Goal: Task Accomplishment & Management: Use online tool/utility

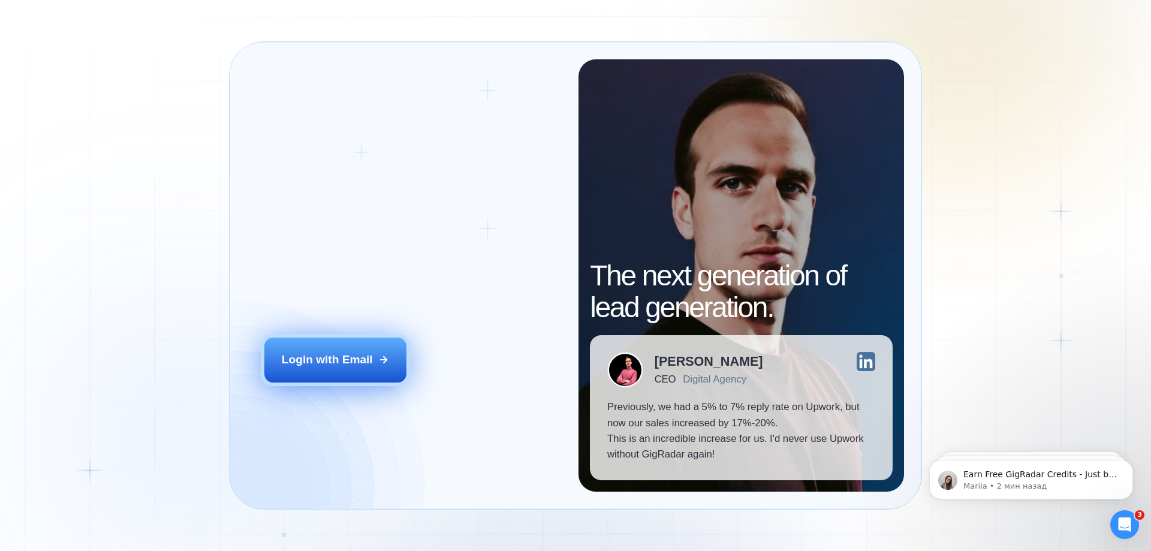
click at [338, 380] on button "Login with Email" at bounding box center [335, 360] width 143 height 44
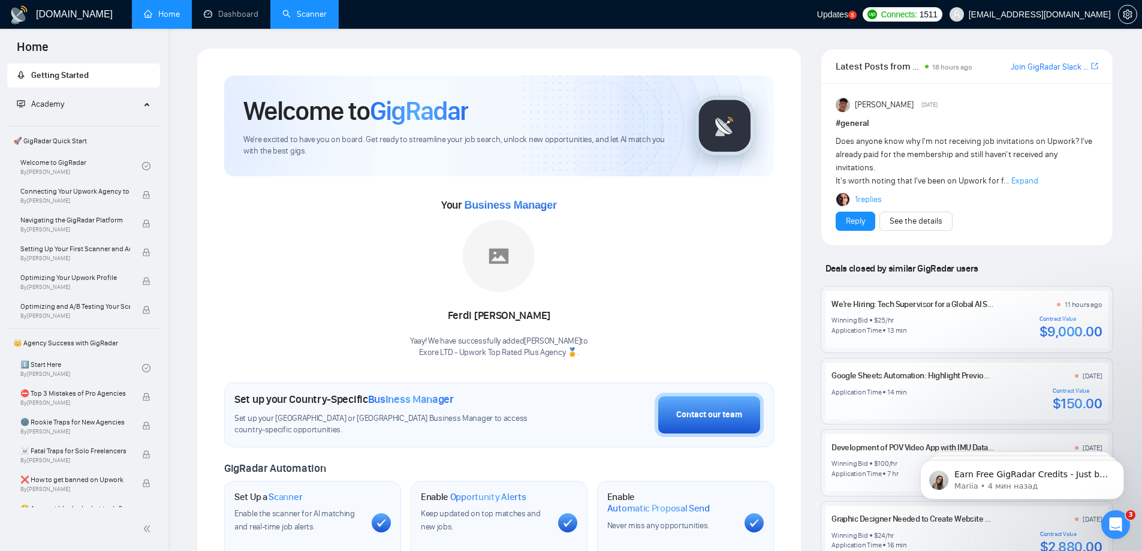
click at [320, 19] on link "Scanner" at bounding box center [304, 14] width 44 height 10
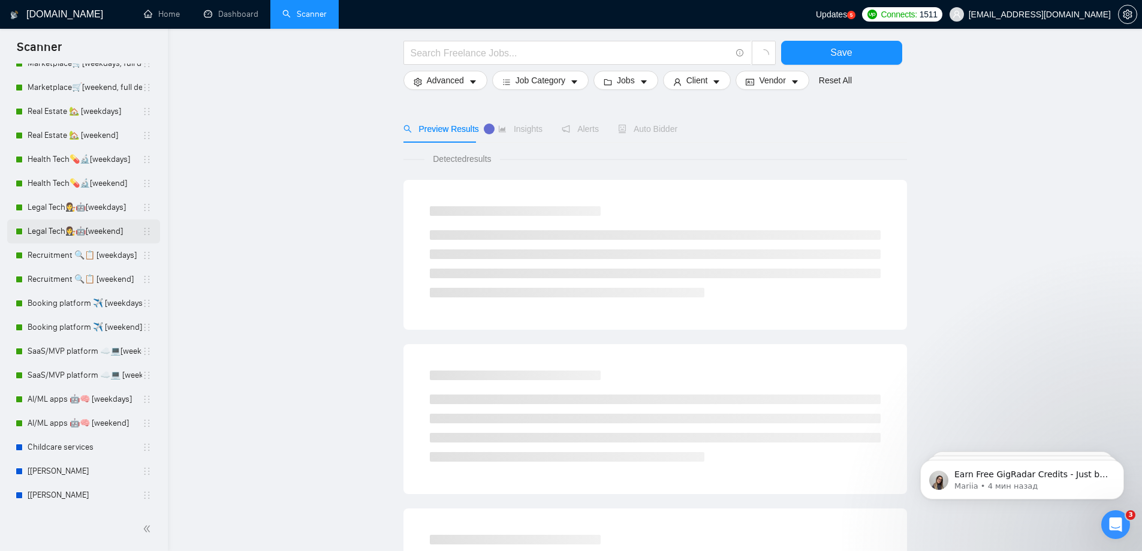
scroll to position [60, 0]
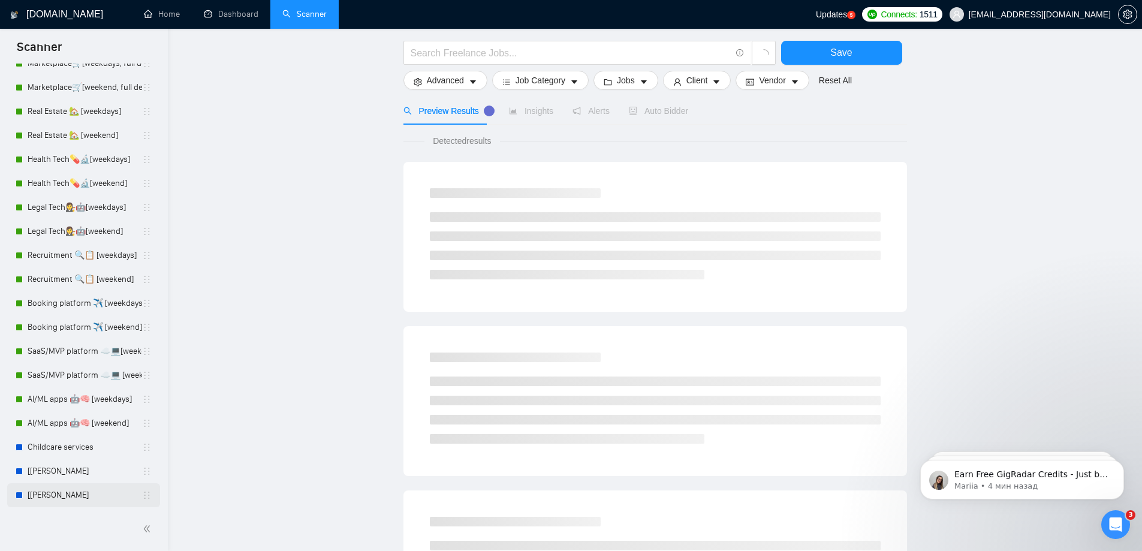
click at [90, 497] on link "[Angelina] Scanner" at bounding box center [85, 495] width 115 height 24
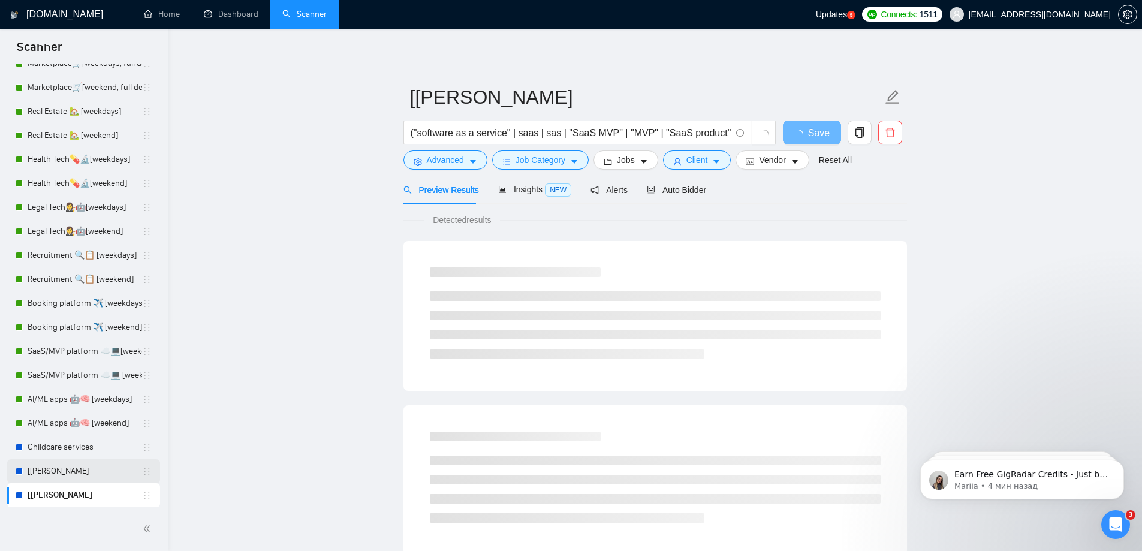
click at [65, 473] on link "[Igor] Scanner" at bounding box center [85, 471] width 115 height 24
click at [64, 504] on link "[Angelina] Scanner" at bounding box center [85, 495] width 115 height 24
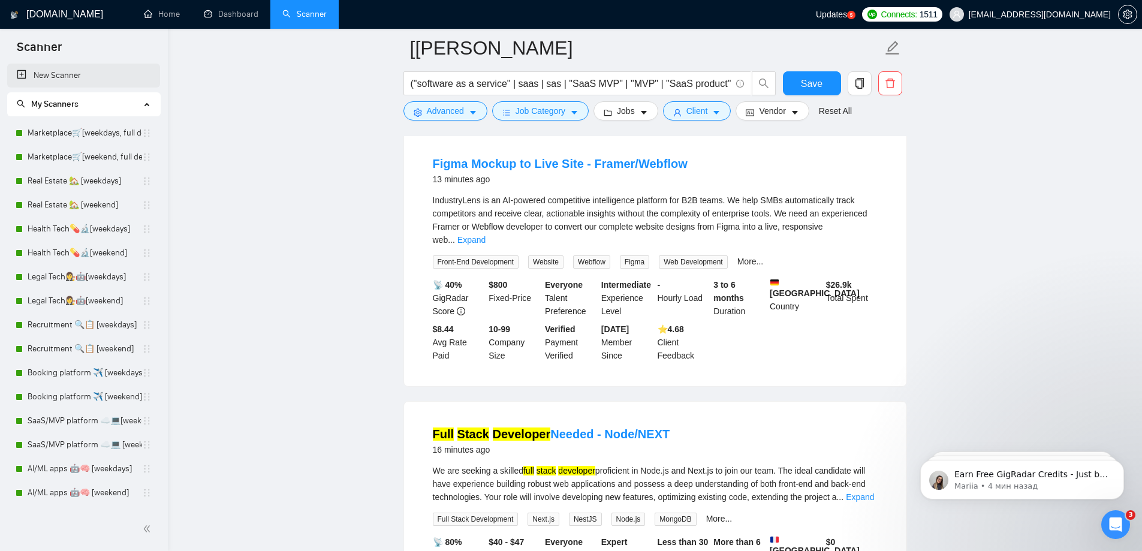
click at [55, 77] on link "New Scanner" at bounding box center [84, 76] width 134 height 24
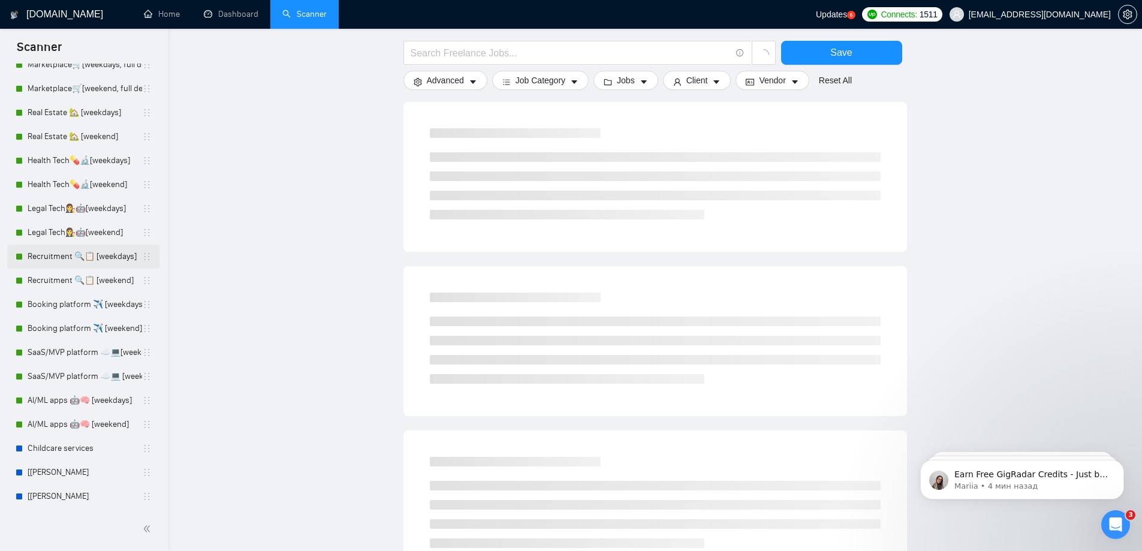
scroll to position [70, 0]
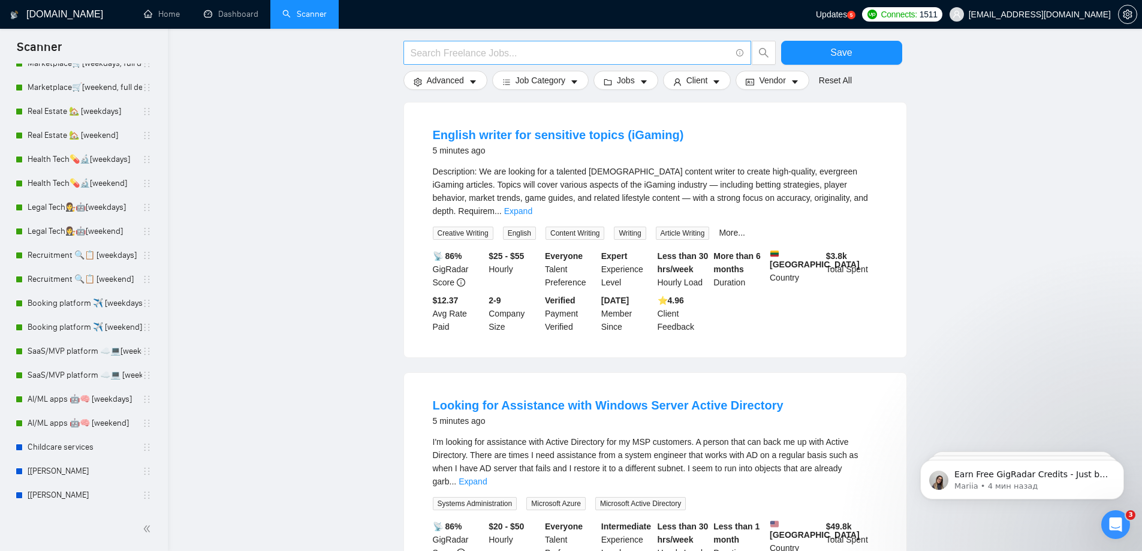
click at [492, 49] on input "text" at bounding box center [571, 53] width 320 height 15
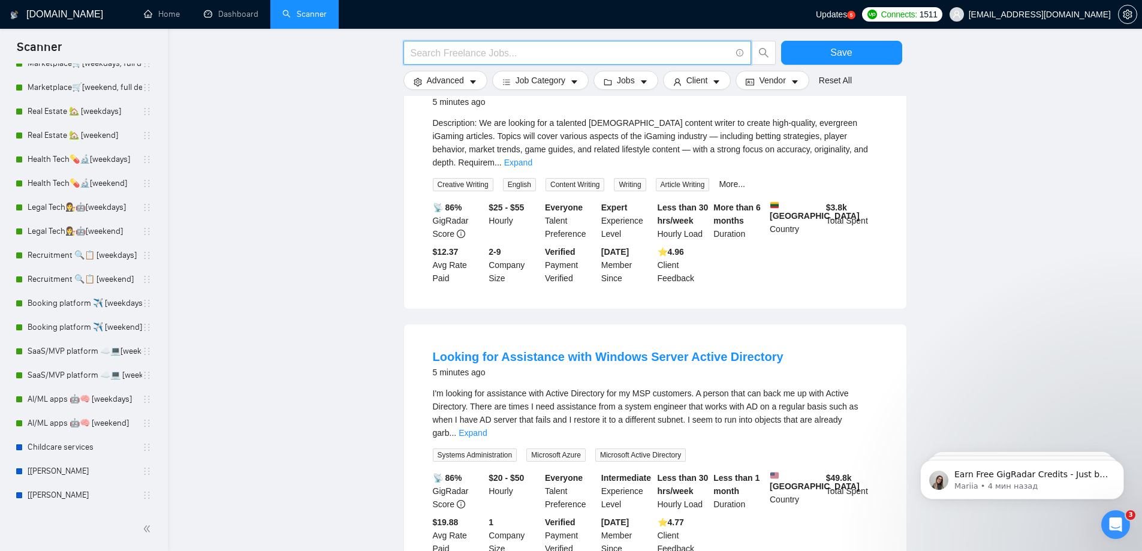
scroll to position [0, 0]
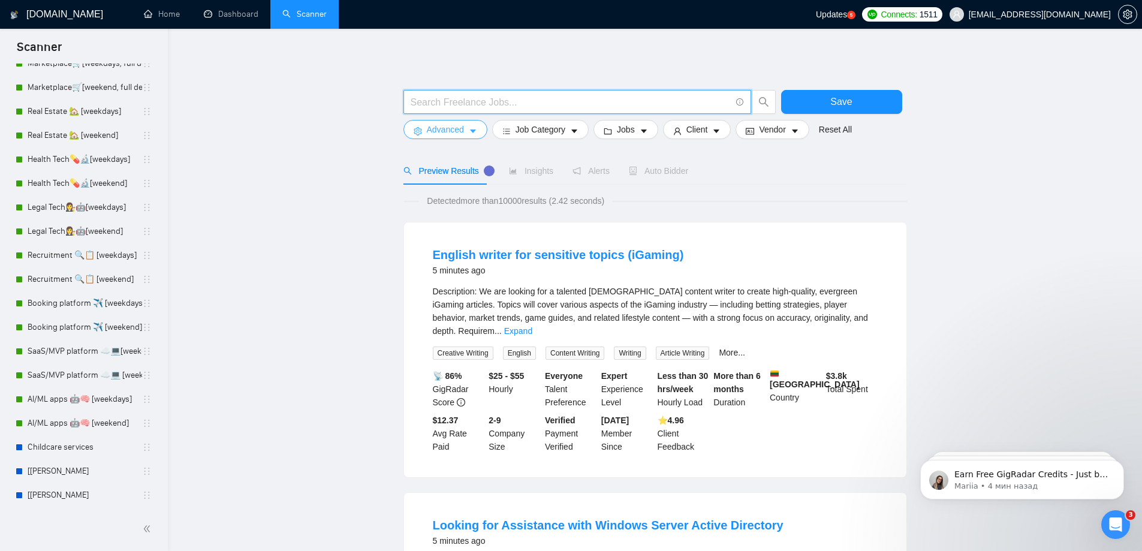
click at [475, 128] on icon "caret-down" at bounding box center [473, 131] width 8 height 8
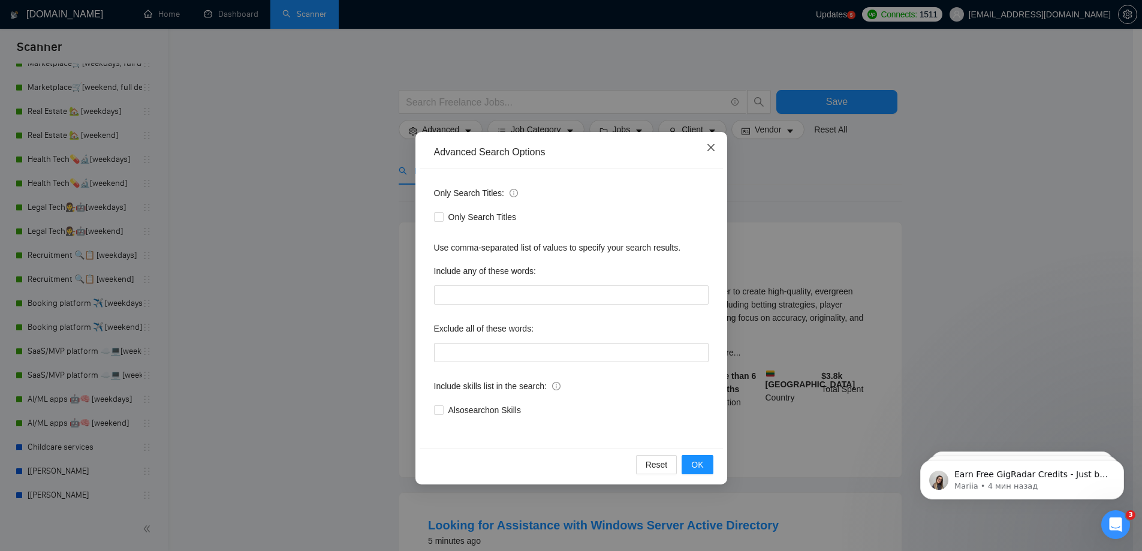
click at [713, 149] on icon "close" at bounding box center [711, 148] width 10 height 10
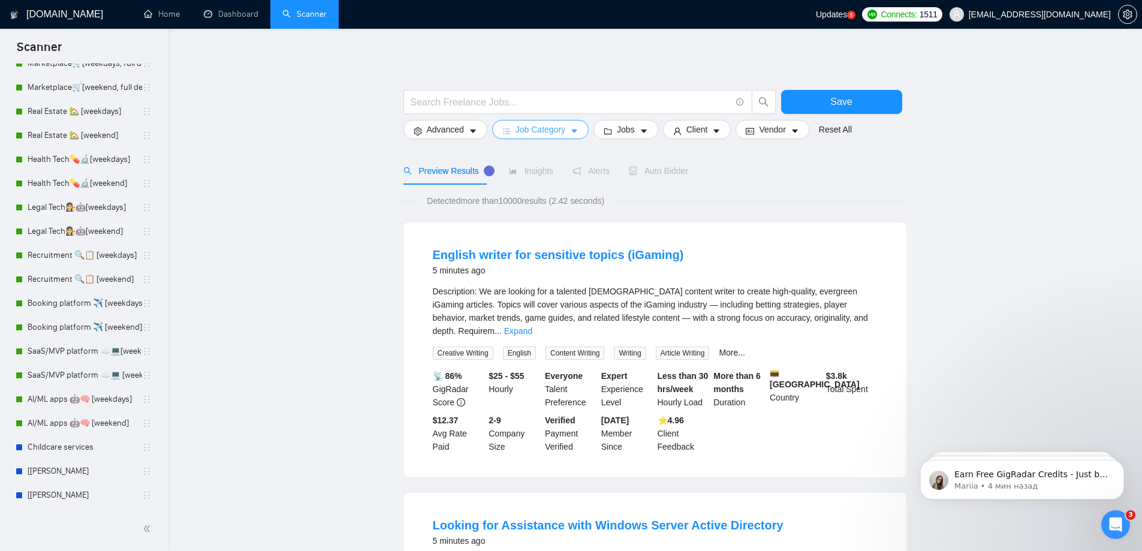
click at [570, 134] on icon "caret-down" at bounding box center [574, 131] width 8 height 8
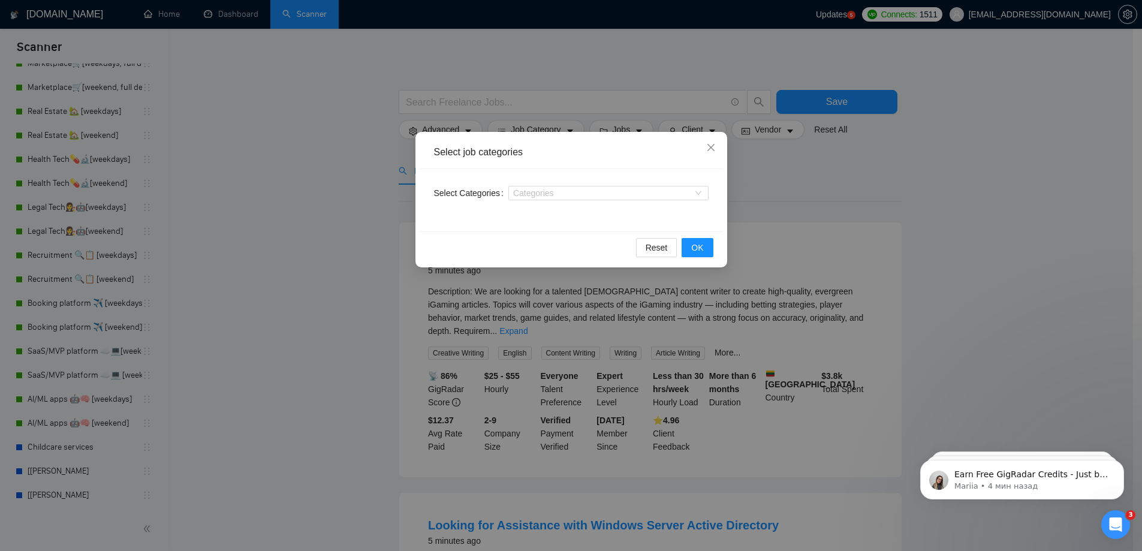
click at [571, 182] on div "Select Categories Categories" at bounding box center [571, 200] width 303 height 62
click at [575, 206] on div "Select Categories Categories" at bounding box center [571, 200] width 303 height 62
click at [575, 200] on div "Categories" at bounding box center [609, 193] width 200 height 19
click at [575, 196] on div at bounding box center [603, 193] width 182 height 10
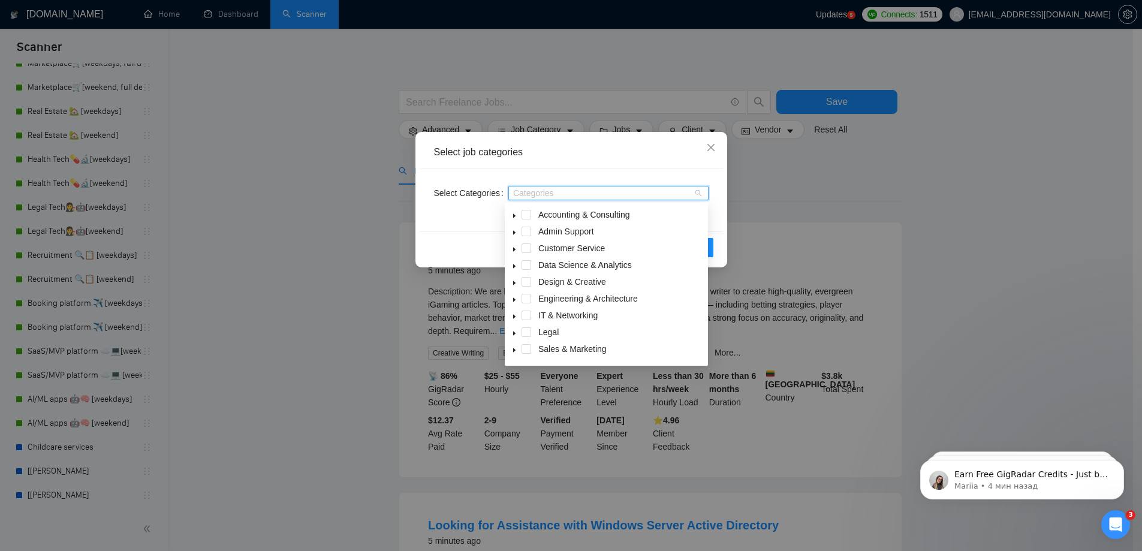
click at [515, 314] on icon "caret-down" at bounding box center [515, 317] width 6 height 6
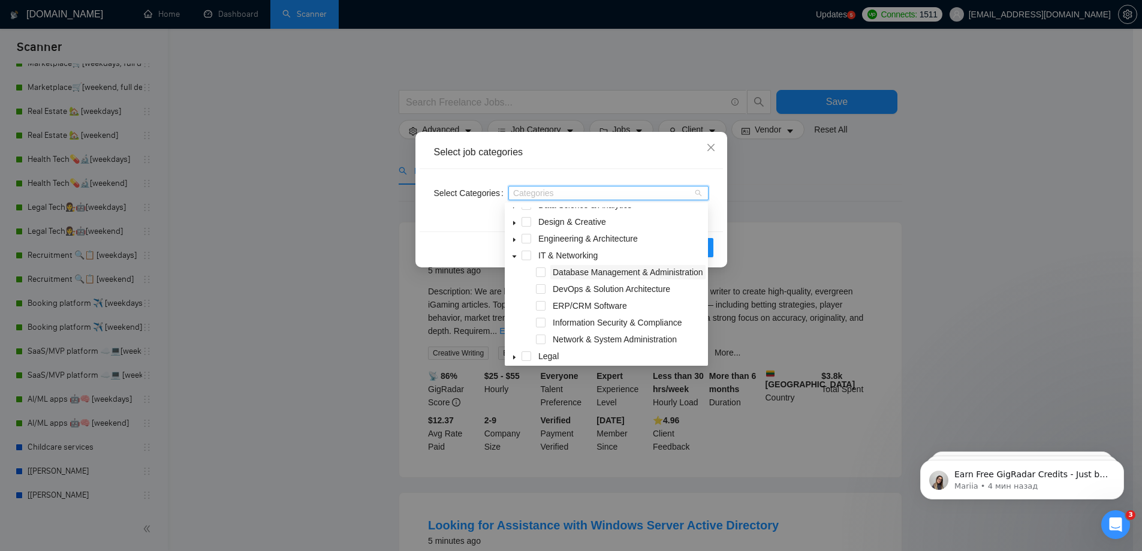
scroll to position [120, 0]
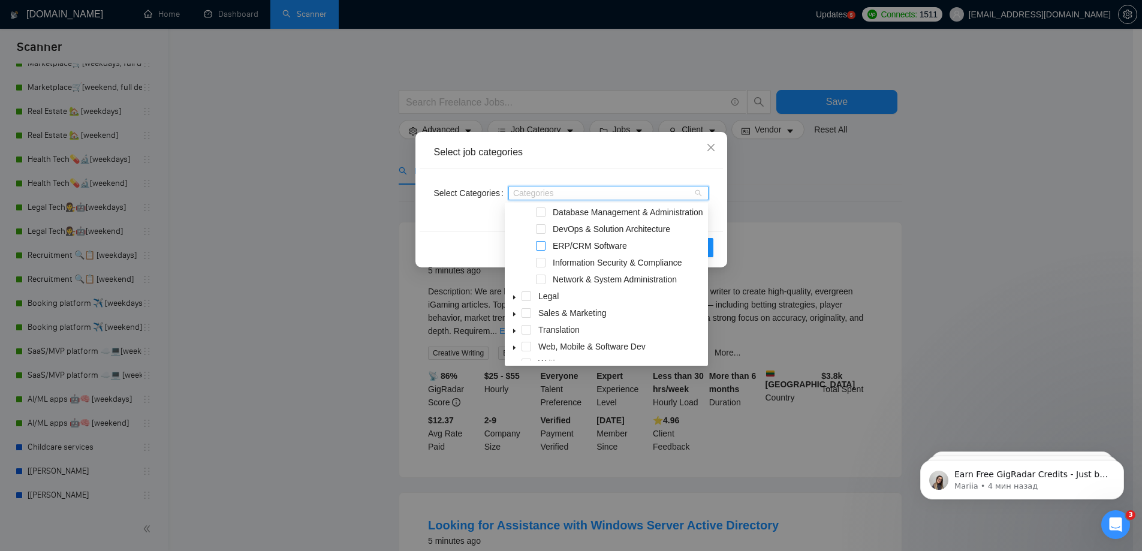
click at [541, 251] on span at bounding box center [541, 246] width 10 height 10
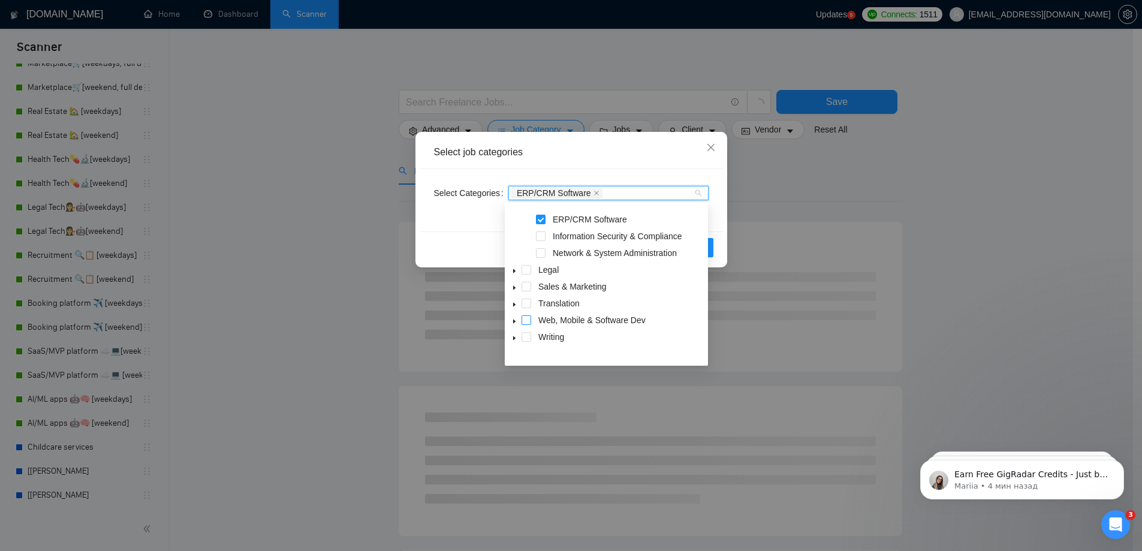
click at [529, 325] on span at bounding box center [527, 320] width 10 height 10
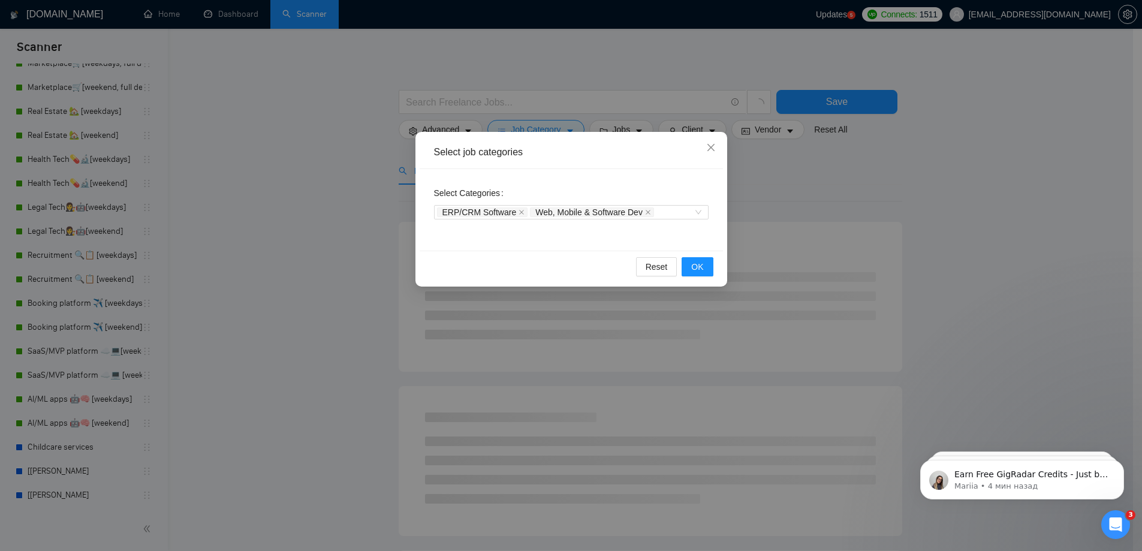
click at [589, 165] on div "Select job categories" at bounding box center [571, 152] width 303 height 33
click at [702, 268] on span "OK" at bounding box center [697, 266] width 12 height 13
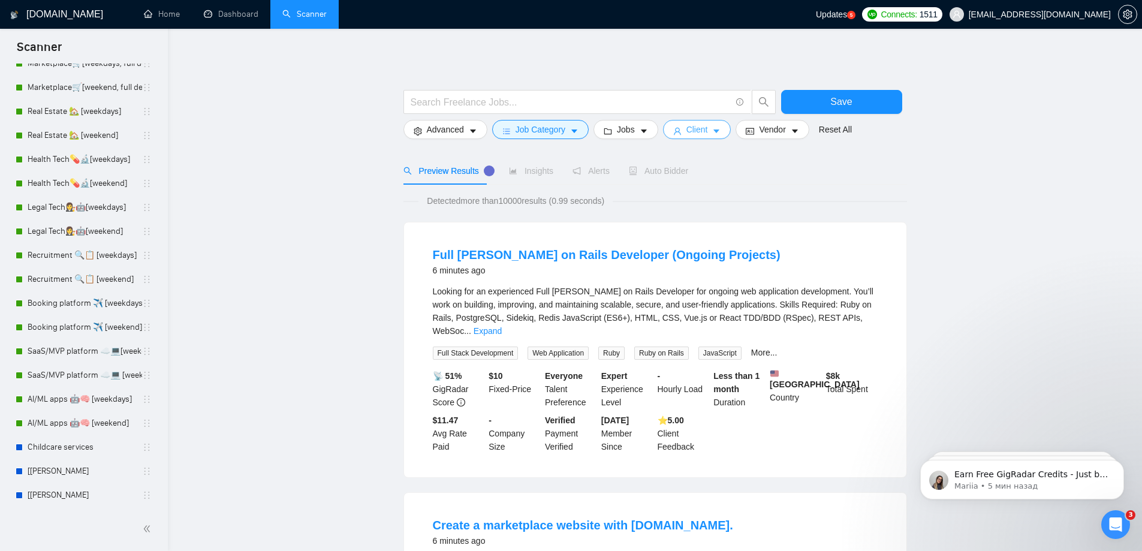
click at [715, 130] on icon "caret-down" at bounding box center [716, 131] width 8 height 8
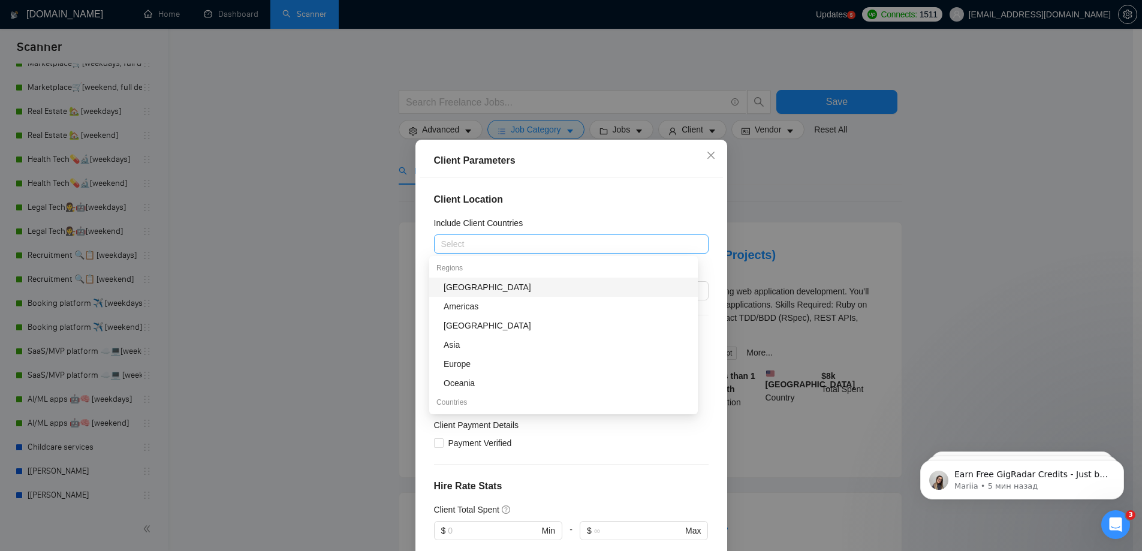
click at [576, 244] on div at bounding box center [565, 244] width 257 height 14
click at [574, 199] on h4 "Client Location" at bounding box center [571, 200] width 275 height 14
click at [487, 243] on div at bounding box center [565, 244] width 257 height 14
click at [425, 238] on div "Client Location Include Client Countries Select Exclude Client Countries Select…" at bounding box center [571, 371] width 303 height 386
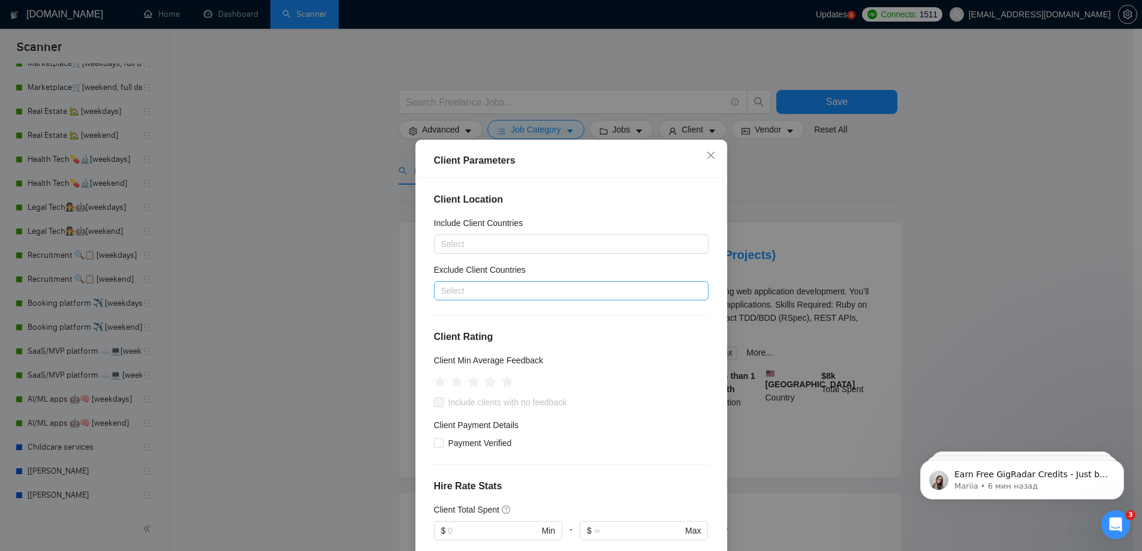
click at [446, 296] on div at bounding box center [565, 291] width 257 height 14
type input "india"
click at [482, 333] on div "[GEOGRAPHIC_DATA]" at bounding box center [567, 333] width 247 height 13
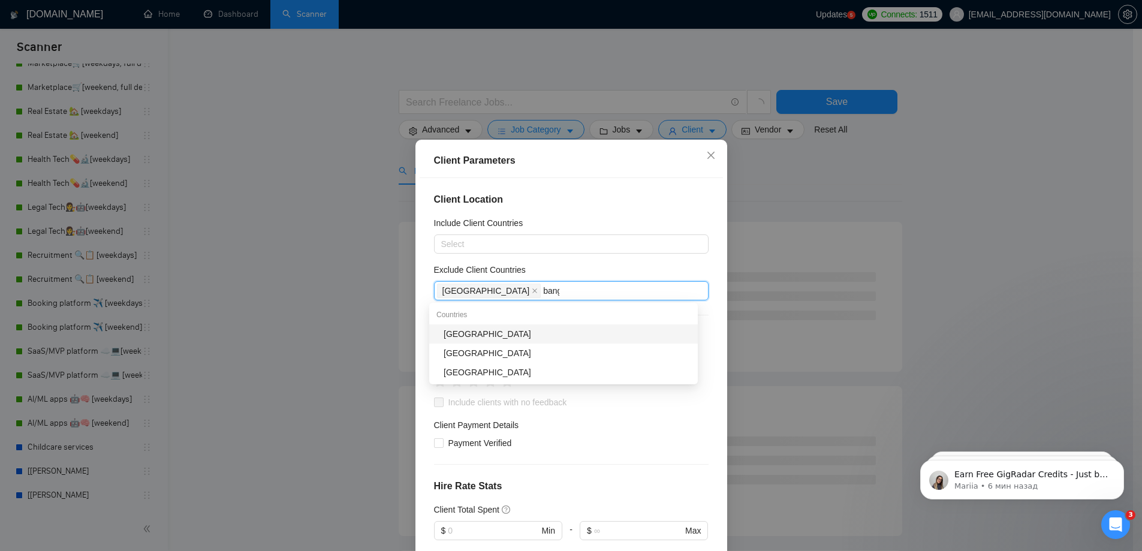
type input "bangl"
click at [499, 333] on div "[GEOGRAPHIC_DATA]" at bounding box center [567, 333] width 247 height 13
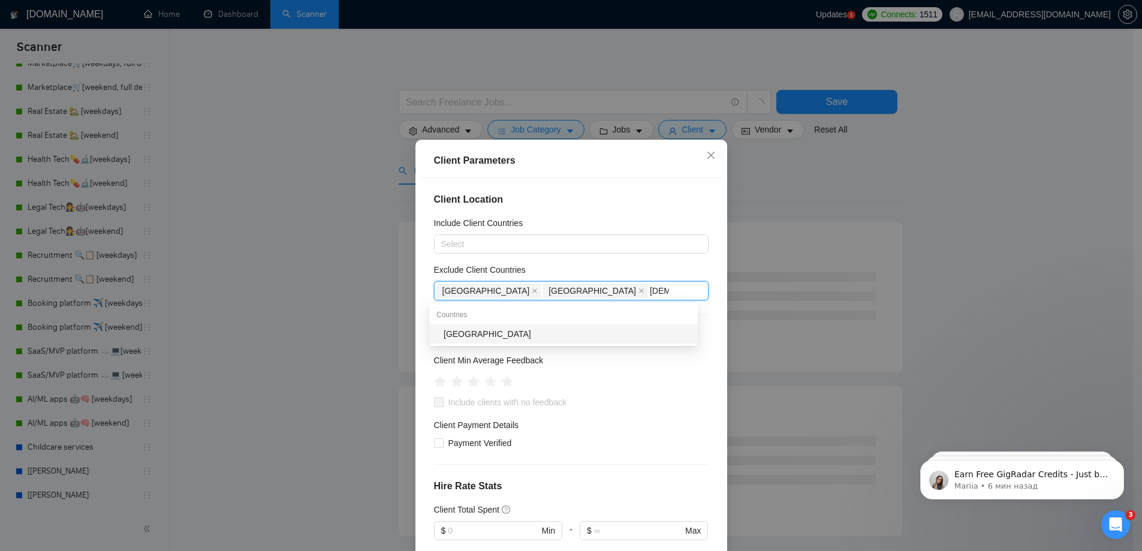
type input "russia"
click at [517, 340] on div "[GEOGRAPHIC_DATA]" at bounding box center [567, 333] width 247 height 13
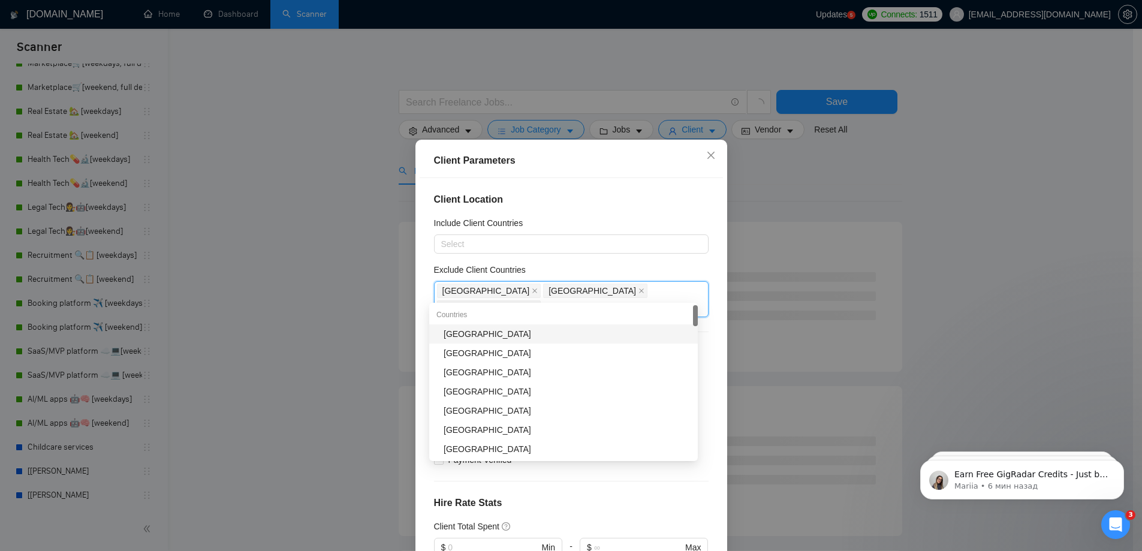
type input "mala"
click at [555, 336] on div "[GEOGRAPHIC_DATA]" at bounding box center [567, 333] width 247 height 13
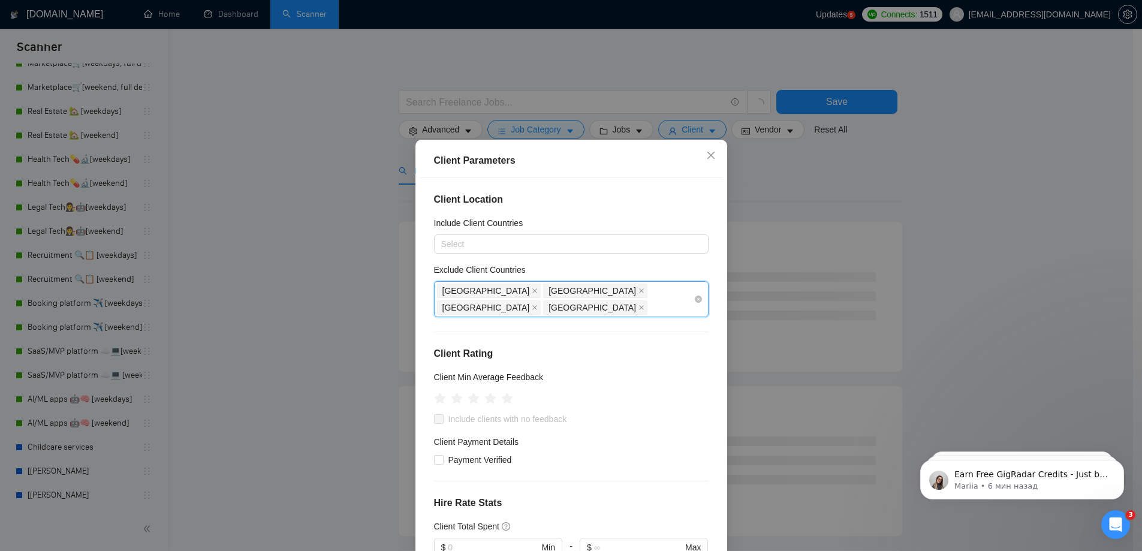
click at [649, 291] on div "India Bangladesh Russia Malaysia" at bounding box center [565, 299] width 257 height 34
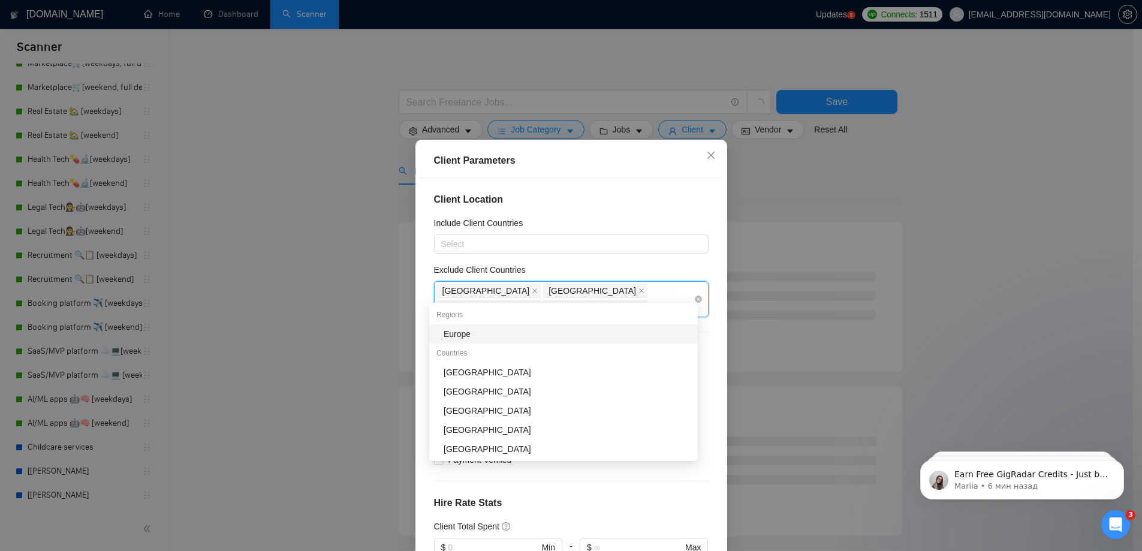
type input "paki"
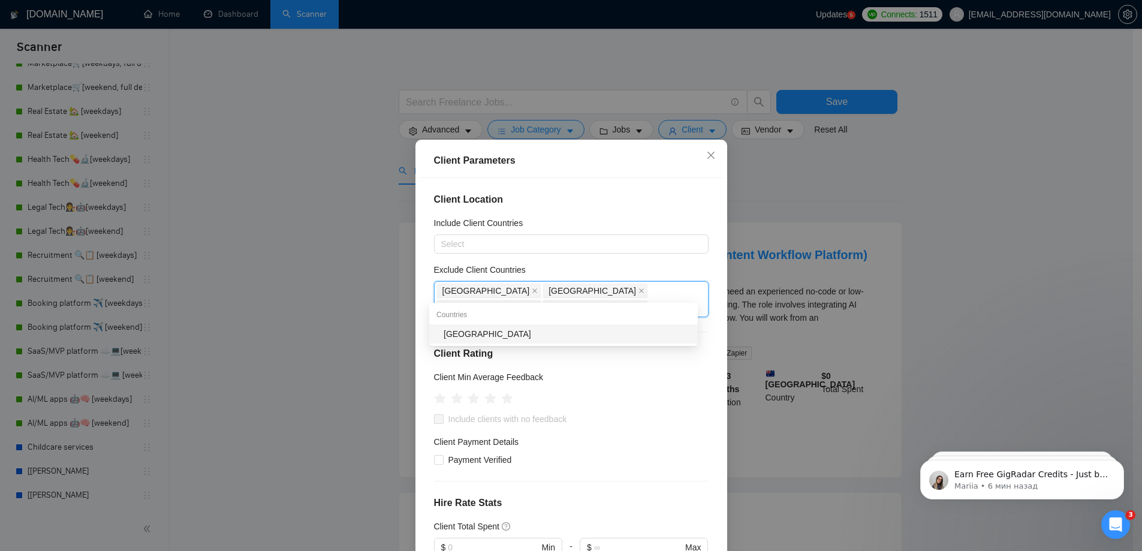
click at [555, 339] on div "[GEOGRAPHIC_DATA]" at bounding box center [567, 333] width 247 height 13
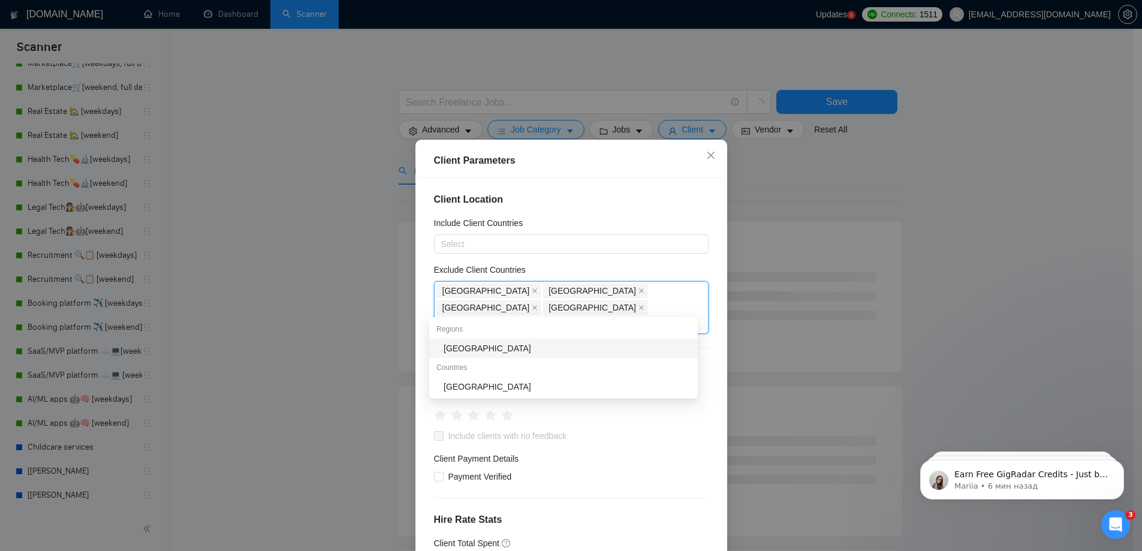
type input "afr"
click at [524, 343] on div "[GEOGRAPHIC_DATA]" at bounding box center [567, 348] width 247 height 13
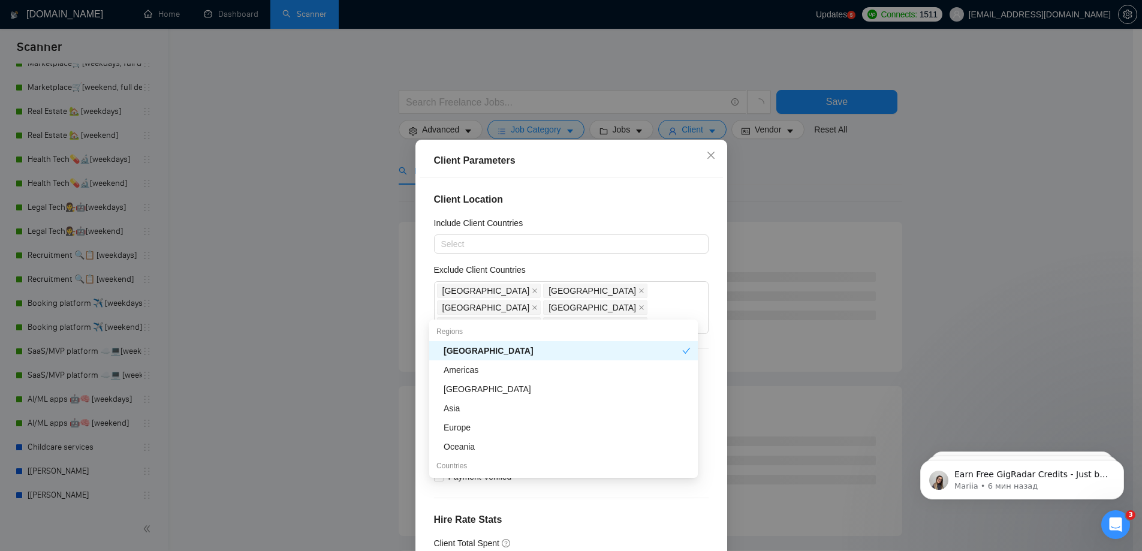
click at [475, 227] on h5 "Include Client Countries" at bounding box center [478, 222] width 89 height 13
click at [444, 237] on input "Include Client Countries" at bounding box center [442, 244] width 2 height 14
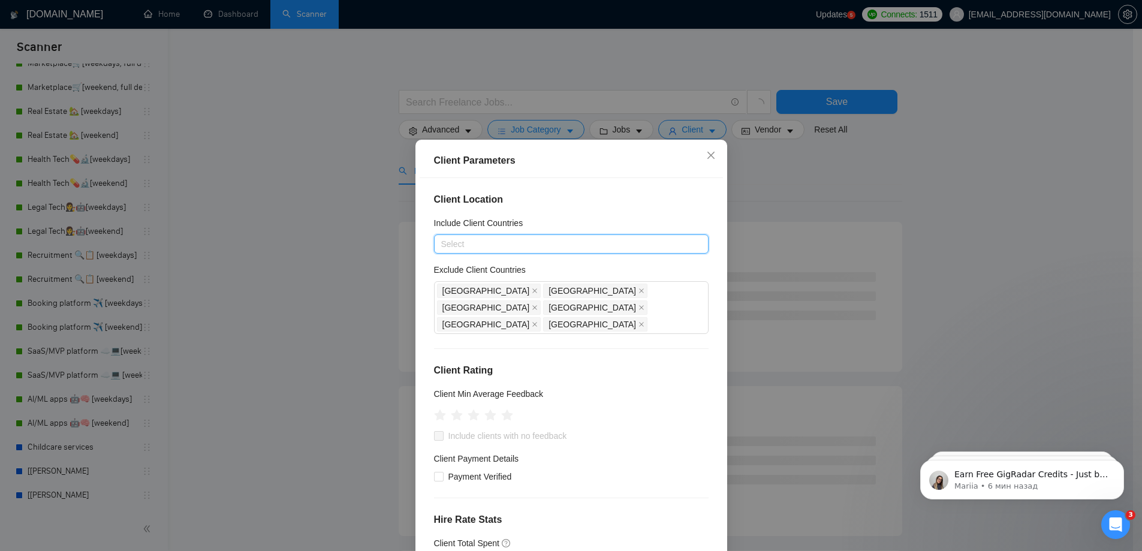
click at [471, 245] on div at bounding box center [565, 244] width 257 height 14
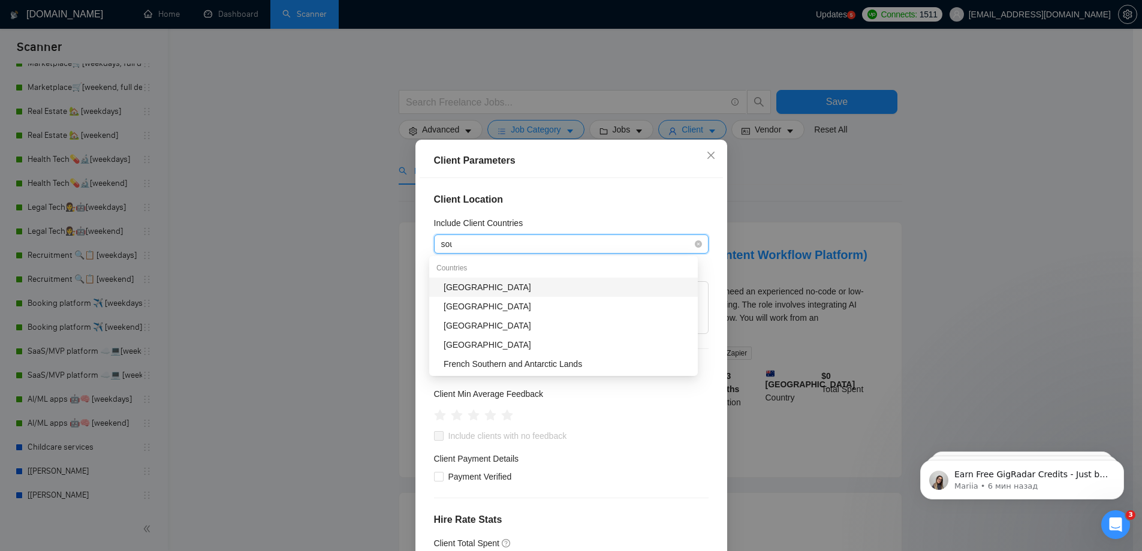
type input "south"
click at [481, 285] on div "South Africa" at bounding box center [567, 287] width 247 height 13
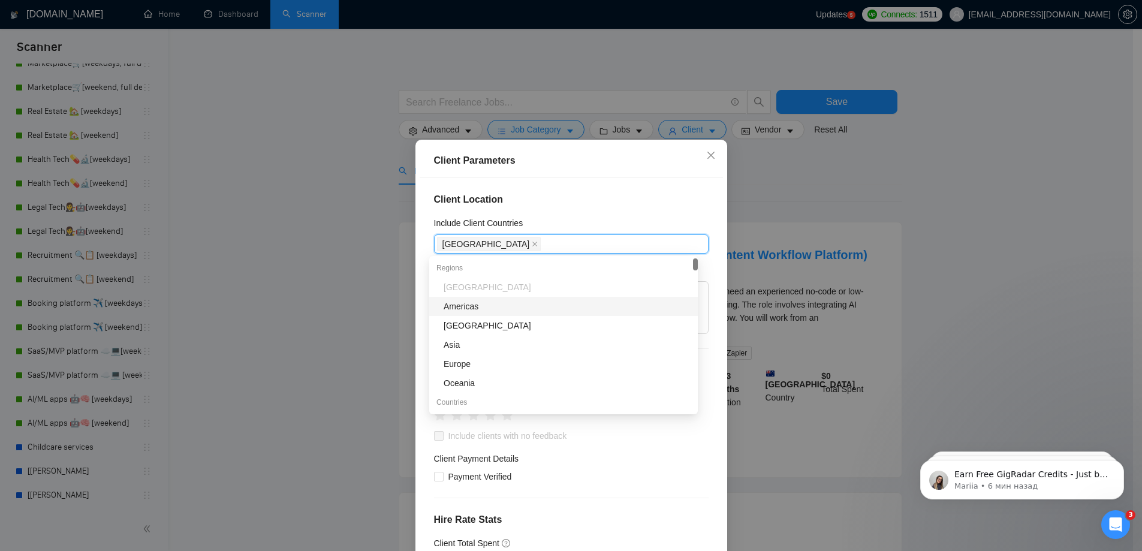
click at [566, 220] on div "Include Client Countries" at bounding box center [571, 225] width 275 height 18
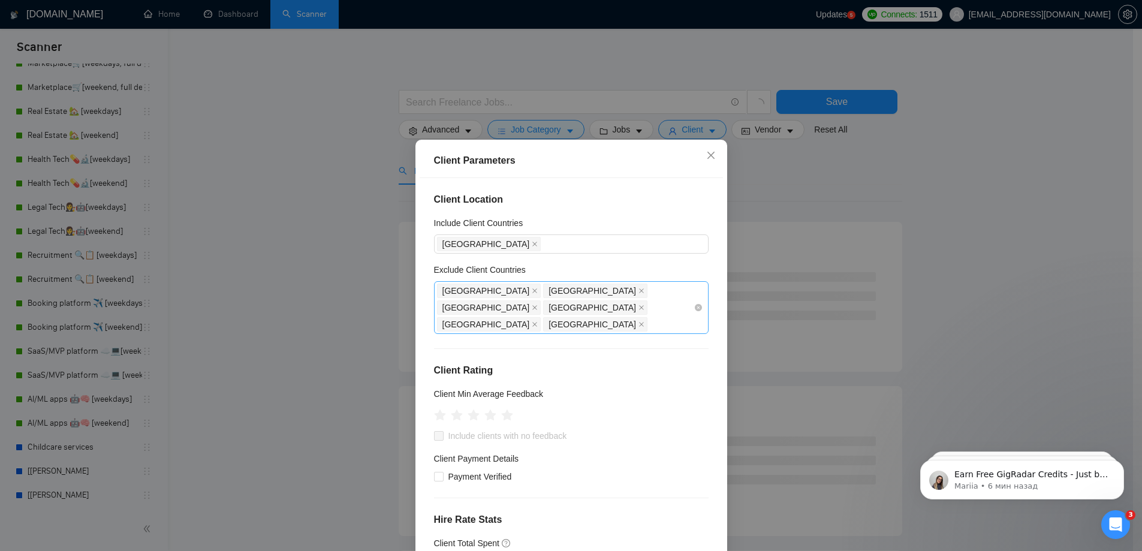
click at [513, 312] on div "India Bangladesh Russia Malaysia Pakistan Africa" at bounding box center [565, 307] width 257 height 50
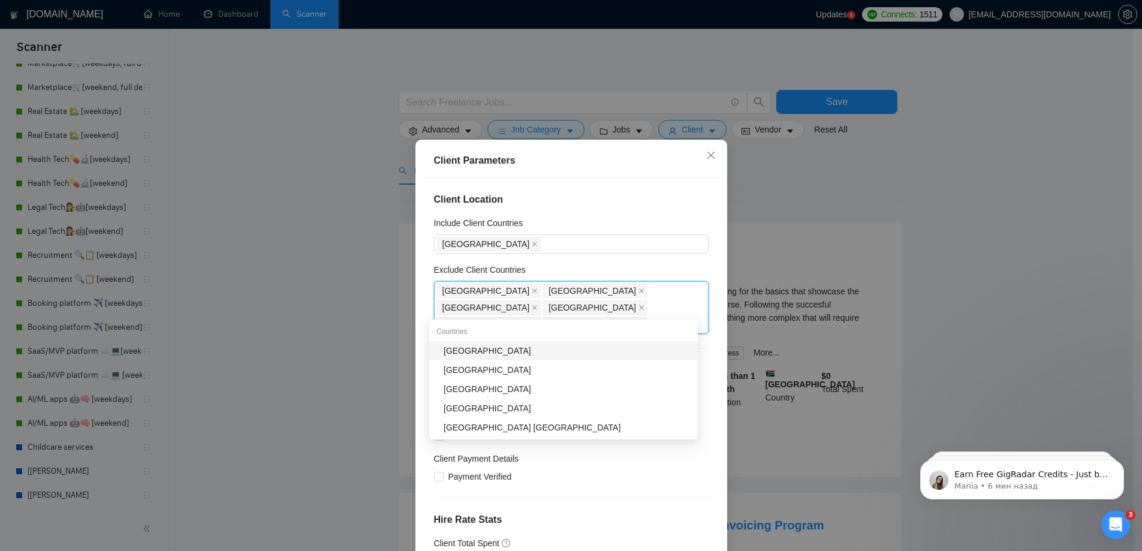
type input "united"
click at [515, 396] on div "[GEOGRAPHIC_DATA]" at bounding box center [563, 389] width 269 height 19
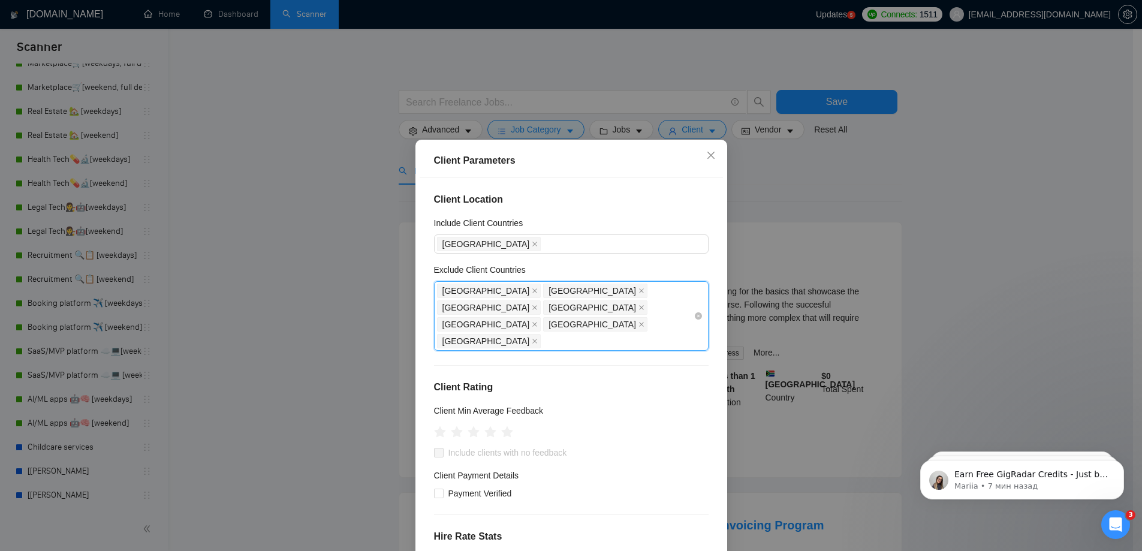
click at [581, 310] on div "India Bangladesh Russia Malaysia Pakistan Africa United Arab Emirates" at bounding box center [565, 315] width 257 height 67
click at [580, 214] on div "Client Location Include Client Countries South Africa Exclude Client Countries …" at bounding box center [571, 371] width 303 height 386
click at [538, 338] on icon "close" at bounding box center [535, 341] width 6 height 6
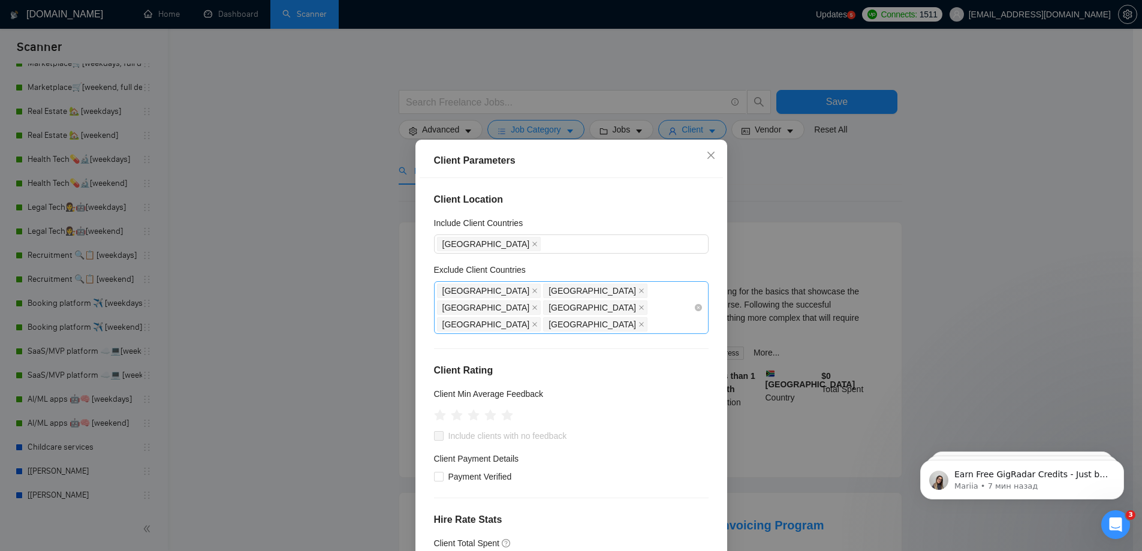
click at [587, 210] on div "Client Location Include Client Countries South Africa Exclude Client Countries …" at bounding box center [571, 371] width 303 height 386
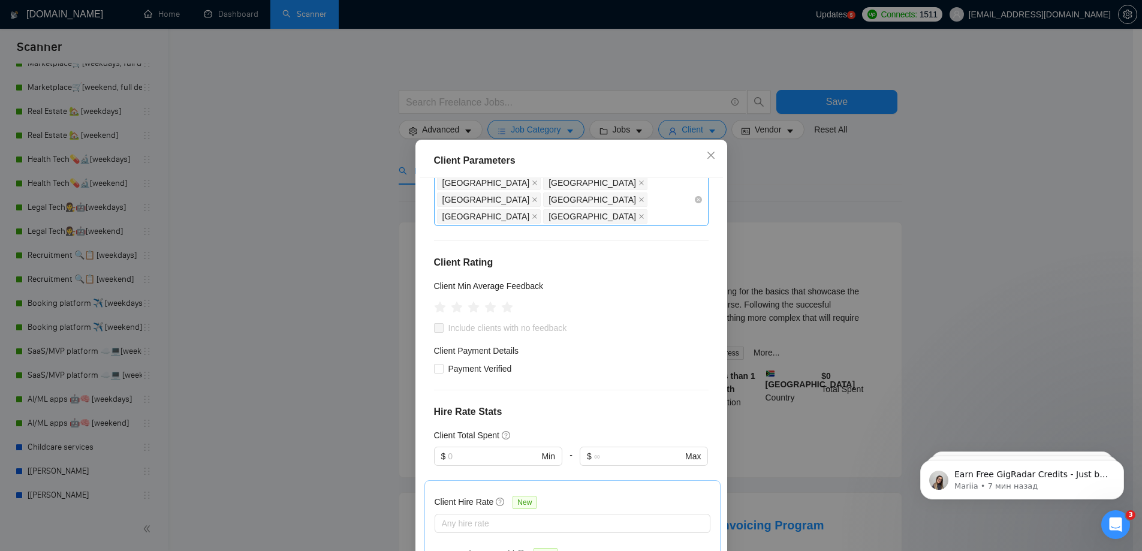
scroll to position [120, 0]
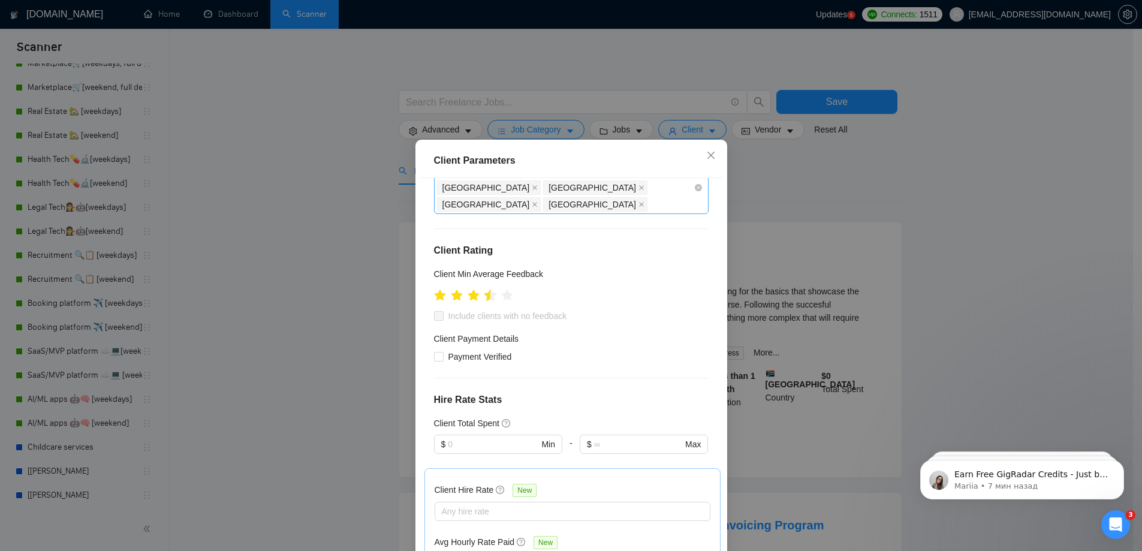
click at [485, 289] on icon "star" at bounding box center [490, 295] width 13 height 12
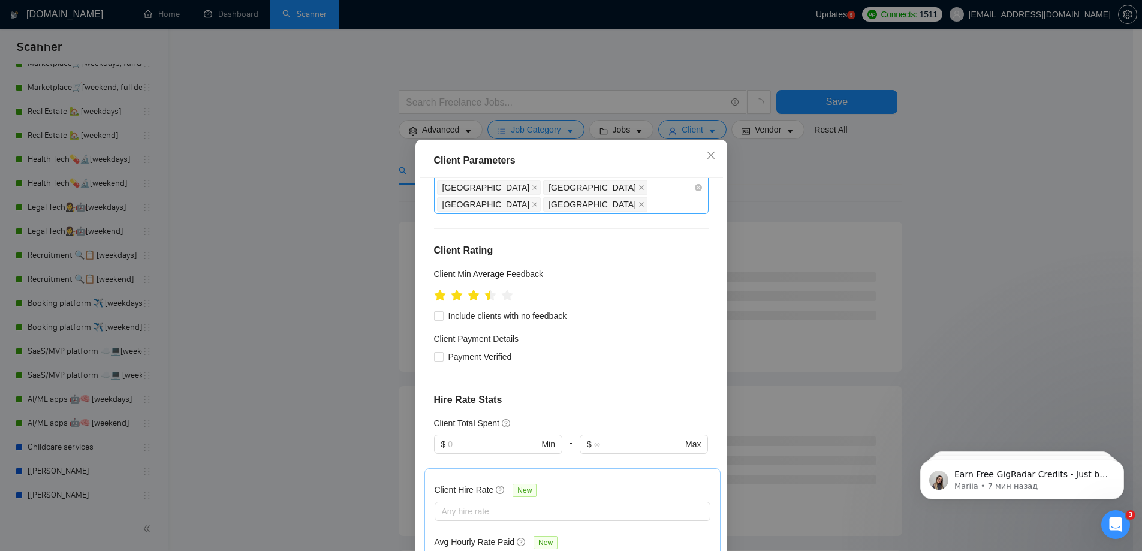
click at [429, 296] on div "Client Location Include Client Countries South Africa Exclude Client Countries …" at bounding box center [571, 371] width 303 height 386
click at [434, 311] on input "Include clients with no feedback" at bounding box center [438, 315] width 8 height 8
checkbox input "true"
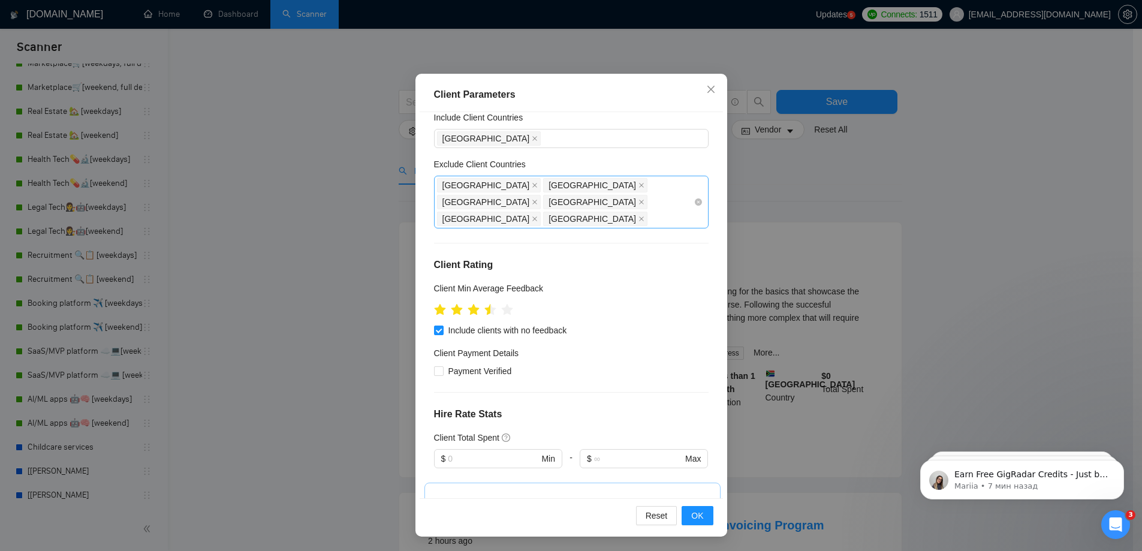
scroll to position [0, 0]
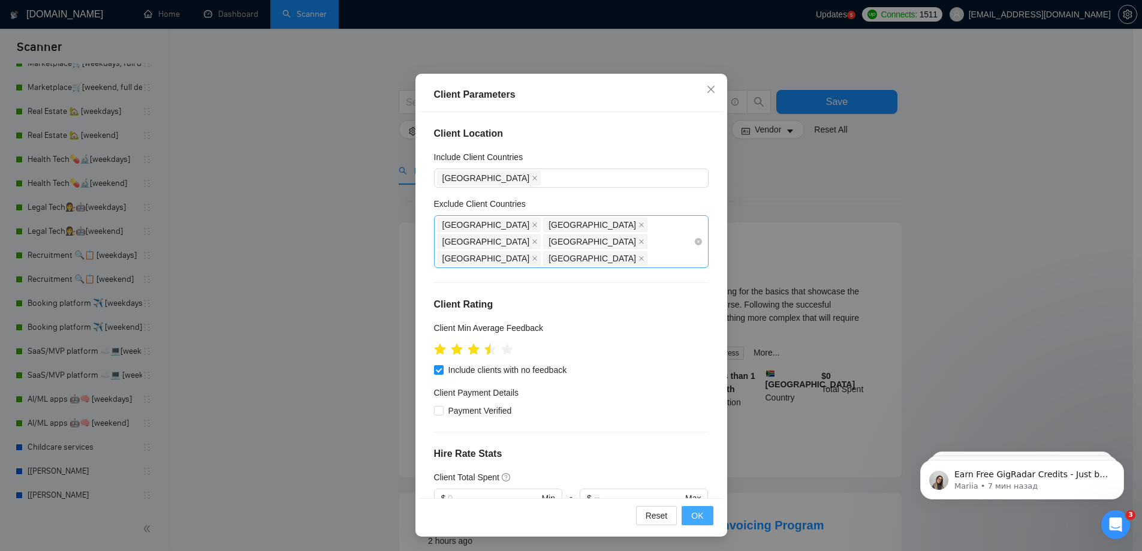
click at [697, 518] on span "OK" at bounding box center [697, 515] width 12 height 13
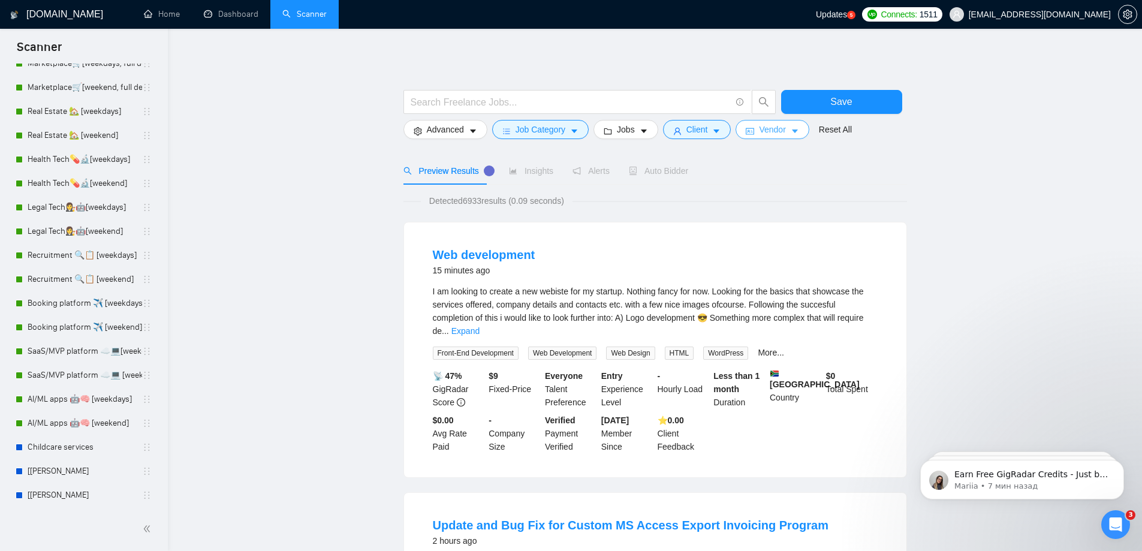
click at [783, 136] on button "Vendor" at bounding box center [772, 129] width 73 height 19
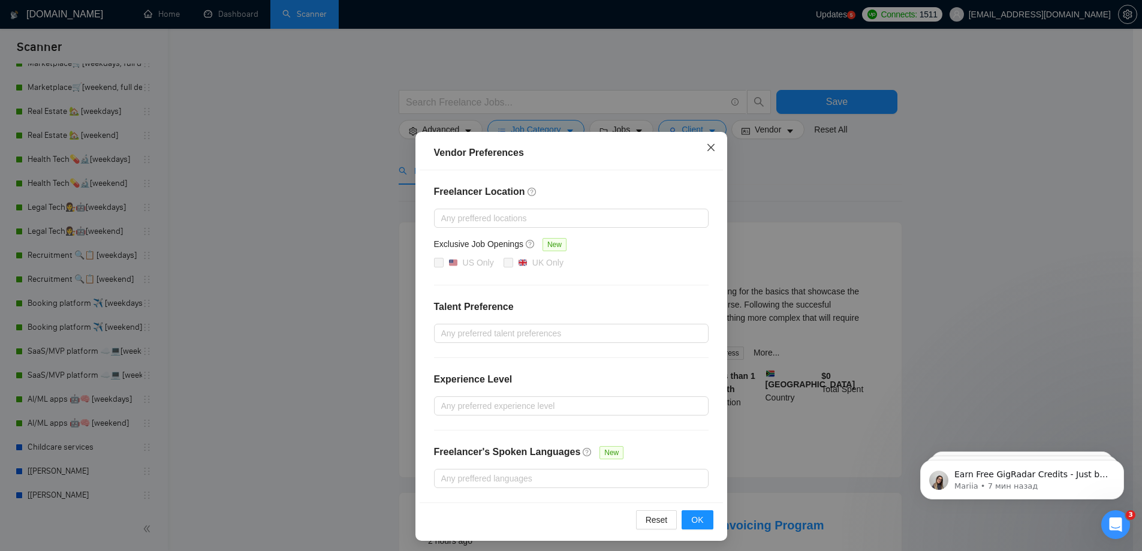
click at [699, 152] on span "Close" at bounding box center [711, 148] width 32 height 32
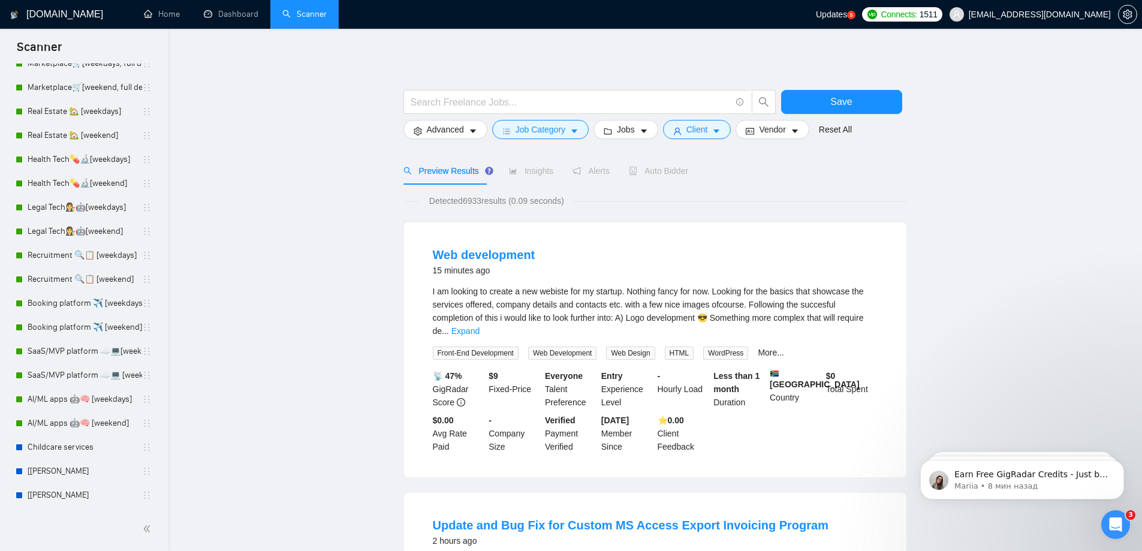
click at [475, 142] on form "Save Advanced Job Category Jobs Client Vendor Reset All" at bounding box center [656, 111] width 504 height 67
click at [467, 139] on button "Advanced" at bounding box center [446, 129] width 84 height 19
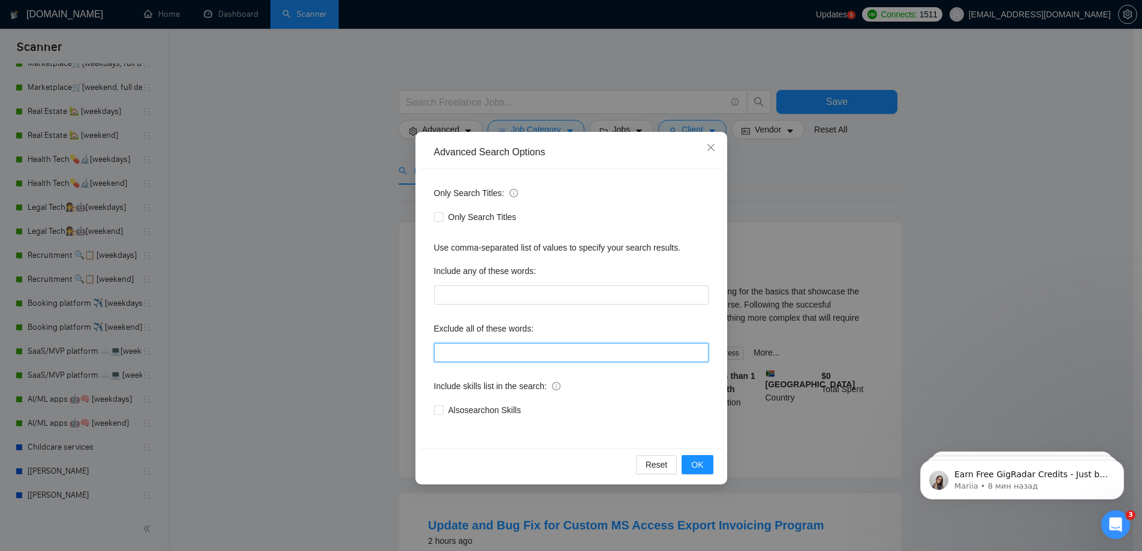
click at [527, 355] on input "text" at bounding box center [571, 352] width 275 height 19
click at [705, 462] on button "OK" at bounding box center [697, 464] width 31 height 19
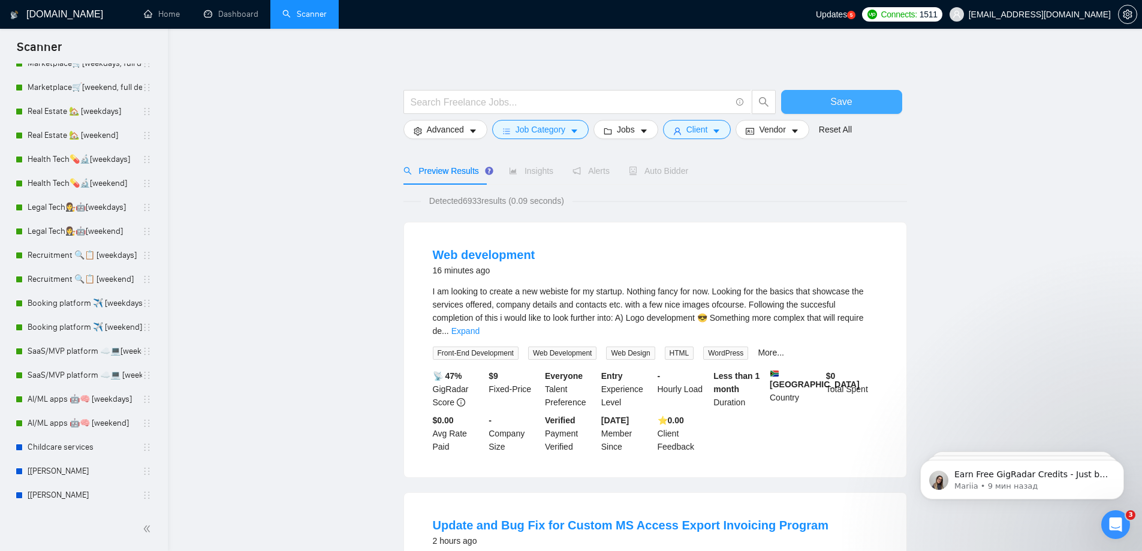
click at [835, 97] on span "Save" at bounding box center [842, 101] width 22 height 15
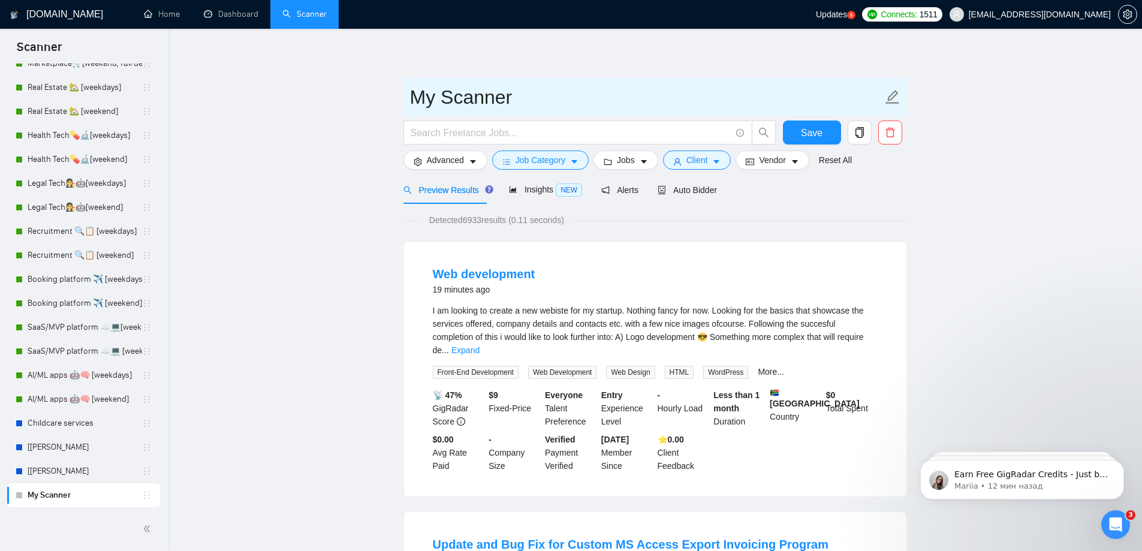
click at [896, 92] on icon "edit" at bounding box center [893, 97] width 16 height 16
drag, startPoint x: 530, startPoint y: 100, endPoint x: 194, endPoint y: 102, distance: 335.8
type input "х"
type input "[Anya] Scanner"
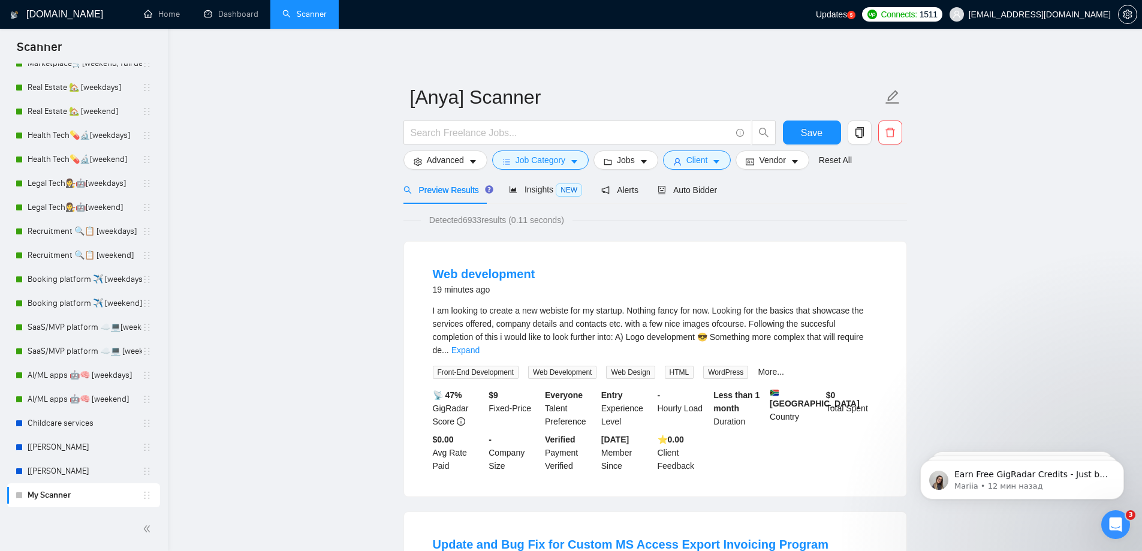
click at [652, 134] on input "text" at bounding box center [571, 132] width 320 height 15
click at [65, 468] on link "[[PERSON_NAME]" at bounding box center [85, 471] width 115 height 24
click at [817, 134] on span "Save" at bounding box center [812, 132] width 22 height 15
click at [80, 479] on link "[[PERSON_NAME]" at bounding box center [85, 471] width 115 height 24
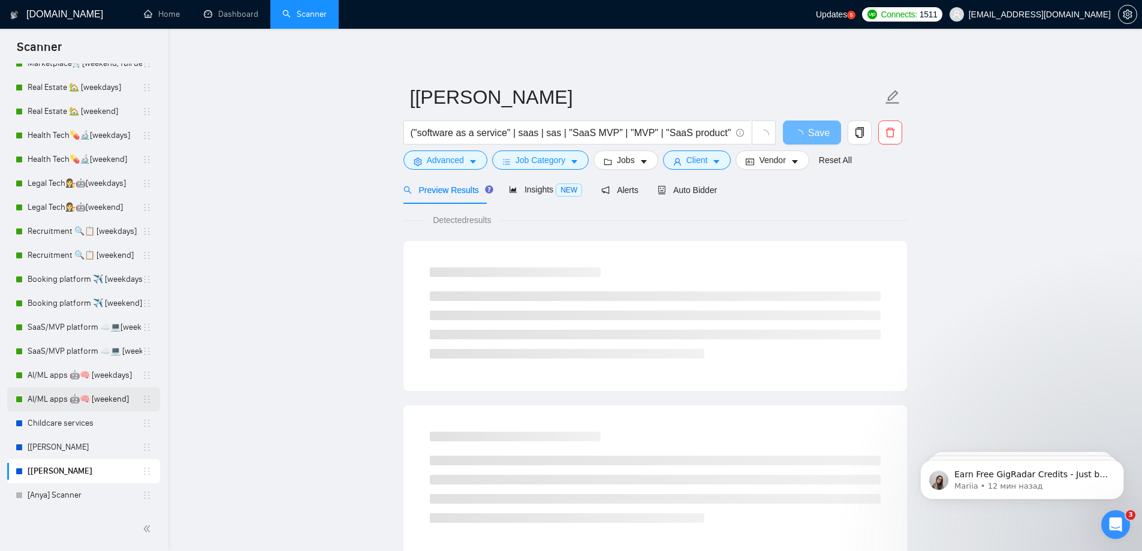
click at [54, 396] on link "AI/ML apps 🤖🧠 [weekend]" at bounding box center [85, 399] width 115 height 24
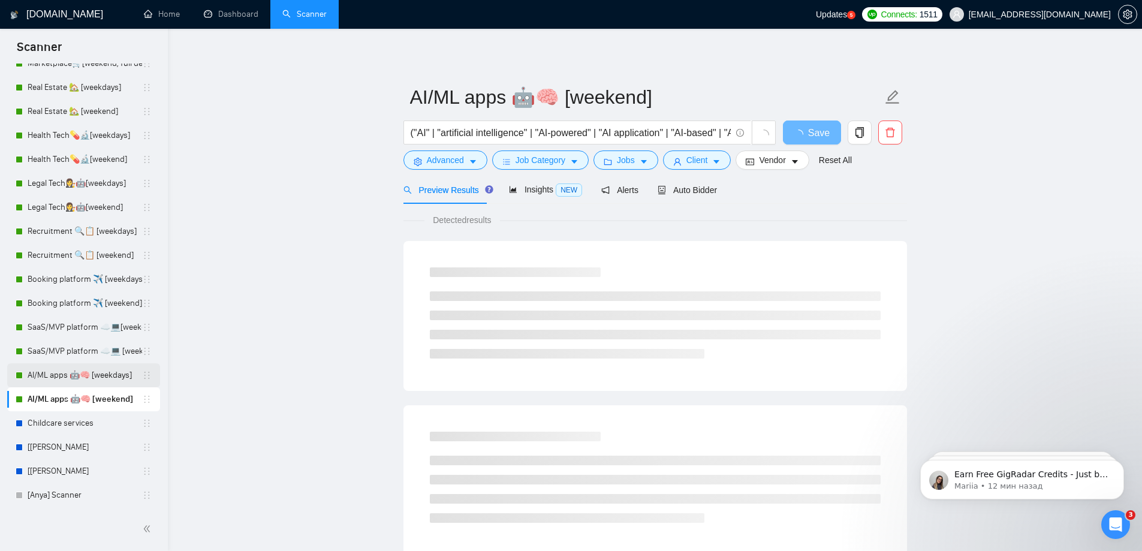
click at [44, 369] on link "AI/ML apps 🤖🧠 [weekdays]" at bounding box center [85, 375] width 115 height 24
click at [43, 204] on link "Legal Tech👩‍⚖️🤖[weekend]" at bounding box center [85, 208] width 115 height 24
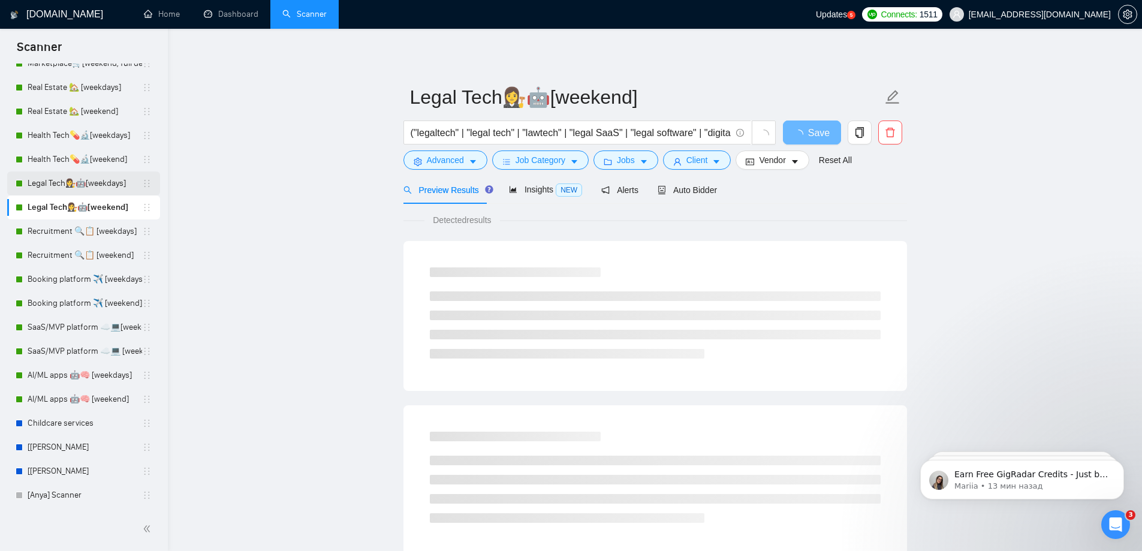
click at [42, 173] on link "Legal Tech👩‍⚖️🤖[weekdays]" at bounding box center [85, 184] width 115 height 24
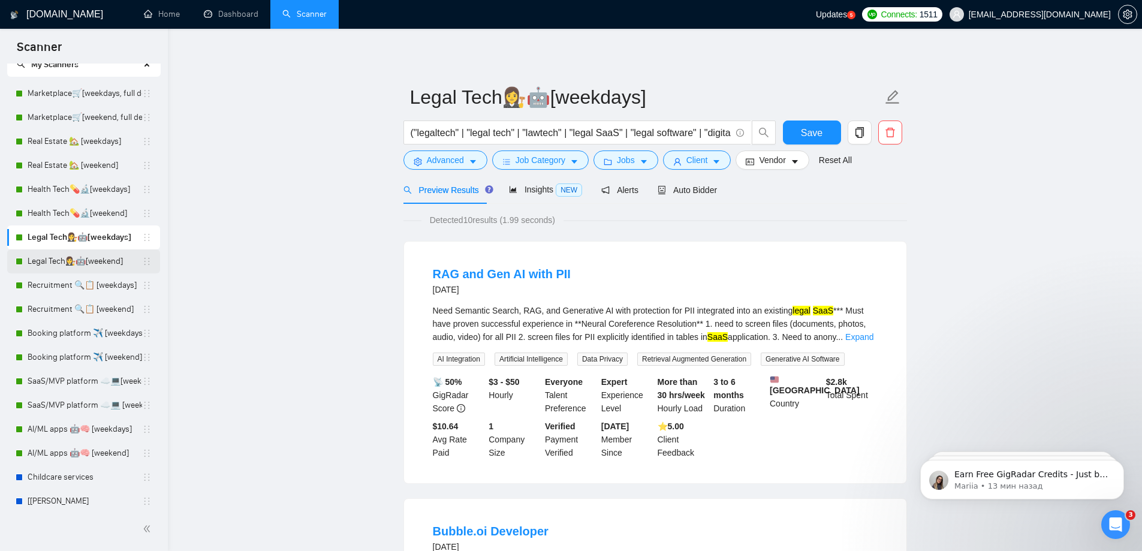
scroll to position [94, 0]
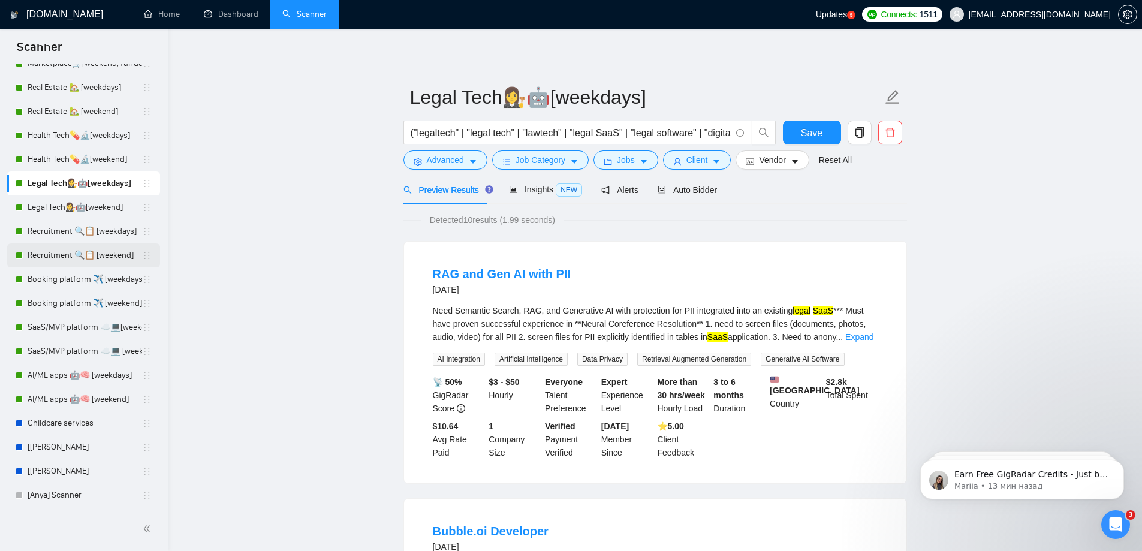
click at [44, 259] on link "Recruitment 🔍📋 [weekend]" at bounding box center [85, 255] width 115 height 24
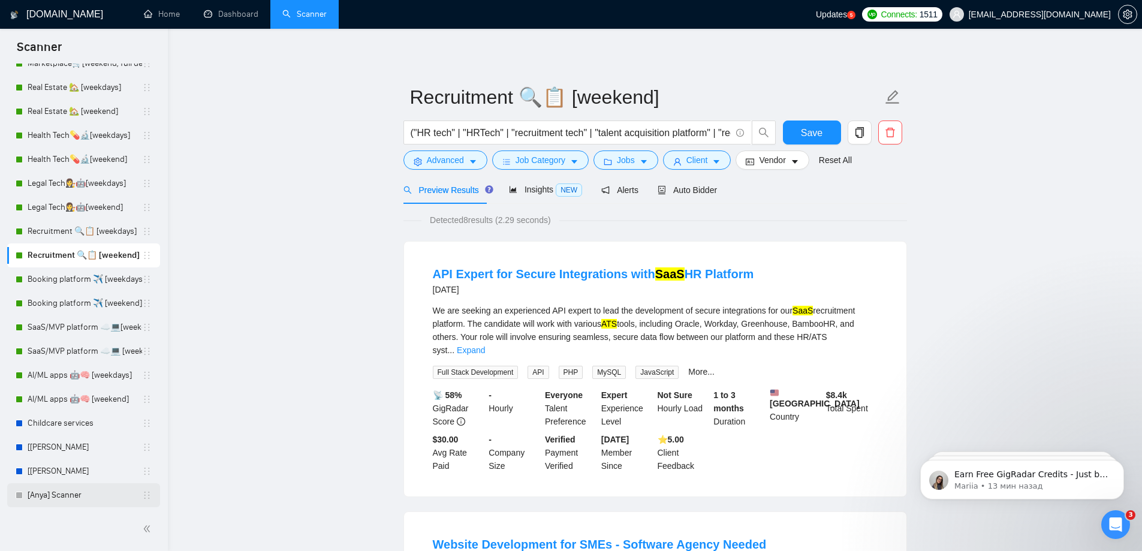
click at [55, 488] on link "[Anya] Scanner" at bounding box center [85, 495] width 115 height 24
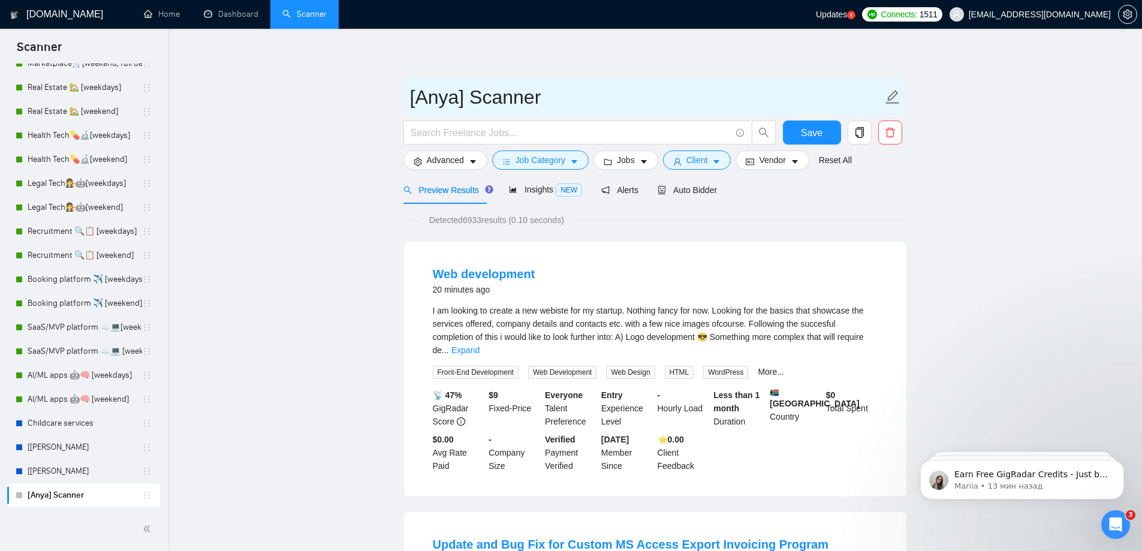
click at [897, 97] on icon "edit" at bounding box center [893, 97] width 16 height 16
click at [891, 97] on icon "edit" at bounding box center [893, 97] width 16 height 16
click at [570, 103] on input "[Anya] Scanner" at bounding box center [646, 97] width 473 height 30
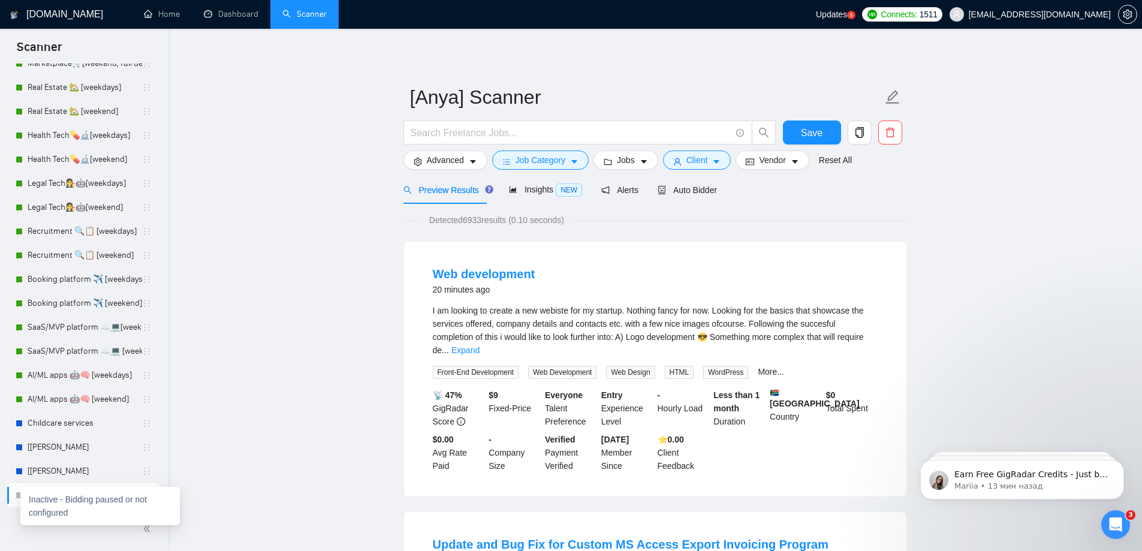
drag, startPoint x: 22, startPoint y: 494, endPoint x: 17, endPoint y: 517, distance: 23.3
click at [17, 517] on div at bounding box center [84, 529] width 154 height 25
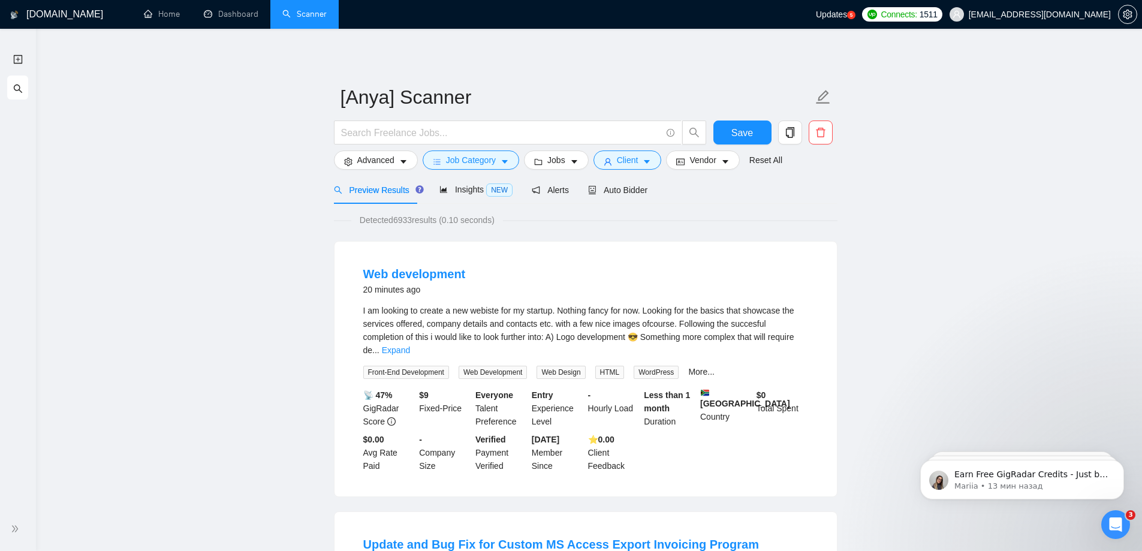
click at [15, 540] on div at bounding box center [18, 529] width 22 height 25
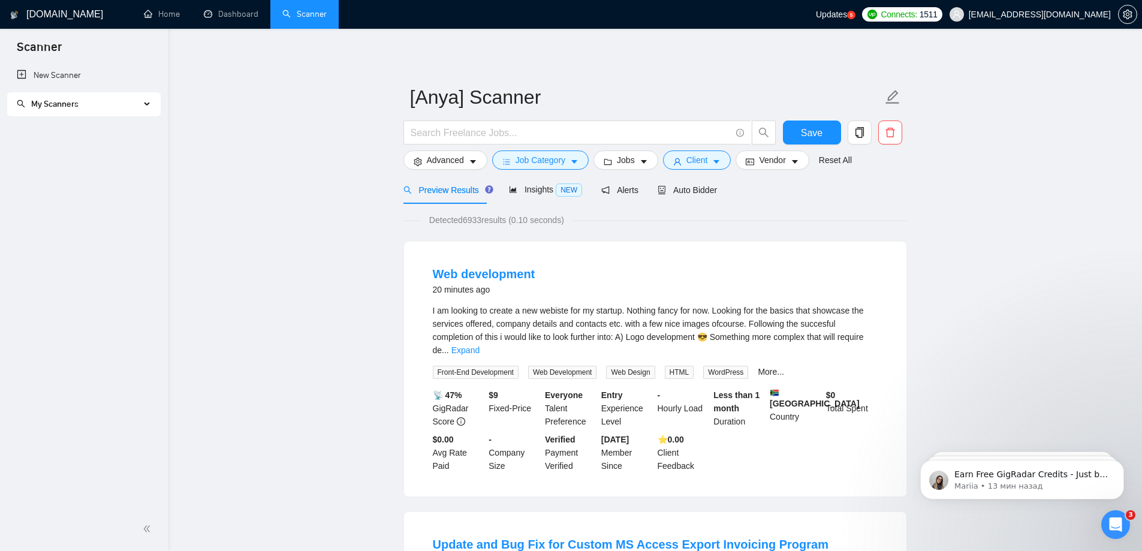
click at [69, 107] on span "My Scanners" at bounding box center [54, 104] width 47 height 10
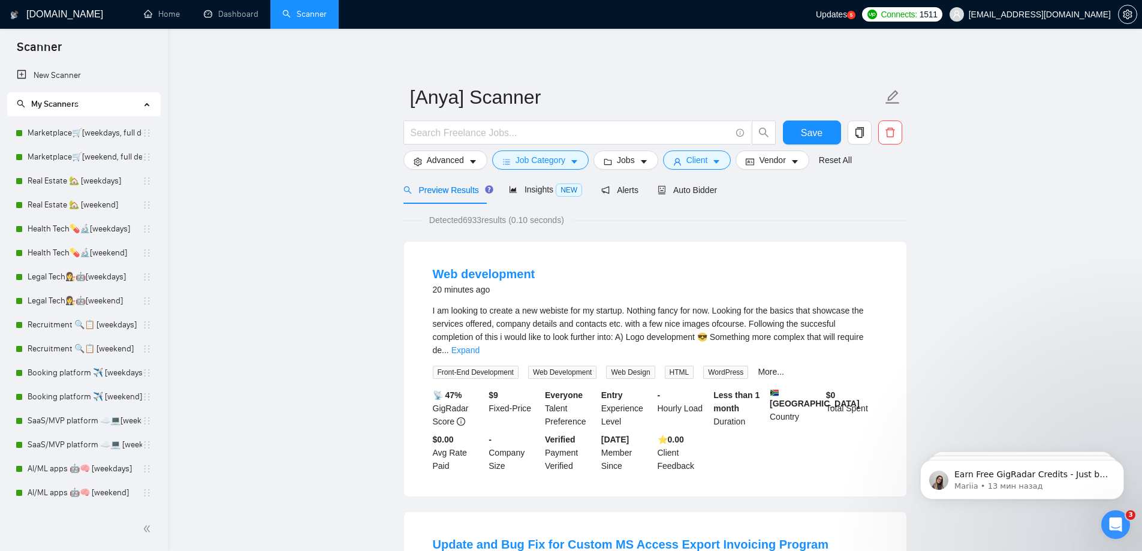
scroll to position [94, 0]
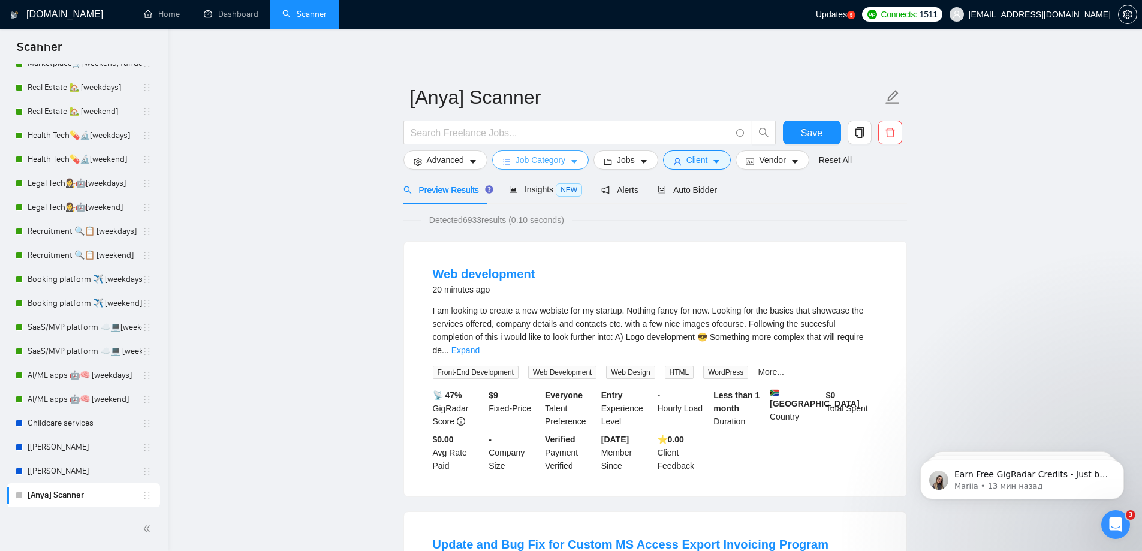
click at [560, 158] on span "Job Category" at bounding box center [541, 160] width 50 height 13
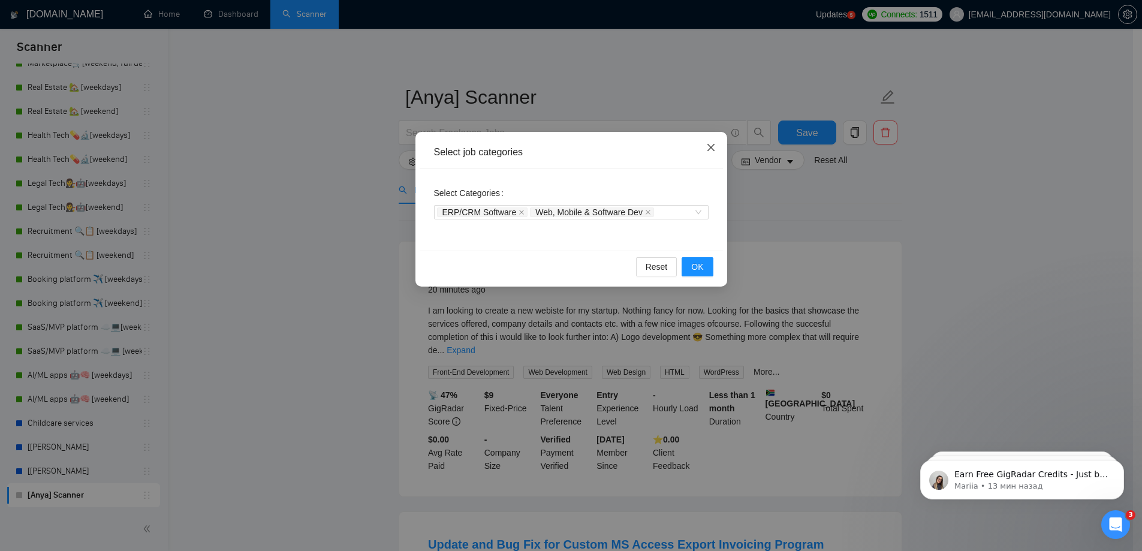
click at [709, 148] on icon "close" at bounding box center [711, 148] width 10 height 10
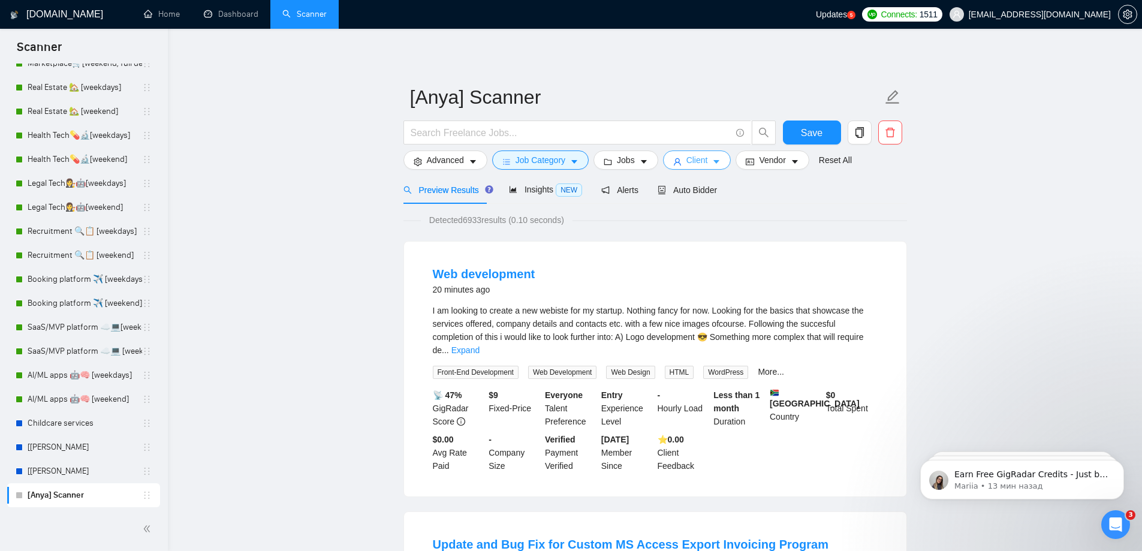
click at [712, 161] on icon "caret-down" at bounding box center [716, 162] width 8 height 8
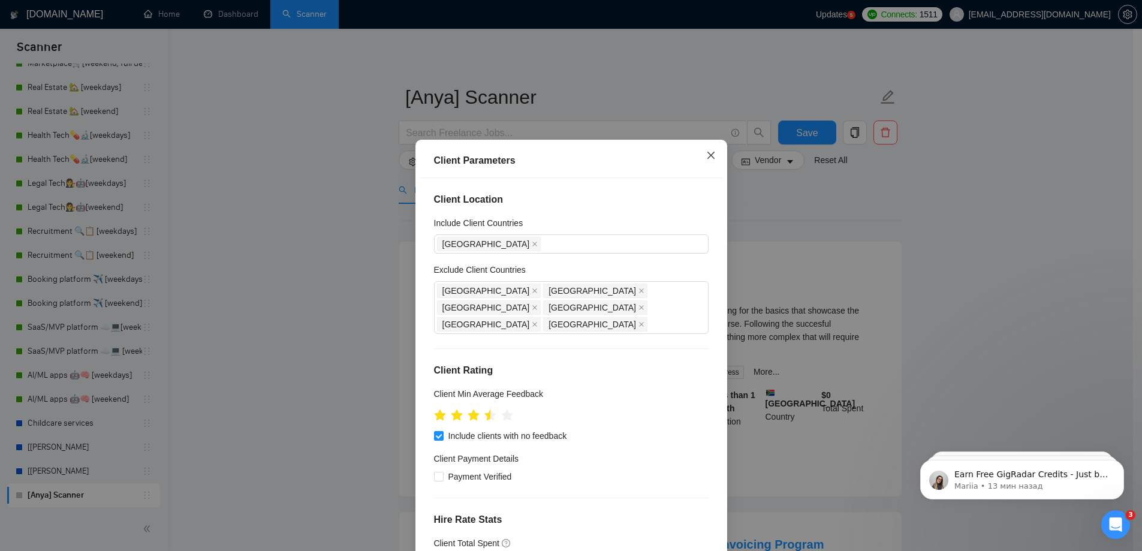
click at [706, 155] on icon "close" at bounding box center [711, 156] width 10 height 10
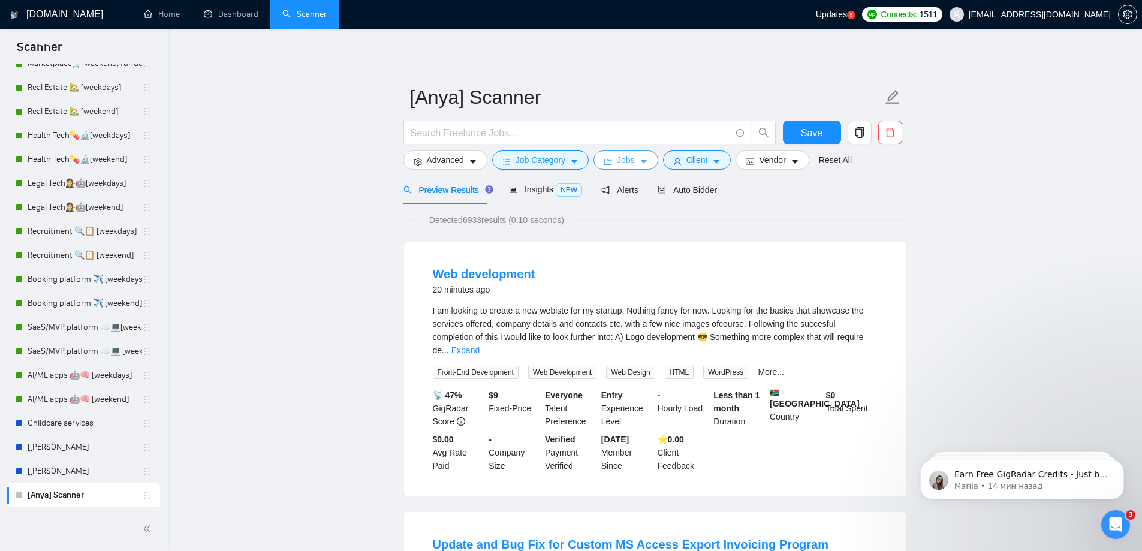
click at [640, 163] on icon "caret-down" at bounding box center [644, 162] width 8 height 8
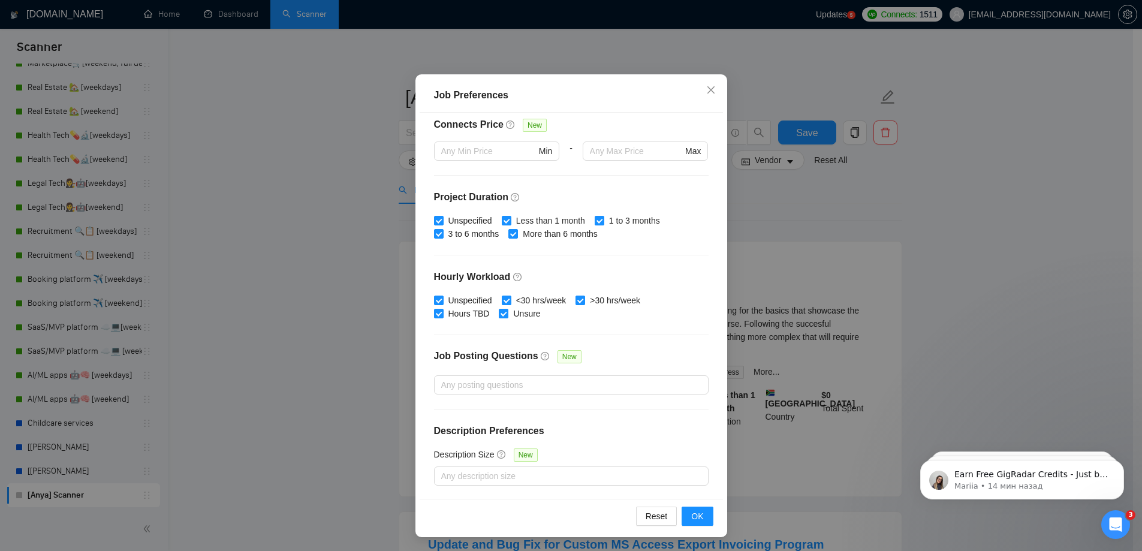
scroll to position [66, 0]
click at [709, 97] on span "Close" at bounding box center [711, 90] width 32 height 32
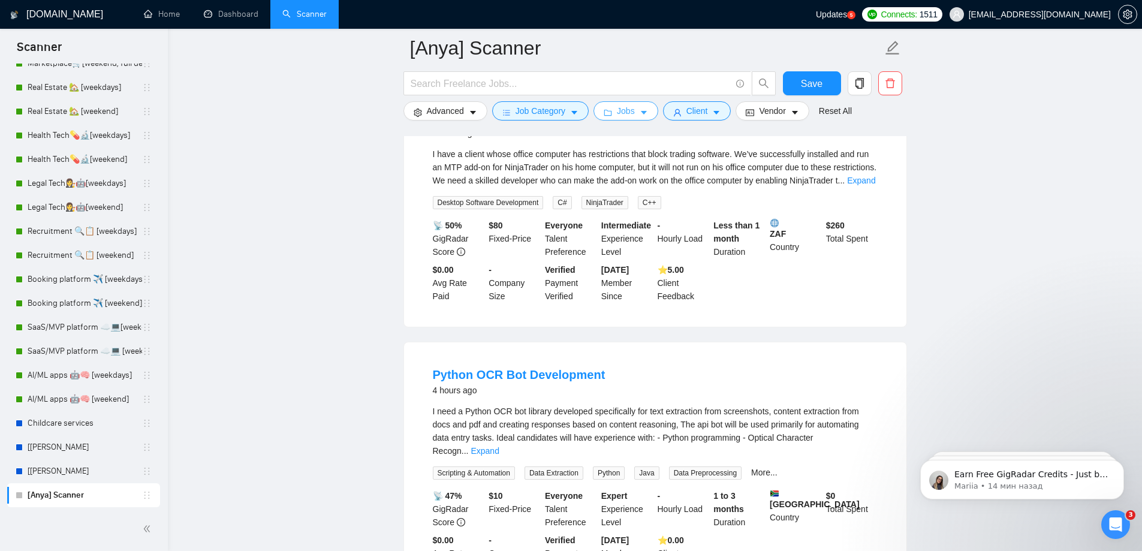
scroll to position [720, 0]
drag, startPoint x: 773, startPoint y: 202, endPoint x: 788, endPoint y: 202, distance: 15.0
click at [787, 219] on div "ZAF Country" at bounding box center [796, 239] width 56 height 40
click at [785, 219] on b "ZAF" at bounding box center [796, 229] width 52 height 20
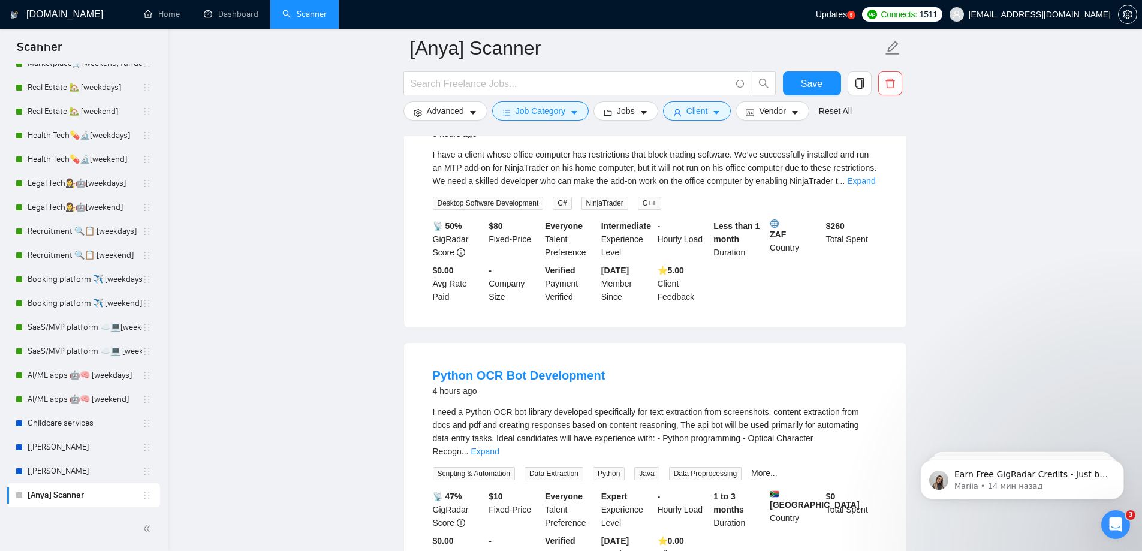
click at [820, 220] on div "ZAF Country" at bounding box center [796, 239] width 56 height 40
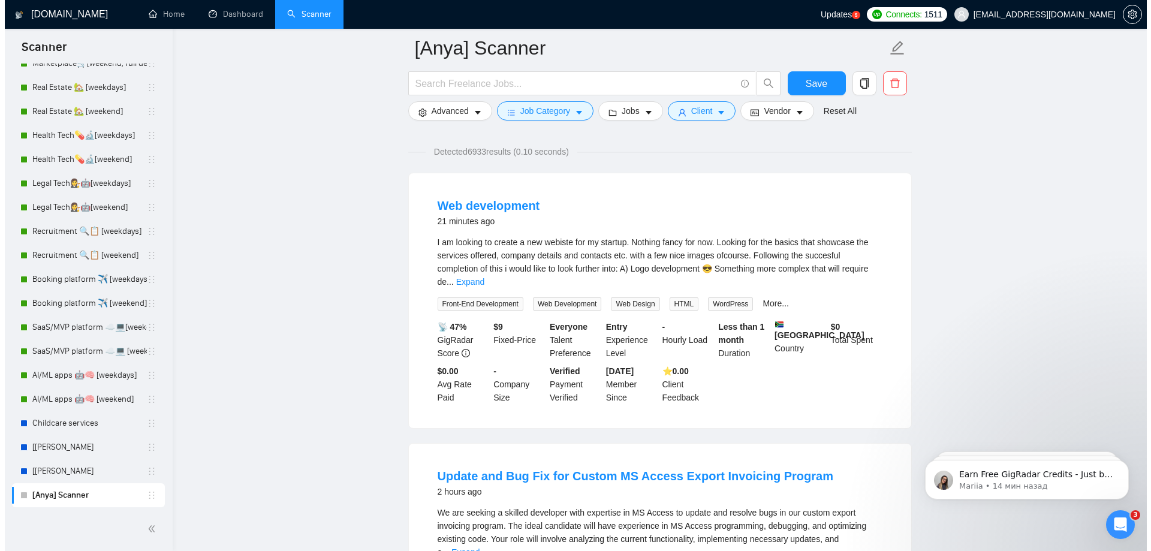
scroll to position [0, 0]
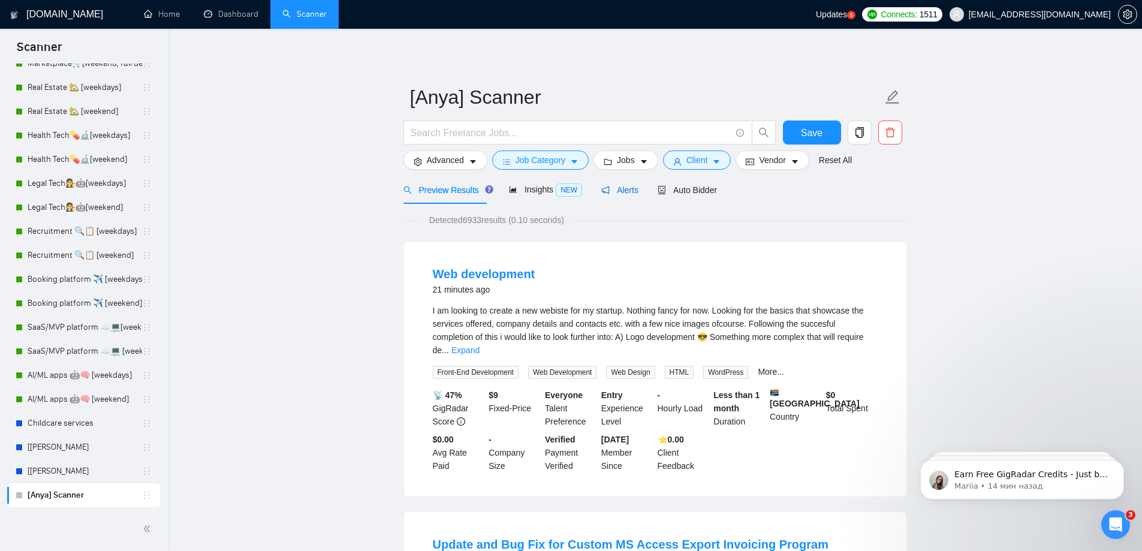
click at [618, 189] on span "Alerts" at bounding box center [620, 190] width 37 height 10
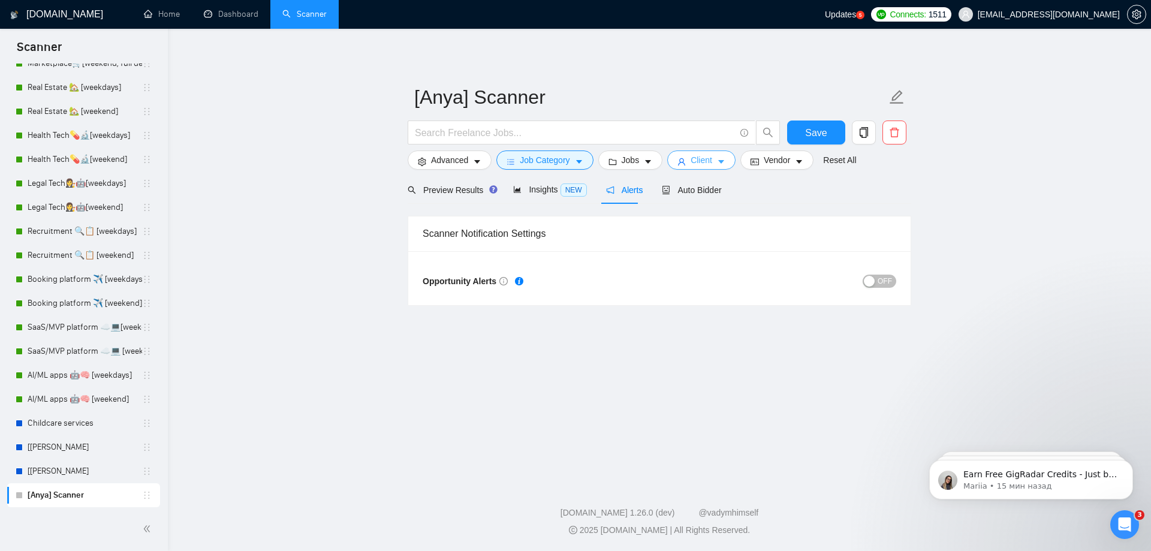
click at [700, 163] on span "Client" at bounding box center [702, 160] width 22 height 13
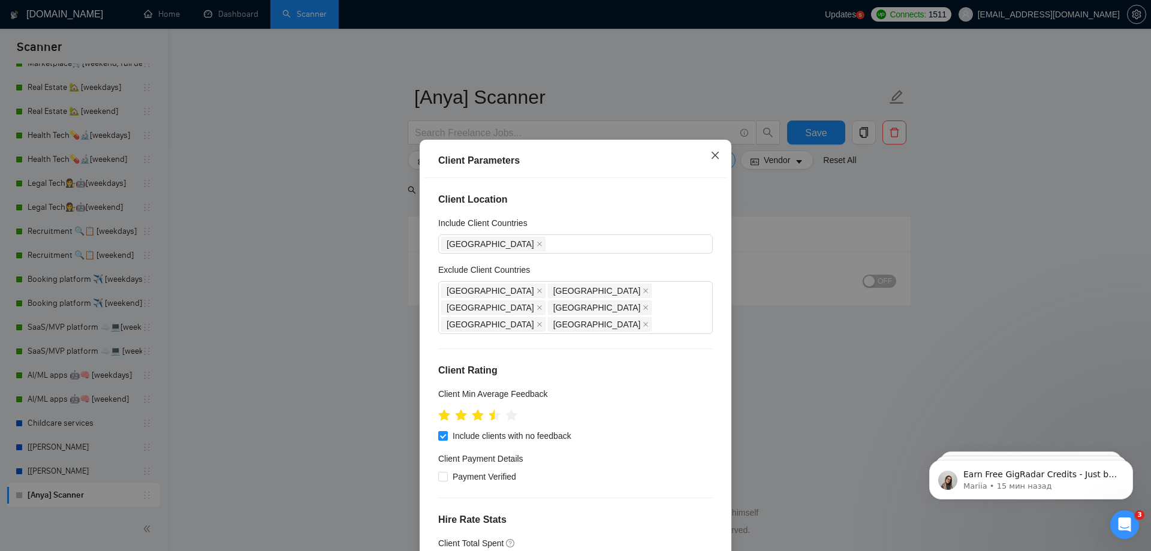
click at [711, 154] on icon "close" at bounding box center [716, 156] width 10 height 10
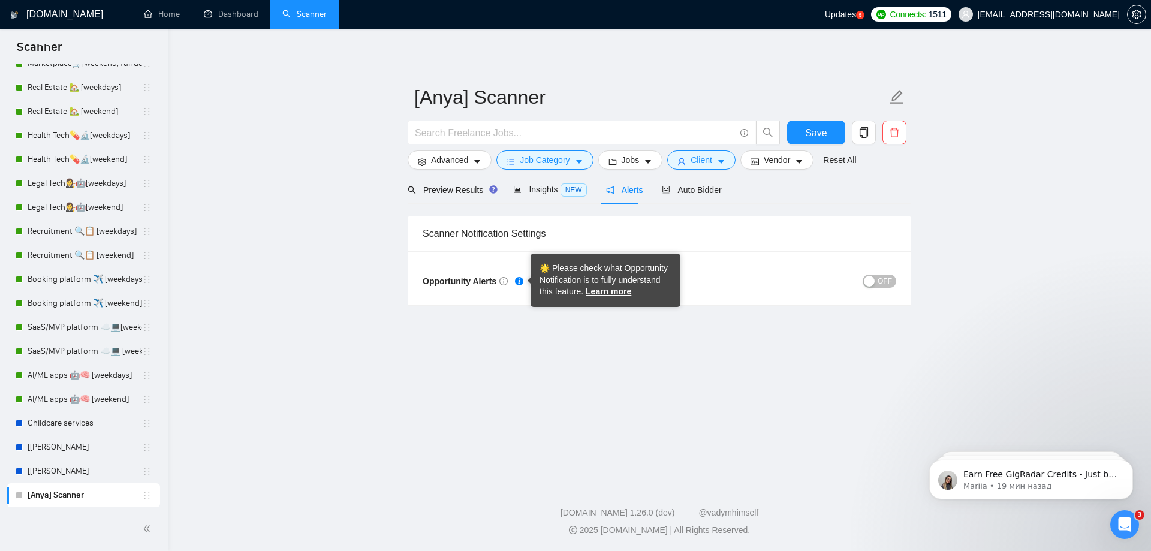
click at [516, 281] on icon "Tooltip anchor" at bounding box center [519, 281] width 8 height 8
click at [597, 289] on link "Learn more" at bounding box center [609, 292] width 46 height 10
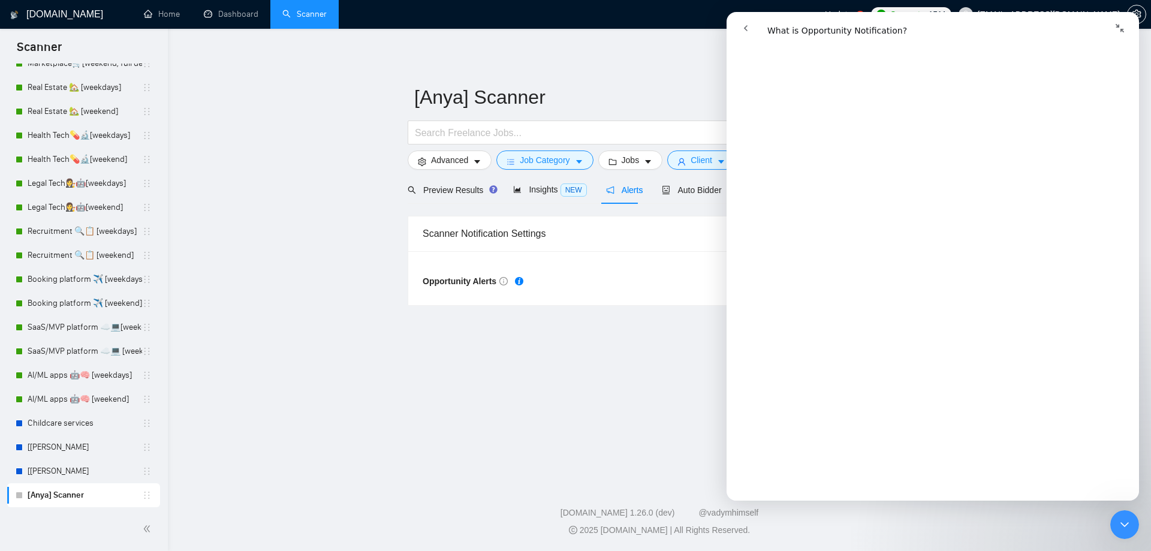
scroll to position [780, 0]
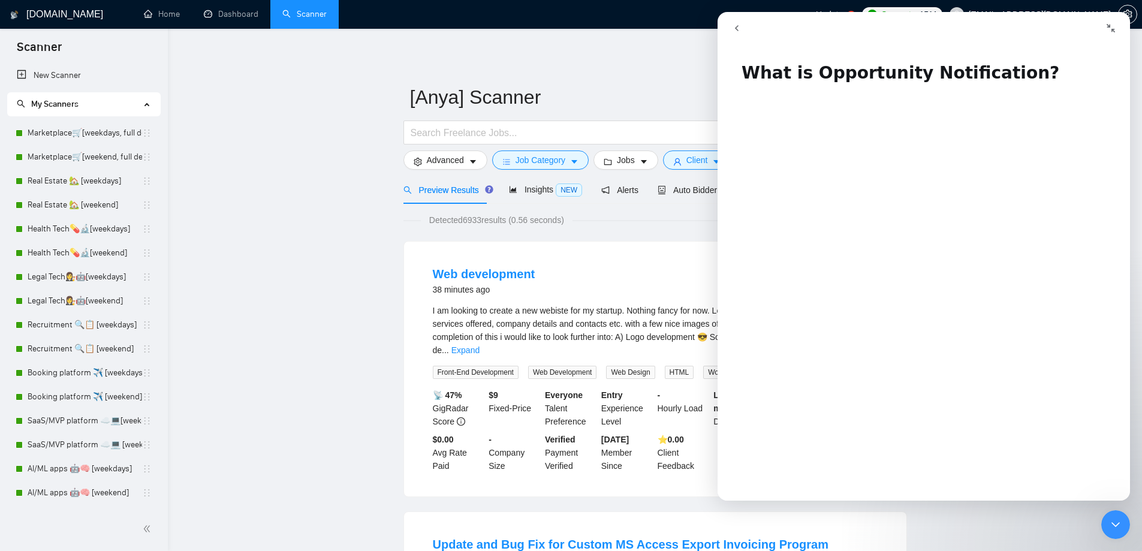
click at [1110, 31] on icon "Свернуть окно" at bounding box center [1111, 28] width 10 height 10
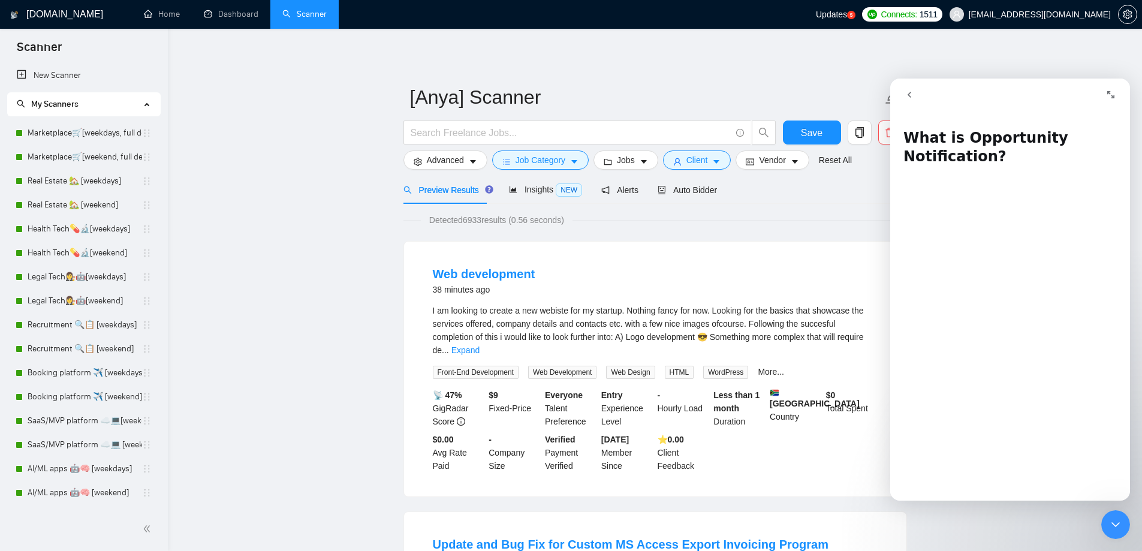
click at [909, 96] on icon "go back" at bounding box center [910, 95] width 10 height 10
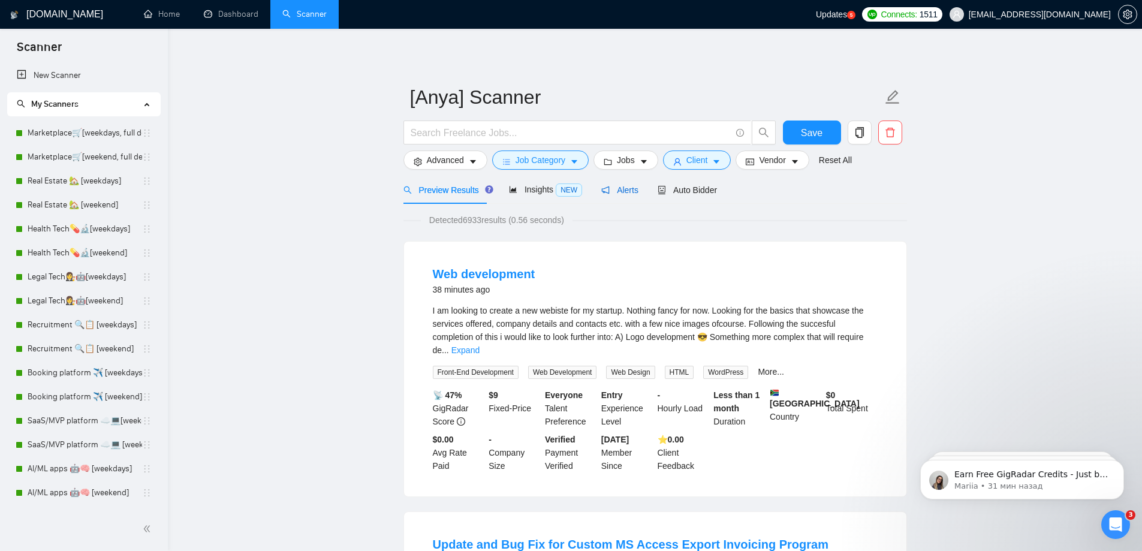
click at [612, 193] on span "Alerts" at bounding box center [620, 190] width 37 height 10
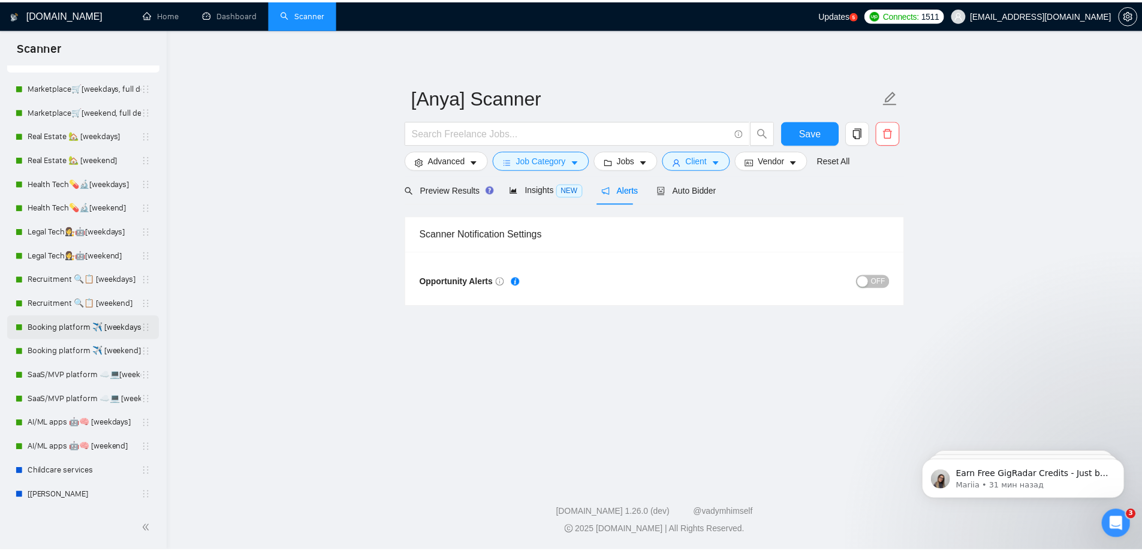
scroll to position [94, 0]
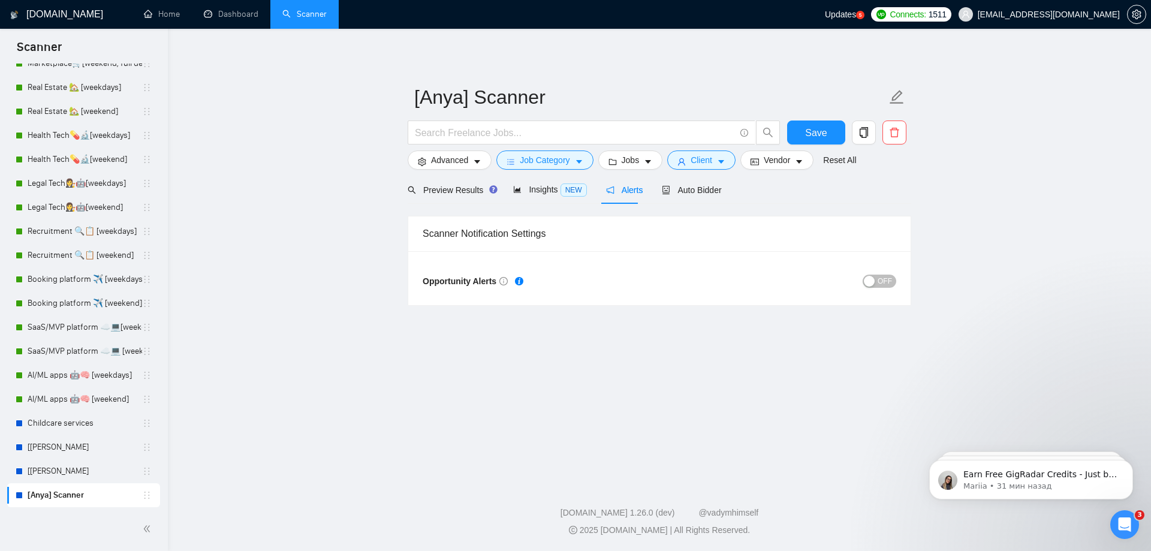
click at [881, 283] on span "OFF" at bounding box center [885, 281] width 14 height 13
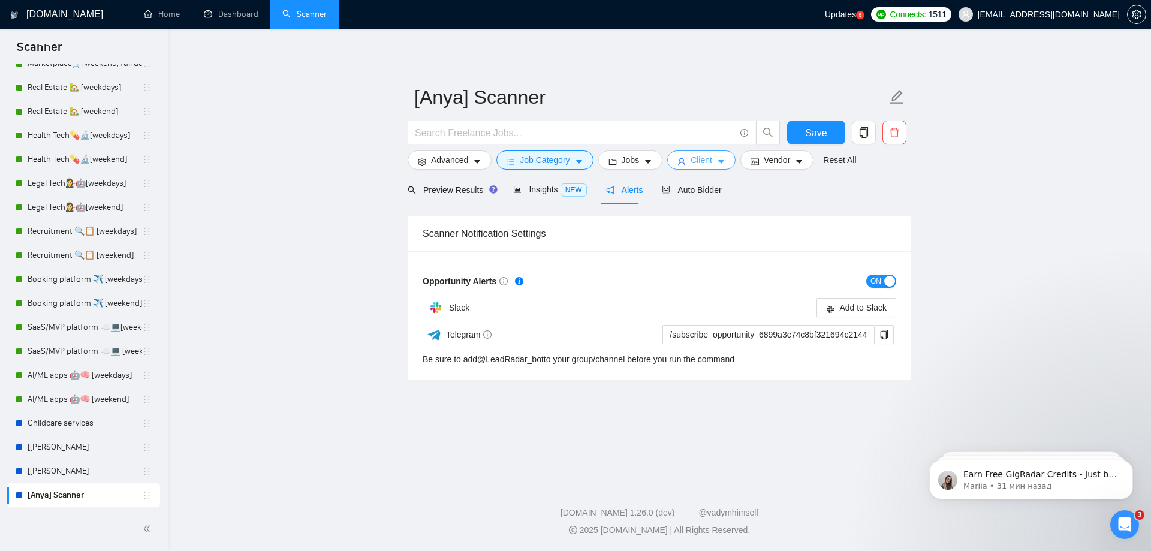
click at [682, 169] on button "Client" at bounding box center [701, 160] width 68 height 19
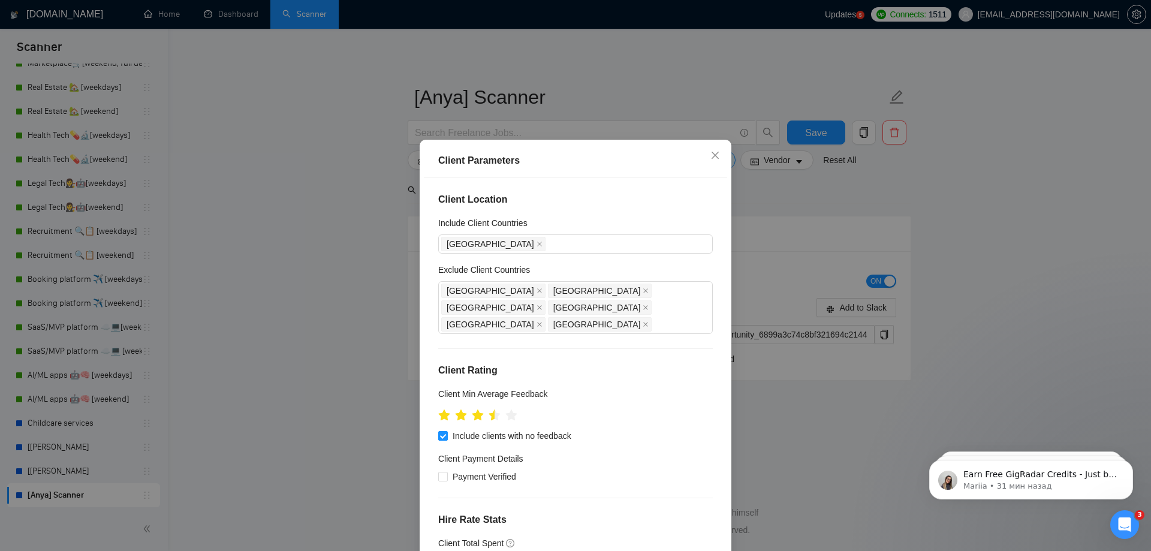
click at [529, 64] on div "Client Parameters Client Location Include Client Countries South Africa Exclude…" at bounding box center [575, 275] width 1151 height 551
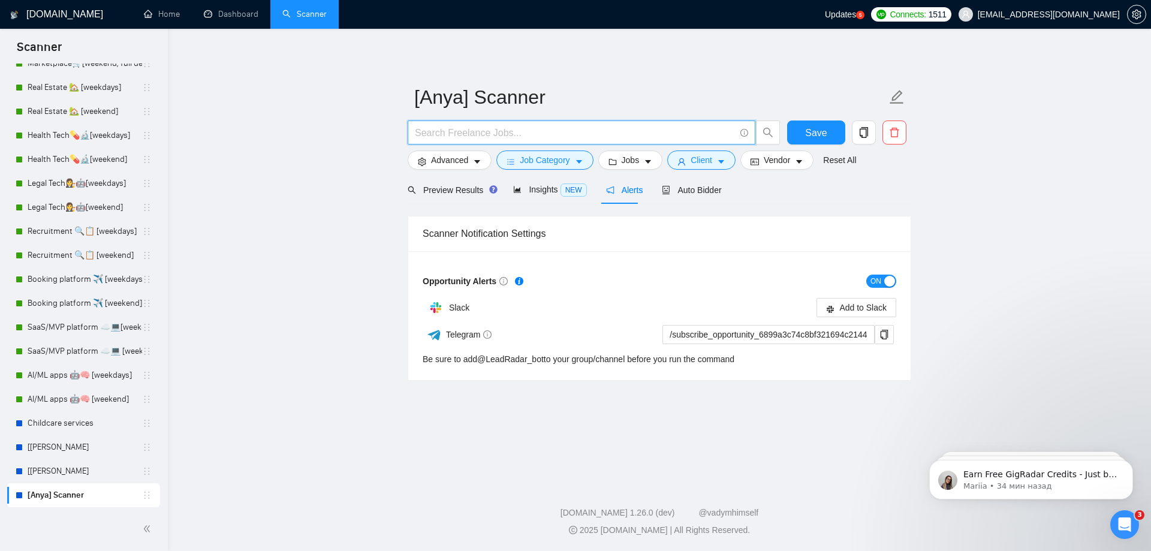
click at [459, 126] on input "text" at bounding box center [575, 132] width 320 height 15
click at [80, 478] on link "[[PERSON_NAME]" at bounding box center [85, 471] width 115 height 24
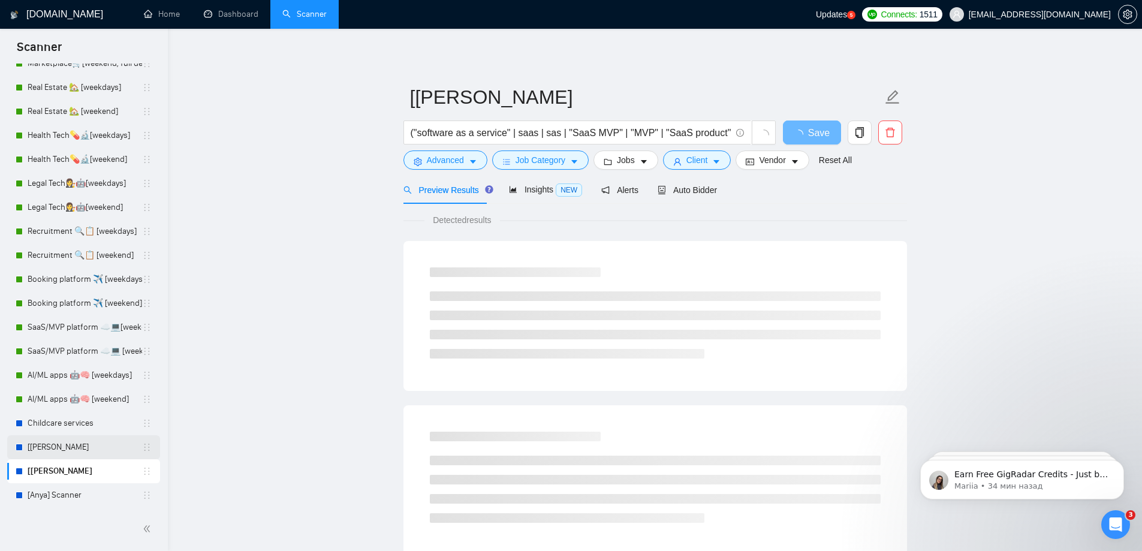
click at [51, 443] on link "[[PERSON_NAME]" at bounding box center [85, 447] width 115 height 24
click at [527, 121] on span "("software as a service" | saas | sas | "SaaS MVP" | "MVP" | "SaaS product" | "…" at bounding box center [578, 133] width 348 height 24
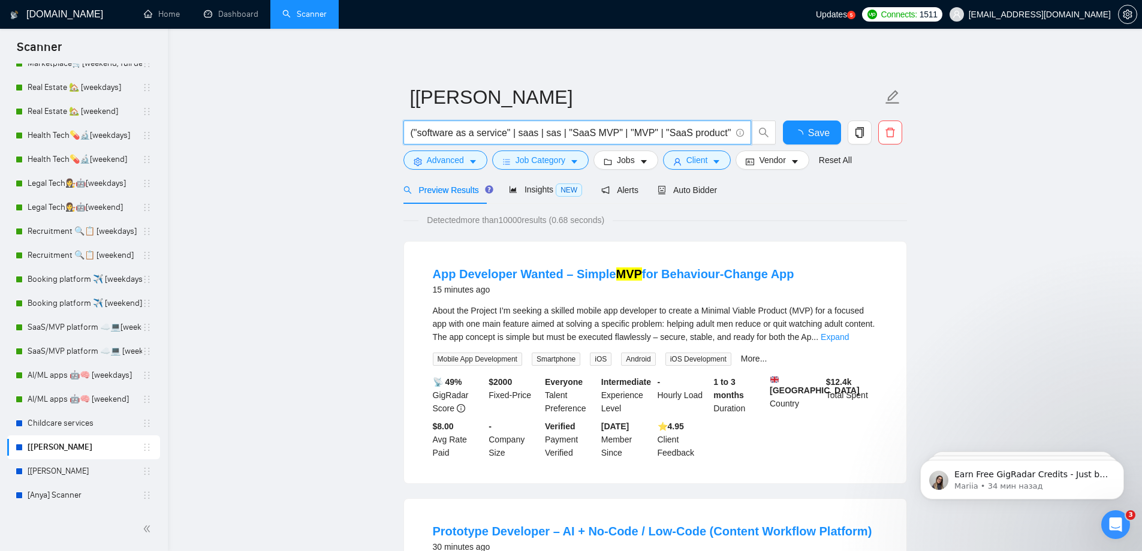
scroll to position [0, 290]
click at [509, 137] on input "("software as a service" | saas | sas | "SaaS MVP" | "MVP" | "SaaS product" | "…" at bounding box center [571, 132] width 320 height 15
drag, startPoint x: 74, startPoint y: 466, endPoint x: 360, endPoint y: 243, distance: 362.4
click at [74, 466] on link "[[PERSON_NAME]" at bounding box center [85, 471] width 115 height 24
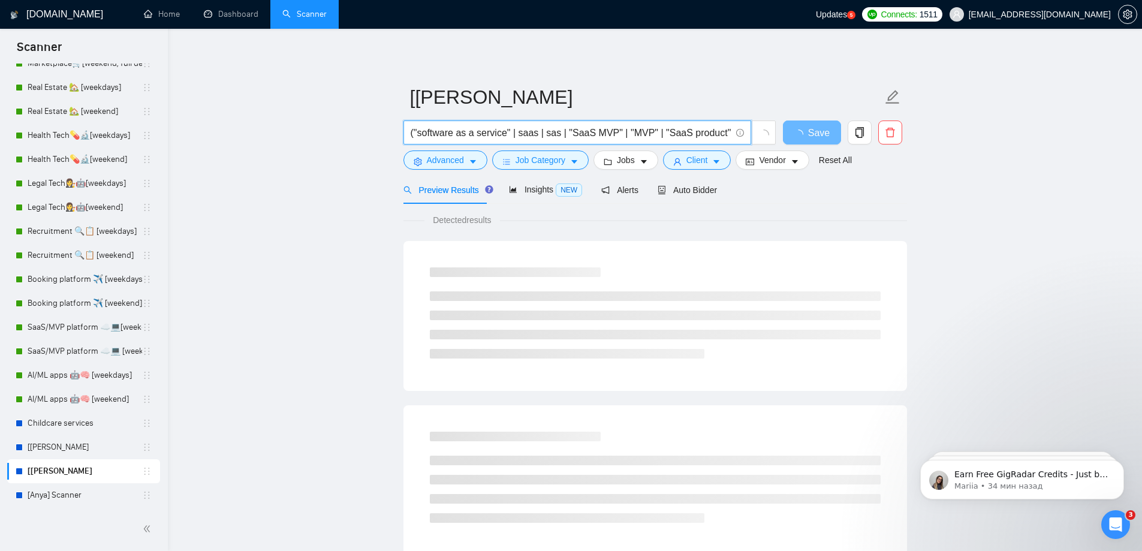
click at [466, 134] on input "("software as a service" | saas | sas | "SaaS MVP" | "MVP" | "SaaS product" | "…" at bounding box center [571, 132] width 320 height 15
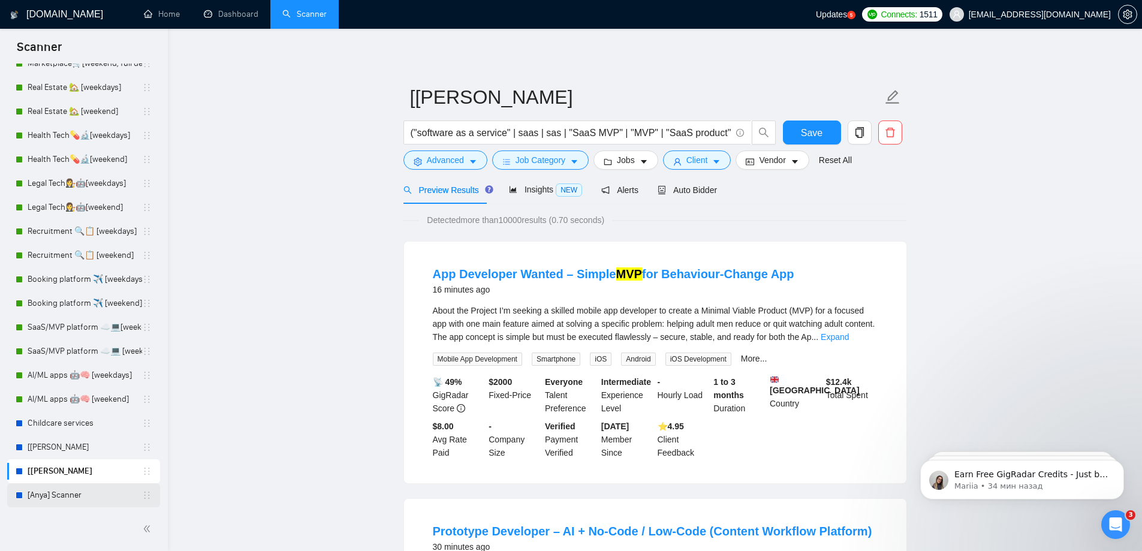
click at [75, 498] on link "[Anya] Scanner" at bounding box center [85, 495] width 115 height 24
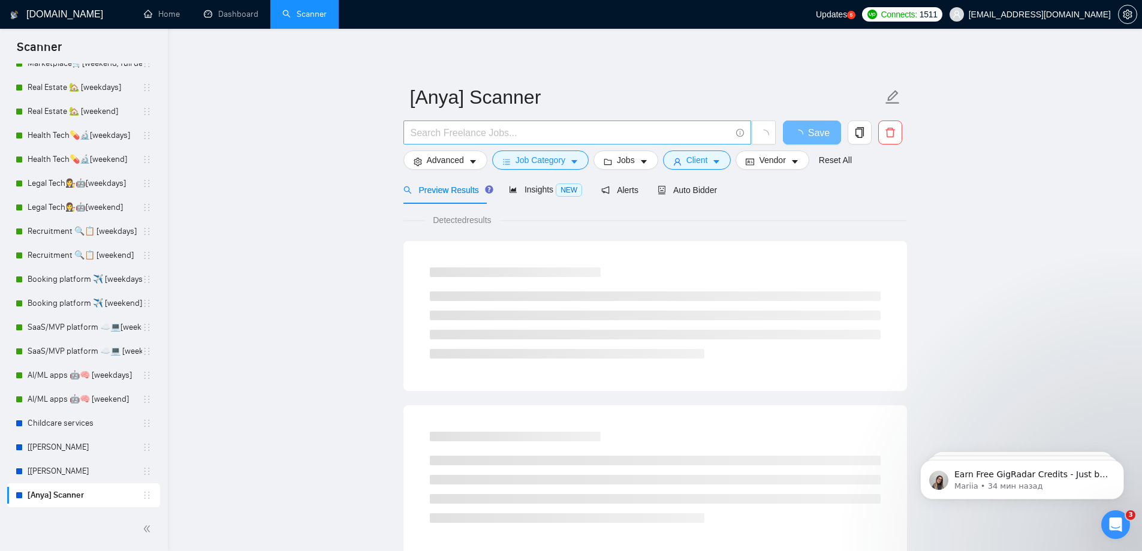
click at [455, 130] on input "text" at bounding box center [571, 132] width 320 height 15
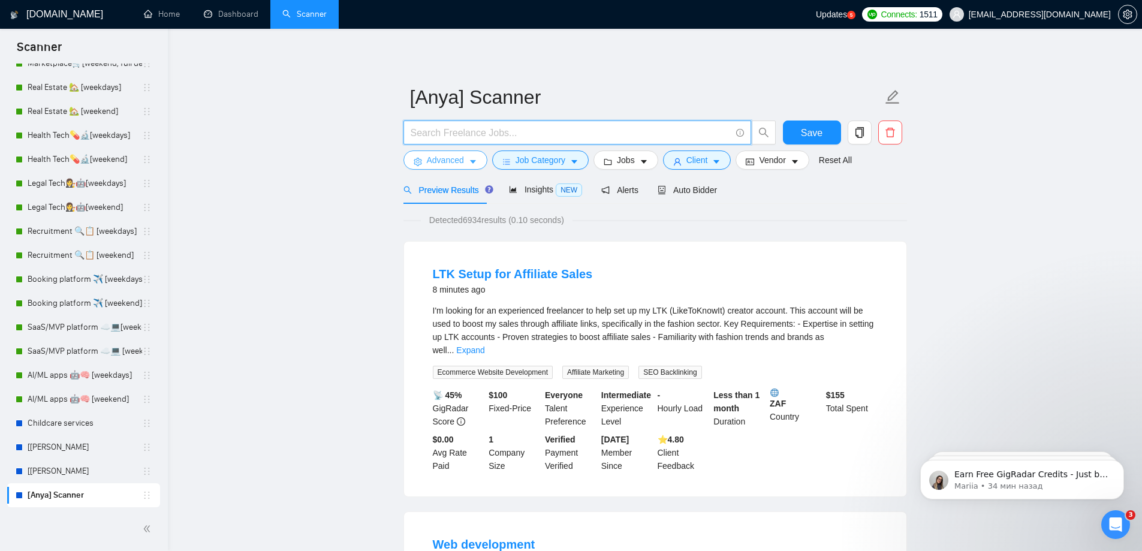
paste input "("software as a service" | saas | sas | "SaaS MVP" | "MVP" | "SaaS product" | "…"
type input "("software as a service" | saas | sas | "SaaS MVP" | "MVP" | "SaaS product" | "…"
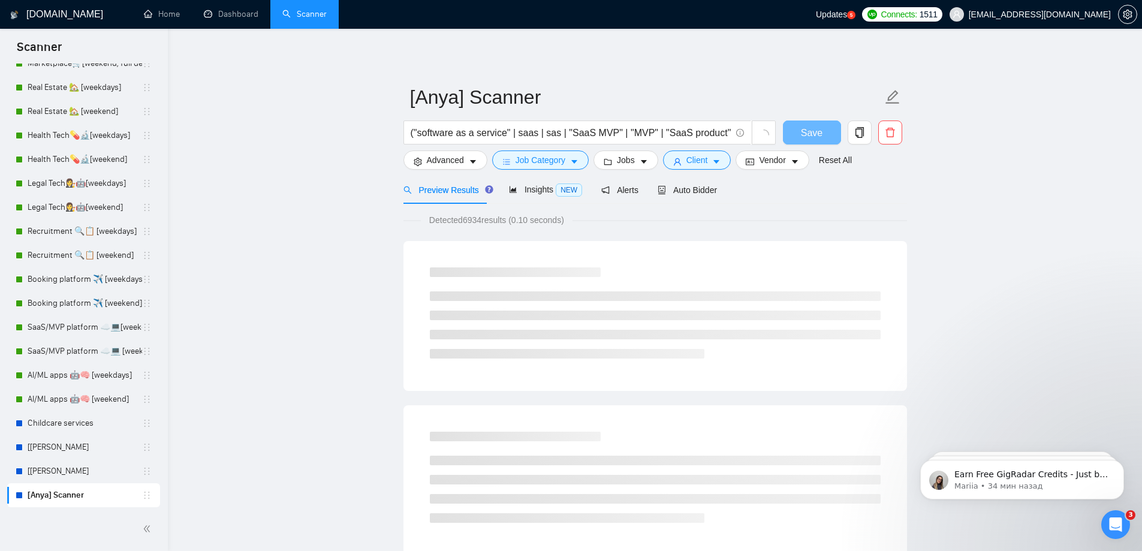
click at [806, 120] on form "[Anya] Scanner ("software as a service" | saas | sas | "SaaS MVP" | "MVP" | "Sa…" at bounding box center [656, 127] width 504 height 98
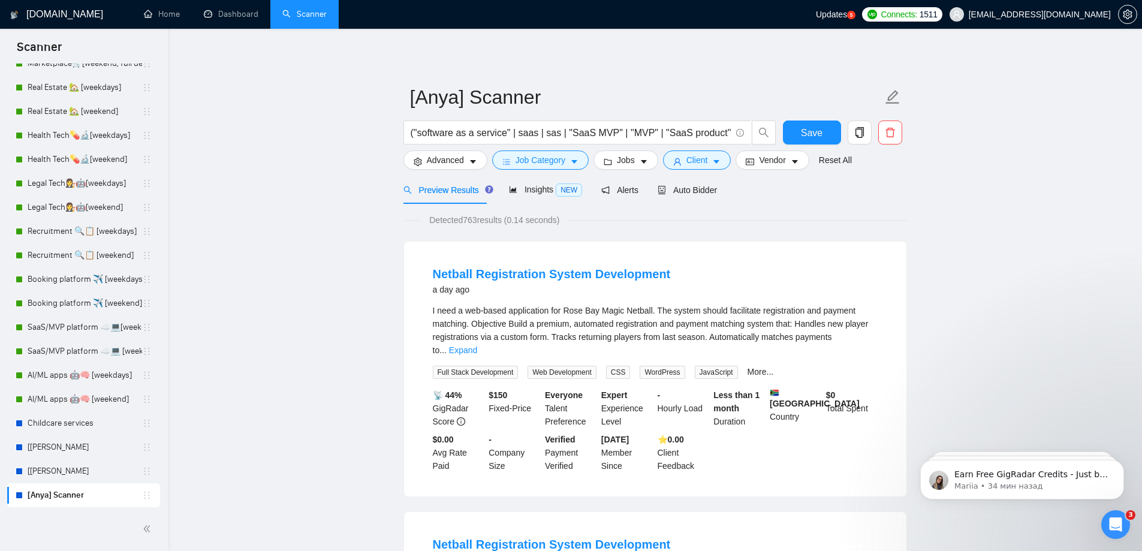
click at [94, 443] on link "[[PERSON_NAME]" at bounding box center [85, 447] width 115 height 24
click at [800, 130] on button "Save" at bounding box center [812, 133] width 58 height 24
drag, startPoint x: 549, startPoint y: 125, endPoint x: 321, endPoint y: 122, distance: 227.9
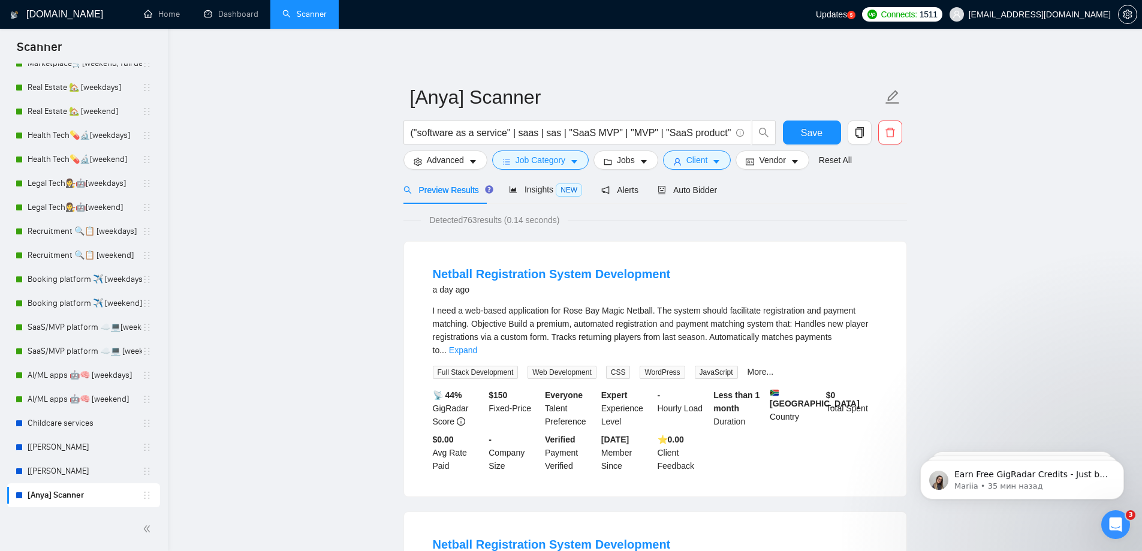
click at [58, 471] on link "[[PERSON_NAME]" at bounding box center [85, 471] width 115 height 24
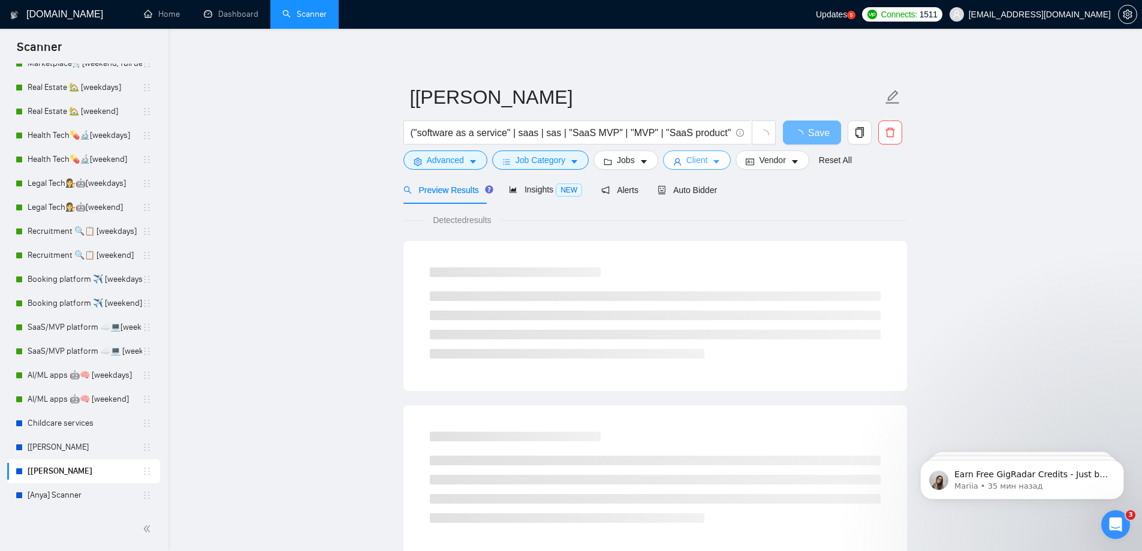
click at [713, 155] on button "Client" at bounding box center [697, 160] width 68 height 19
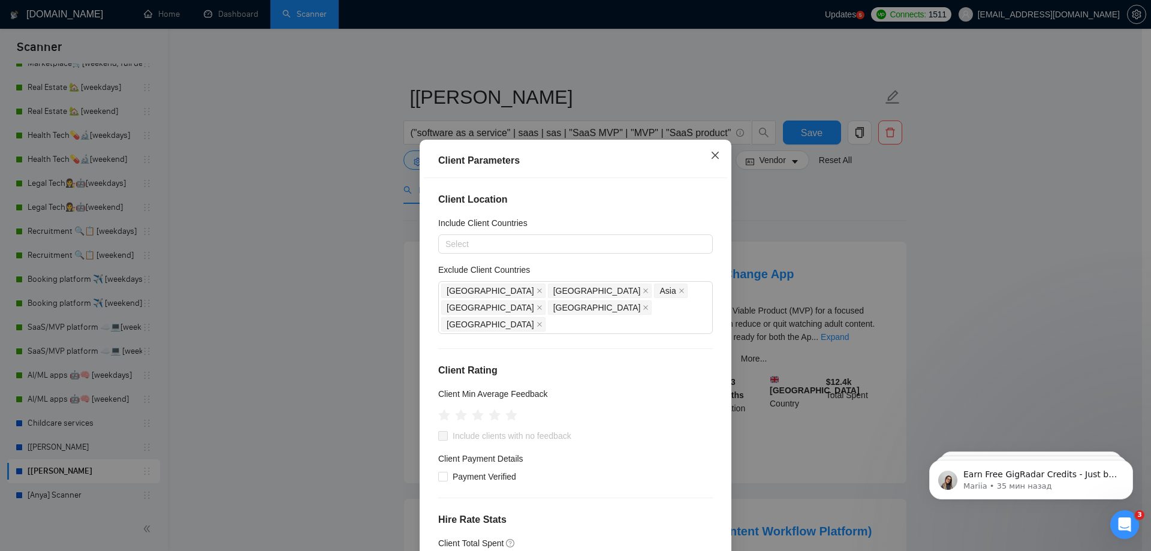
click at [711, 155] on icon "close" at bounding box center [716, 156] width 10 height 10
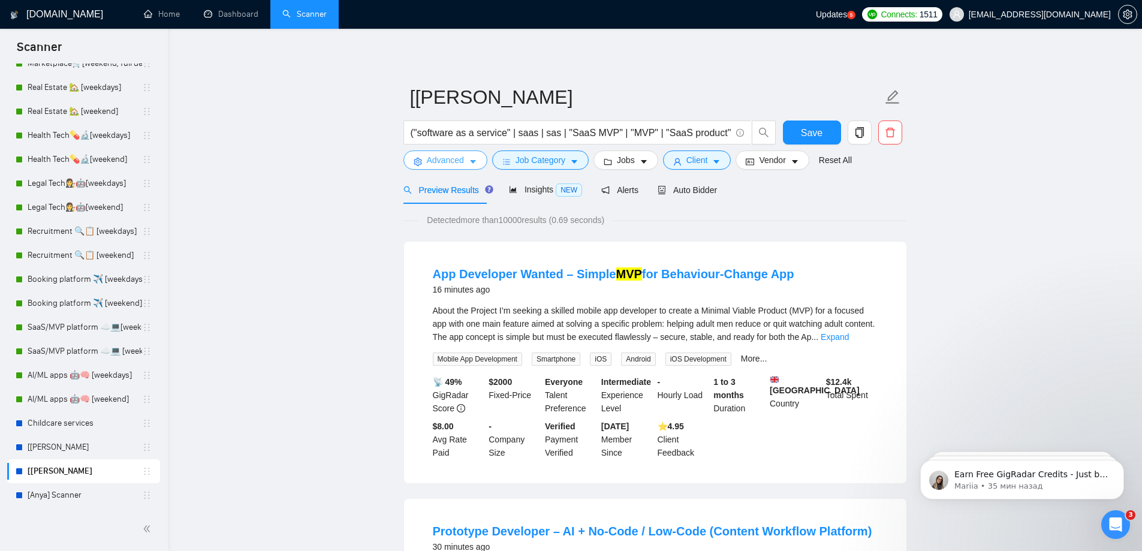
click at [467, 168] on button "Advanced" at bounding box center [446, 160] width 84 height 19
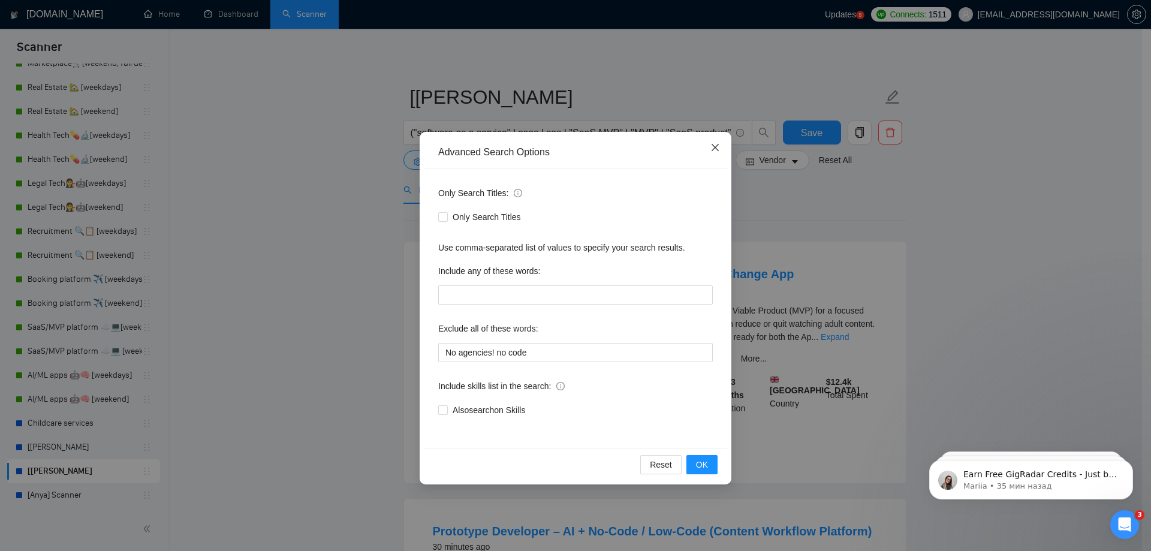
click at [718, 143] on icon "close" at bounding box center [716, 148] width 10 height 10
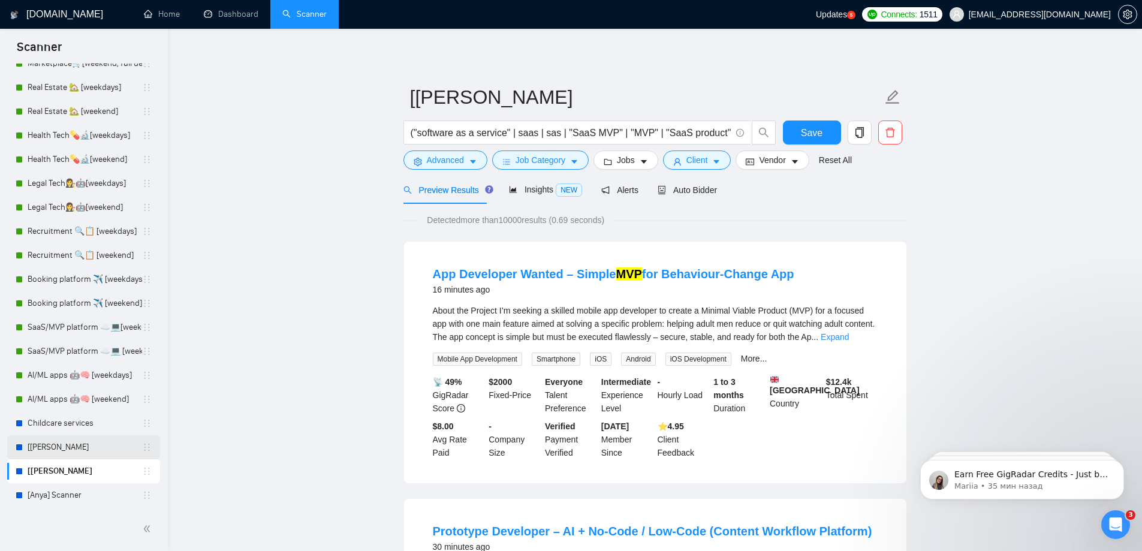
click at [54, 445] on link "[[PERSON_NAME]" at bounding box center [85, 447] width 115 height 24
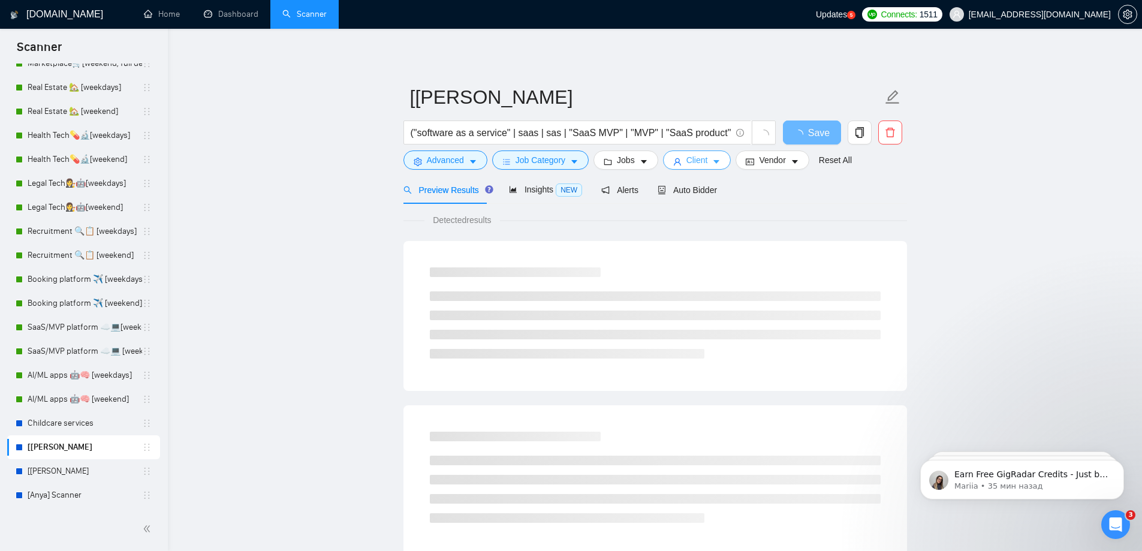
click at [690, 157] on span "Client" at bounding box center [698, 160] width 22 height 13
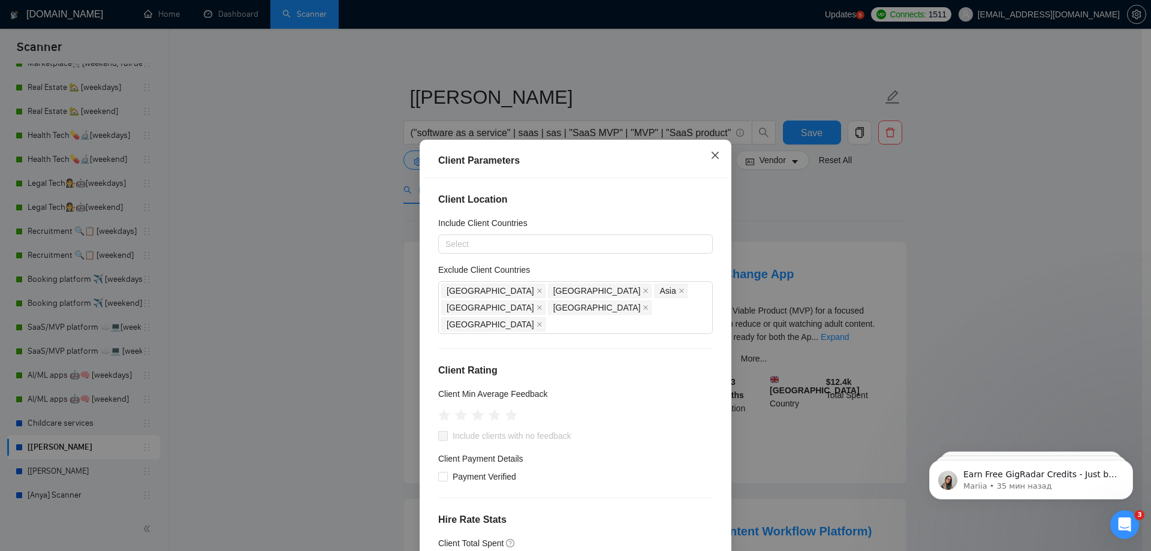
click at [714, 154] on icon "close" at bounding box center [716, 156] width 10 height 10
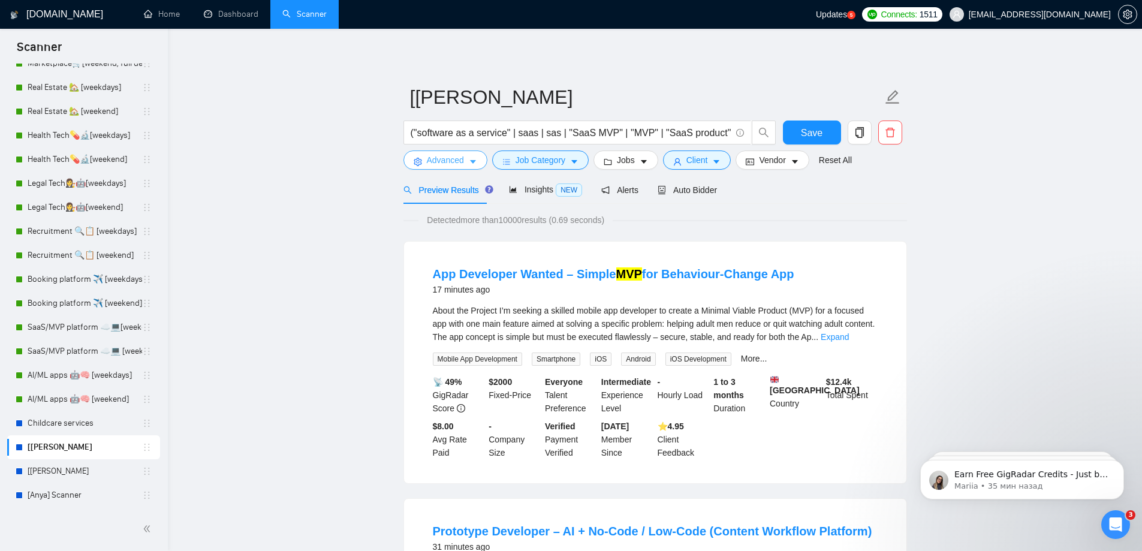
click at [457, 158] on span "Advanced" at bounding box center [445, 160] width 37 height 13
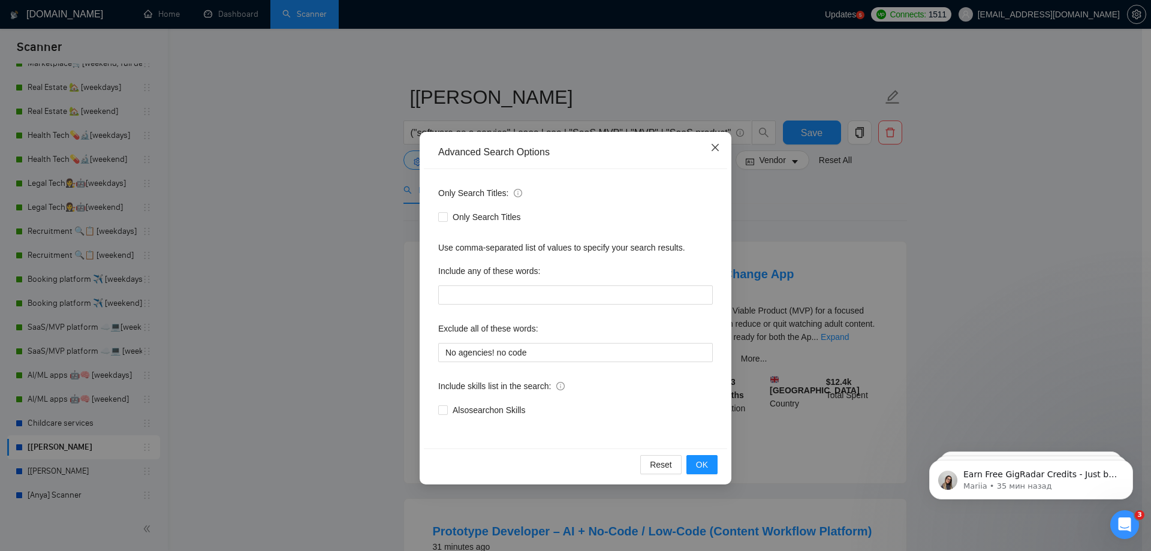
click at [717, 151] on icon "close" at bounding box center [716, 148] width 10 height 10
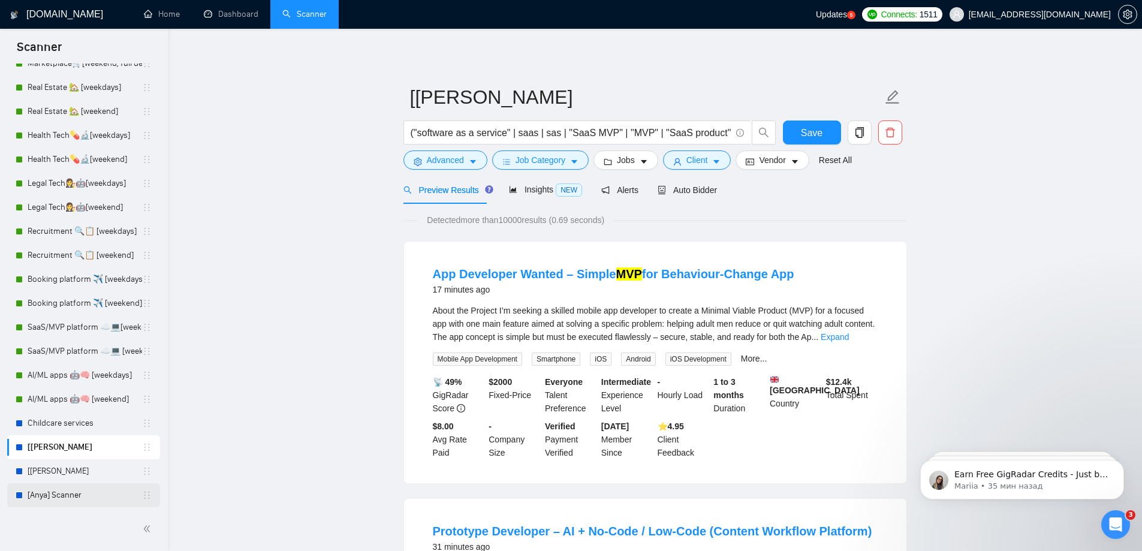
click at [84, 489] on link "[Anya] Scanner" at bounding box center [85, 495] width 115 height 24
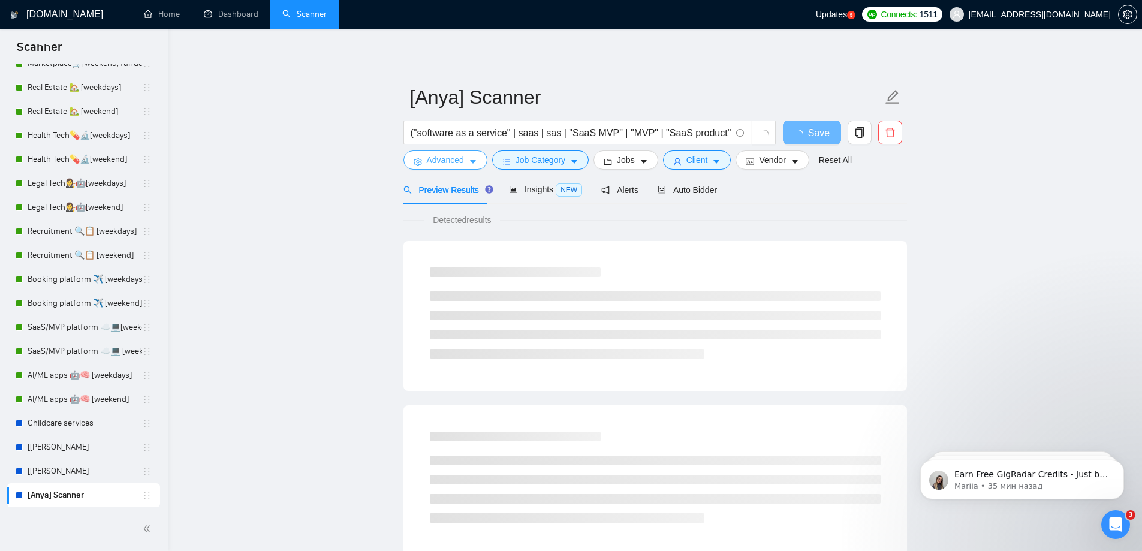
click at [471, 158] on icon "caret-down" at bounding box center [473, 162] width 8 height 8
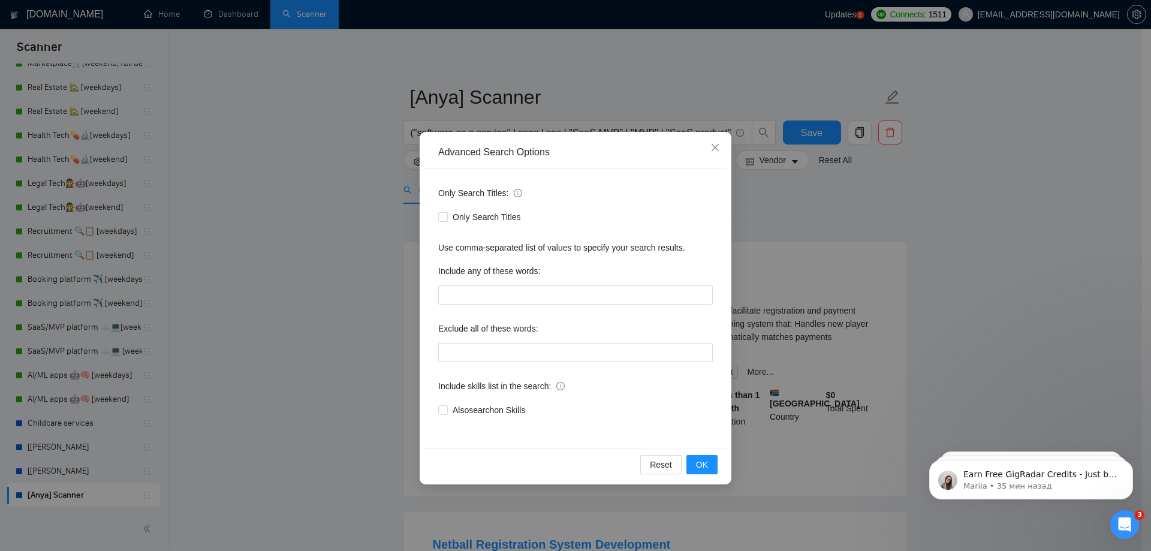
click at [366, 187] on div "Advanced Search Options Only Search Titles: Only Search Titles Use comma-separa…" at bounding box center [575, 275] width 1151 height 551
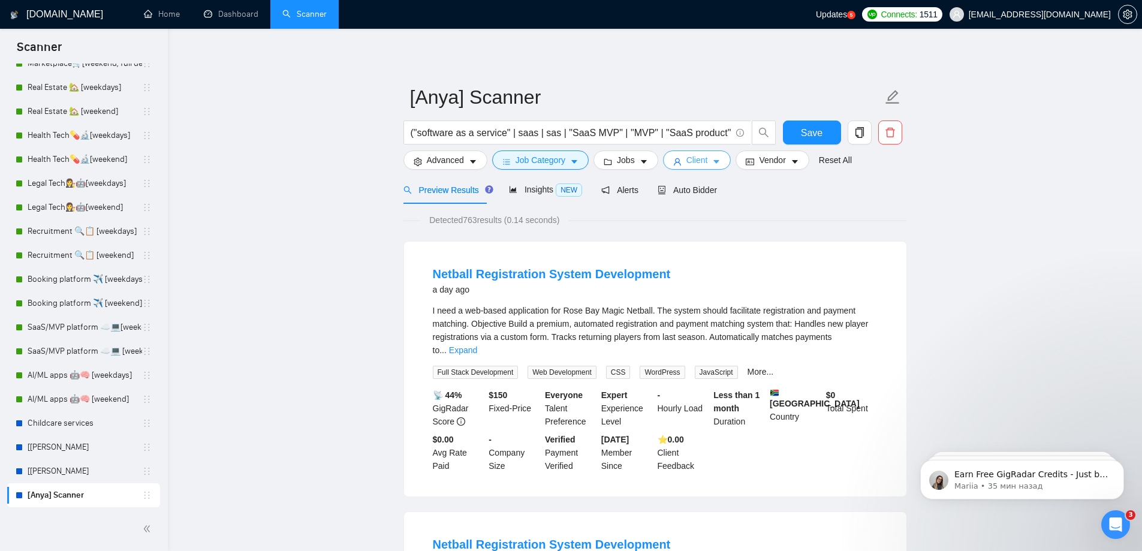
click at [712, 162] on icon "caret-down" at bounding box center [716, 162] width 8 height 8
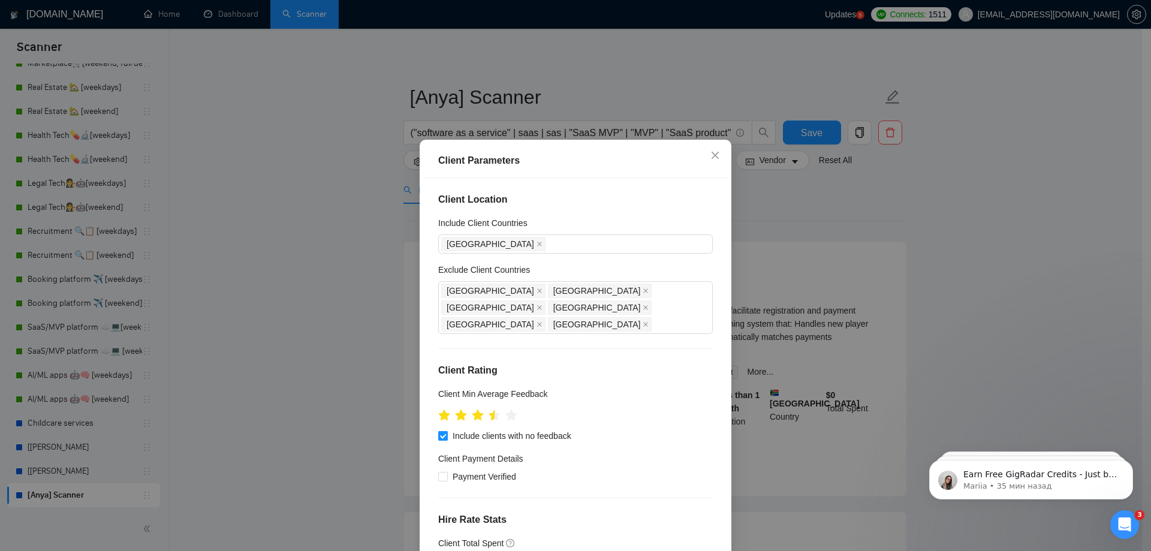
click at [473, 429] on span "Include clients with no feedback" at bounding box center [512, 435] width 128 height 13
click at [447, 431] on input "Include clients with no feedback" at bounding box center [442, 435] width 8 height 8
checkbox input "false"
click at [433, 401] on div "Client Location Include Client Countries South Africa Exclude Client Countries …" at bounding box center [575, 371] width 303 height 386
click at [441, 387] on h5 "Client Min Average Feedback" at bounding box center [493, 393] width 110 height 13
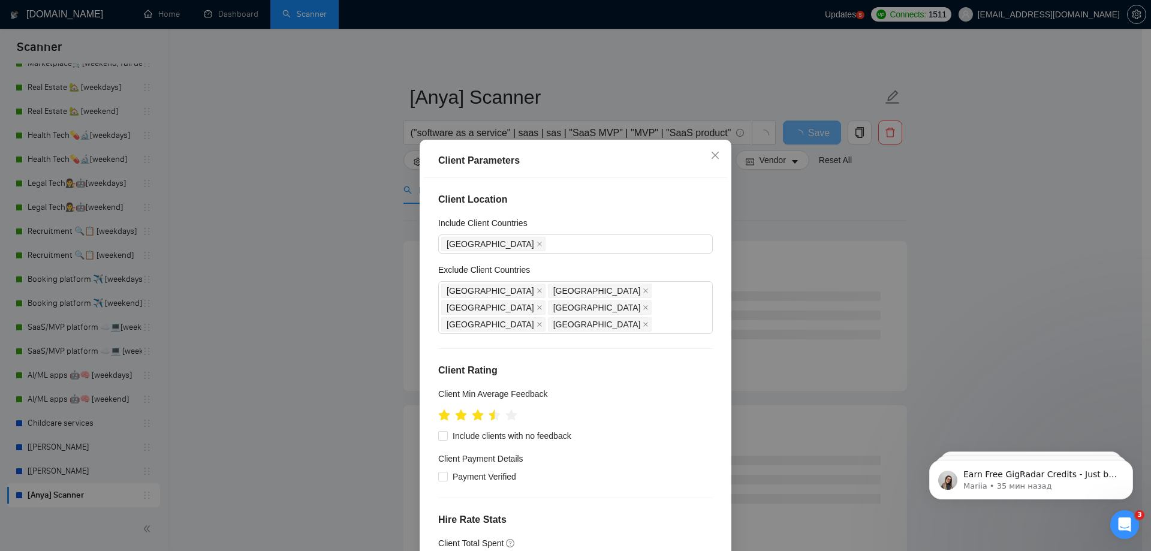
click at [446, 387] on h5 "Client Min Average Feedback" at bounding box center [493, 393] width 110 height 13
click at [438, 409] on icon "star" at bounding box center [444, 415] width 13 height 12
drag, startPoint x: 437, startPoint y: 399, endPoint x: 429, endPoint y: 402, distance: 8.2
click at [429, 402] on div "Client Location Include Client Countries South Africa Exclude Client Countries …" at bounding box center [575, 371] width 303 height 386
drag, startPoint x: 435, startPoint y: 401, endPoint x: 425, endPoint y: 401, distance: 10.2
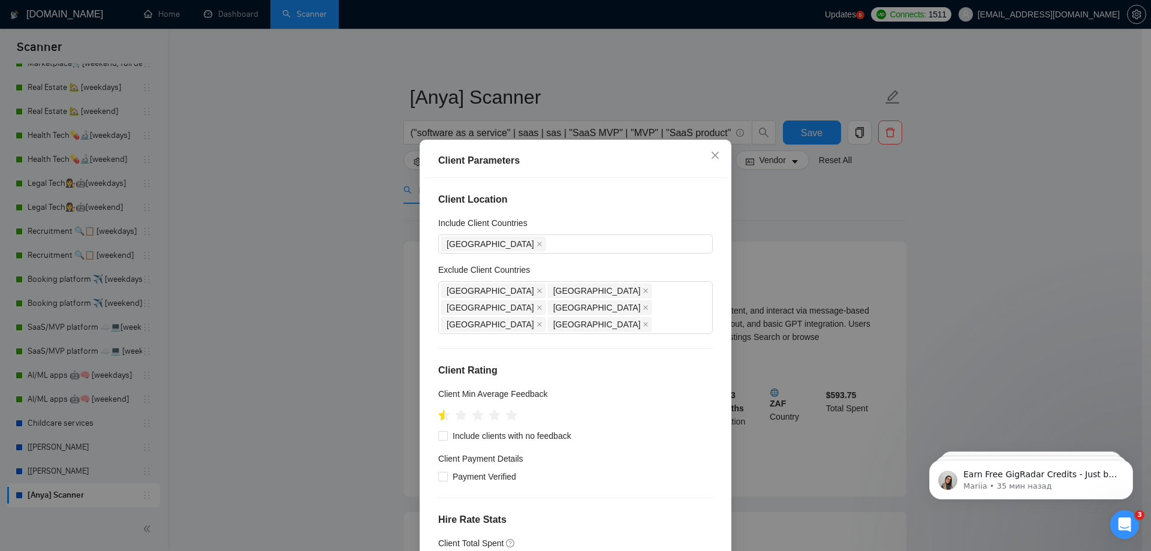
click at [425, 401] on div "Client Location Include Client Countries South Africa Exclude Client Countries …" at bounding box center [575, 371] width 303 height 386
click at [438, 409] on icon "star" at bounding box center [444, 415] width 13 height 12
click at [438, 409] on icon "star" at bounding box center [444, 415] width 13 height 13
click at [438, 409] on icon "star" at bounding box center [444, 415] width 13 height 12
click at [432, 337] on div "Client Location Include Client Countries South Africa Exclude Client Countries …" at bounding box center [575, 371] width 303 height 386
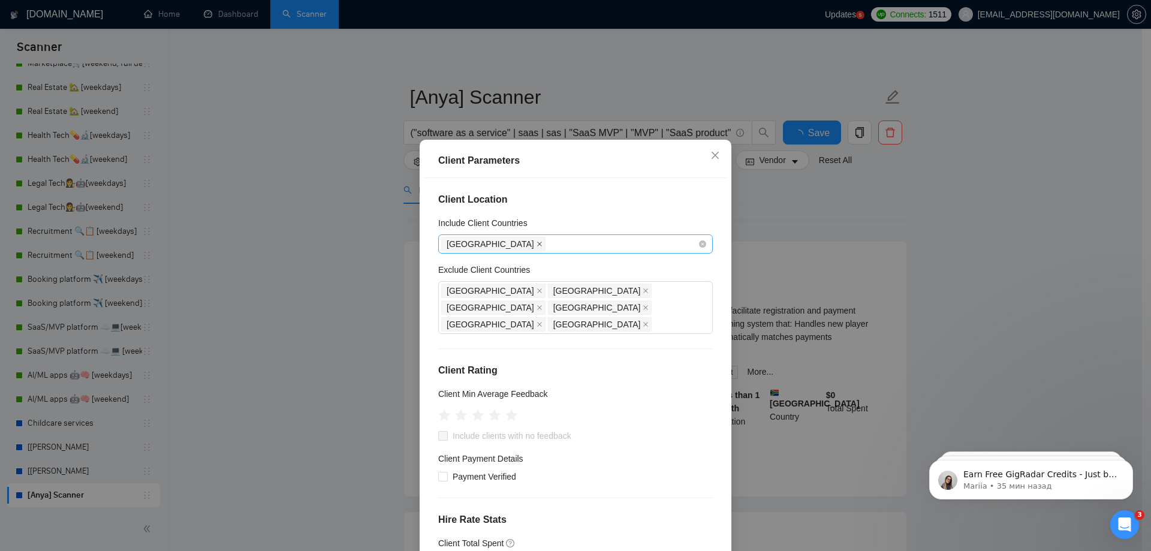
click at [537, 243] on icon "close" at bounding box center [540, 244] width 6 height 6
click at [643, 321] on icon "close" at bounding box center [646, 324] width 6 height 6
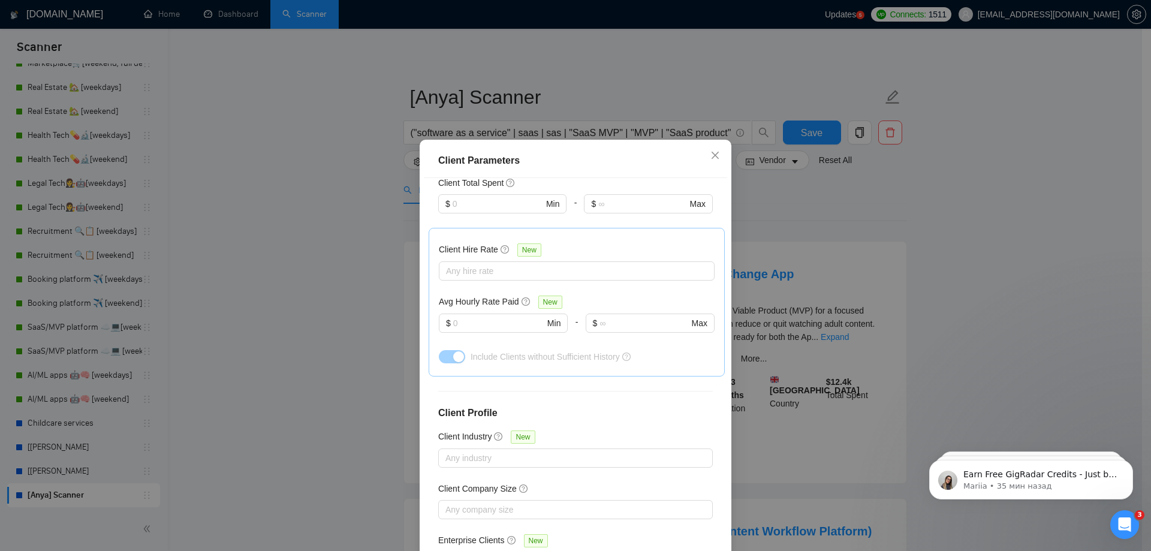
scroll to position [66, 0]
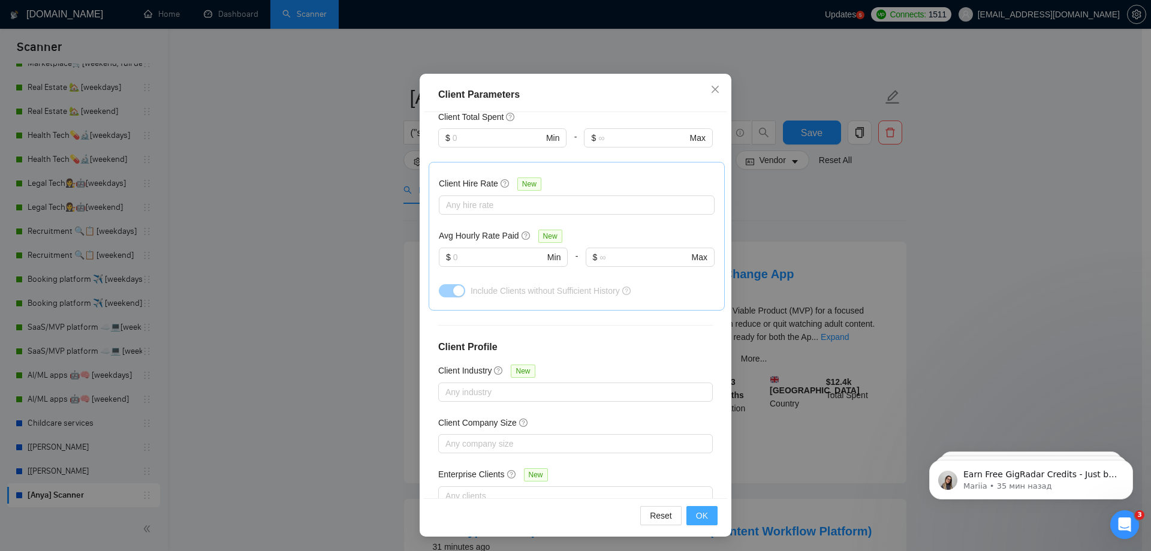
click at [706, 516] on button "OK" at bounding box center [702, 515] width 31 height 19
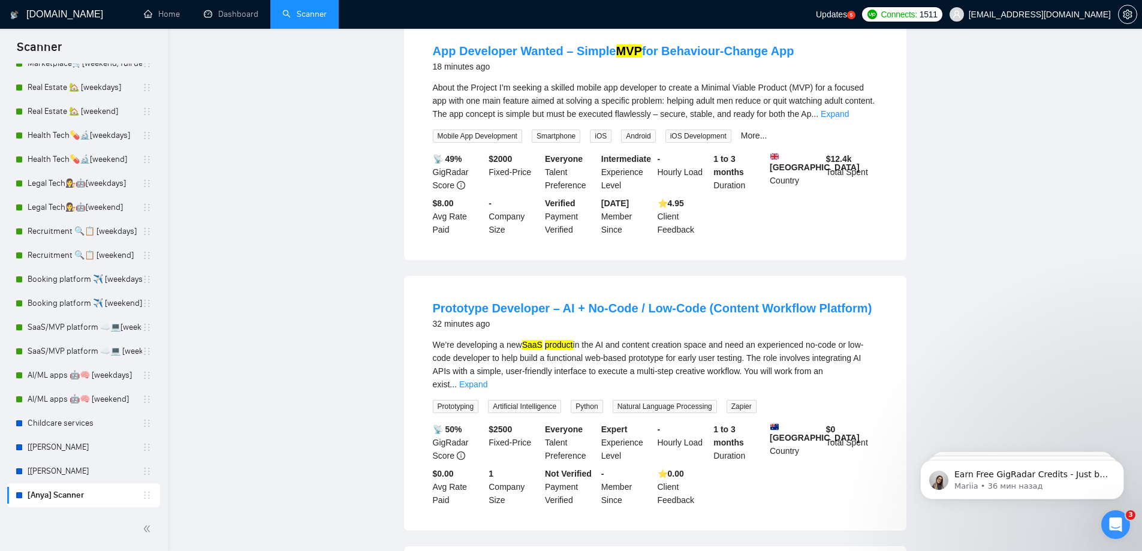
scroll to position [0, 0]
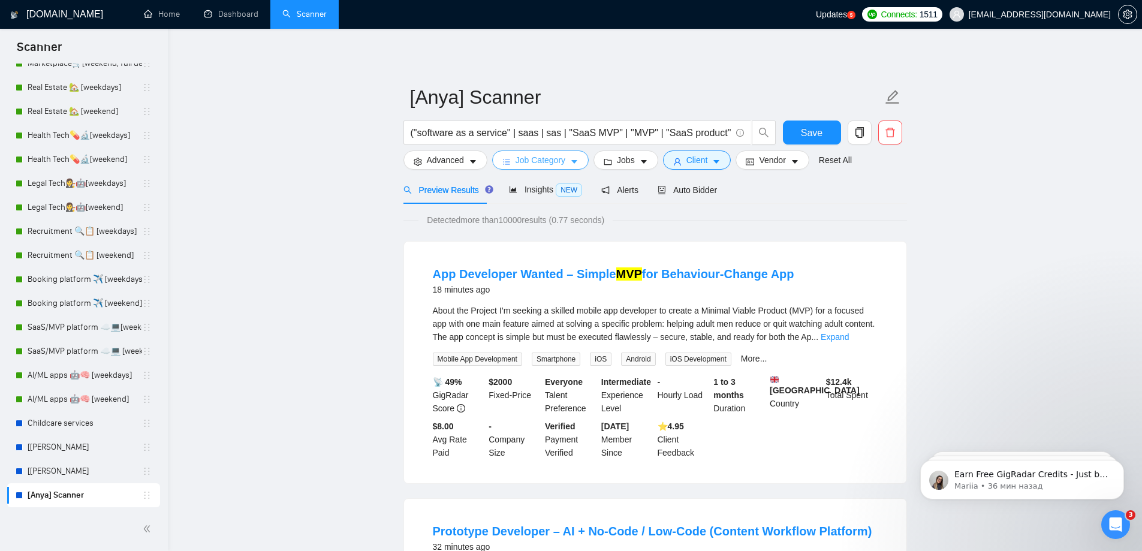
click at [558, 158] on span "Job Category" at bounding box center [541, 160] width 50 height 13
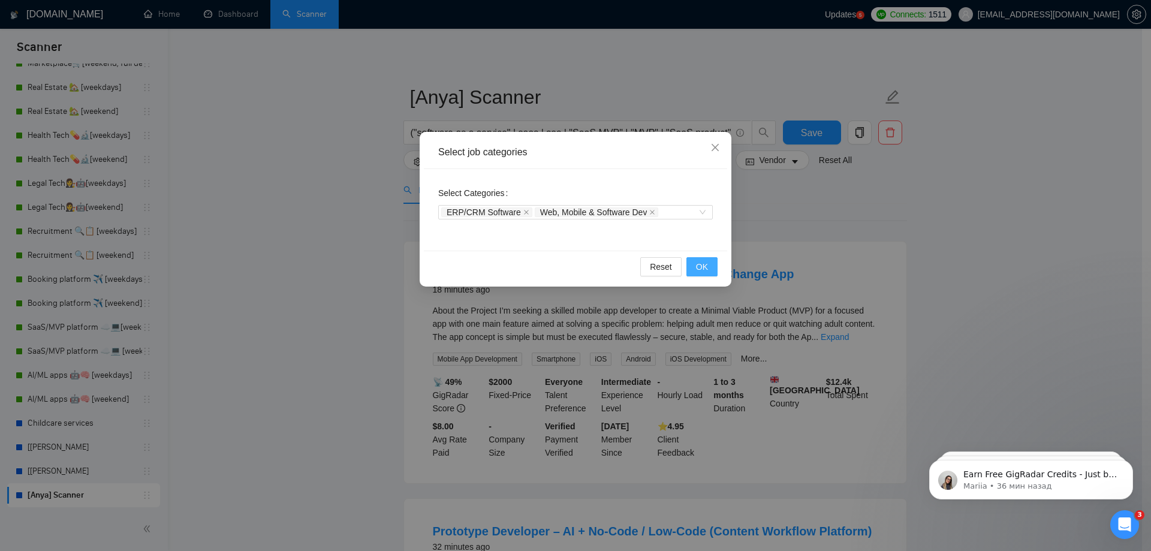
click at [702, 264] on span "OK" at bounding box center [702, 266] width 12 height 13
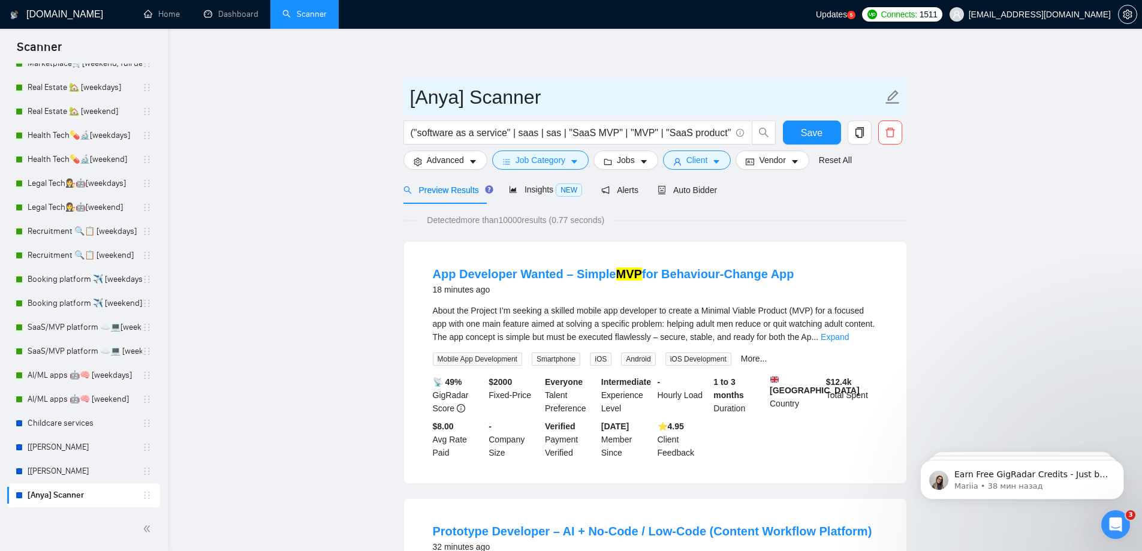
click at [723, 90] on input "[Anya] Scanner" at bounding box center [646, 97] width 473 height 30
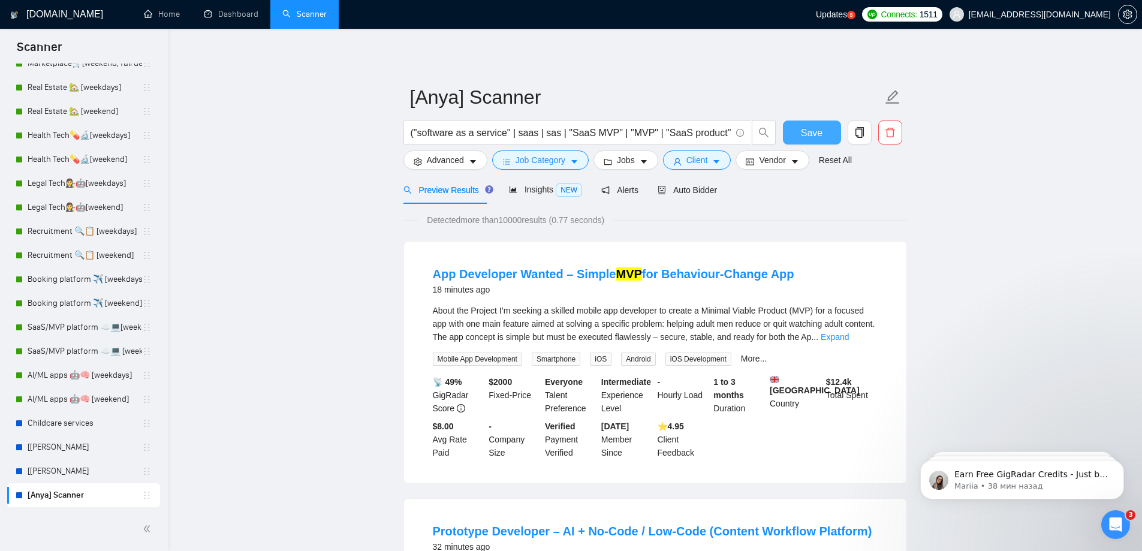
click at [801, 134] on button "Save" at bounding box center [812, 133] width 58 height 24
click at [89, 476] on link "[[PERSON_NAME]" at bounding box center [85, 471] width 115 height 24
click at [77, 461] on link "[[PERSON_NAME]" at bounding box center [85, 471] width 115 height 24
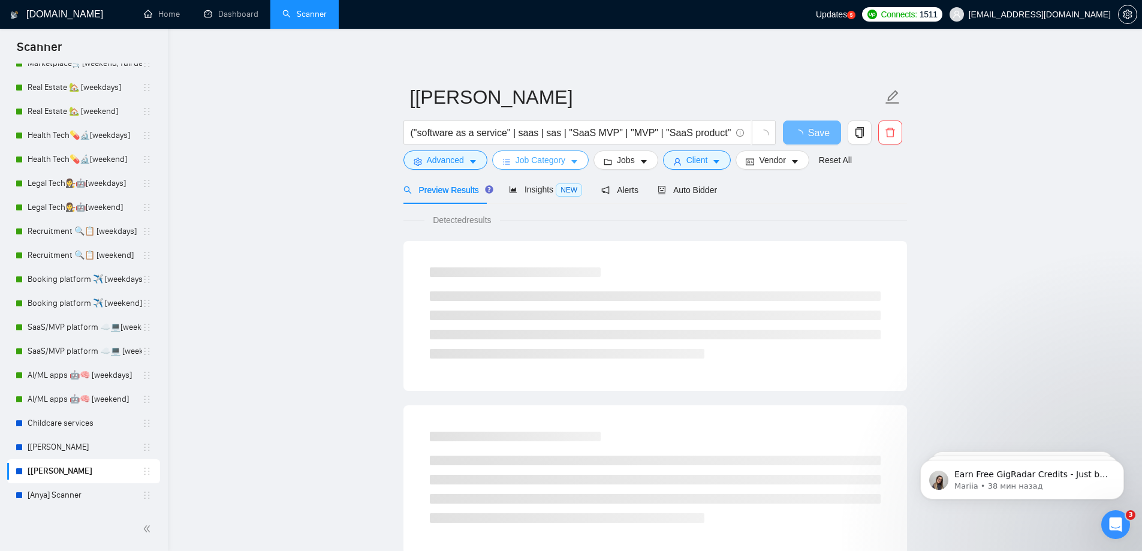
click at [537, 154] on span "Job Category" at bounding box center [541, 160] width 50 height 13
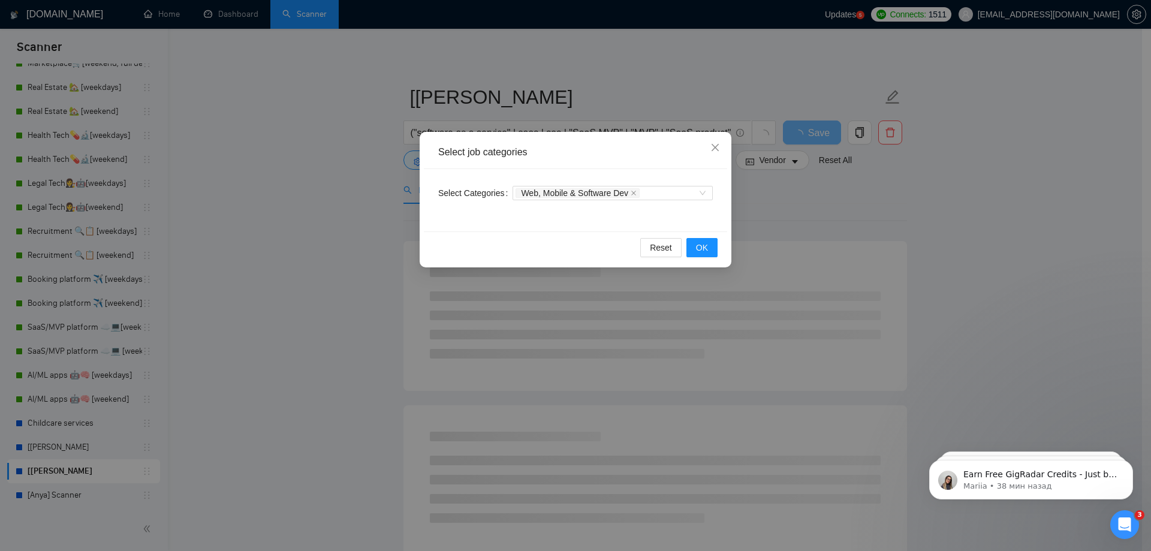
click at [291, 155] on div "Select job categories Select Categories Web, Mobile & Software Dev Reset OK" at bounding box center [575, 275] width 1151 height 551
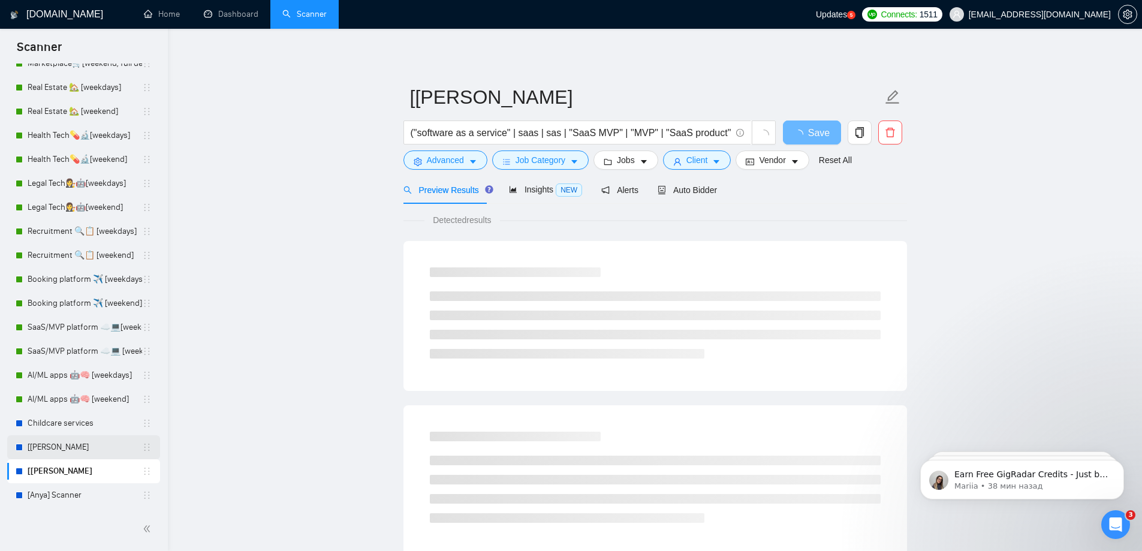
click at [55, 453] on link "[[PERSON_NAME]" at bounding box center [85, 447] width 115 height 24
click at [550, 164] on span "Job Category" at bounding box center [541, 160] width 50 height 13
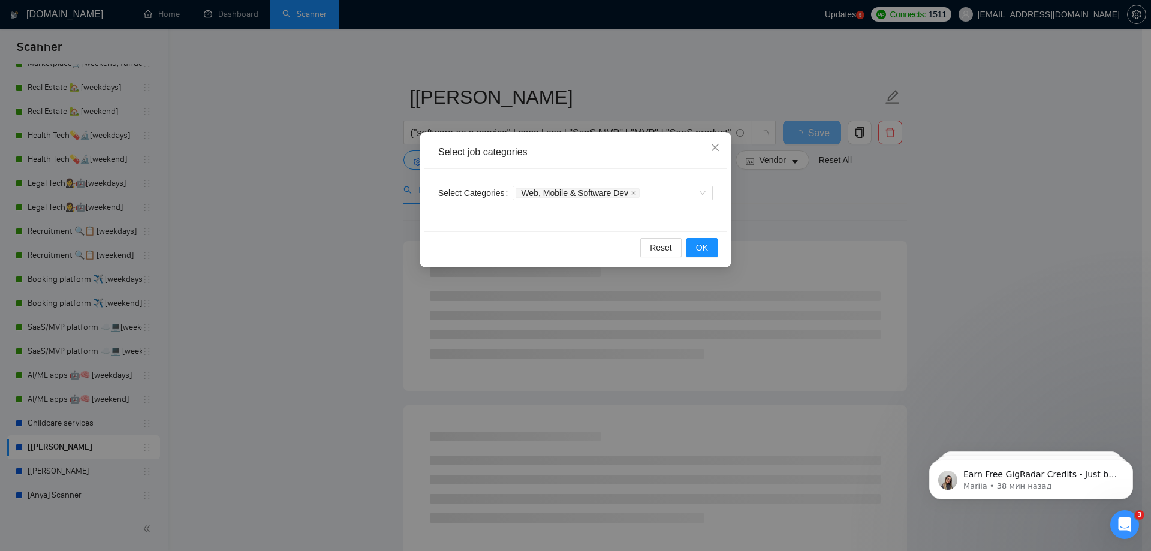
click at [327, 213] on div "Select job categories Select Categories Web, Mobile & Software Dev Reset OK" at bounding box center [575, 275] width 1151 height 551
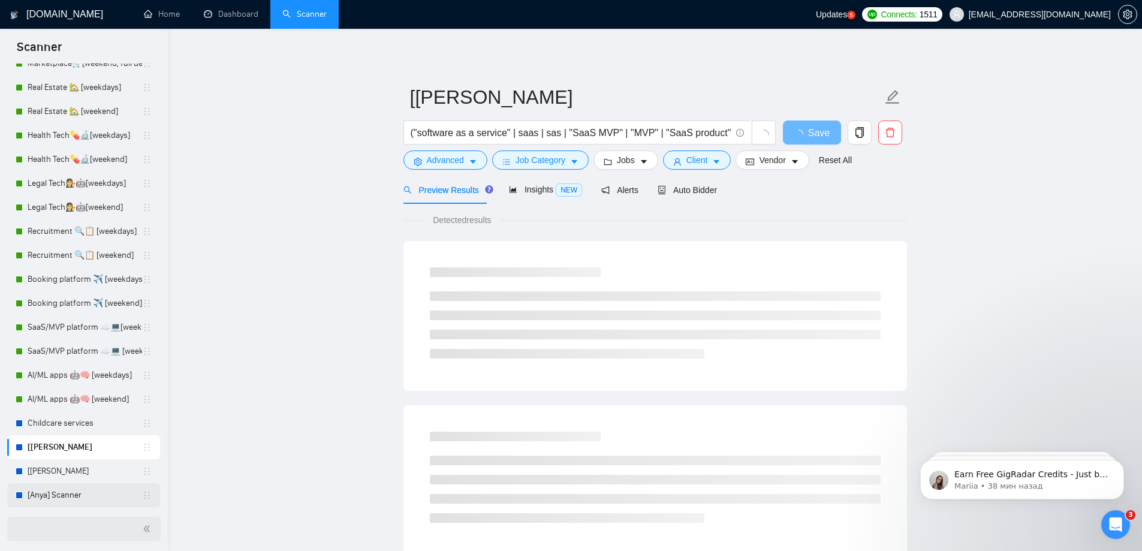
click at [77, 501] on link "[Anya] Scanner" at bounding box center [85, 495] width 115 height 24
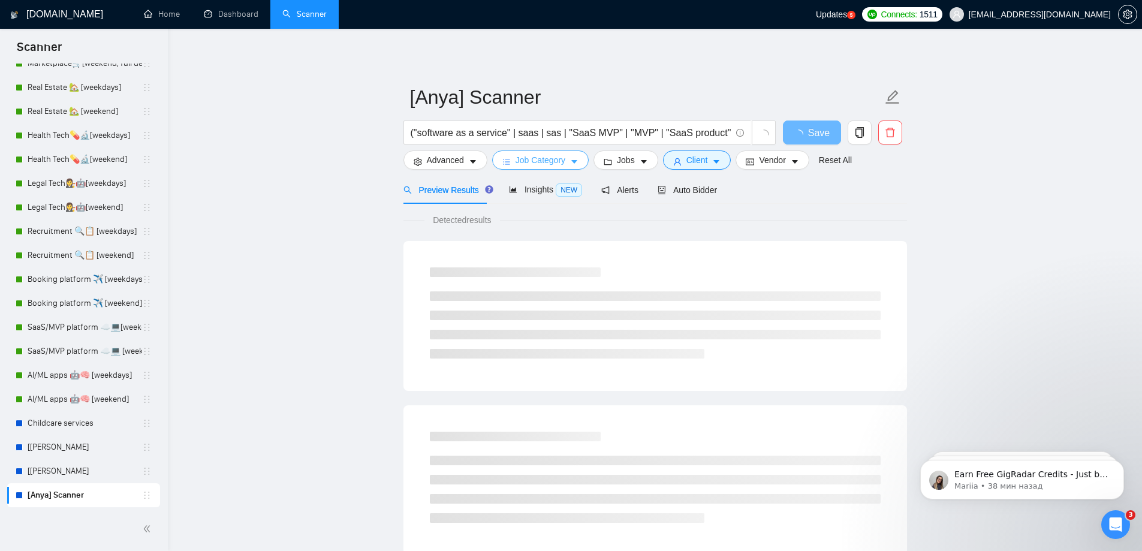
click at [553, 151] on button "Job Category" at bounding box center [540, 160] width 97 height 19
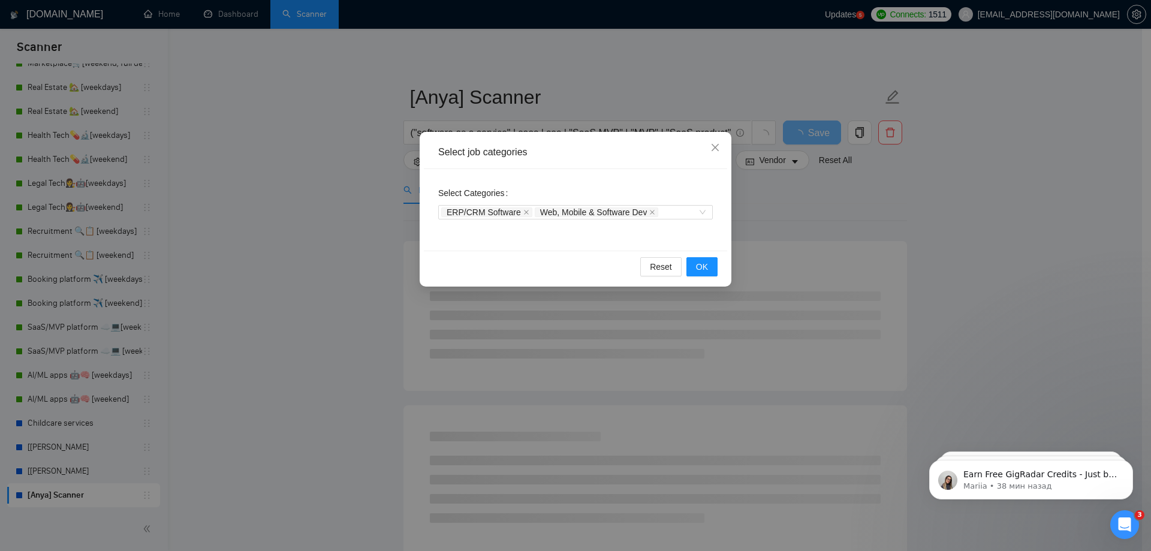
click at [350, 179] on div "Select job categories Select Categories ERP/CRM Software Web, Mobile & Software…" at bounding box center [575, 275] width 1151 height 551
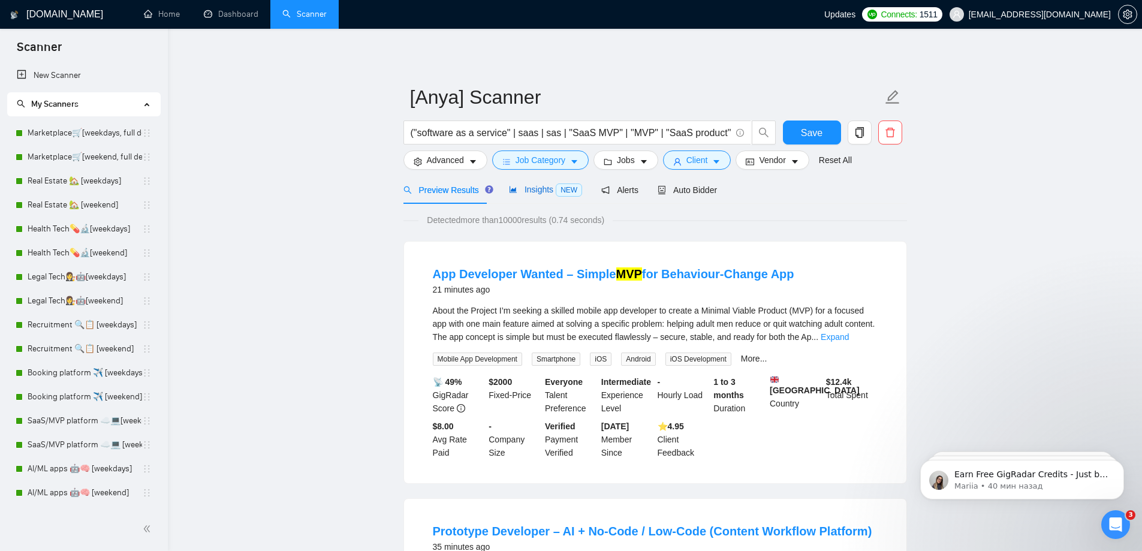
click at [533, 191] on span "Insights NEW" at bounding box center [545, 190] width 73 height 10
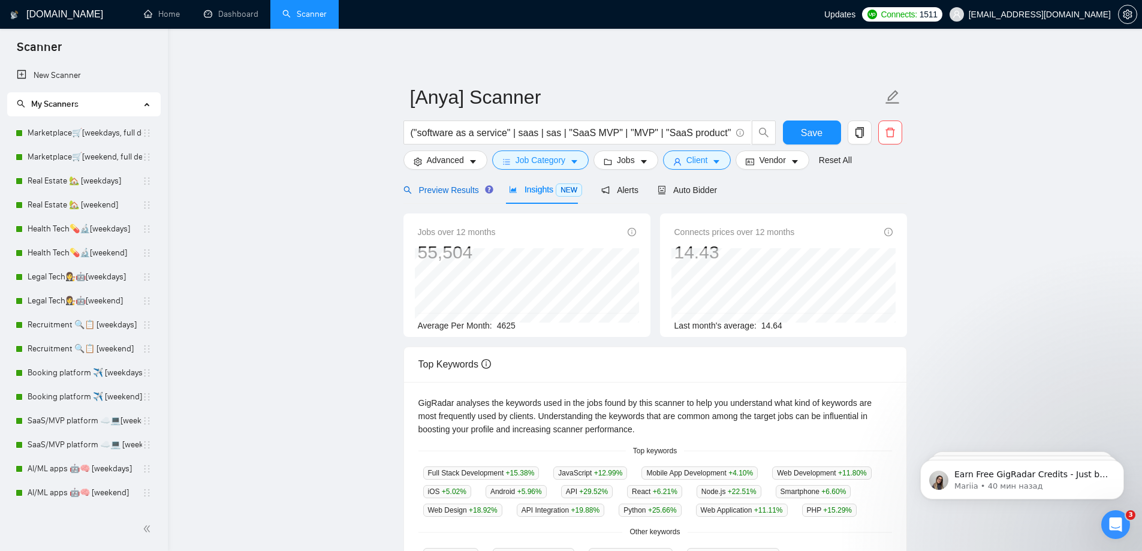
click at [425, 188] on span "Preview Results" at bounding box center [447, 190] width 86 height 10
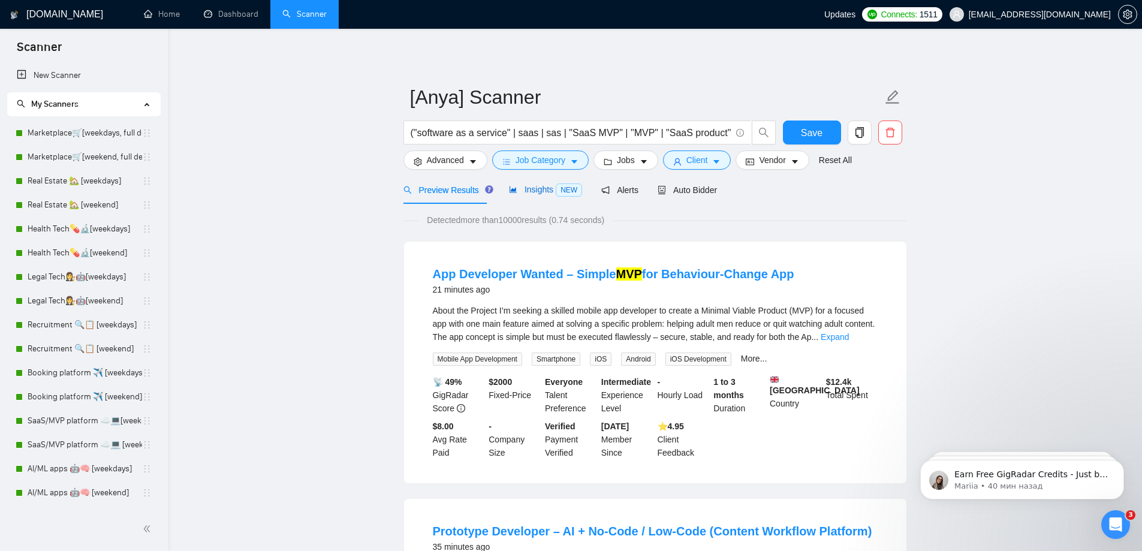
click at [535, 188] on span "Insights NEW" at bounding box center [545, 190] width 73 height 10
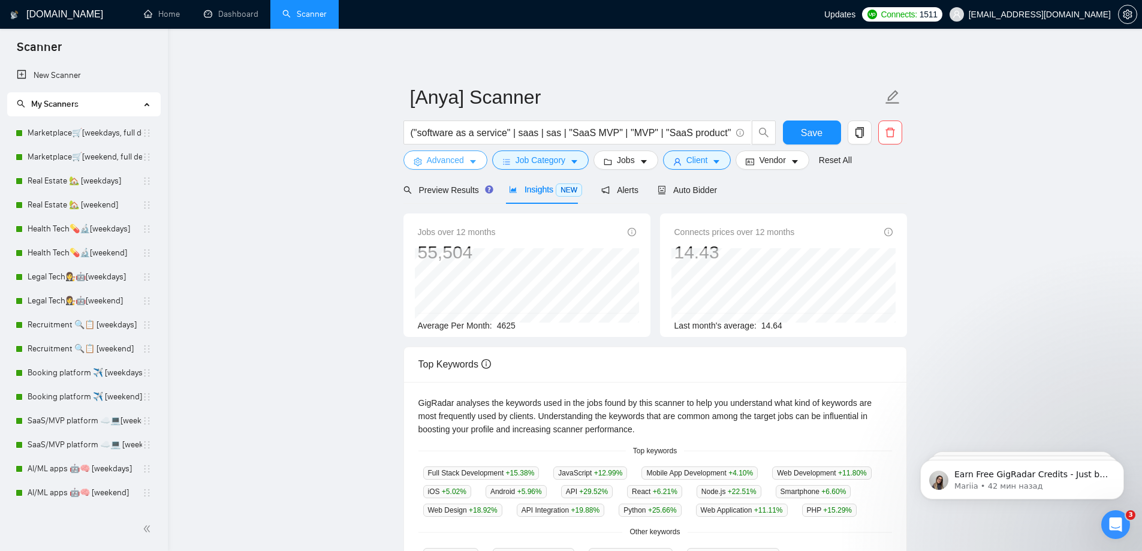
click at [443, 161] on span "Advanced" at bounding box center [445, 160] width 37 height 13
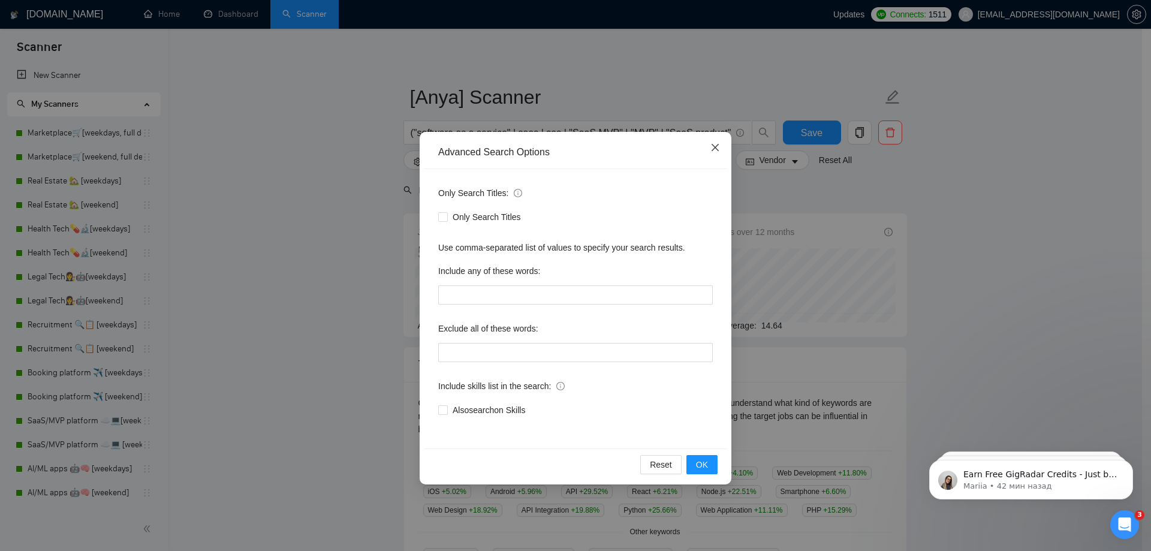
click at [718, 145] on icon "close" at bounding box center [715, 147] width 7 height 7
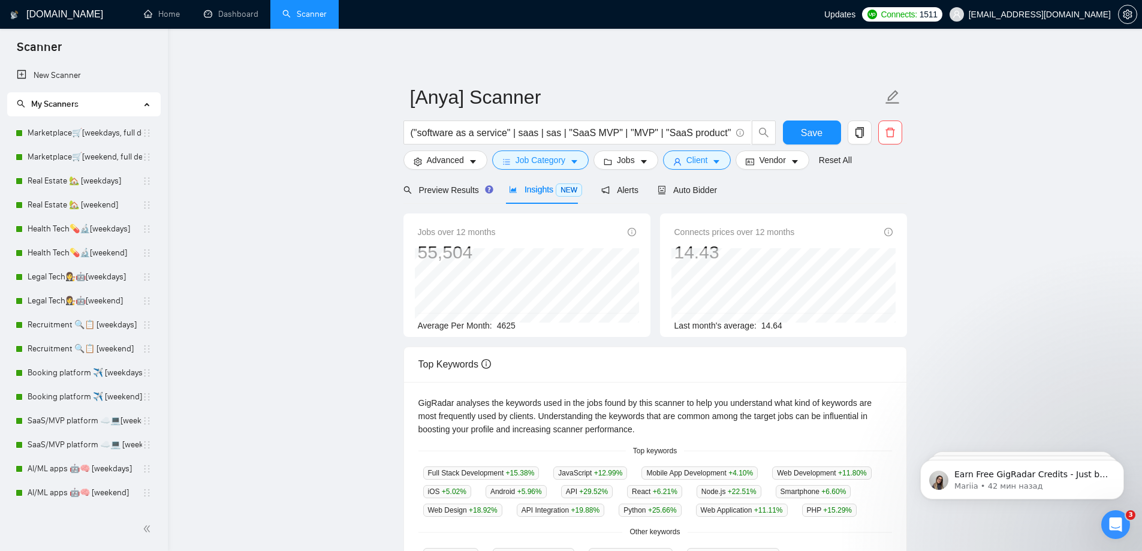
click at [524, 194] on span "Insights NEW" at bounding box center [545, 190] width 73 height 10
click at [426, 185] on span "Preview Results" at bounding box center [447, 190] width 86 height 10
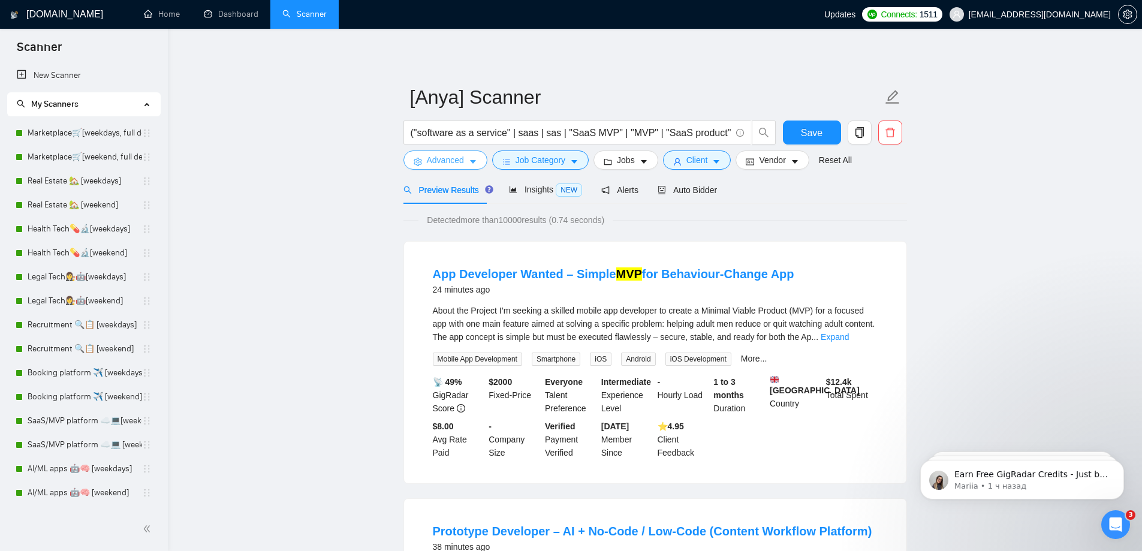
click at [438, 157] on span "Advanced" at bounding box center [445, 160] width 37 height 13
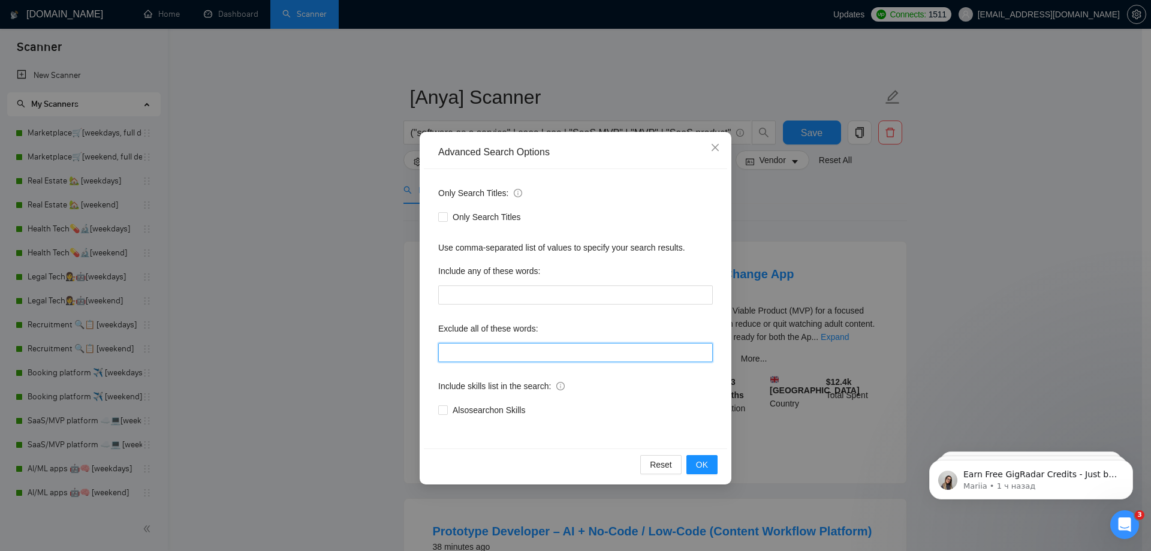
click at [541, 357] on input "text" at bounding box center [575, 352] width 275 height 19
paste input "no agencies"
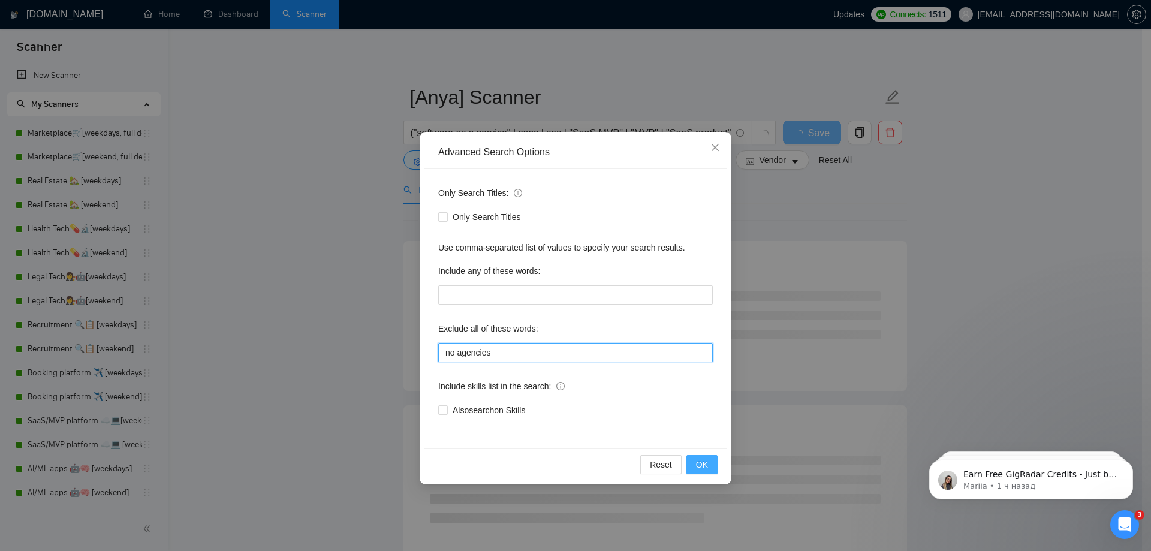
type input "no agencies"
click at [697, 468] on span "OK" at bounding box center [702, 464] width 12 height 13
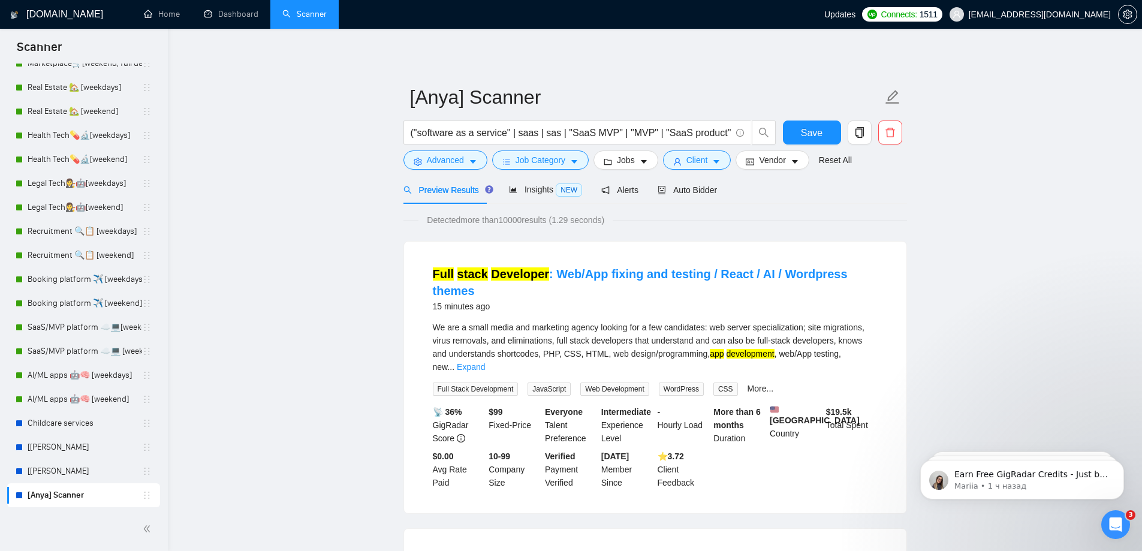
click at [807, 130] on span "Save" at bounding box center [812, 132] width 22 height 15
click at [441, 156] on span "Advanced" at bounding box center [445, 160] width 37 height 13
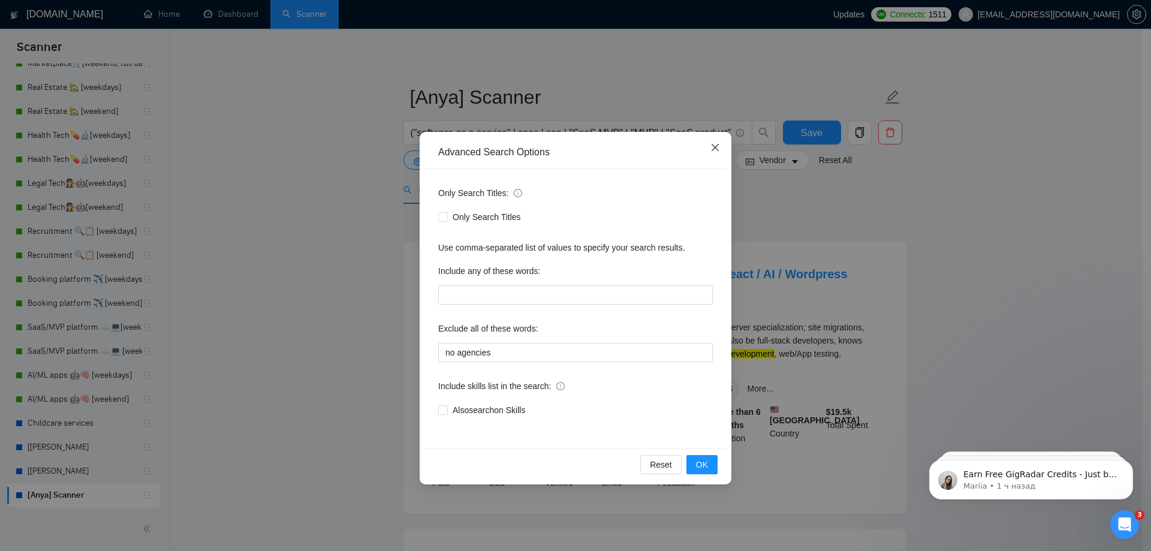
click at [721, 149] on span "Close" at bounding box center [715, 148] width 32 height 32
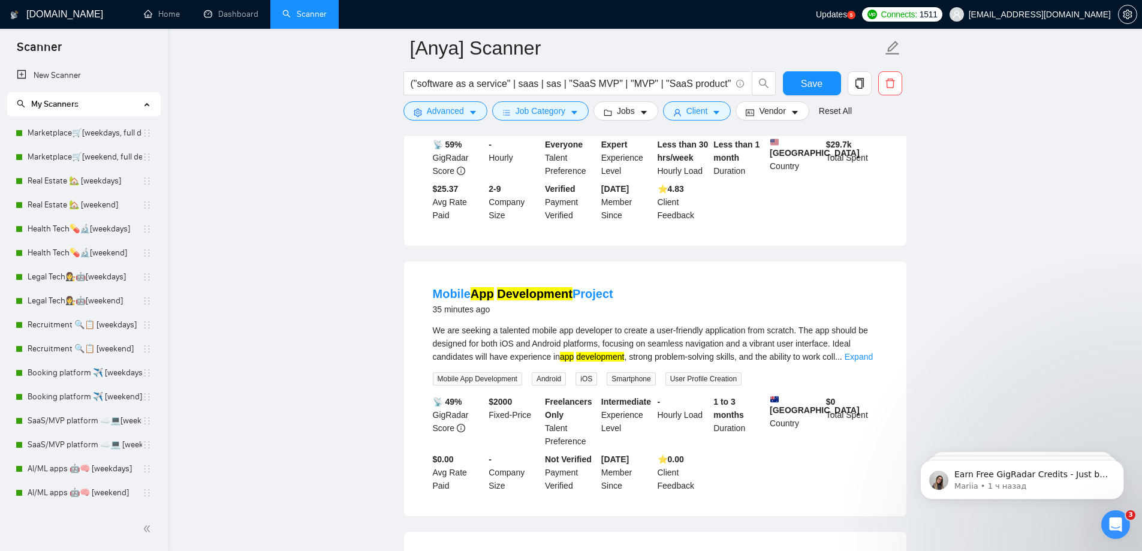
scroll to position [840, 0]
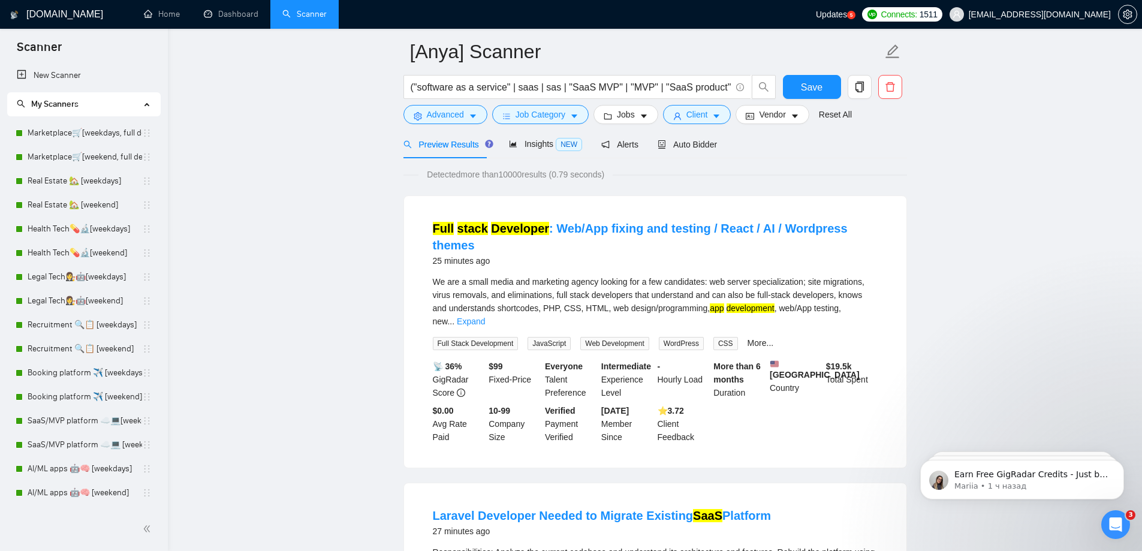
scroll to position [420, 0]
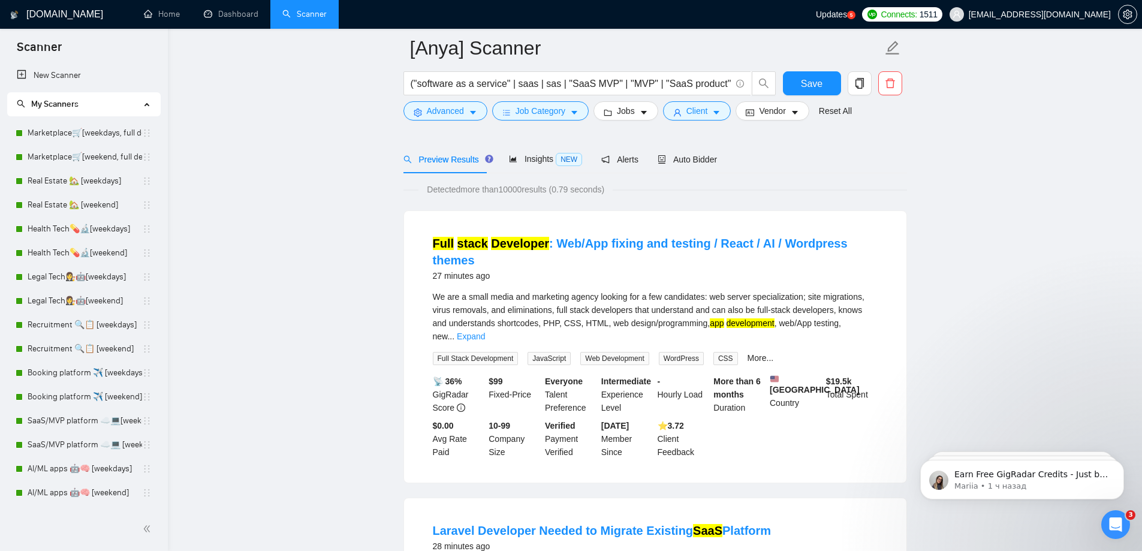
scroll to position [300, 0]
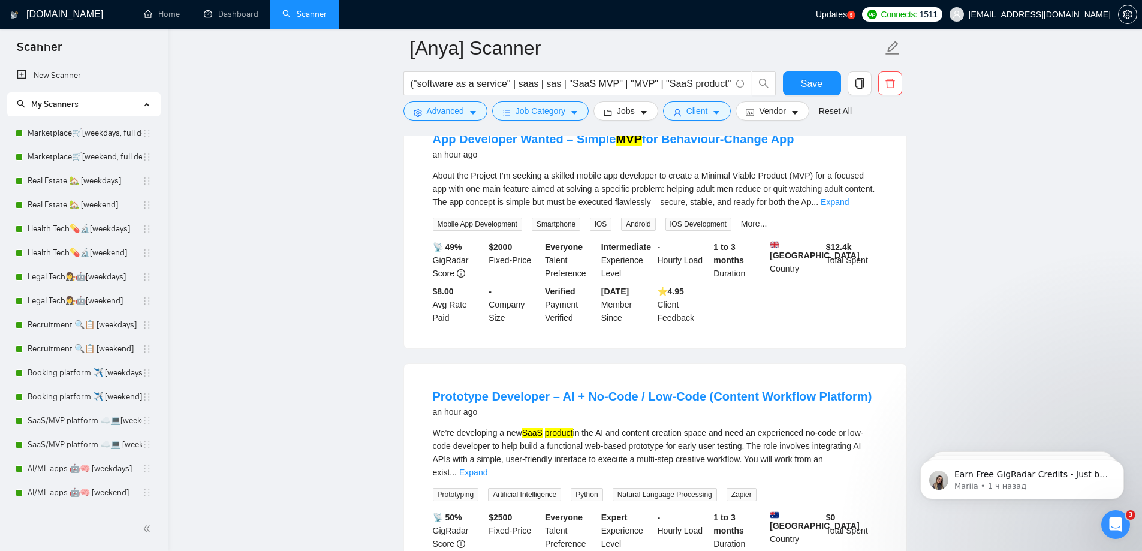
scroll to position [1499, 0]
drag, startPoint x: 442, startPoint y: 284, endPoint x: 531, endPoint y: 290, distance: 89.0
click at [529, 290] on div "📡 49% GigRadar Score $ 2000 Fixed-Price Everyone Talent Preference Intermediate…" at bounding box center [656, 284] width 450 height 84
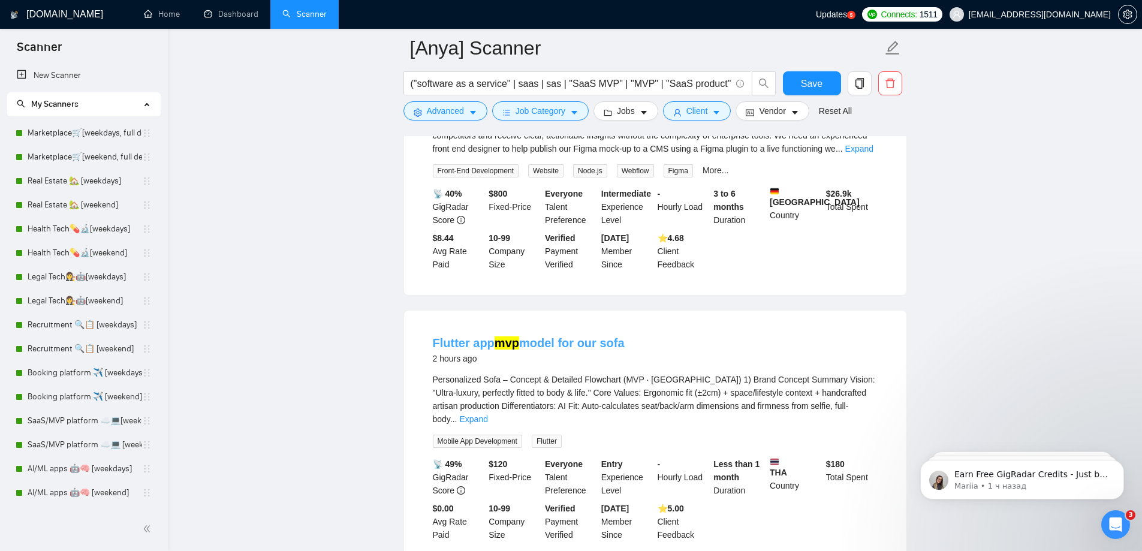
scroll to position [2099, 0]
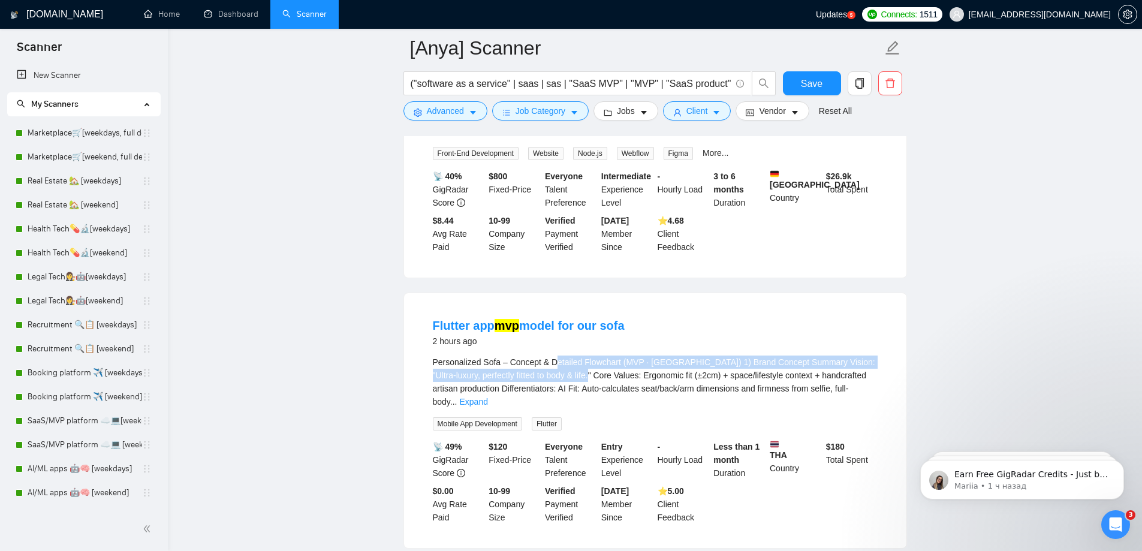
drag, startPoint x: 567, startPoint y: 359, endPoint x: 551, endPoint y: 341, distance: 23.8
click at [552, 357] on span "Personalized Sofa – Concept & Detailed Flowchart (MVP · [GEOGRAPHIC_DATA]) 1) B…" at bounding box center [654, 381] width 443 height 49
click at [480, 117] on button "Advanced" at bounding box center [446, 110] width 84 height 19
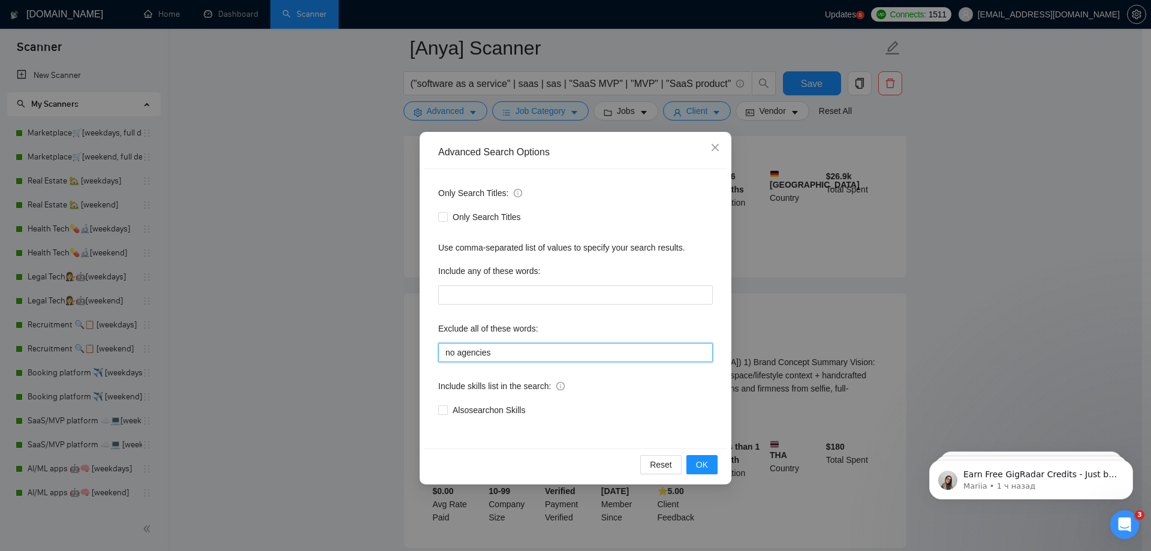
click at [540, 356] on input "no agencies" at bounding box center [575, 352] width 275 height 19
paste input "No-Code / Low-Code"
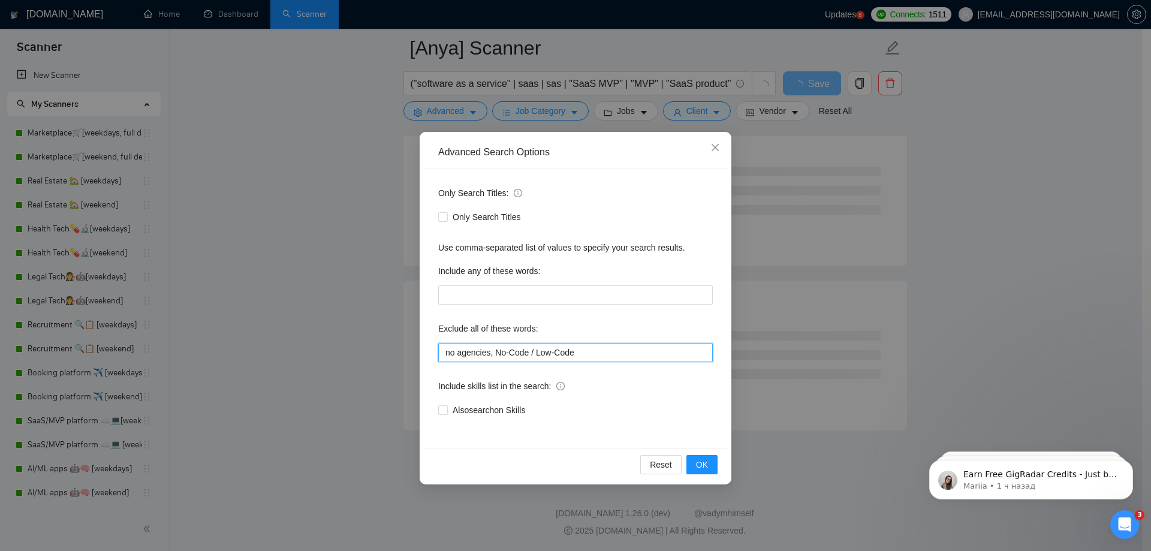
click at [529, 353] on input "no agencies, No-Code / Low-Code" at bounding box center [575, 352] width 275 height 19
click at [585, 350] on input "no agencies, No-Code, Low-Code" at bounding box center [575, 352] width 275 height 19
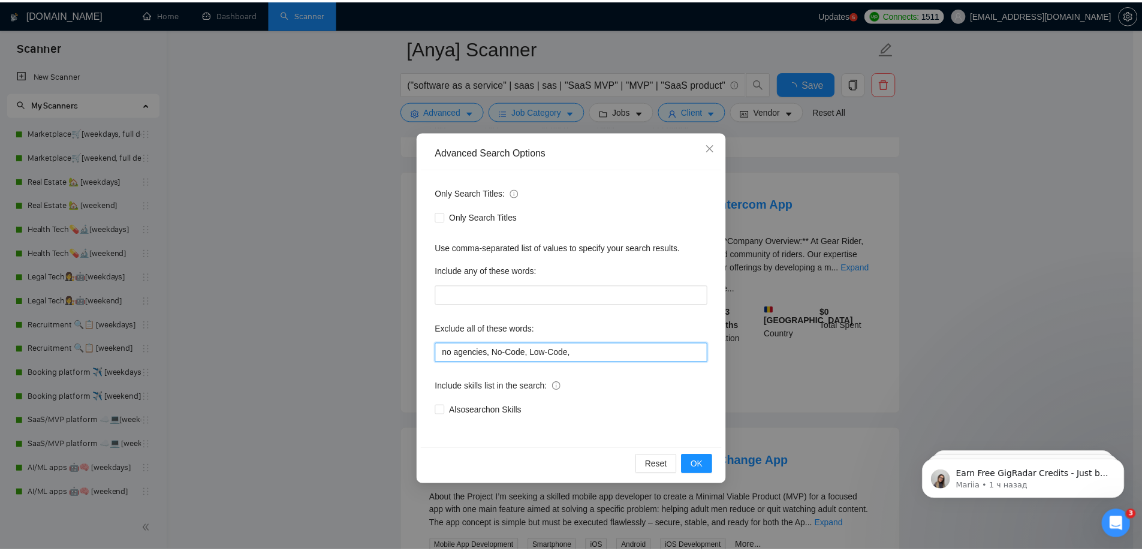
scroll to position [2099, 0]
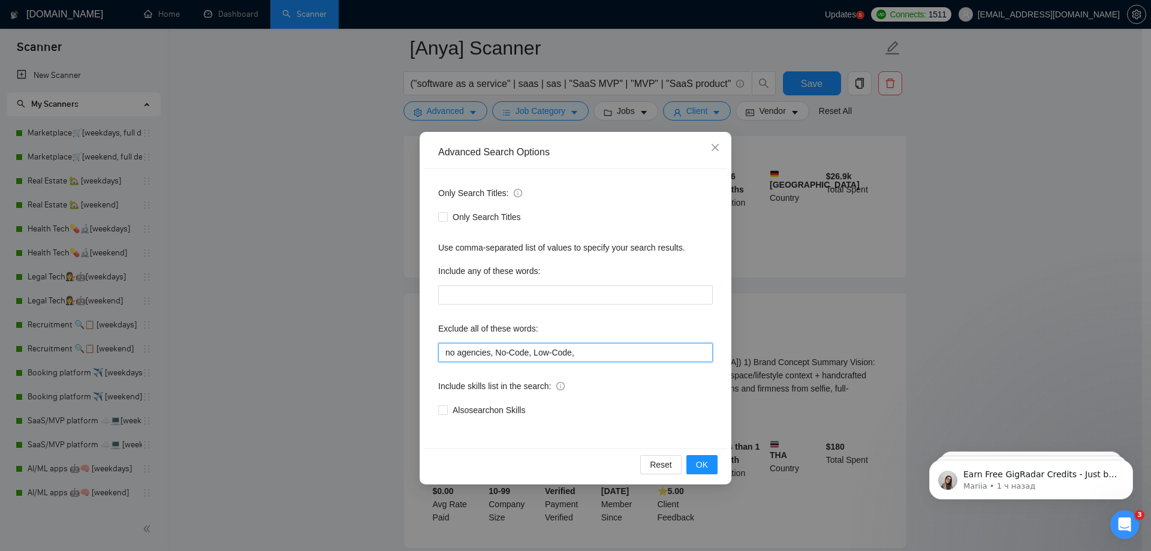
click at [601, 347] on input "no agencies, No-Code, Low-Code," at bounding box center [575, 352] width 275 height 19
type input "no agencies, No-Code, Low-Code"
click at [704, 471] on span "OK" at bounding box center [702, 464] width 12 height 13
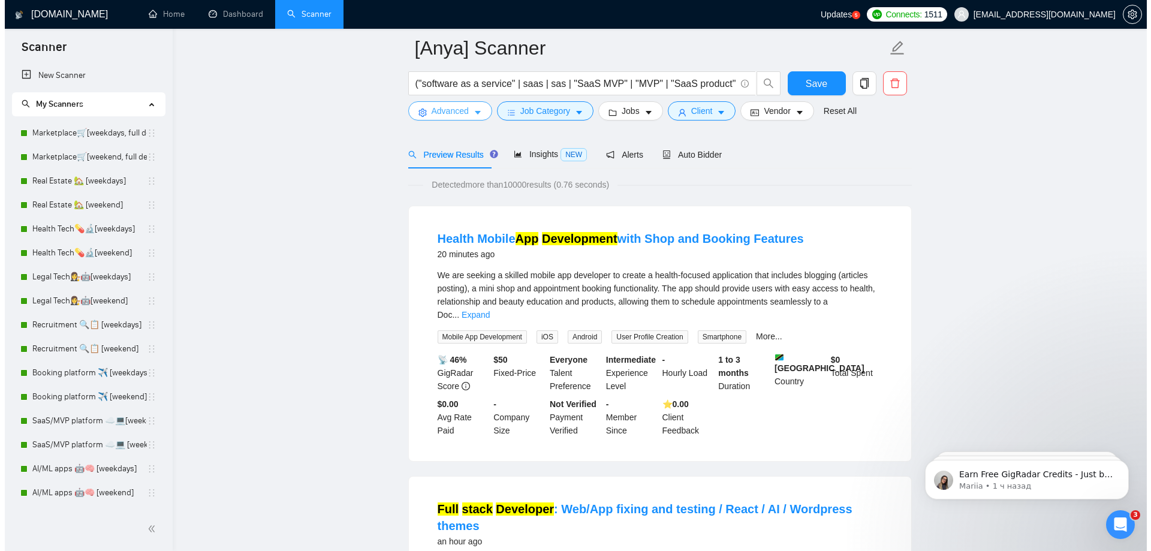
scroll to position [120, 0]
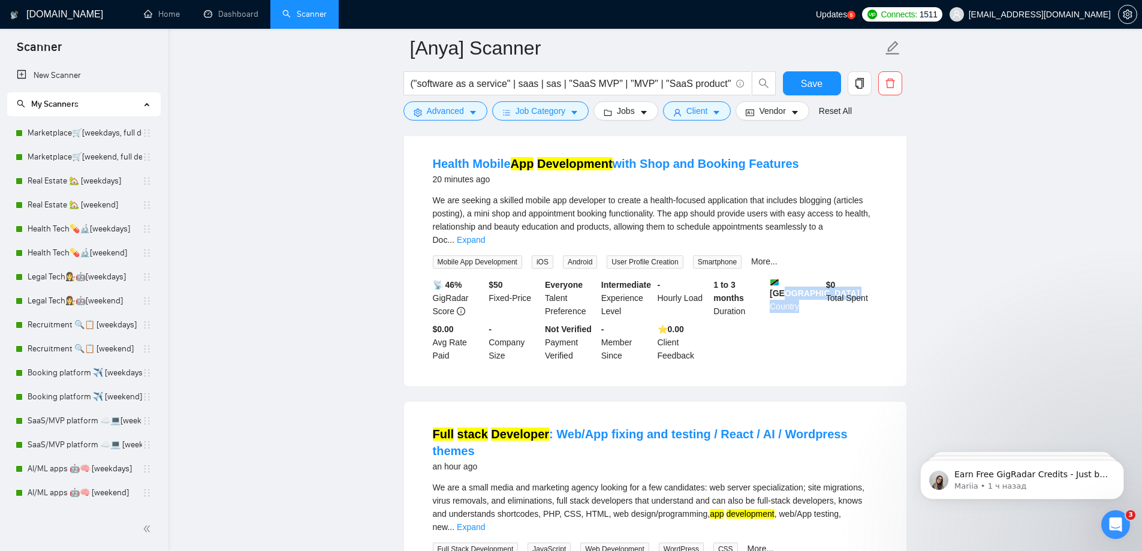
drag, startPoint x: 784, startPoint y: 280, endPoint x: 808, endPoint y: 297, distance: 29.8
click at [808, 297] on div "Tanzania Country" at bounding box center [796, 298] width 56 height 40
click at [556, 107] on span "Job Category" at bounding box center [541, 110] width 50 height 13
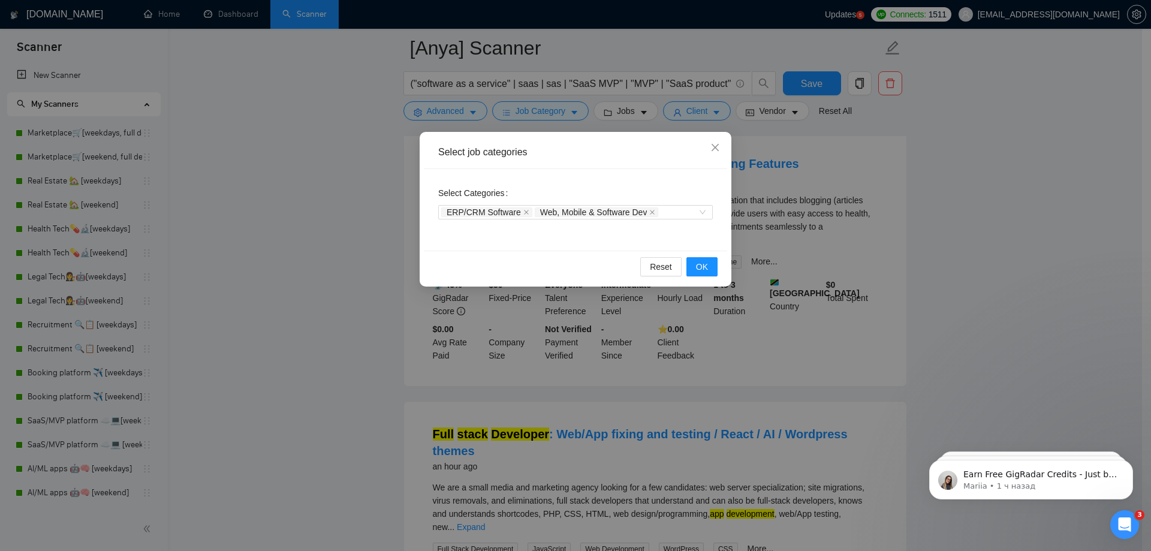
click at [659, 105] on div "Select job categories Select Categories ERP/CRM Software Web, Mobile & Software…" at bounding box center [575, 275] width 1151 height 551
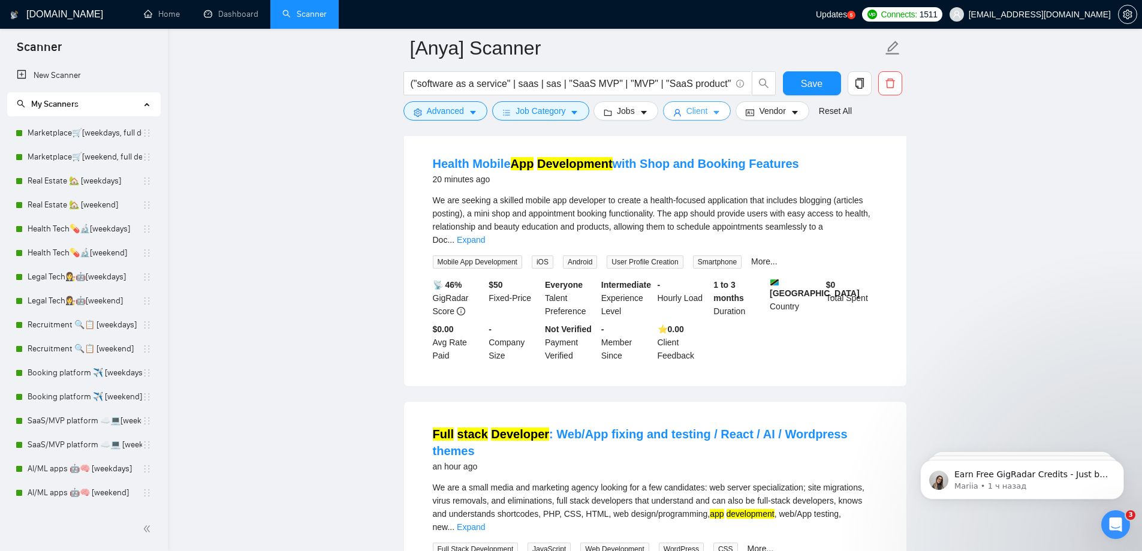
click at [703, 104] on button "Client" at bounding box center [697, 110] width 68 height 19
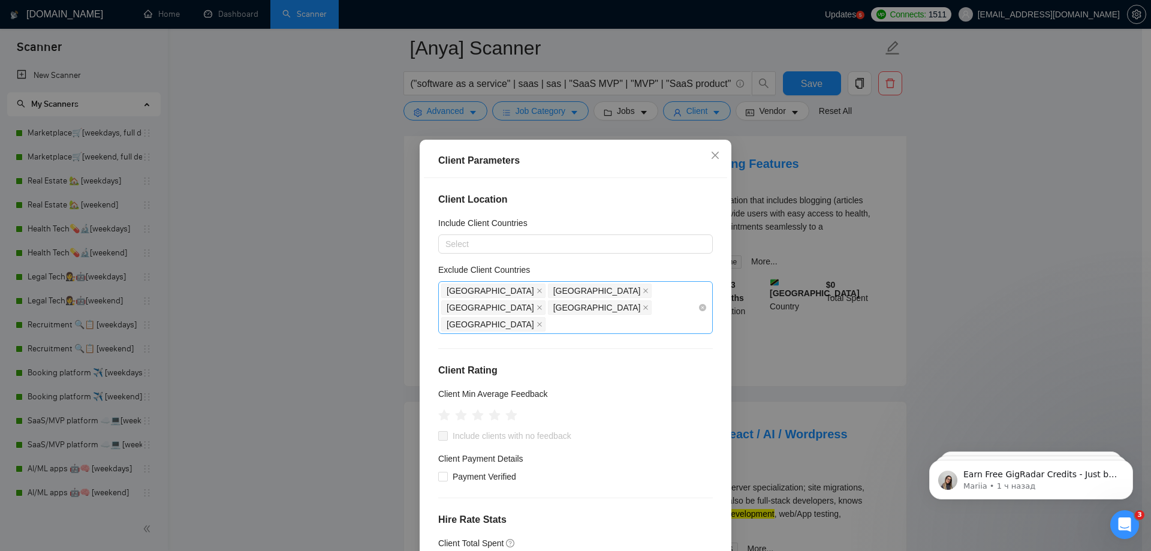
click at [685, 291] on div "[GEOGRAPHIC_DATA] [GEOGRAPHIC_DATA] [GEOGRAPHIC_DATA] [GEOGRAPHIC_DATA] [GEOGRA…" at bounding box center [569, 307] width 257 height 50
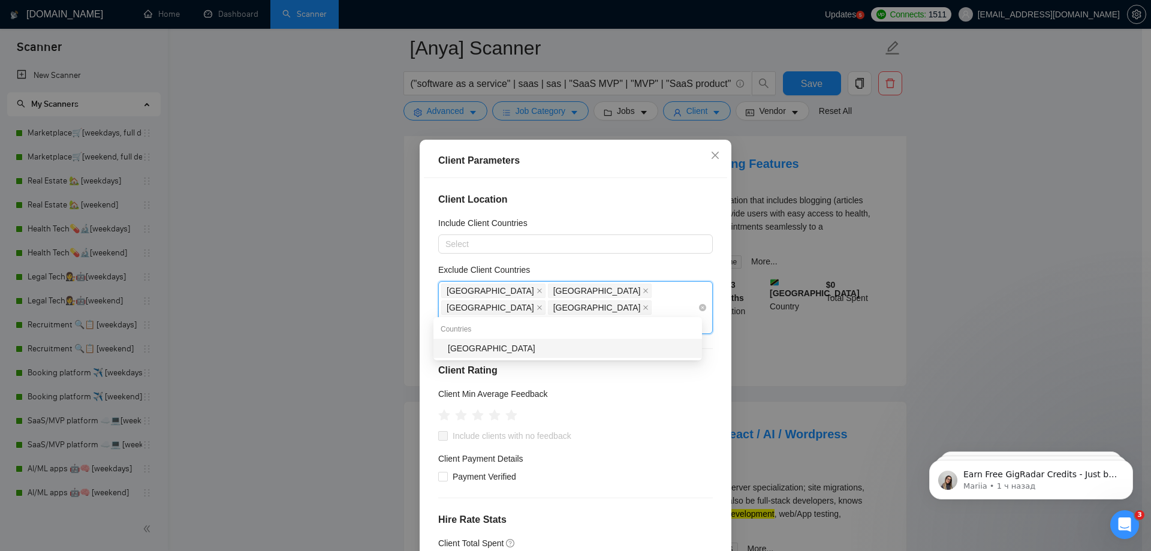
type input "tanza"
click at [478, 352] on div "[GEOGRAPHIC_DATA]" at bounding box center [571, 348] width 247 height 13
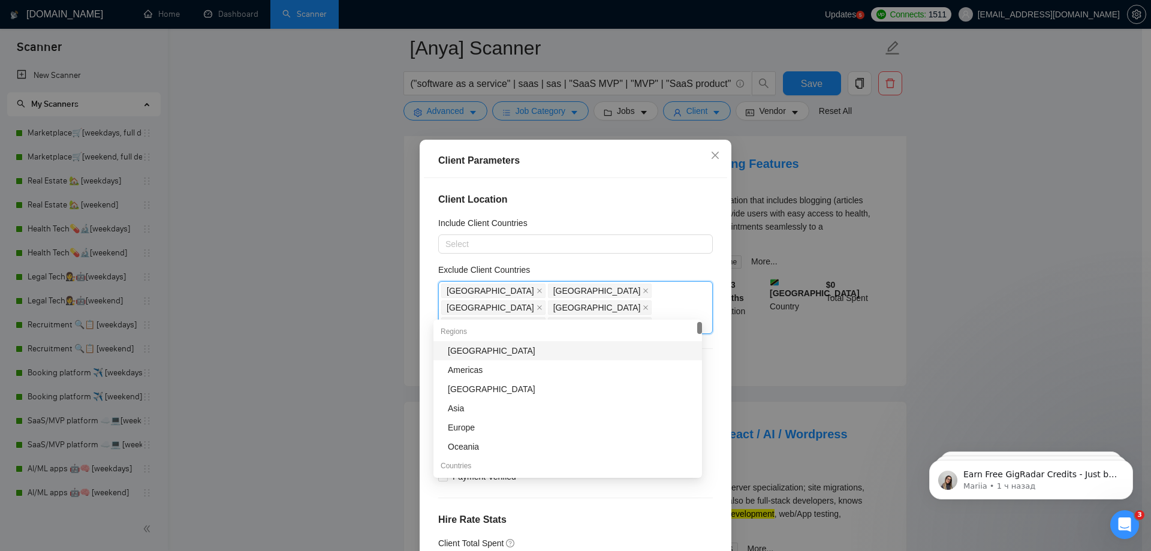
click at [646, 198] on h4 "Client Location" at bounding box center [575, 200] width 275 height 14
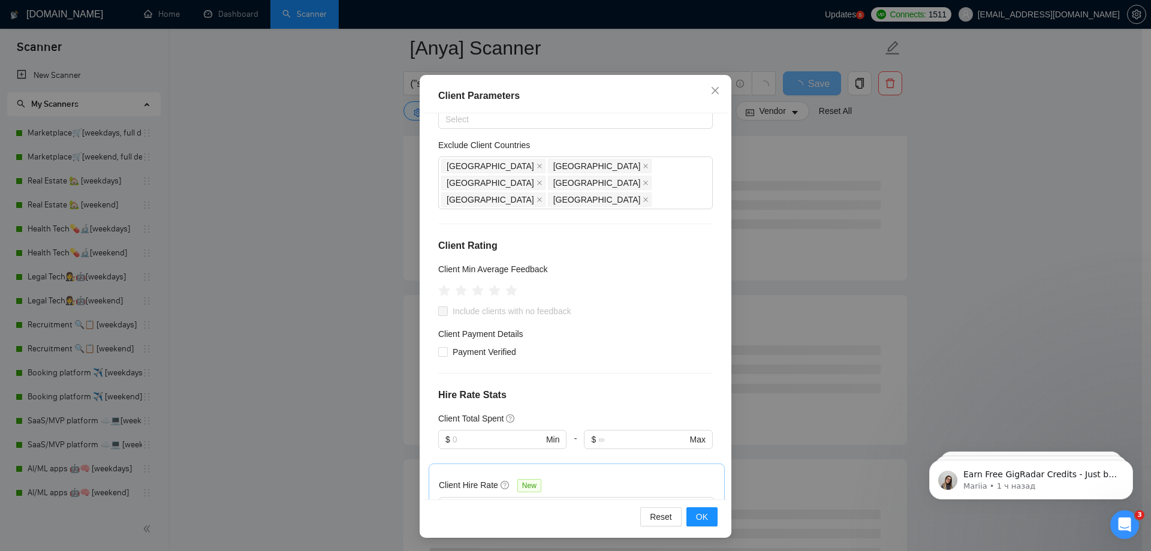
scroll to position [66, 0]
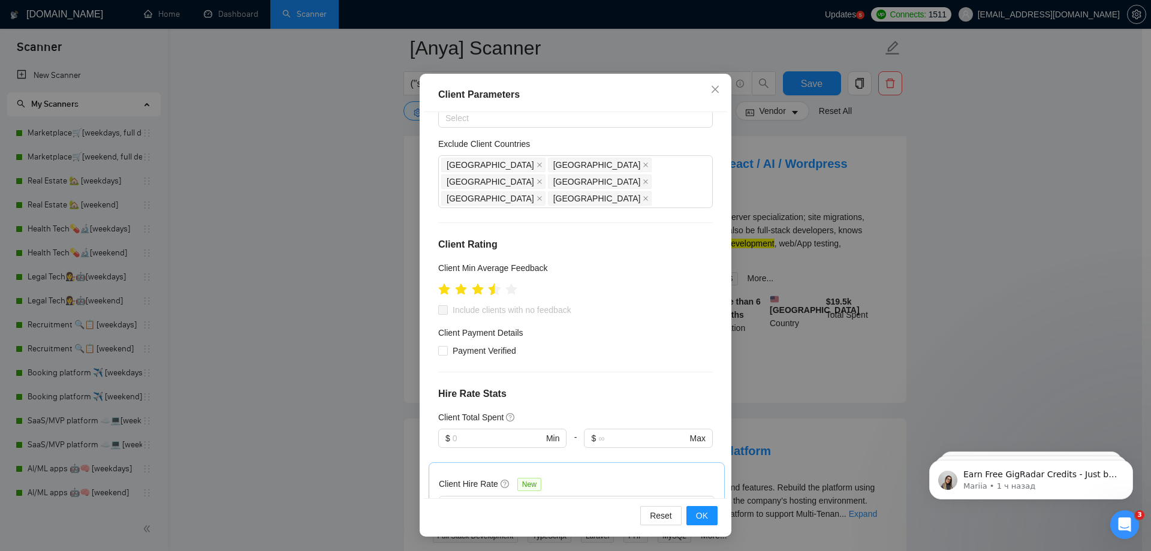
click at [489, 283] on icon "star" at bounding box center [495, 289] width 13 height 12
click at [466, 303] on span "Include clients with no feedback" at bounding box center [512, 309] width 128 height 13
click at [447, 305] on input "Include clients with no feedback" at bounding box center [442, 309] width 8 height 8
checkbox input "true"
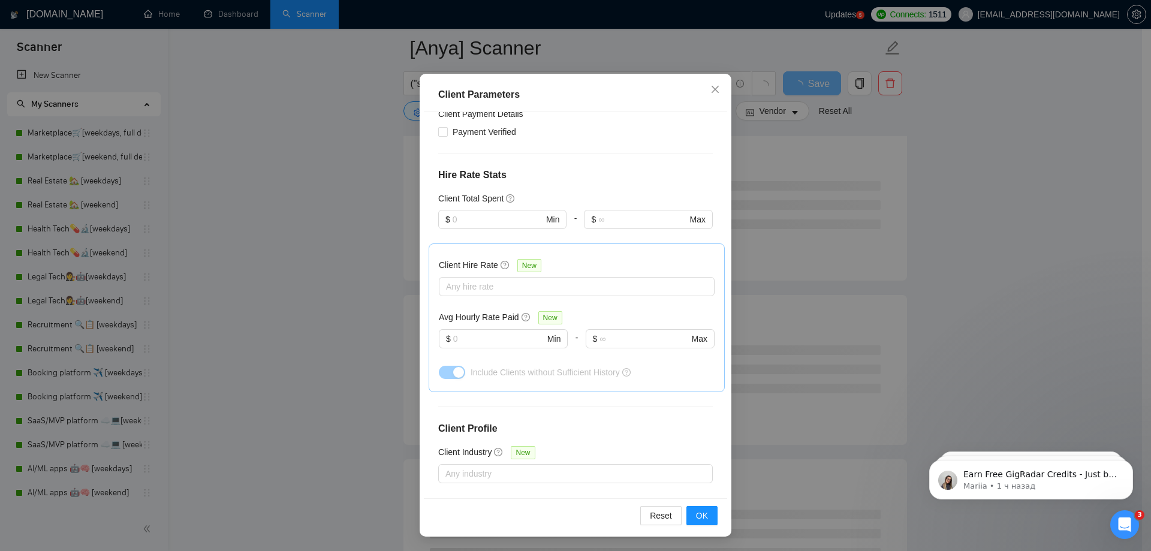
scroll to position [257, 0]
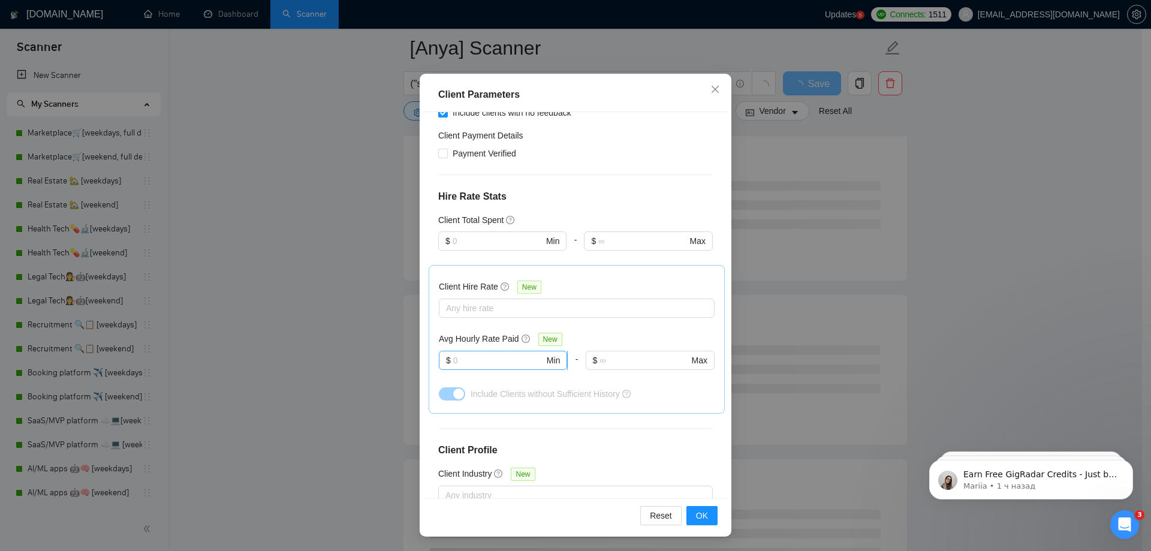
click at [519, 354] on input "text" at bounding box center [498, 360] width 91 height 13
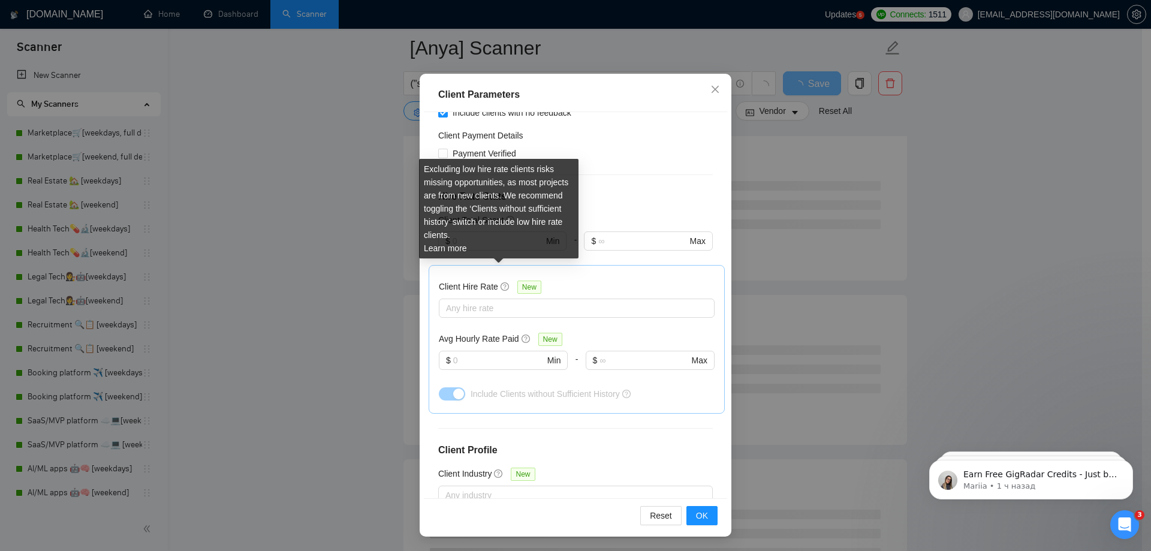
click at [501, 282] on icon "question-circle" at bounding box center [505, 286] width 8 height 8
click at [449, 301] on input "Client Hire Rate New" at bounding box center [447, 308] width 2 height 14
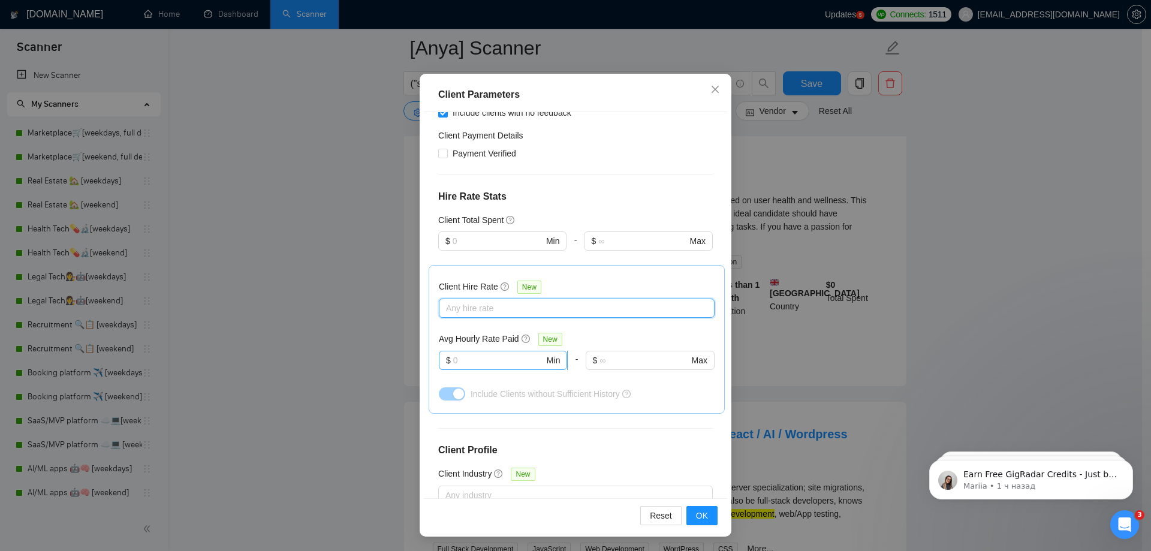
click at [500, 354] on input "text" at bounding box center [498, 360] width 91 height 13
click at [481, 354] on input "text" at bounding box center [498, 360] width 91 height 13
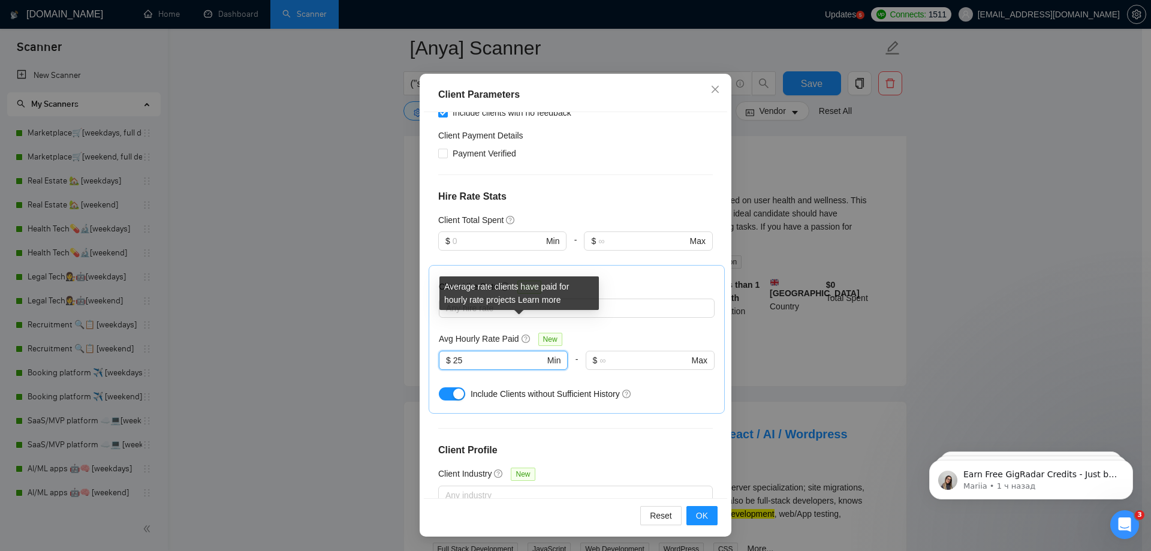
type input "25"
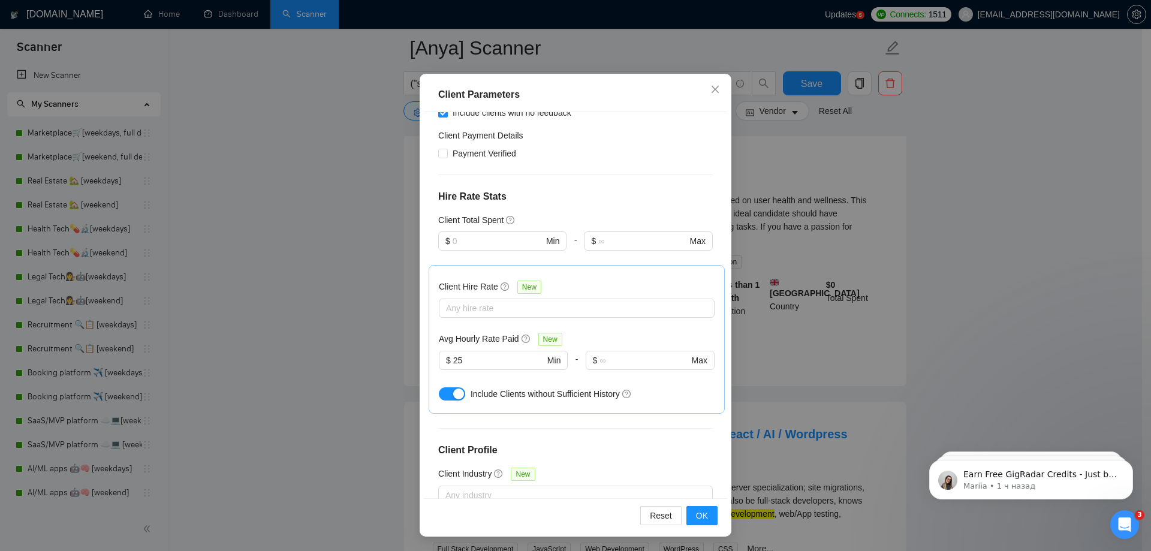
click at [584, 332] on div "Avg Hourly Rate Paid New" at bounding box center [577, 339] width 276 height 14
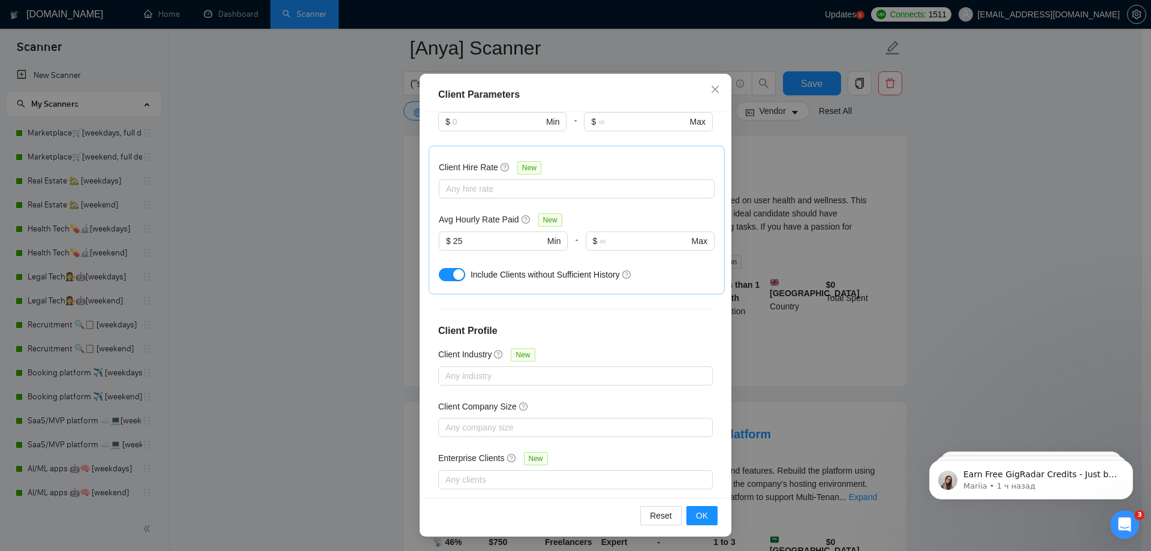
scroll to position [377, 0]
drag, startPoint x: 443, startPoint y: 217, endPoint x: 420, endPoint y: 217, distance: 22.2
click at [424, 217] on div "Client Location Include Client Countries Select Exclude Client Countries [GEOGR…" at bounding box center [575, 305] width 303 height 386
click at [468, 234] on input "text" at bounding box center [498, 240] width 91 height 13
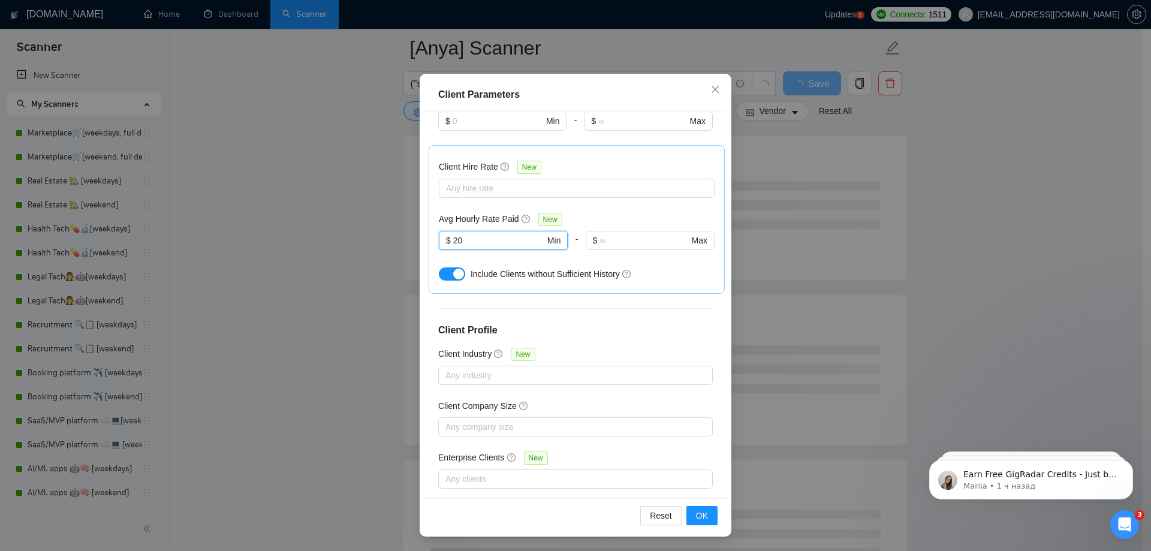
type input "20"
click at [665, 267] on div "Include Clients without Sufficient History" at bounding box center [593, 273] width 244 height 13
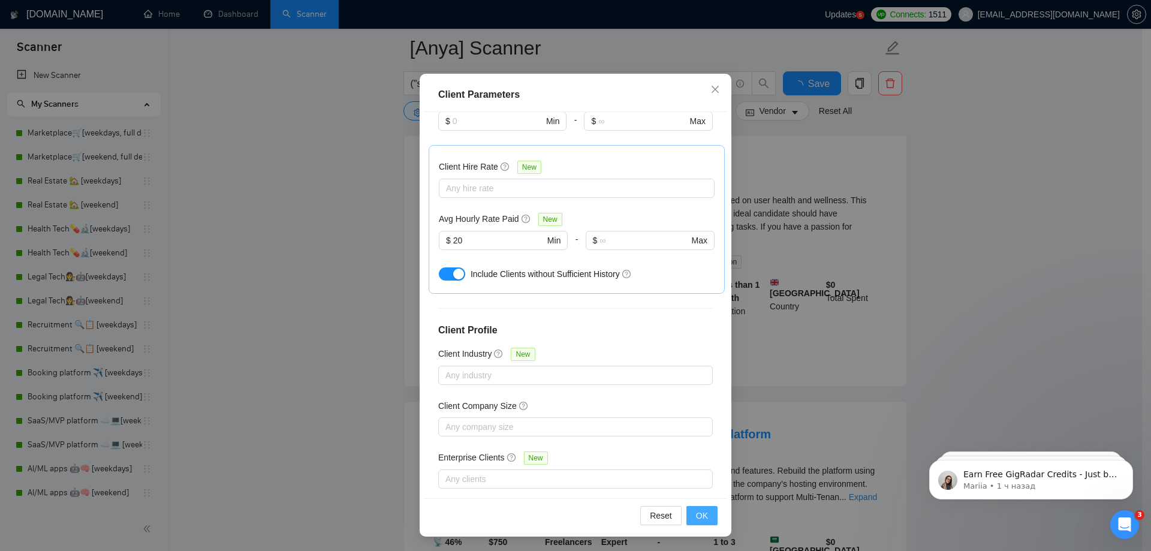
click at [696, 516] on span "OK" at bounding box center [702, 515] width 12 height 13
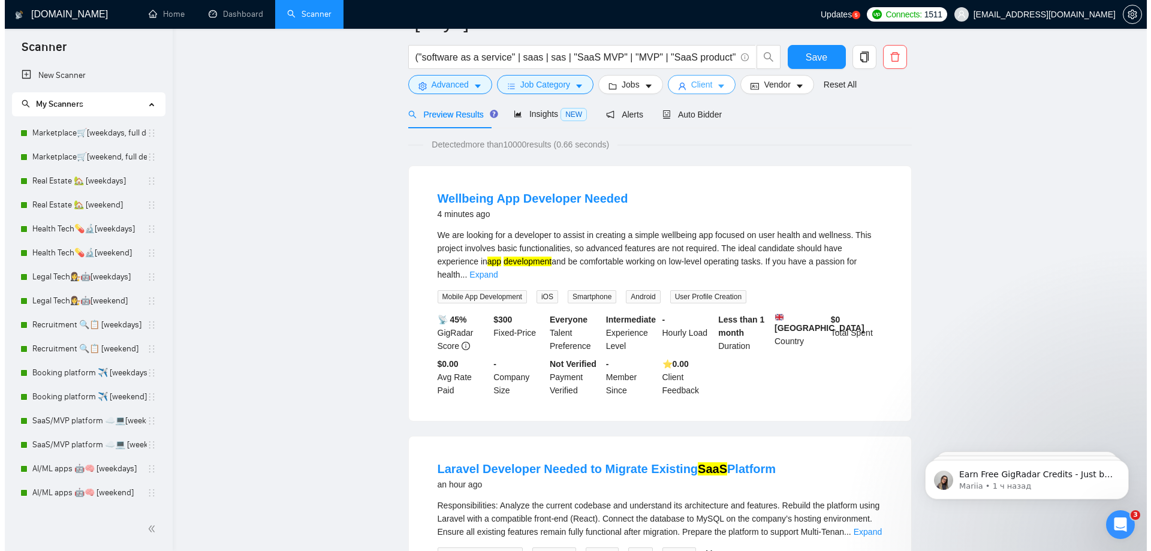
scroll to position [0, 0]
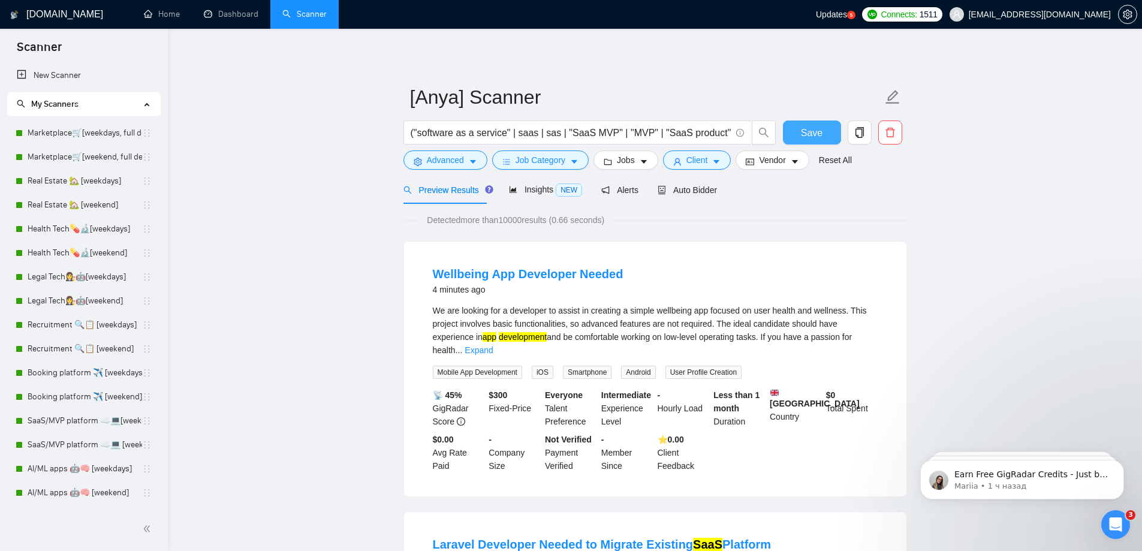
click at [823, 130] on button "Save" at bounding box center [812, 133] width 58 height 24
click at [762, 163] on span "Vendor" at bounding box center [772, 160] width 26 height 13
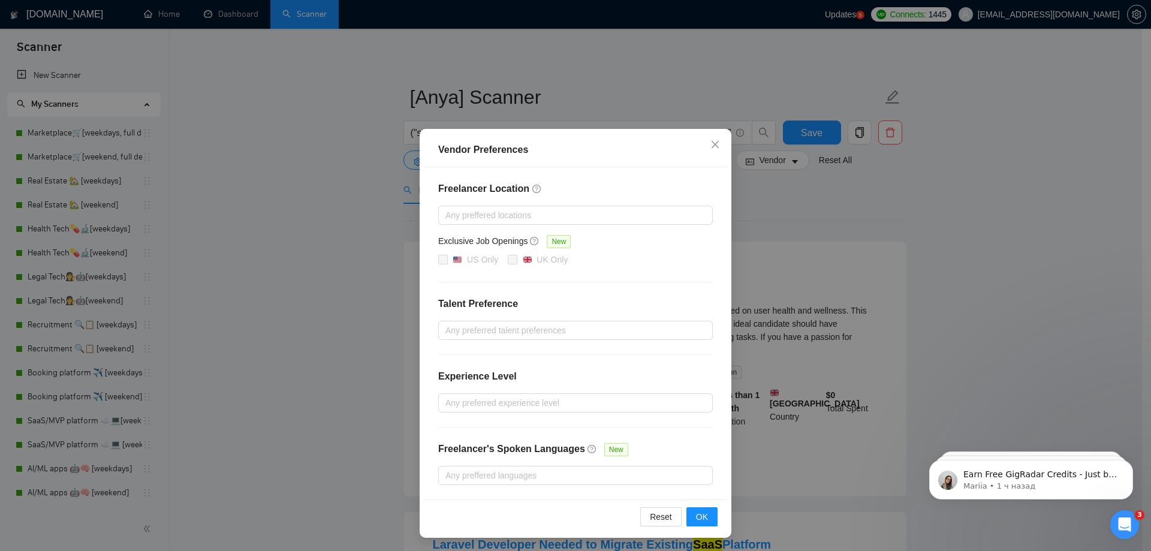
scroll to position [4, 0]
click at [715, 144] on icon "close" at bounding box center [716, 144] width 10 height 10
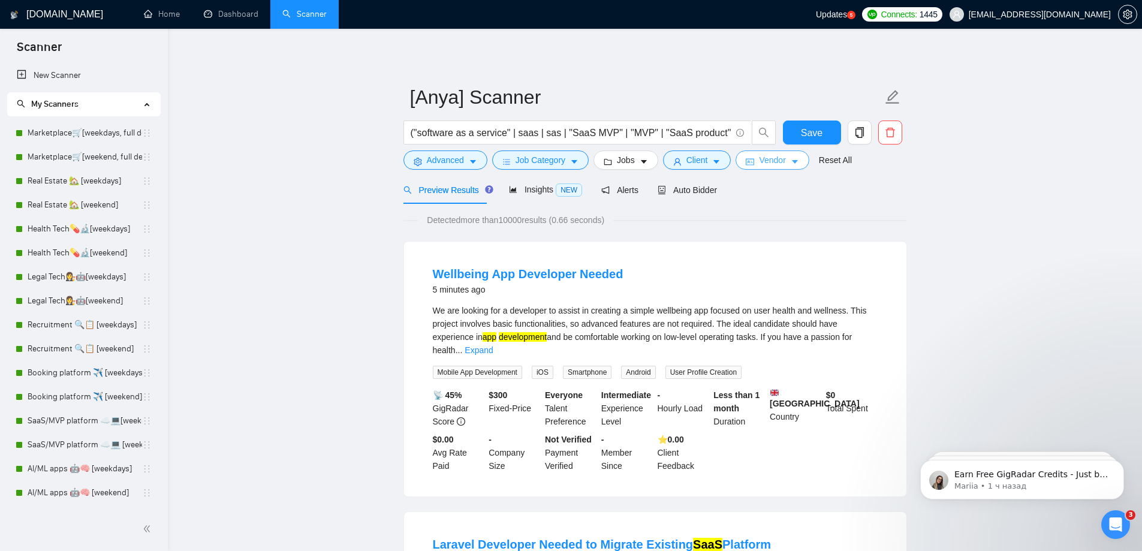
click at [762, 162] on span "Vendor" at bounding box center [772, 160] width 26 height 13
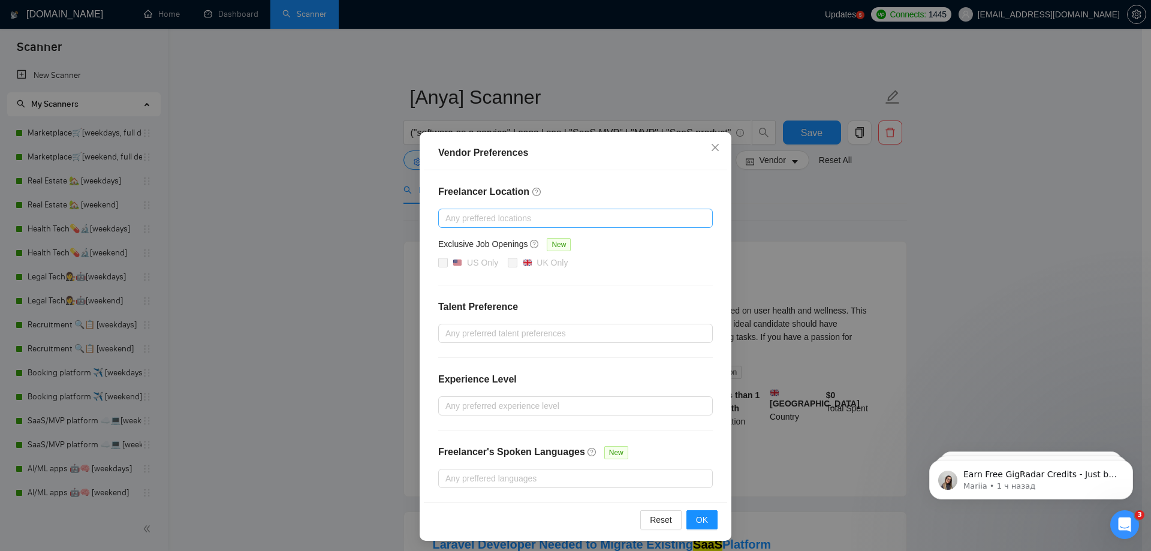
scroll to position [4, 0]
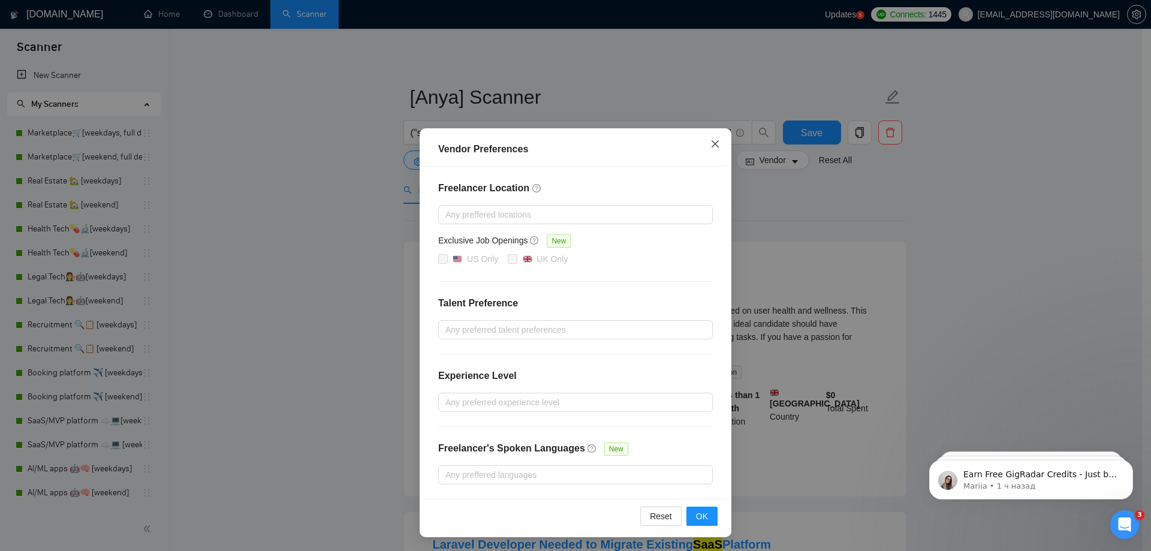
click at [707, 149] on span "Close" at bounding box center [715, 144] width 32 height 32
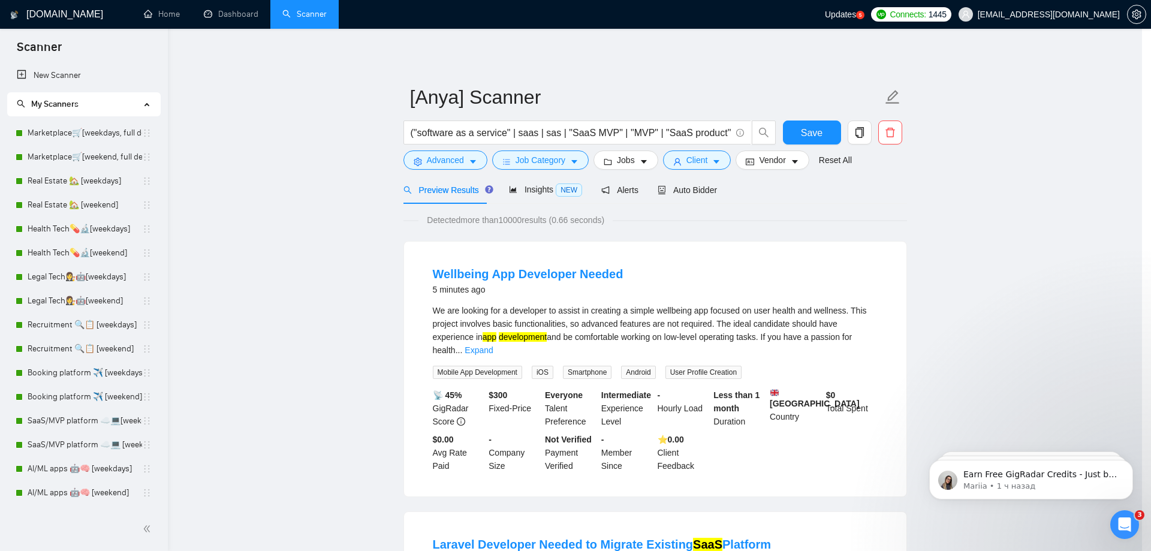
scroll to position [0, 0]
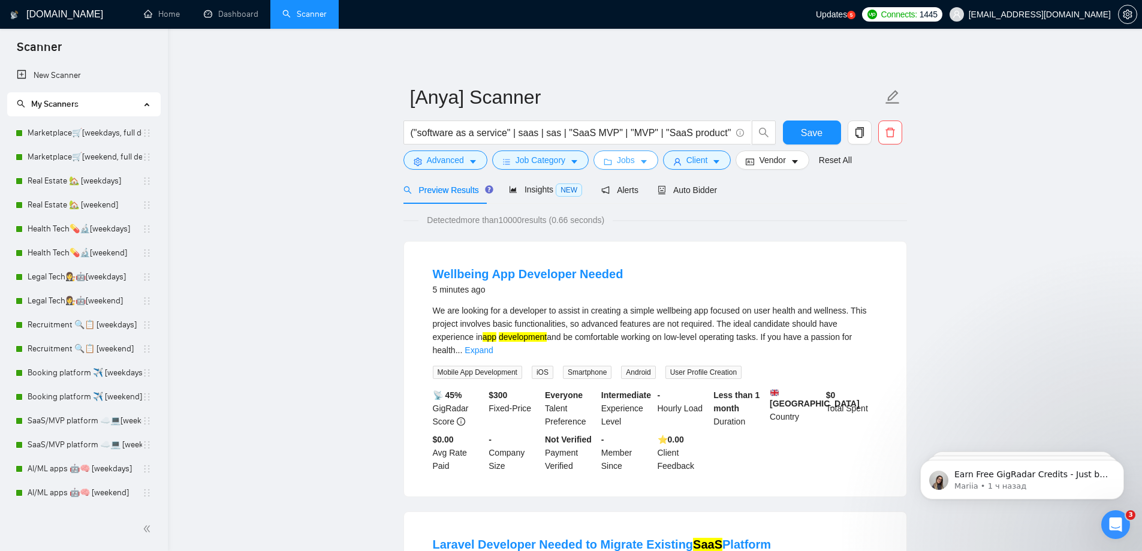
click at [631, 157] on span "Jobs" at bounding box center [626, 160] width 18 height 13
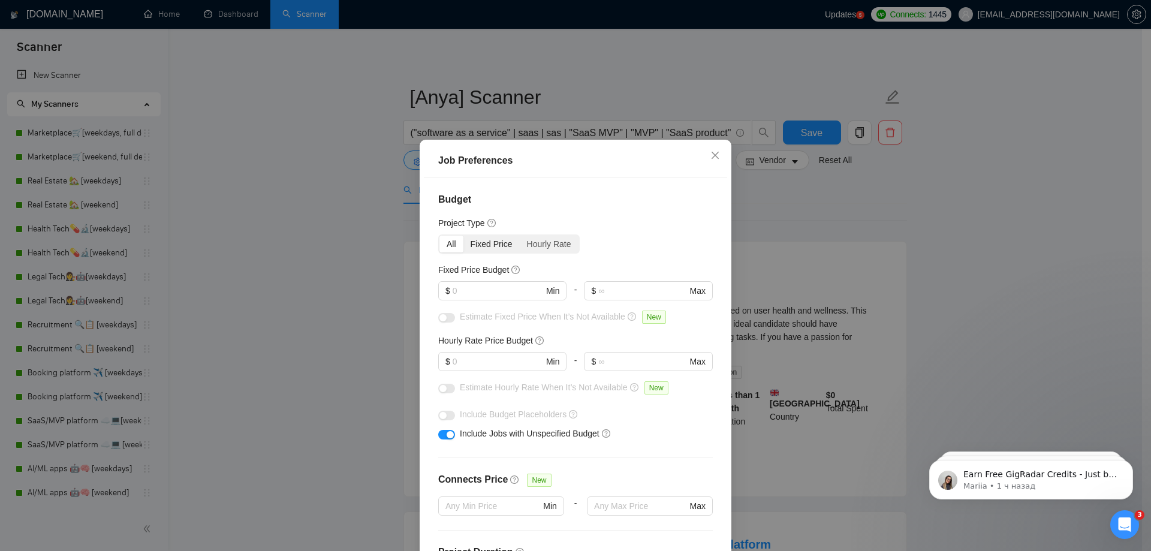
click at [486, 245] on div "Fixed Price" at bounding box center [492, 244] width 56 height 17
click at [464, 236] on input "Fixed Price" at bounding box center [464, 236] width 0 height 0
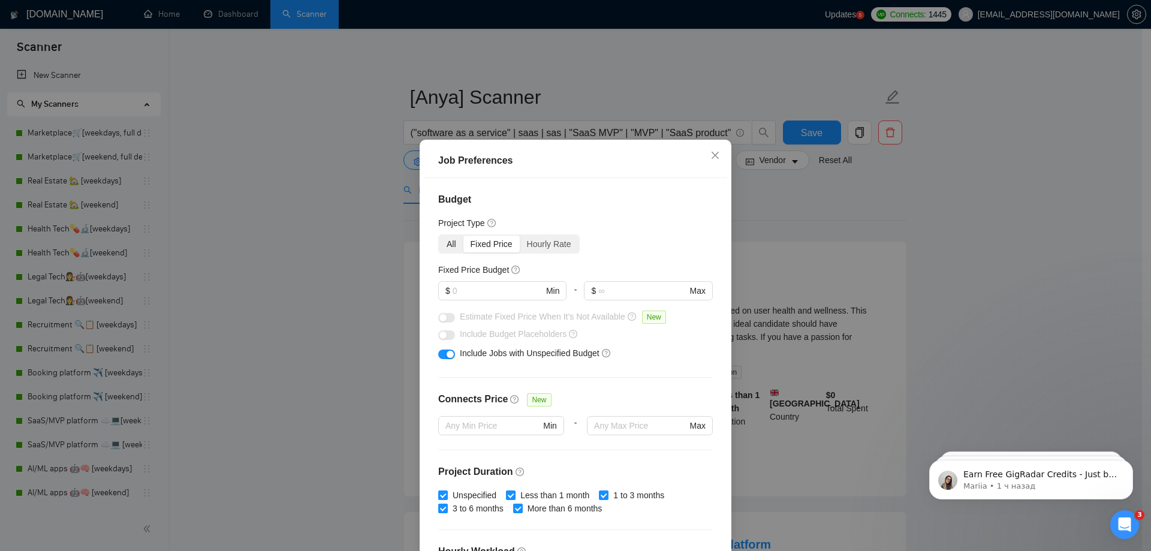
click at [454, 246] on div "All" at bounding box center [452, 244] width 24 height 17
click at [440, 236] on input "All" at bounding box center [440, 236] width 0 height 0
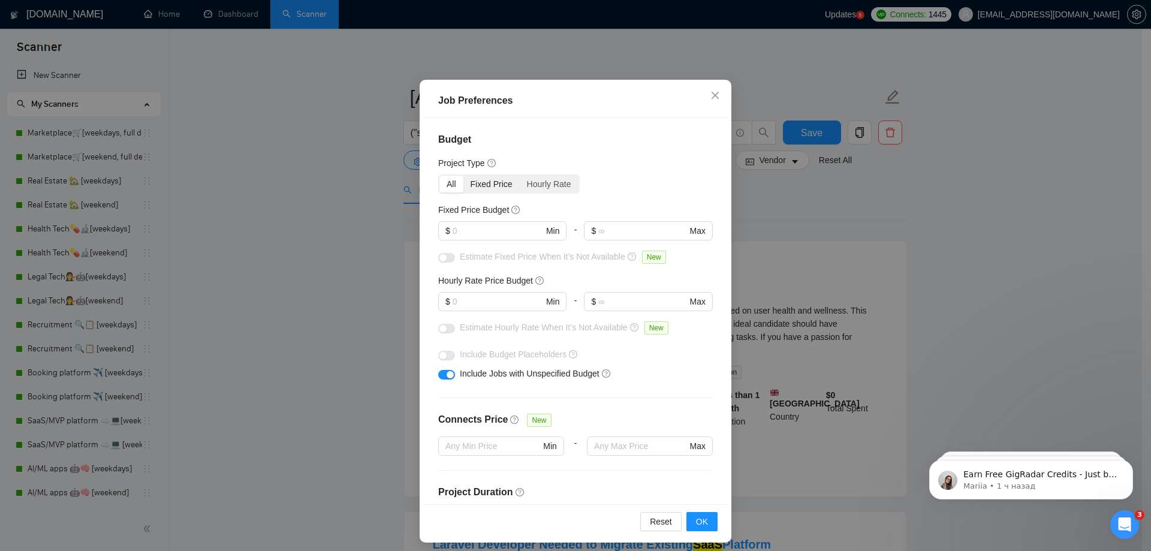
click at [486, 188] on div "Fixed Price" at bounding box center [492, 184] width 56 height 17
click at [464, 176] on input "Fixed Price" at bounding box center [464, 176] width 0 height 0
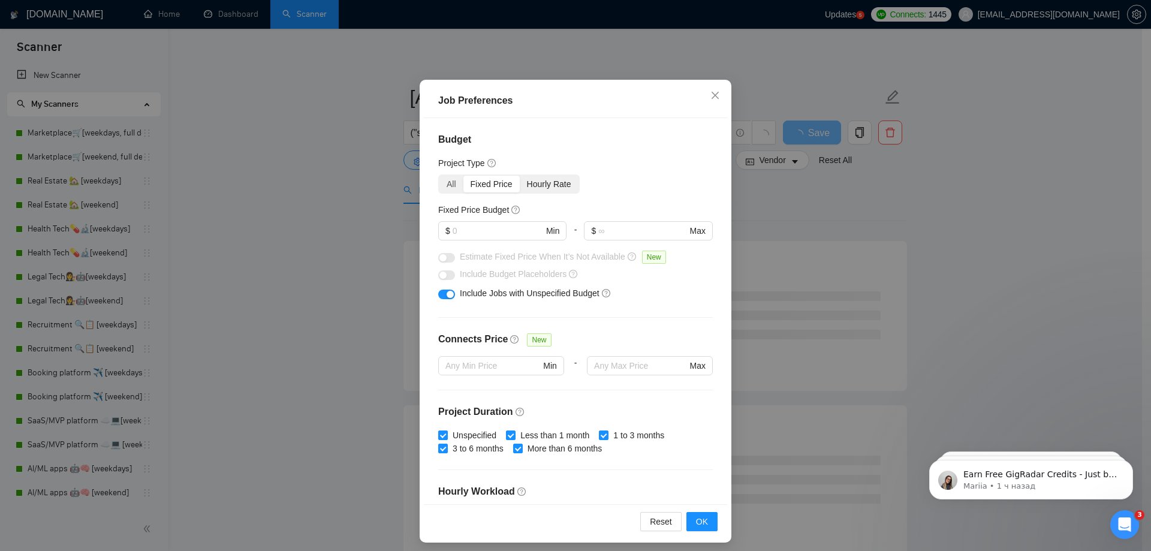
click at [523, 177] on div "Hourly Rate" at bounding box center [549, 184] width 59 height 17
click at [520, 176] on input "Hourly Rate" at bounding box center [520, 176] width 0 height 0
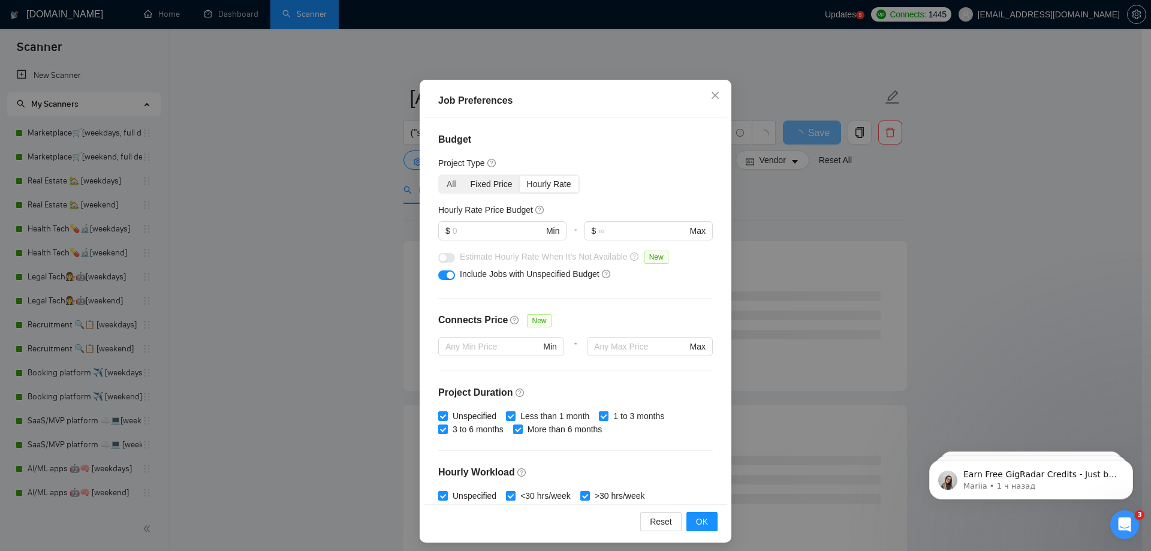
click at [469, 177] on div "Fixed Price" at bounding box center [492, 184] width 56 height 17
click at [464, 176] on input "Fixed Price" at bounding box center [464, 176] width 0 height 0
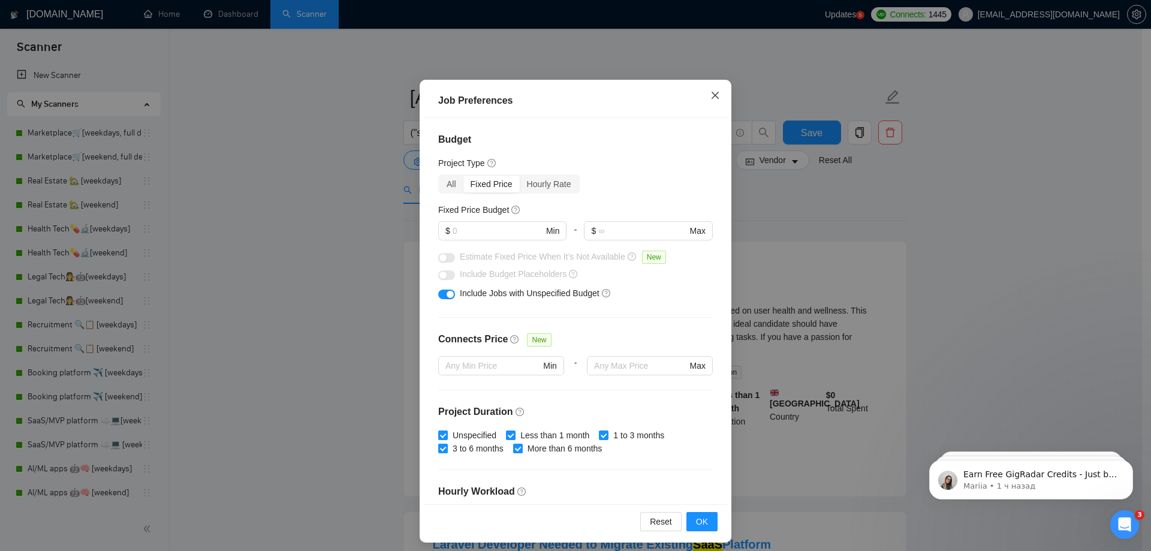
click at [721, 97] on span "Close" at bounding box center [715, 96] width 32 height 32
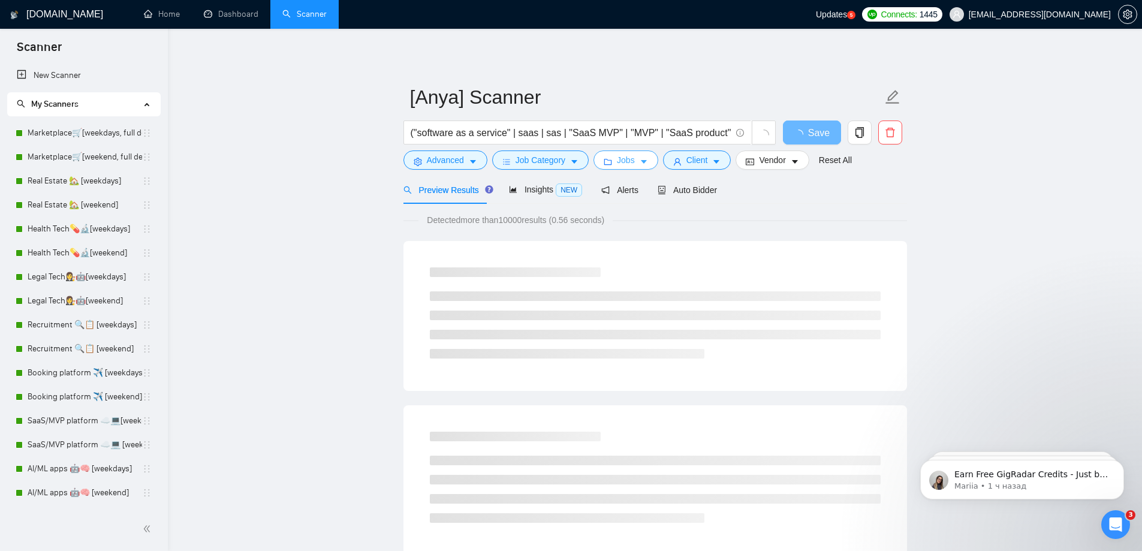
click at [641, 162] on icon "caret-down" at bounding box center [644, 163] width 6 height 4
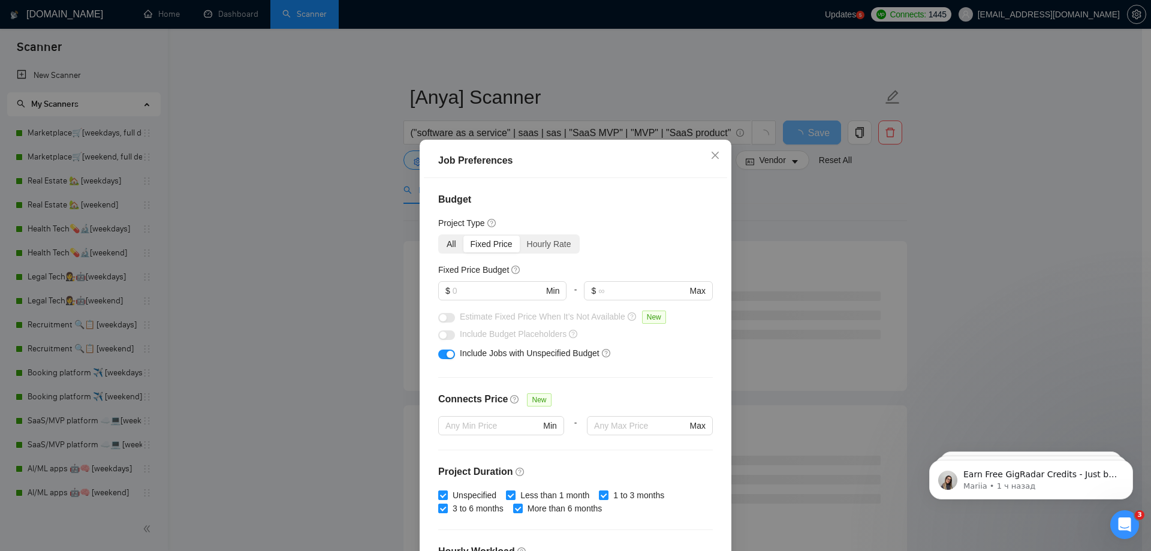
click at [441, 242] on div "All" at bounding box center [452, 244] width 24 height 17
click at [440, 236] on input "All" at bounding box center [440, 236] width 0 height 0
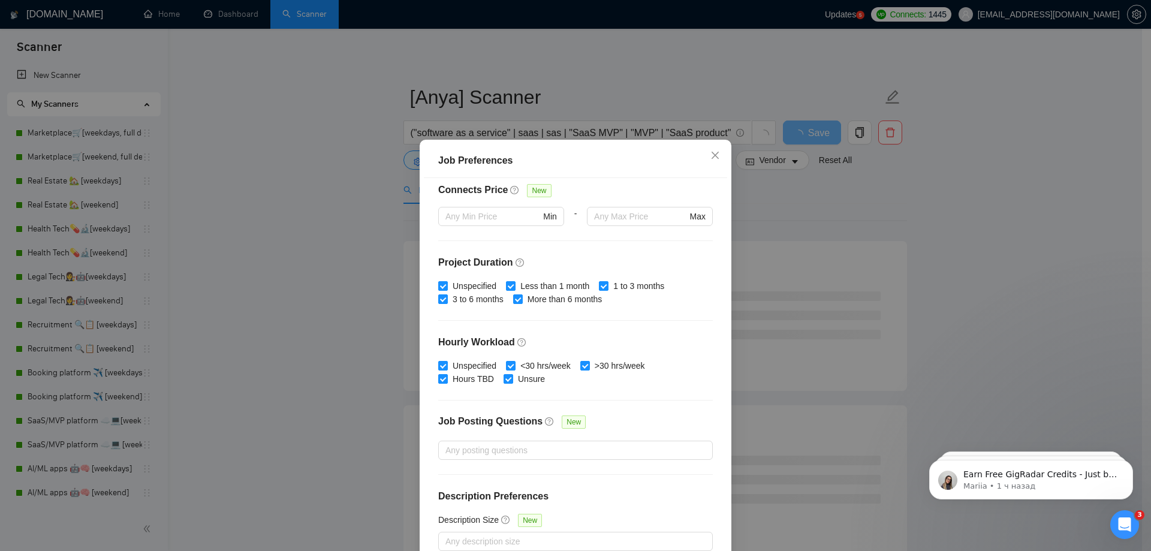
scroll to position [66, 0]
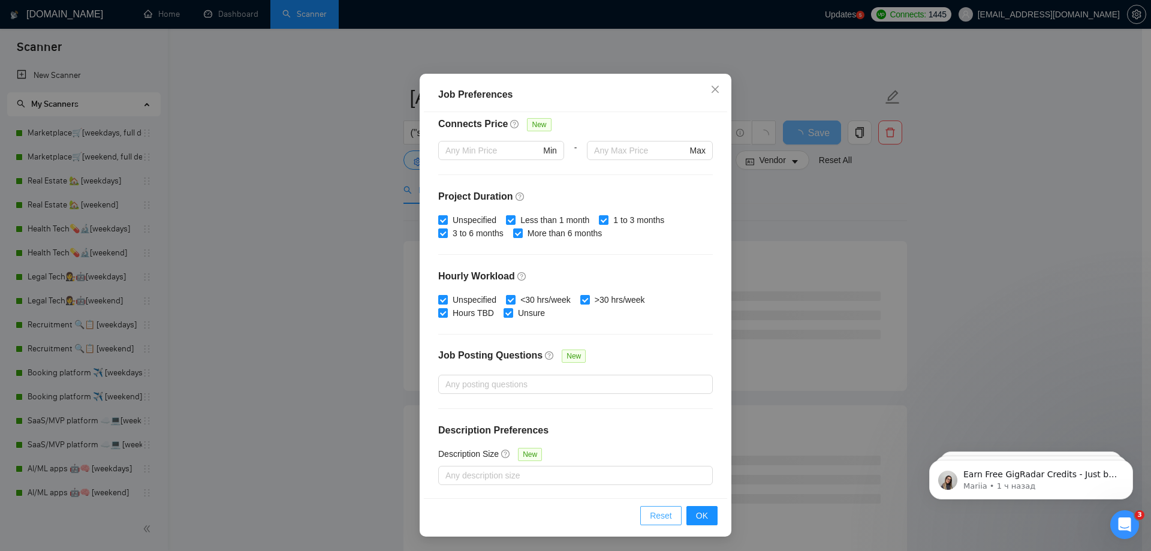
click at [671, 518] on button "Reset" at bounding box center [660, 515] width 41 height 19
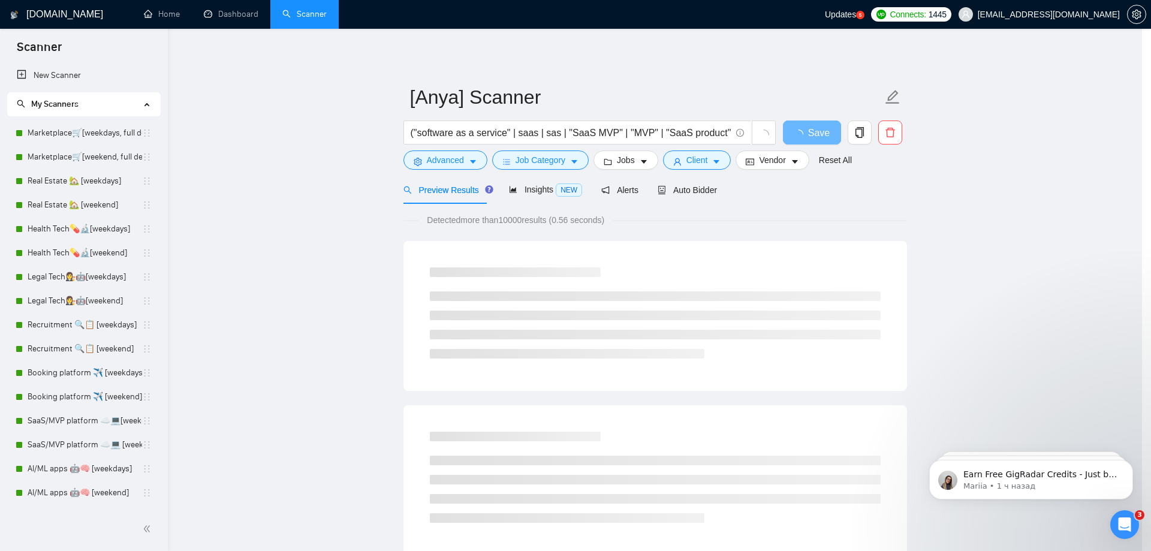
scroll to position [0, 0]
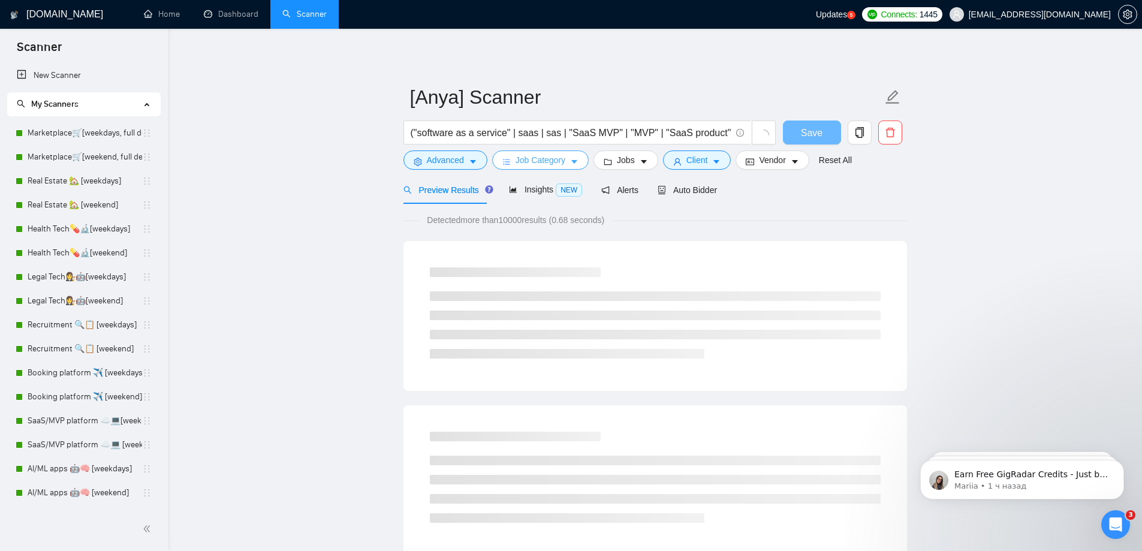
click at [567, 160] on button "Job Category" at bounding box center [540, 160] width 97 height 19
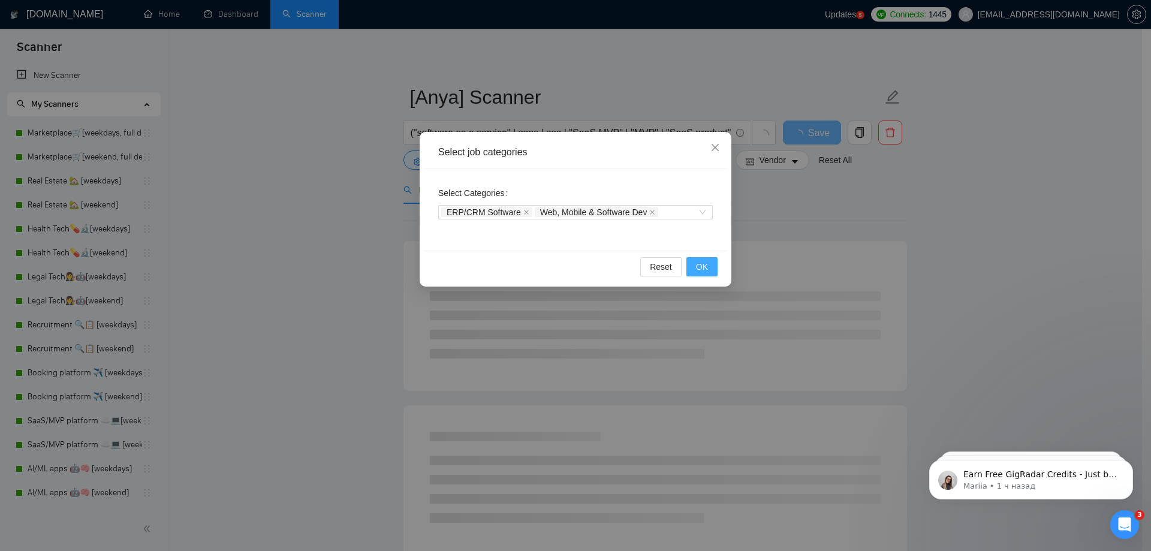
click at [702, 263] on span "OK" at bounding box center [702, 266] width 12 height 13
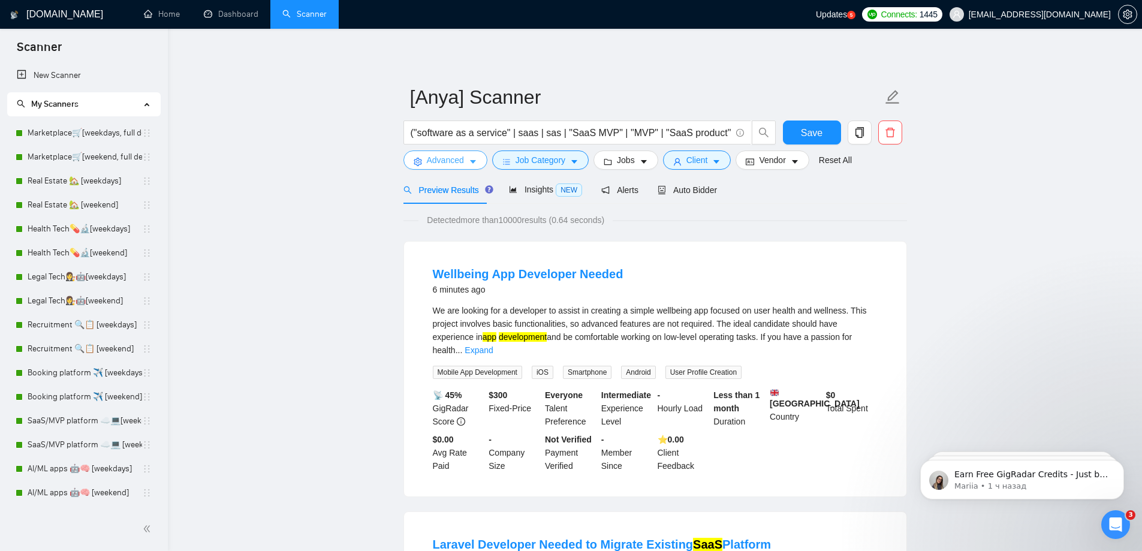
click at [467, 159] on button "Advanced" at bounding box center [446, 160] width 84 height 19
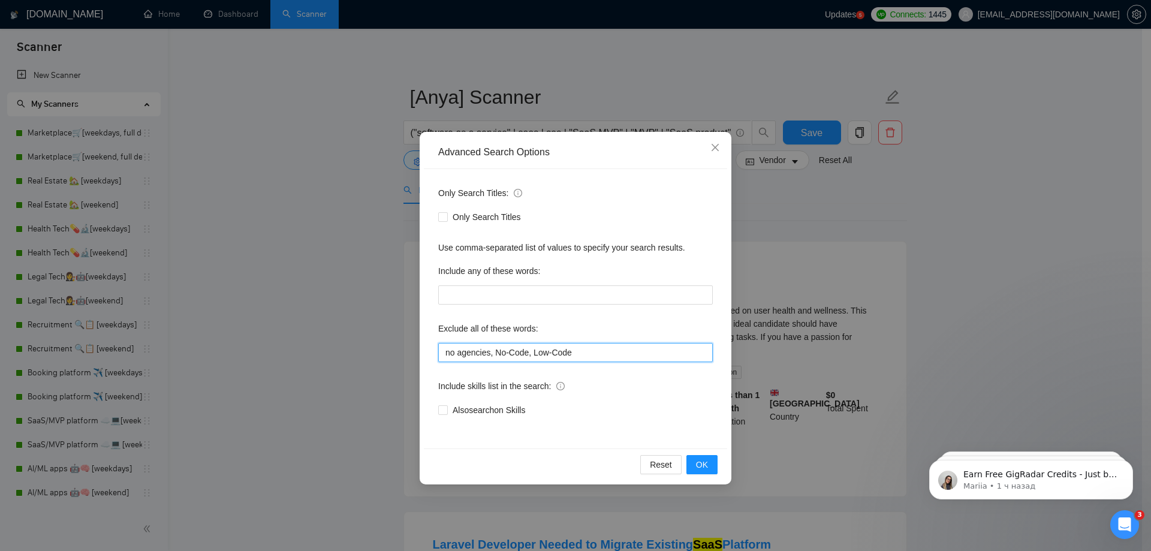
click at [596, 356] on input "no agencies, No-Code, Low-Code" at bounding box center [575, 352] width 275 height 19
click at [693, 466] on button "OK" at bounding box center [702, 464] width 31 height 19
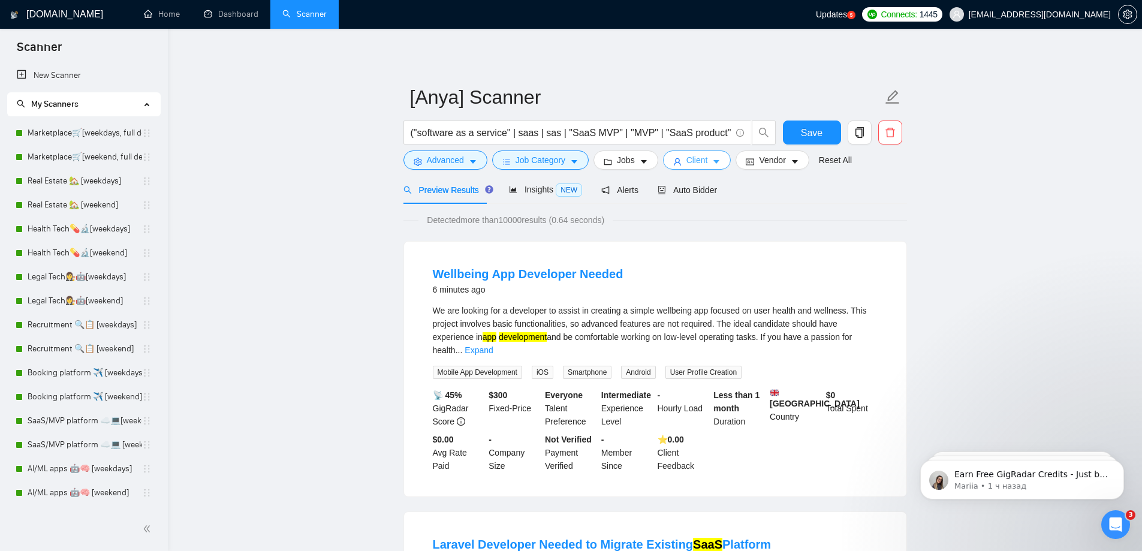
click at [714, 161] on icon "caret-down" at bounding box center [717, 163] width 6 height 4
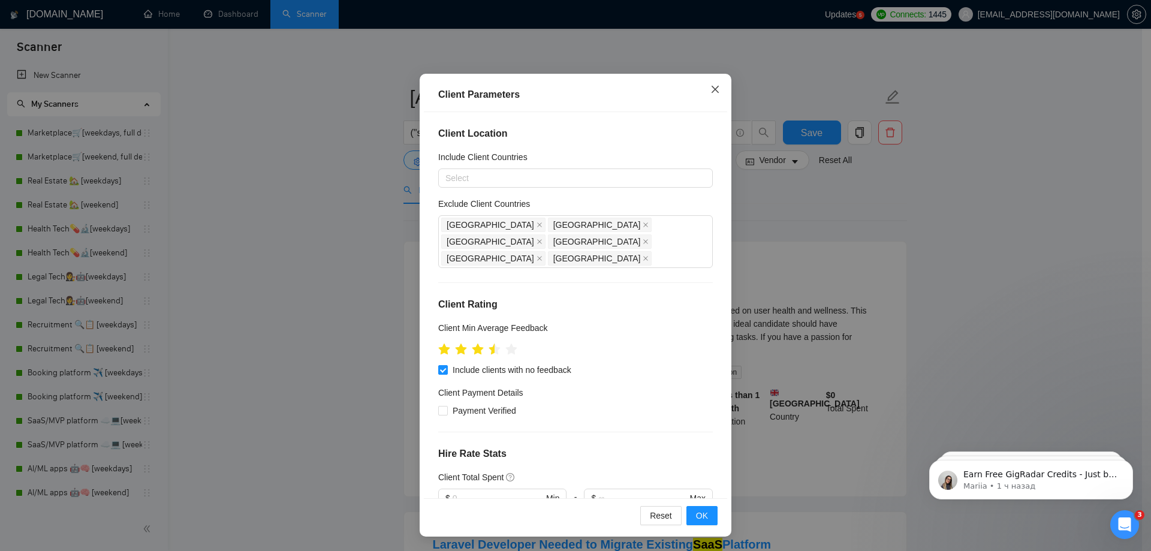
click at [718, 88] on span "Close" at bounding box center [715, 90] width 32 height 32
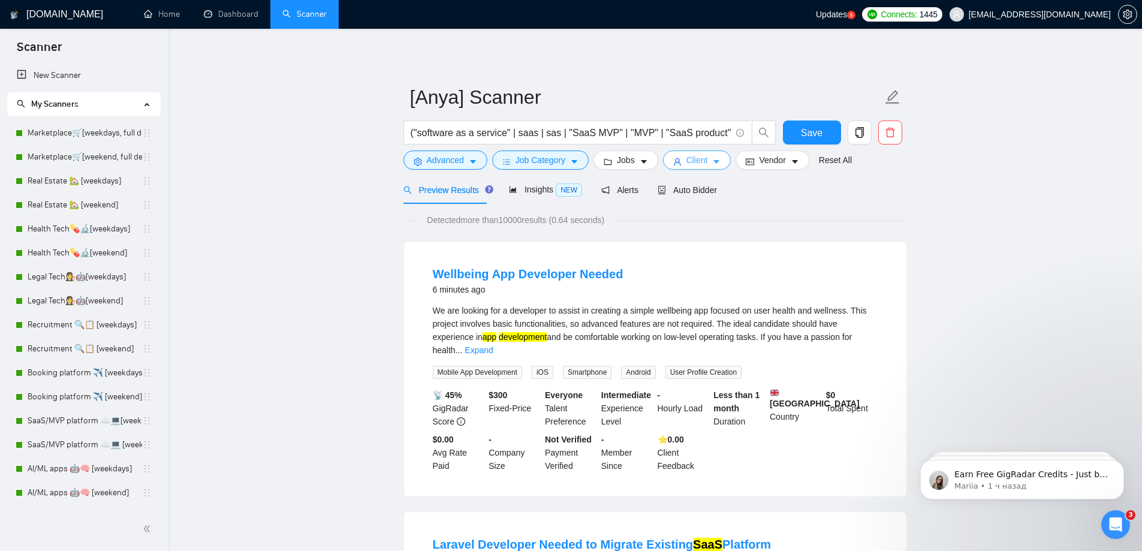
click at [700, 163] on span "Client" at bounding box center [698, 160] width 22 height 13
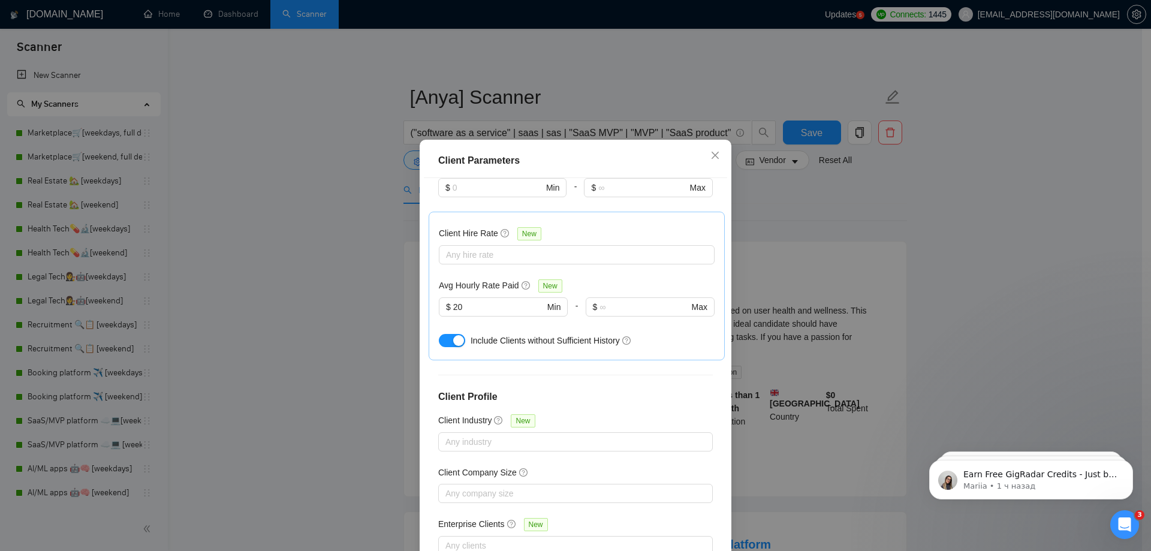
scroll to position [377, 0]
click at [522, 281] on icon "question-circle" at bounding box center [526, 285] width 8 height 8
drag, startPoint x: 452, startPoint y: 287, endPoint x: 442, endPoint y: 286, distance: 10.3
click at [442, 297] on span "$ 20 Min" at bounding box center [503, 306] width 128 height 19
drag, startPoint x: 501, startPoint y: 288, endPoint x: 381, endPoint y: 282, distance: 120.1
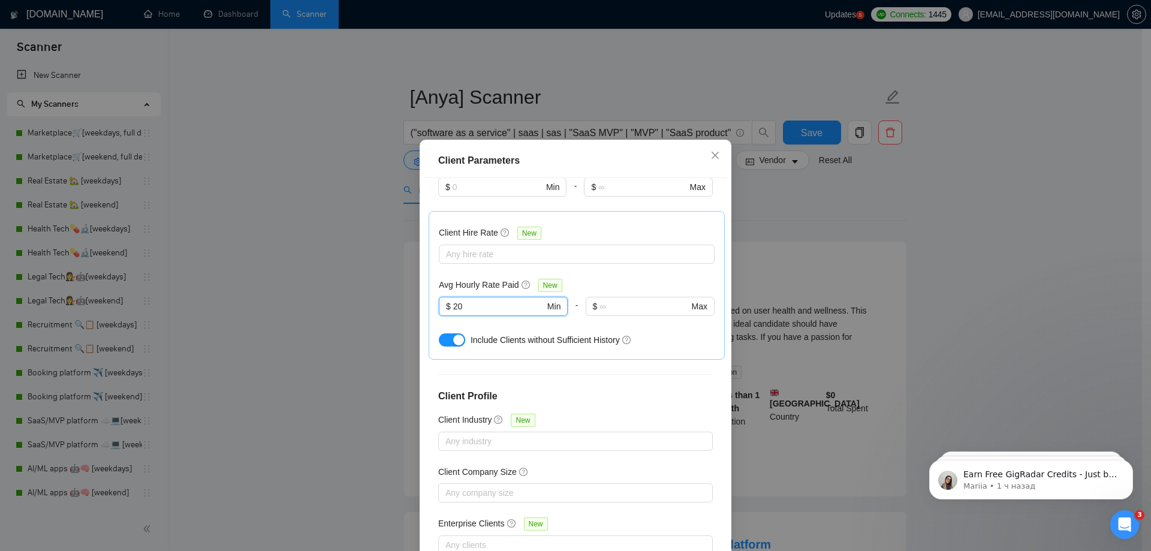
click at [381, 282] on div "Client Parameters Client Location Include Client Countries Select Exclude Clien…" at bounding box center [575, 275] width 1151 height 551
click at [688, 248] on div "Client Hire Rate New Any hire rate Avg Hourly Rate Paid New $ Min - $ Max Inclu…" at bounding box center [577, 285] width 276 height 128
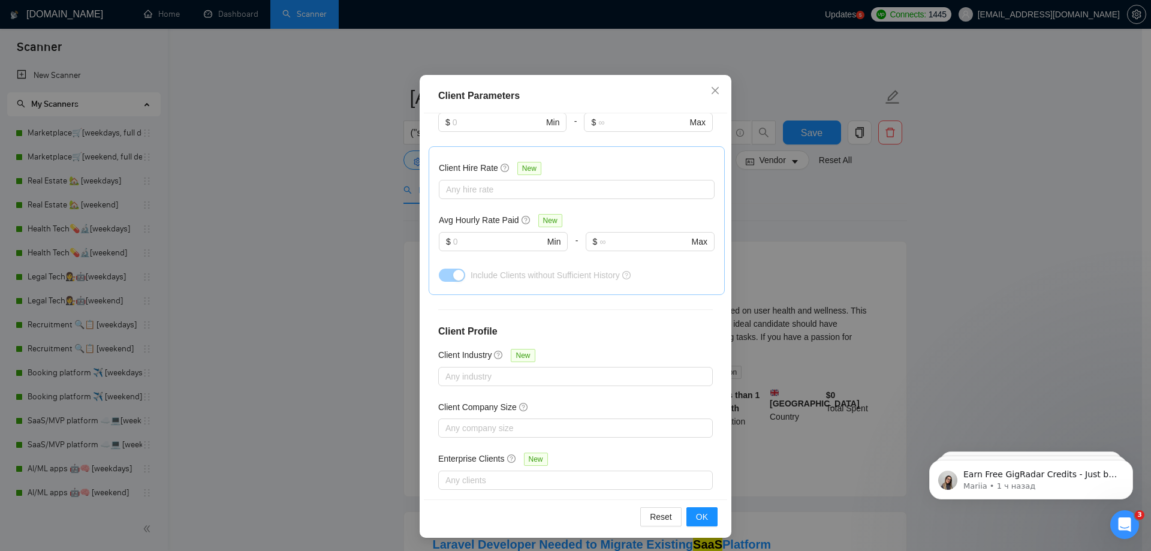
scroll to position [66, 0]
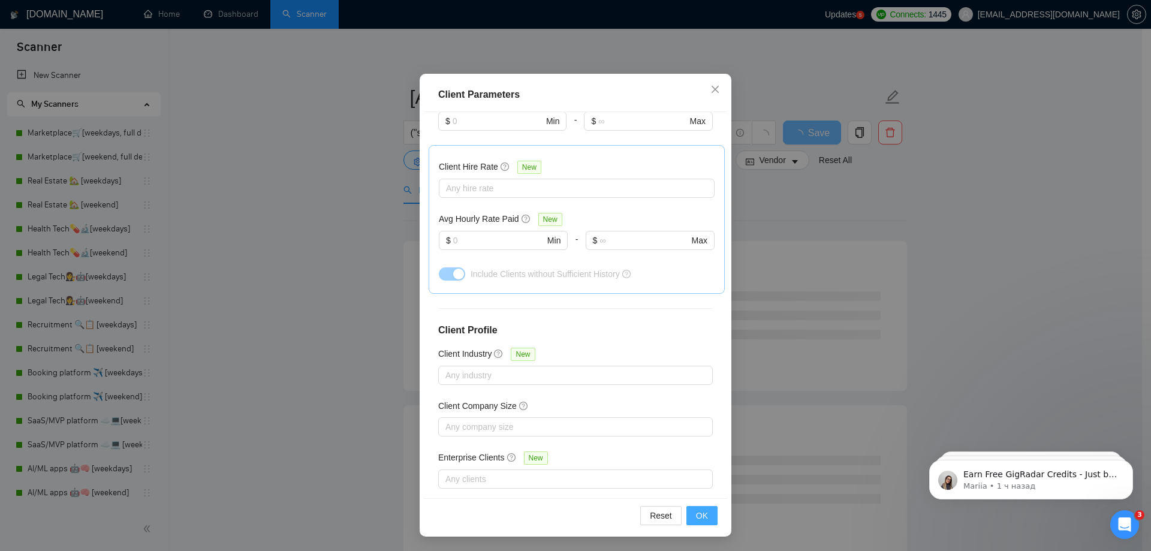
click at [703, 509] on span "OK" at bounding box center [702, 515] width 12 height 13
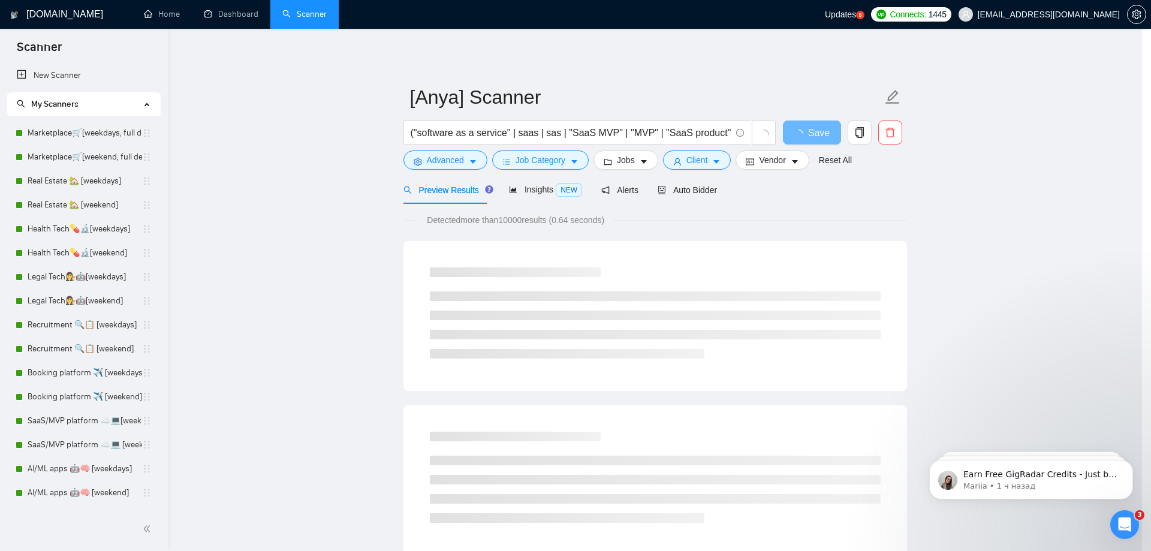
scroll to position [0, 0]
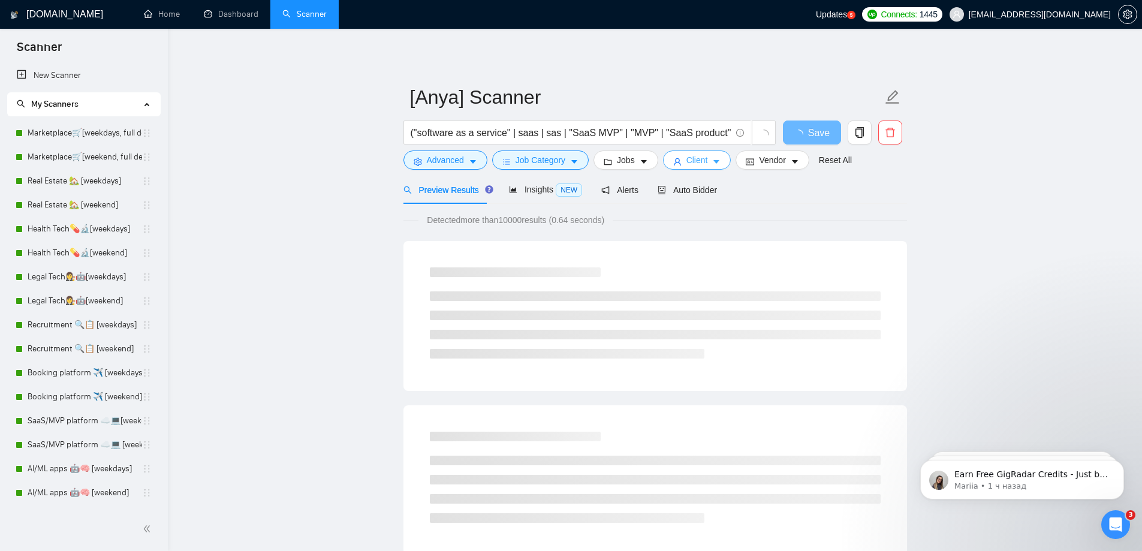
click at [718, 160] on button "Client" at bounding box center [697, 160] width 68 height 19
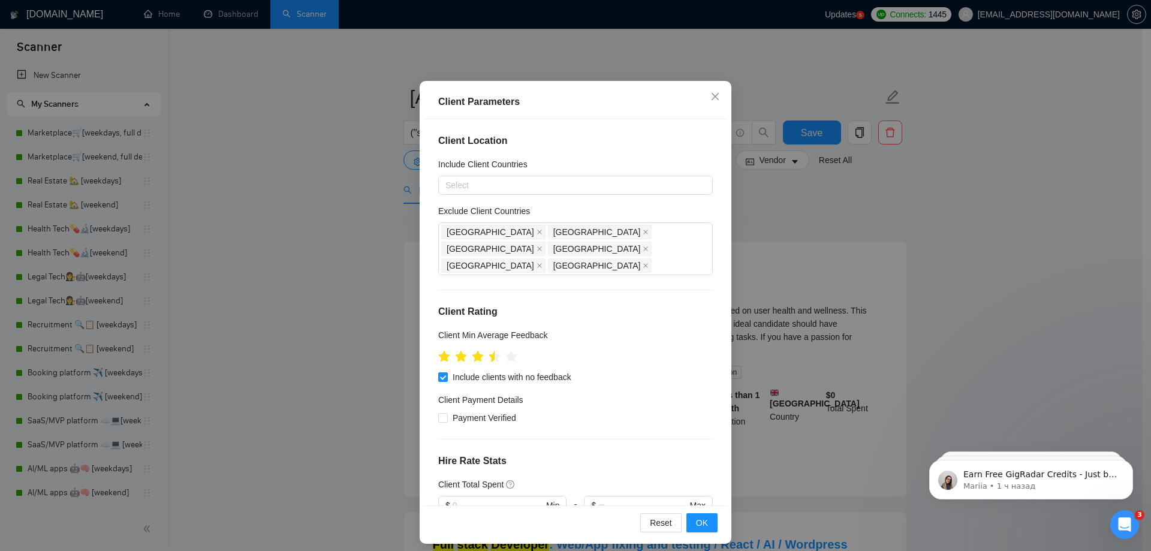
scroll to position [66, 0]
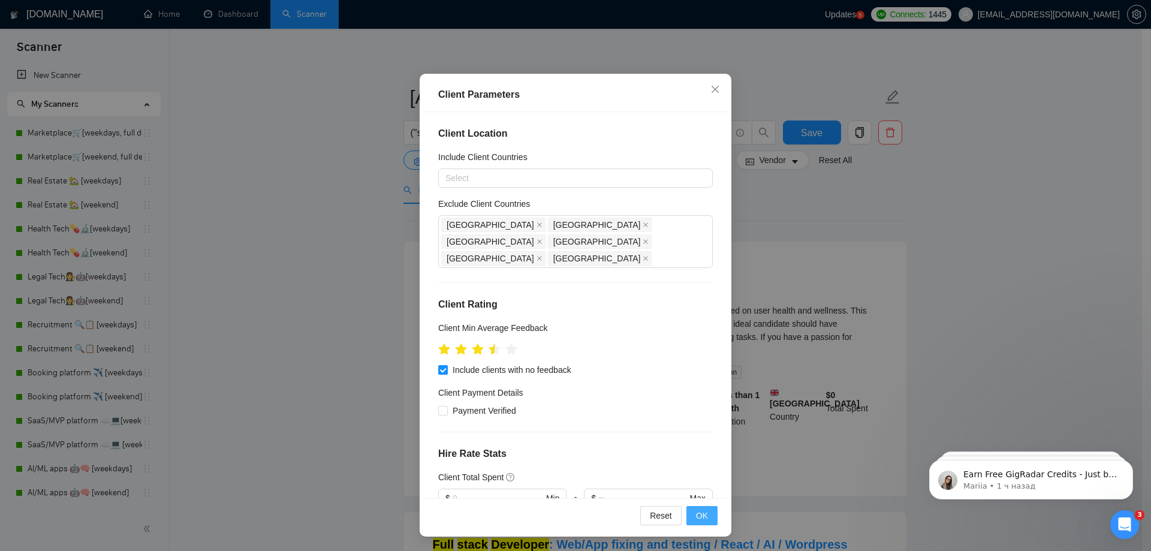
click at [690, 519] on button "OK" at bounding box center [702, 515] width 31 height 19
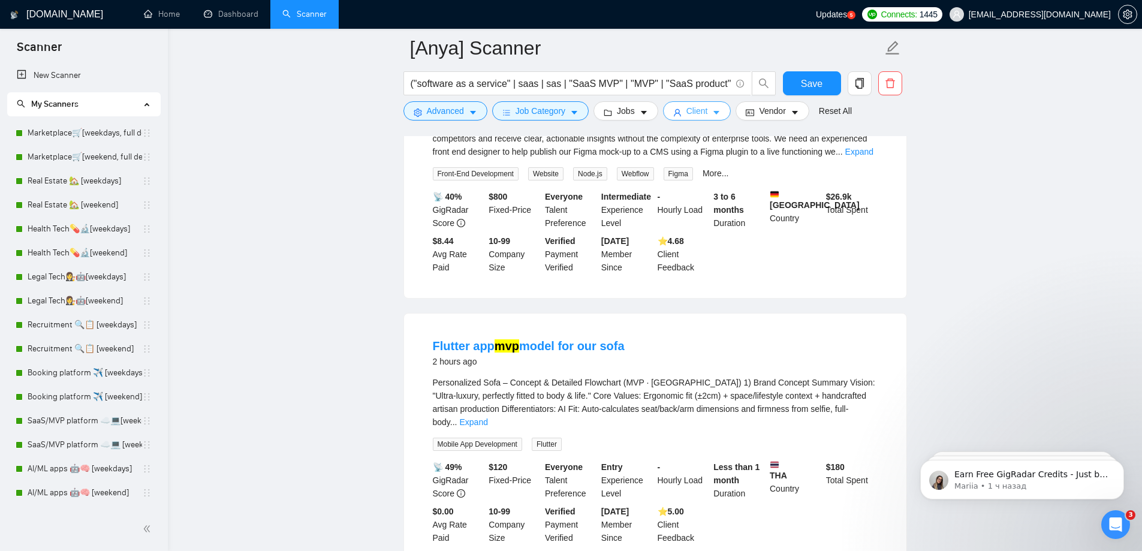
scroll to position [2099, 0]
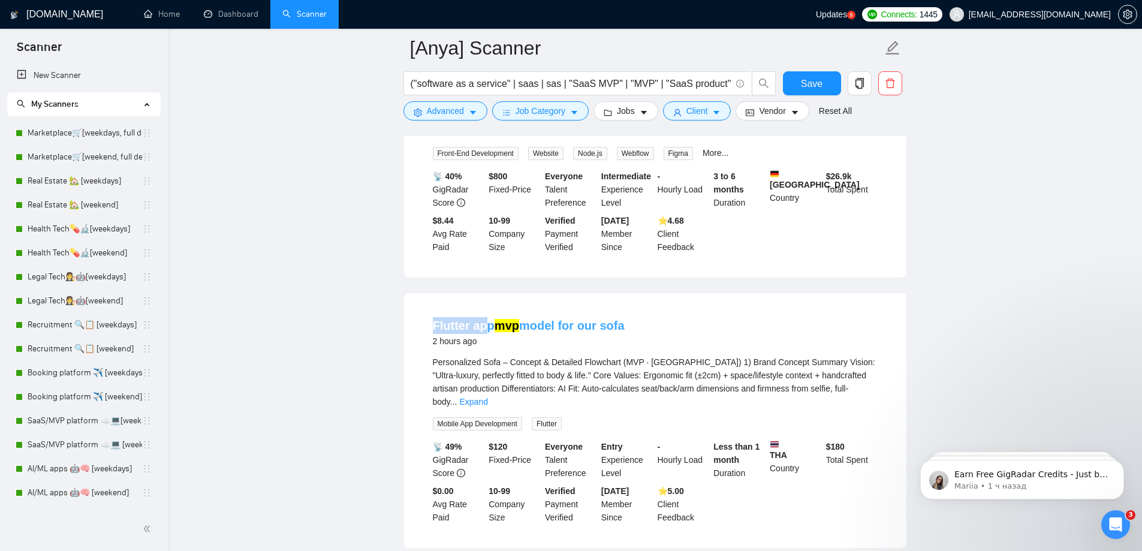
drag, startPoint x: 441, startPoint y: 311, endPoint x: 488, endPoint y: 313, distance: 46.8
click at [484, 313] on li "Flutter app mvp model for our sofa 2 hours ago Personalized Sofa – Concept & De…" at bounding box center [656, 421] width 474 height 226
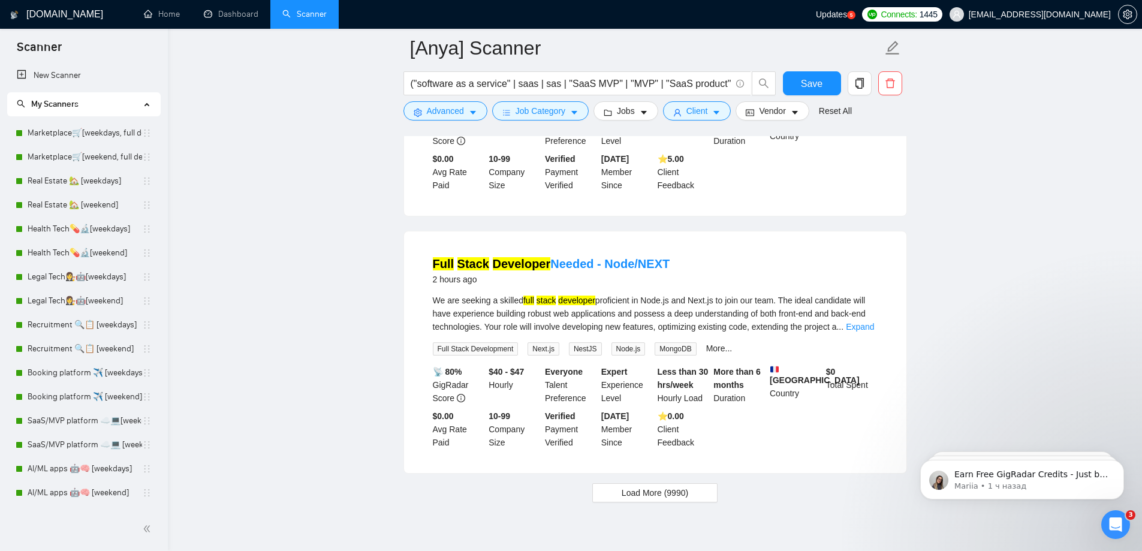
scroll to position [2449, 0]
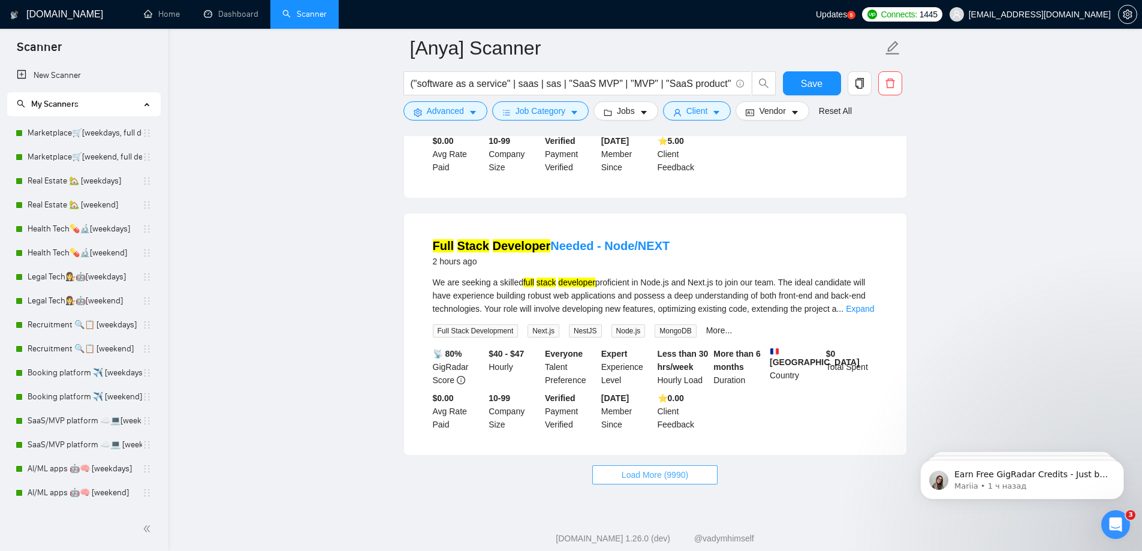
click at [691, 465] on button "Load More (9990)" at bounding box center [655, 474] width 125 height 19
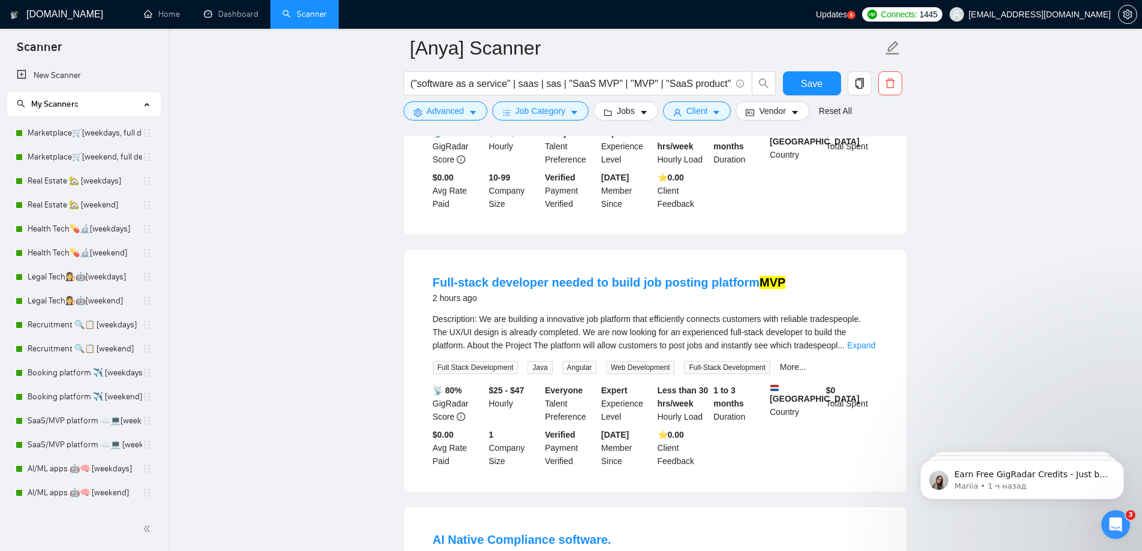
scroll to position [2929, 0]
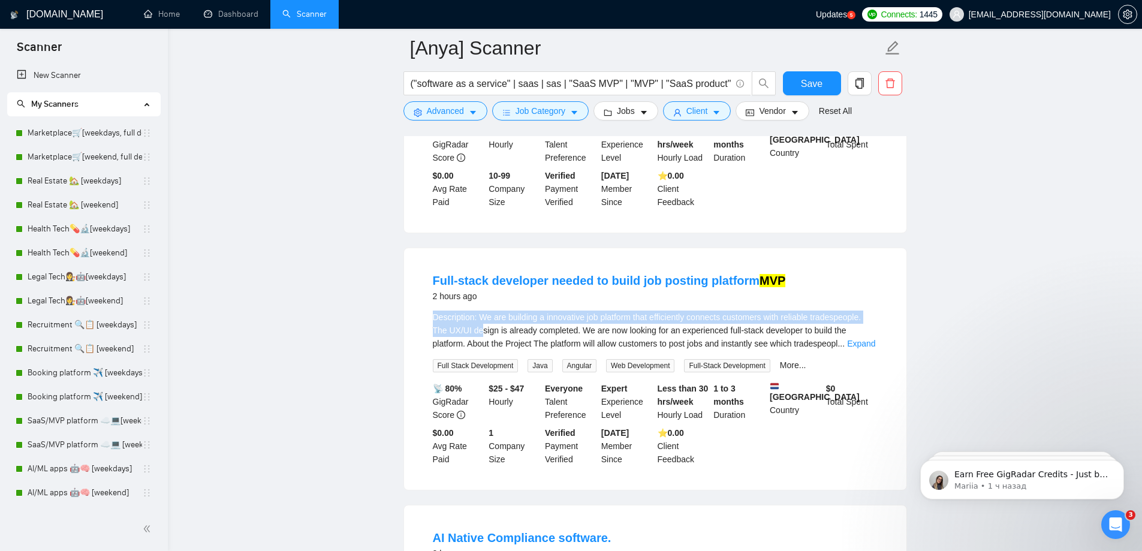
drag, startPoint x: 433, startPoint y: 295, endPoint x: 491, endPoint y: 300, distance: 57.8
click at [489, 300] on li "Full-stack developer needed to build job posting platform MVP 2 hours ago Descr…" at bounding box center [656, 369] width 474 height 213
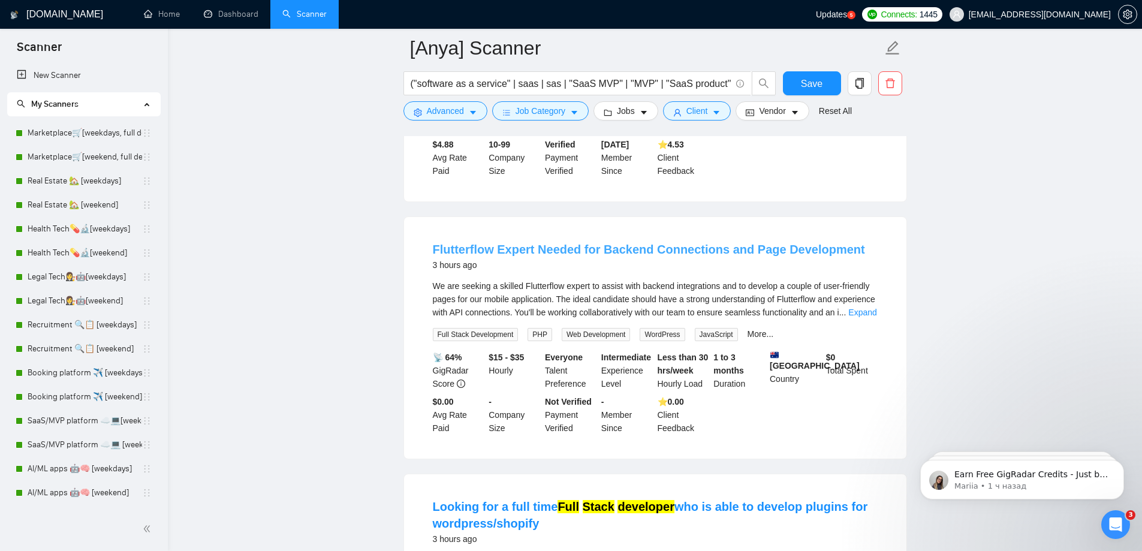
scroll to position [4308, 0]
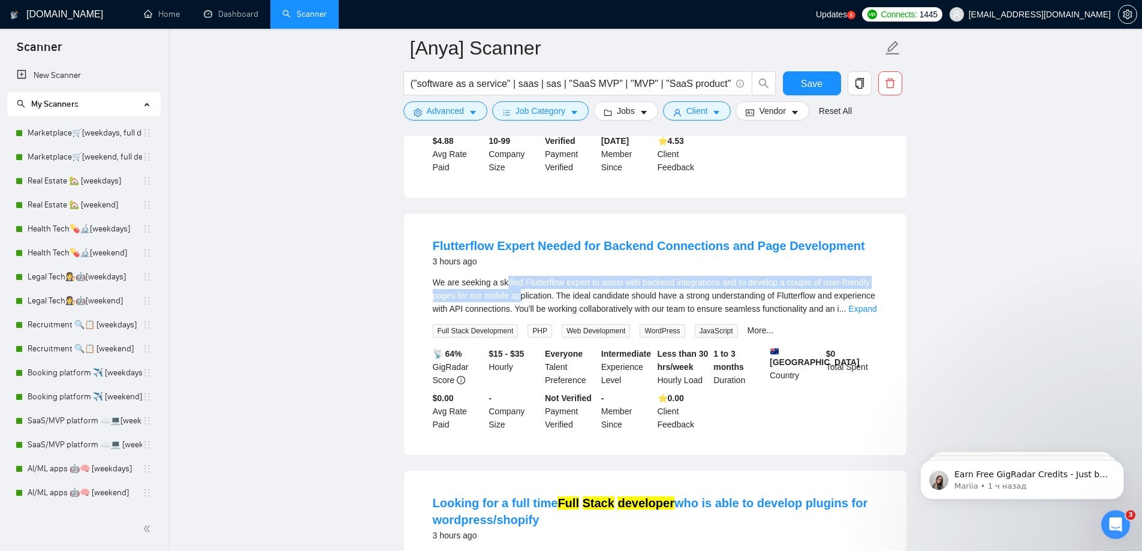
drag, startPoint x: 504, startPoint y: 240, endPoint x: 543, endPoint y: 267, distance: 47.1
click at [542, 276] on div "We are seeking a skilled Flutterflow expert to assist with backend integrations…" at bounding box center [655, 296] width 445 height 40
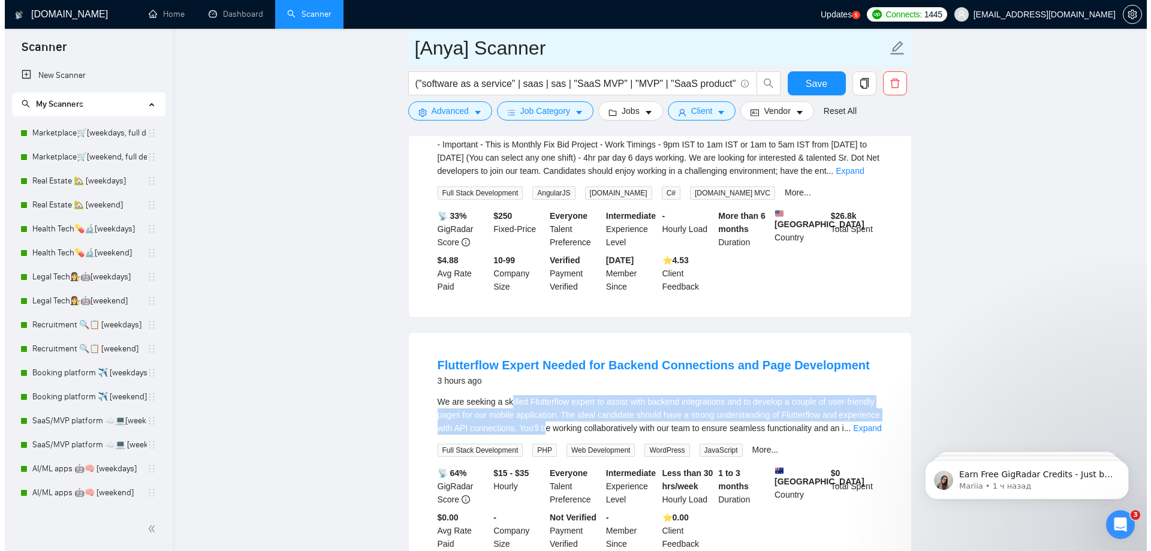
scroll to position [4188, 0]
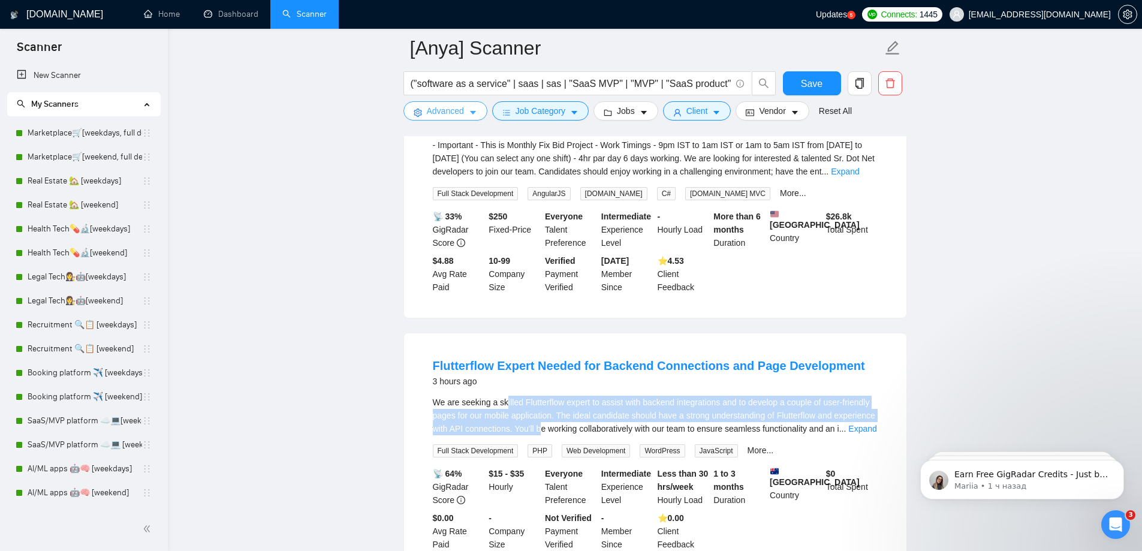
click at [454, 111] on span "Advanced" at bounding box center [445, 110] width 37 height 13
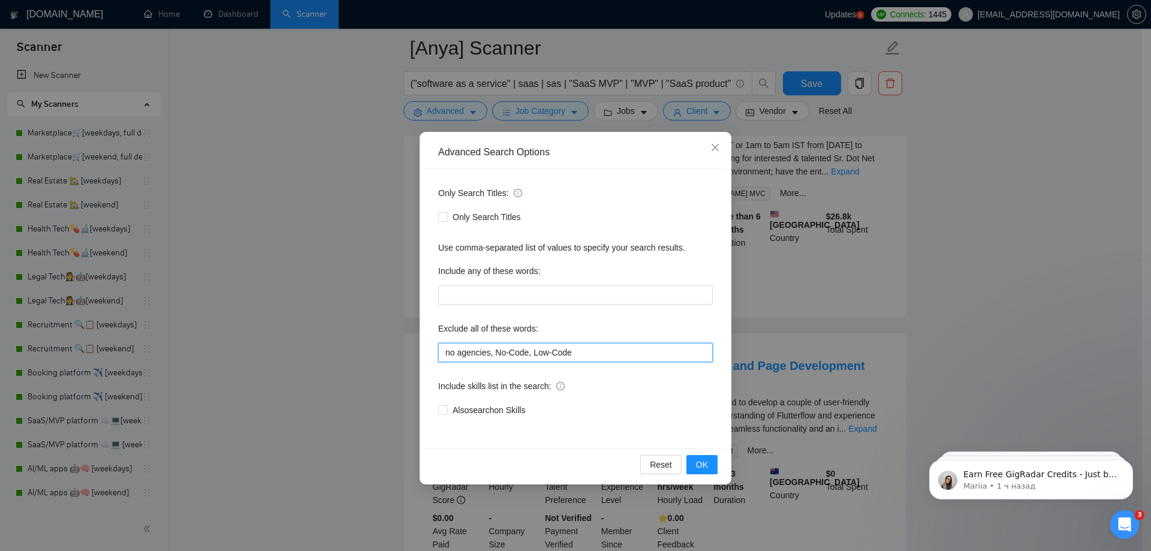
click at [639, 354] on input "no agencies, No-Code, Low-Code" at bounding box center [575, 352] width 275 height 19
paste input "Flutterflow expert"
click at [704, 462] on span "OK" at bounding box center [702, 464] width 12 height 13
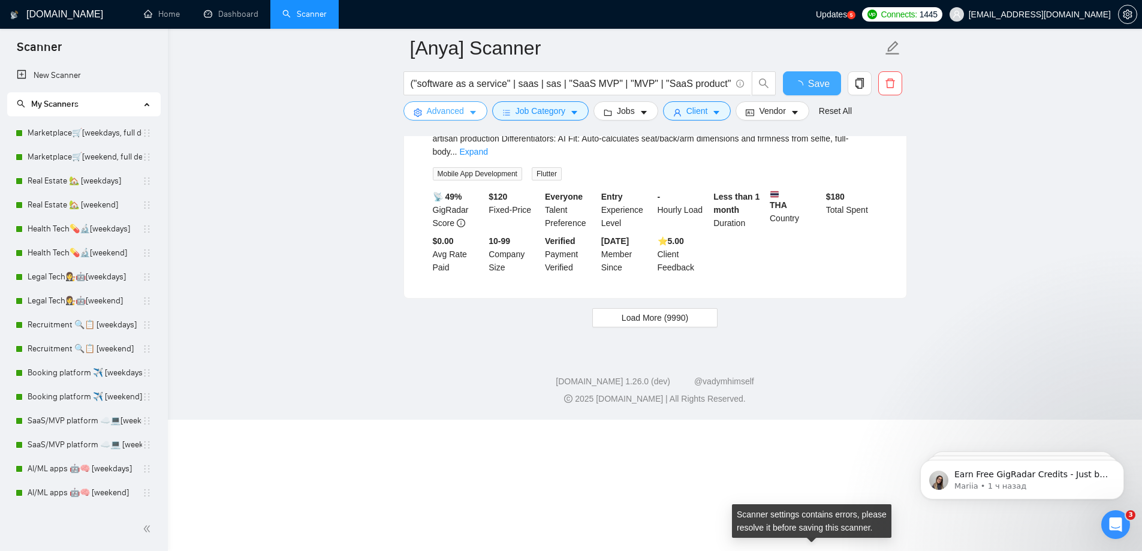
scroll to position [2619, 0]
click at [811, 82] on span "Save" at bounding box center [812, 83] width 22 height 15
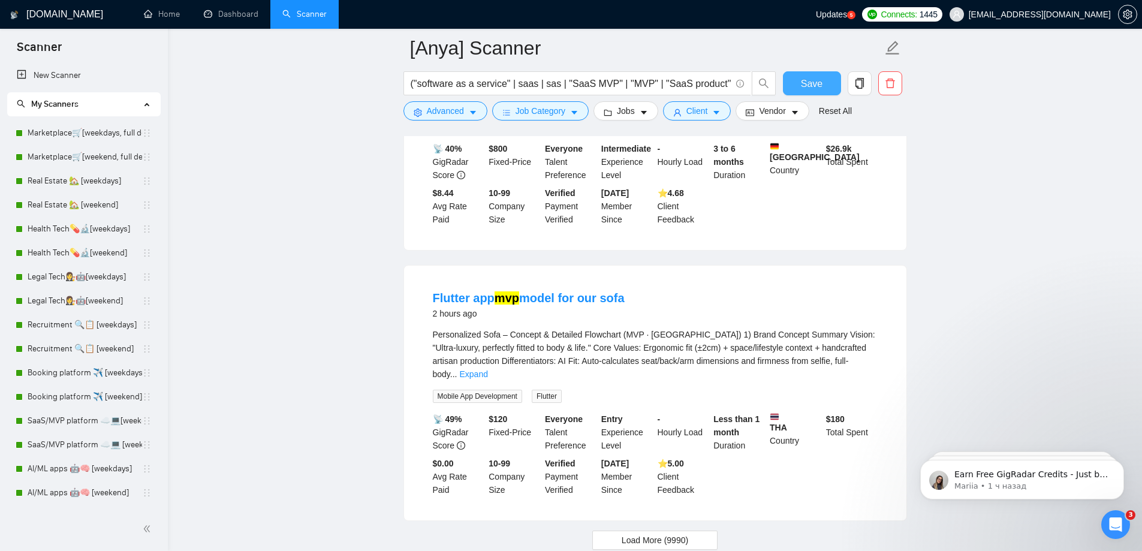
scroll to position [2449, 0]
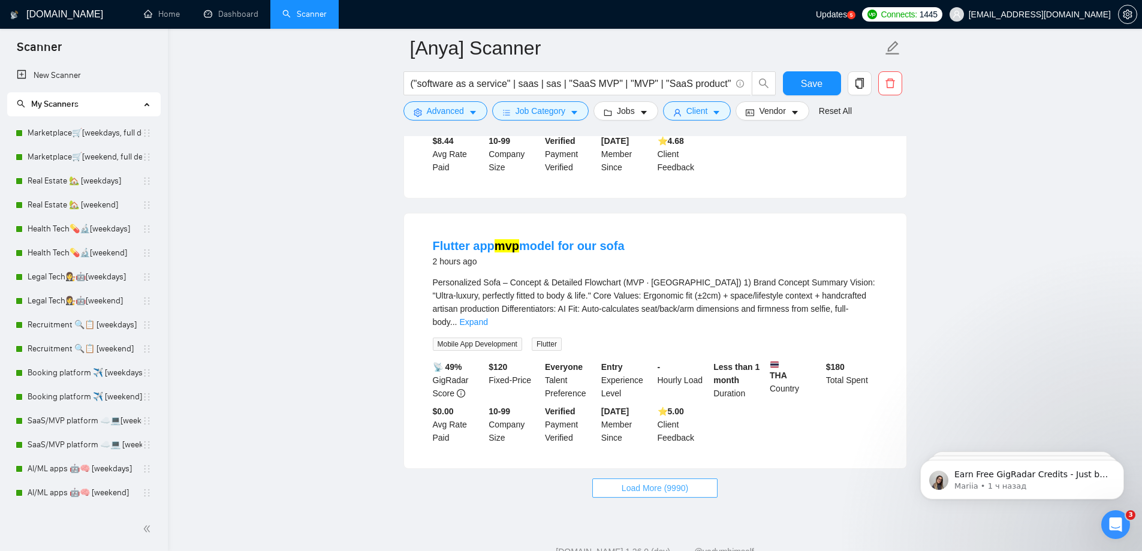
click at [648, 482] on span "Load More (9990)" at bounding box center [655, 488] width 67 height 13
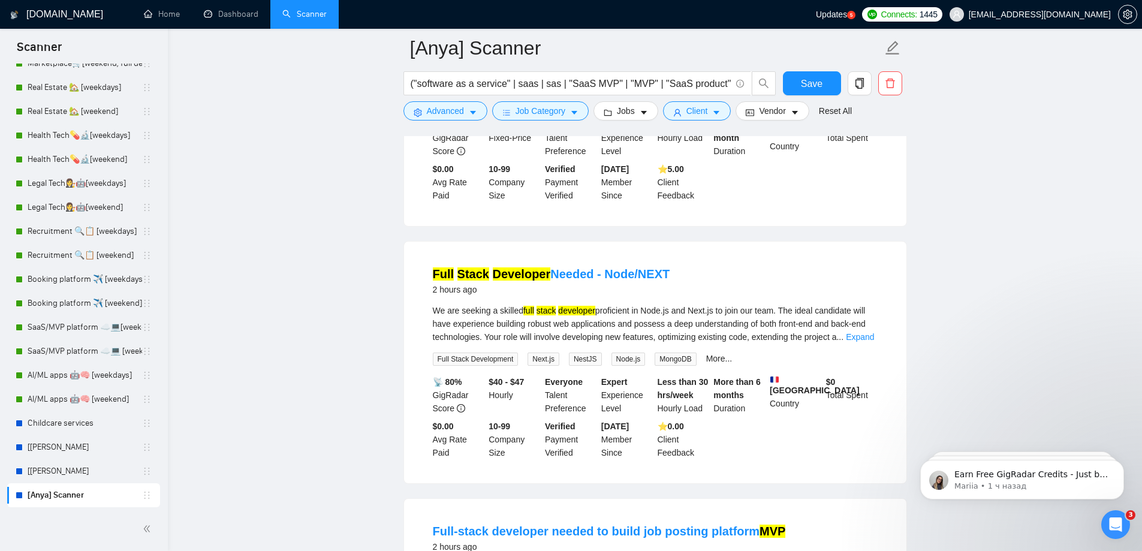
scroll to position [2689, 0]
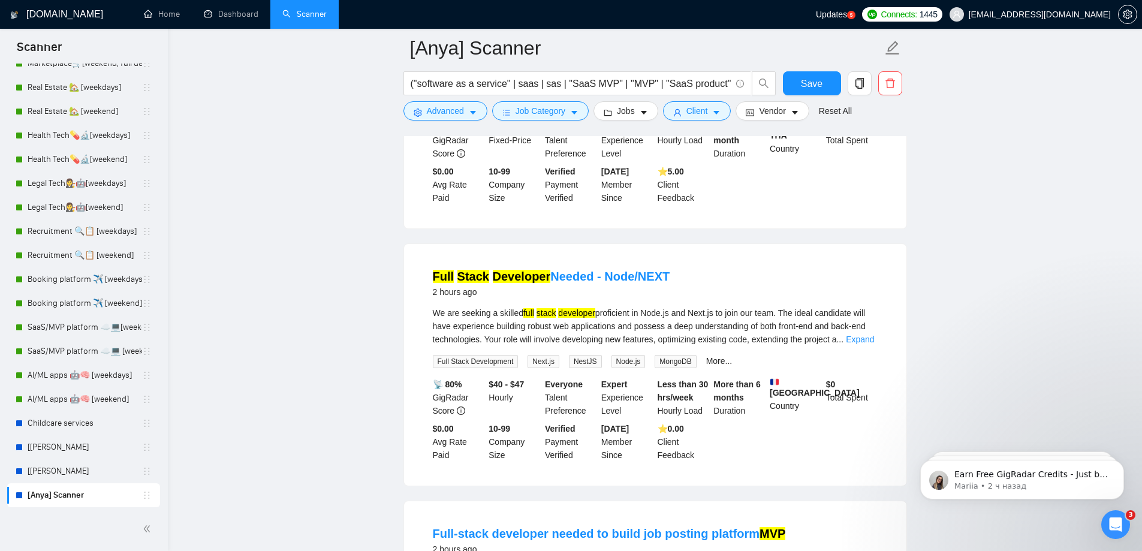
click at [978, 245] on main "[Anya] Scanner ("software as a service" | saas | sas | "SaaS MVP" | "MVP" | "Sa…" at bounding box center [655, 158] width 936 height 5599
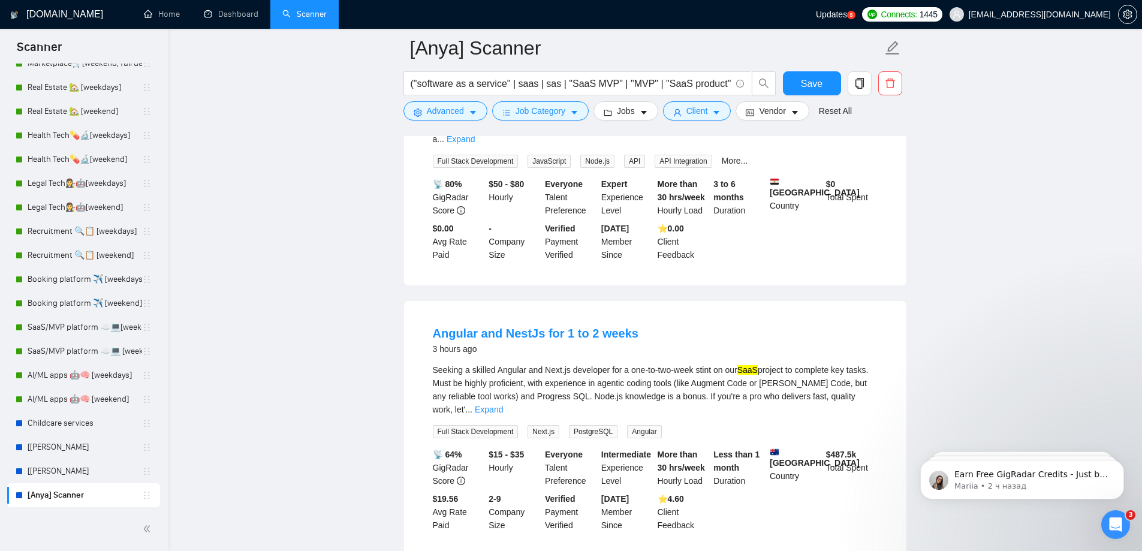
scroll to position [5081, 0]
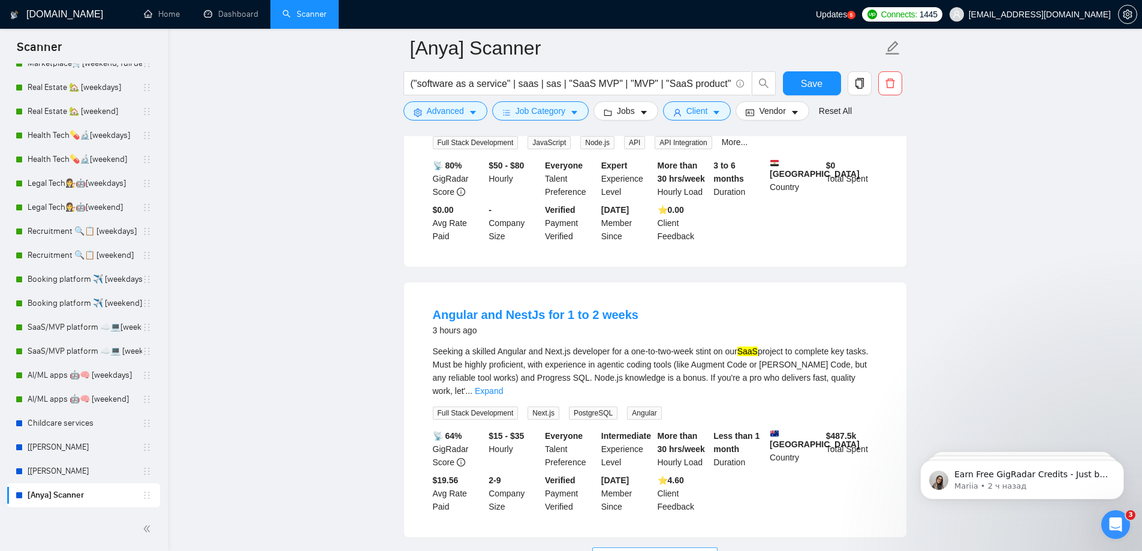
click at [674, 548] on button "Load More (9980)" at bounding box center [655, 557] width 125 height 19
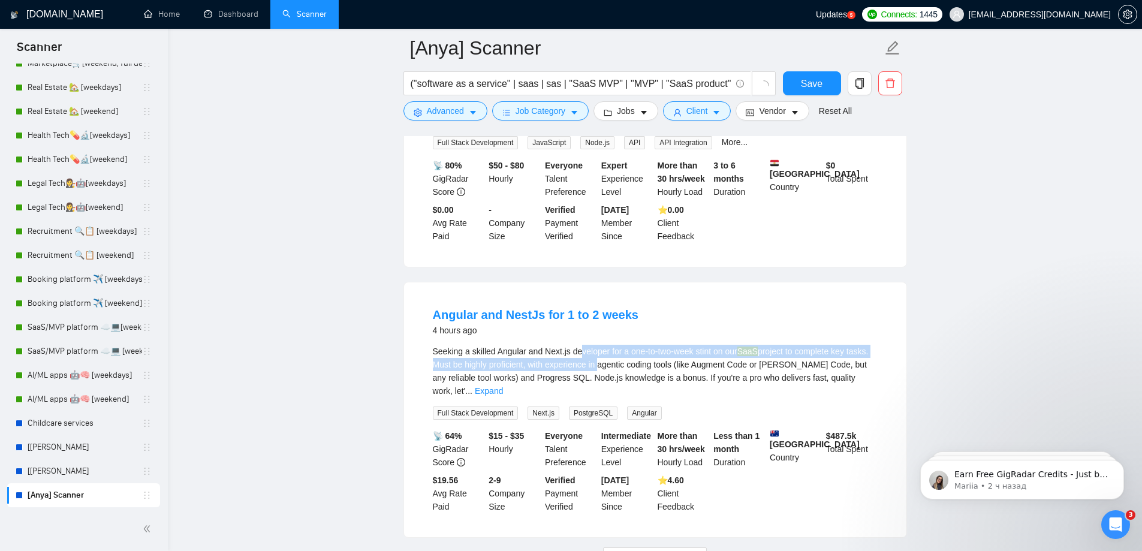
drag, startPoint x: 581, startPoint y: 254, endPoint x: 617, endPoint y: 281, distance: 45.0
click at [612, 345] on div "Seeking a skilled Angular and Next.js developer for a one-to-two-week stint on …" at bounding box center [655, 371] width 445 height 53
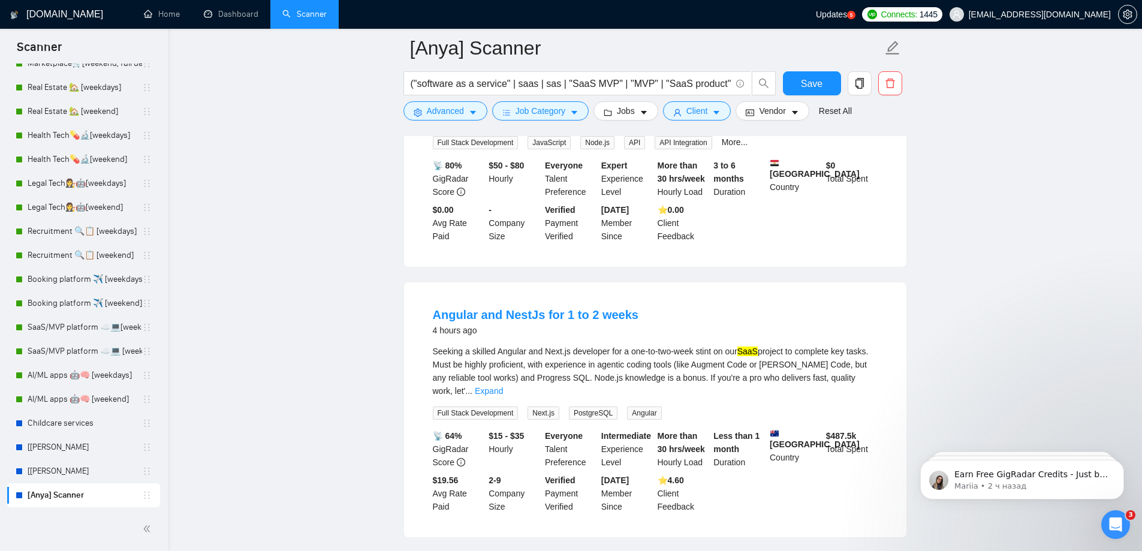
click at [474, 345] on div "Seeking a skilled Angular and Next.js developer for a one-to-two-week stint on …" at bounding box center [655, 371] width 445 height 53
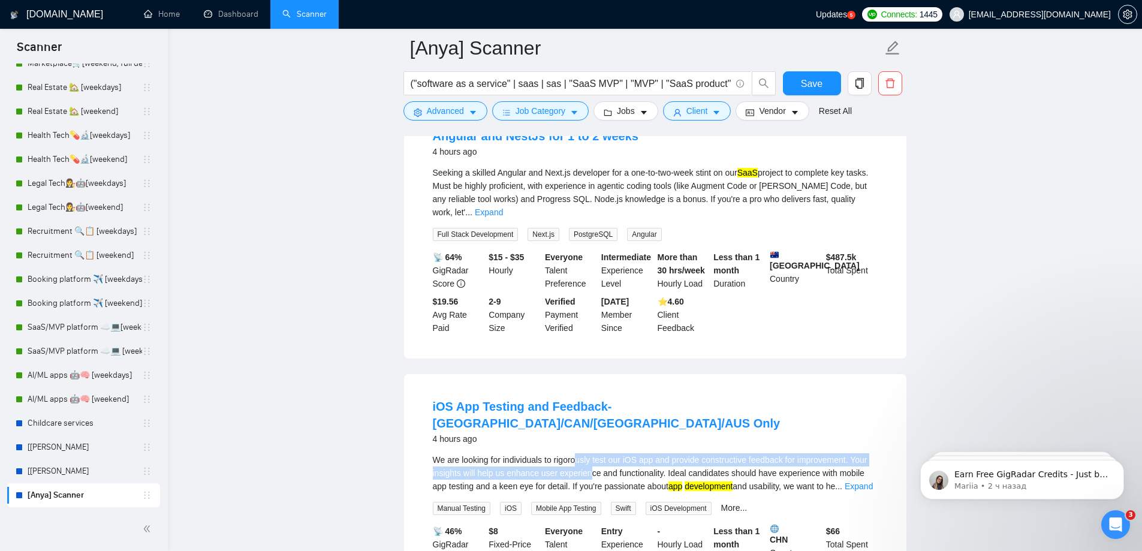
drag, startPoint x: 576, startPoint y: 311, endPoint x: 590, endPoint y: 318, distance: 15.3
click at [590, 453] on div "We are looking for individuals to rigorously test our iOS app and provide const…" at bounding box center [655, 473] width 445 height 40
click at [597, 453] on div "We are looking for individuals to rigorously test our iOS app and provide const…" at bounding box center [655, 473] width 445 height 40
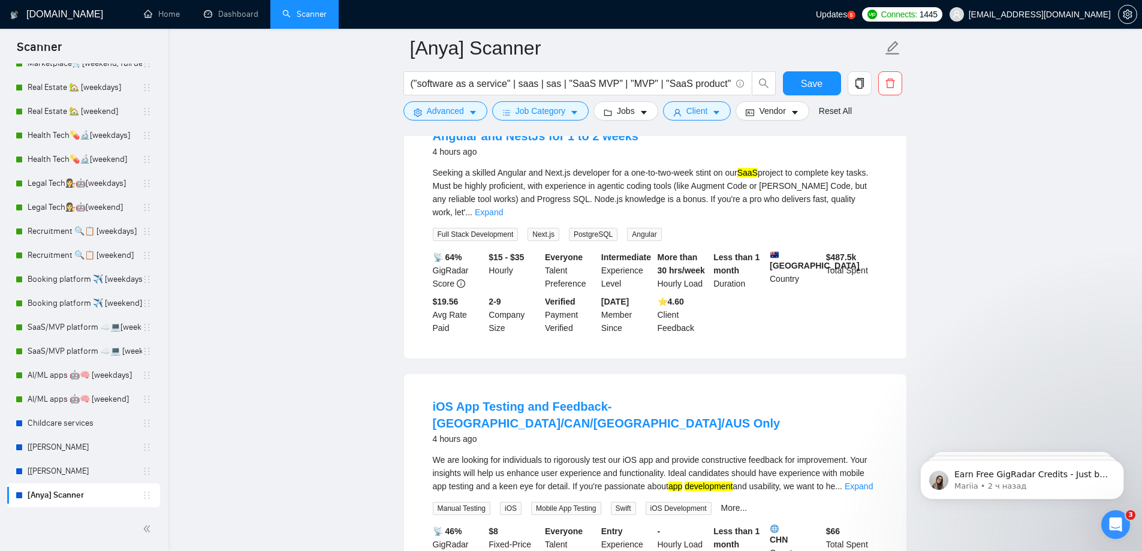
click at [624, 453] on div "We are looking for individuals to rigorously test our iOS app and provide const…" at bounding box center [655, 473] width 445 height 40
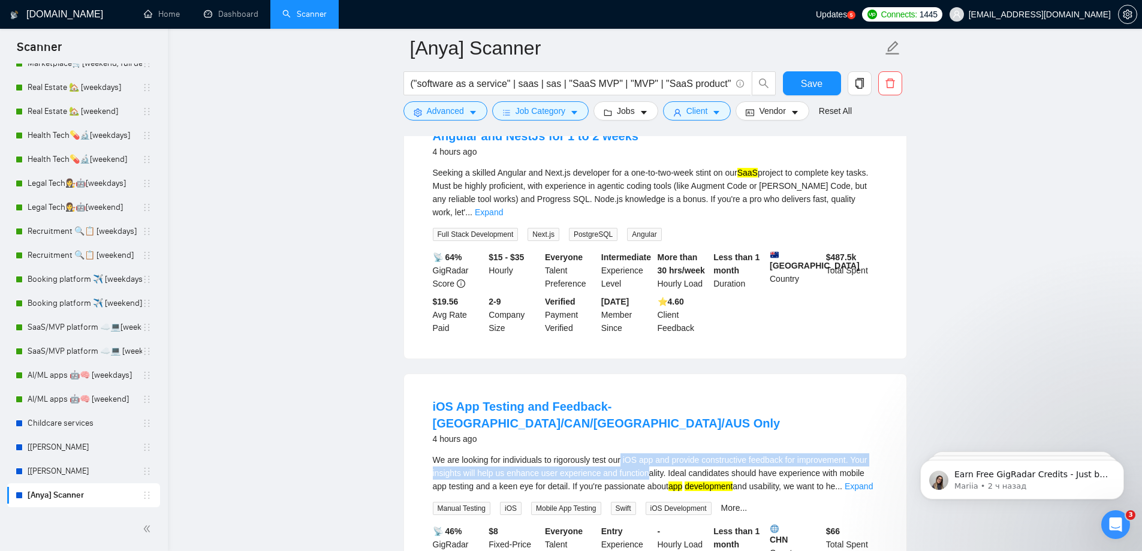
drag, startPoint x: 623, startPoint y: 305, endPoint x: 645, endPoint y: 318, distance: 25.8
click at [645, 453] on div "We are looking for individuals to rigorously test our iOS app and provide const…" at bounding box center [655, 473] width 445 height 40
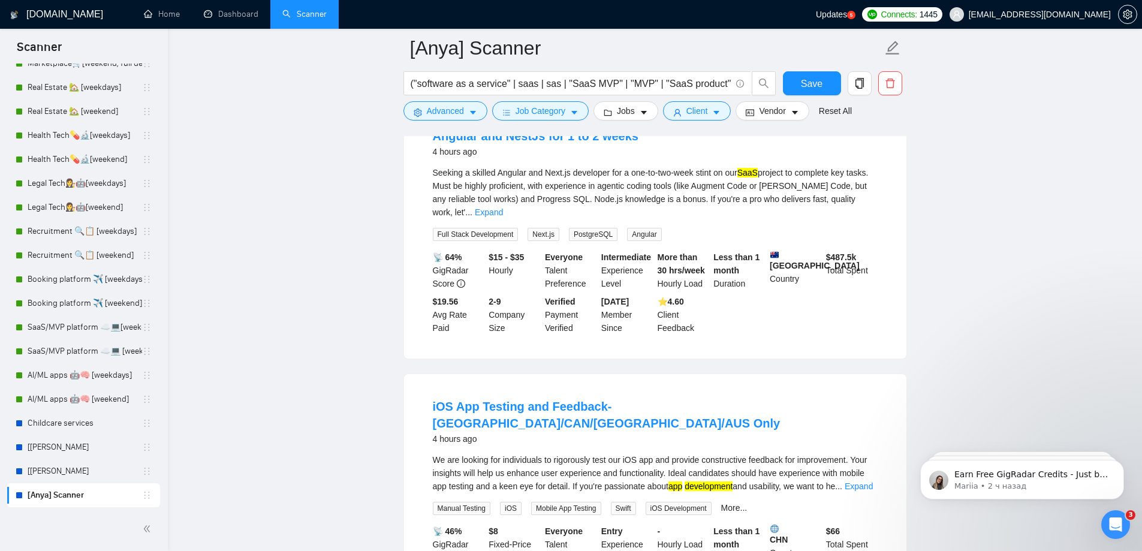
click at [584, 453] on div "We are looking for individuals to rigorously test our iOS app and provide const…" at bounding box center [655, 473] width 445 height 40
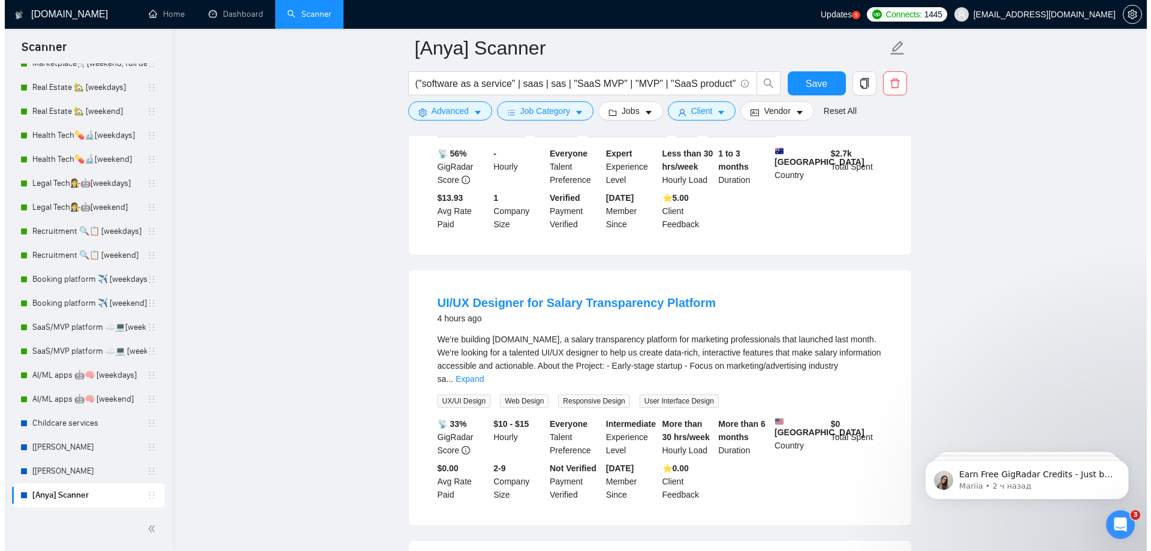
scroll to position [6400, 0]
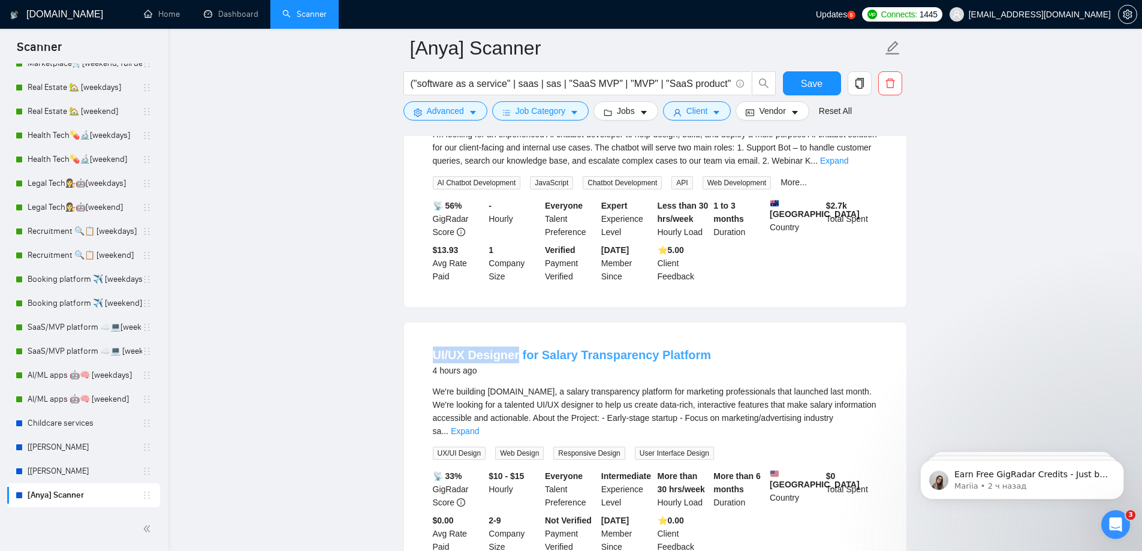
drag, startPoint x: 422, startPoint y: 194, endPoint x: 518, endPoint y: 207, distance: 96.8
click at [518, 337] on li "UI/UX Designer for Salary Transparency Platform 4 hours ago We're building [DOM…" at bounding box center [656, 450] width 474 height 226
copy link "UI/UX Designer"
click at [455, 116] on span "Advanced" at bounding box center [445, 110] width 37 height 13
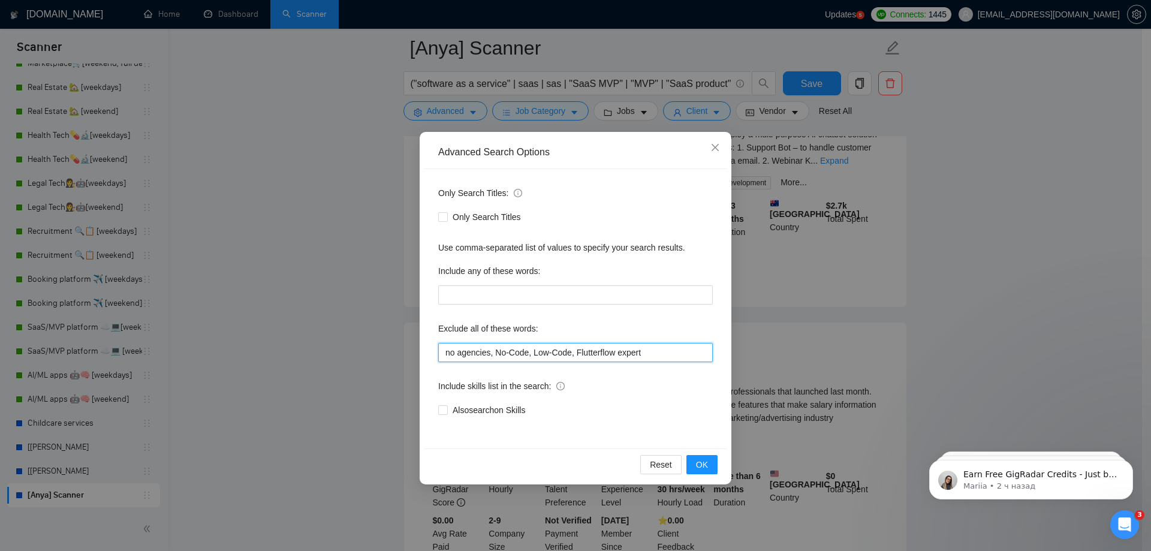
click at [682, 354] on input "no agencies, No-Code, Low-Code, Flutterflow expert" at bounding box center [575, 352] width 275 height 19
paste input "UI/UX Designer"
click at [705, 464] on span "OK" at bounding box center [702, 464] width 12 height 13
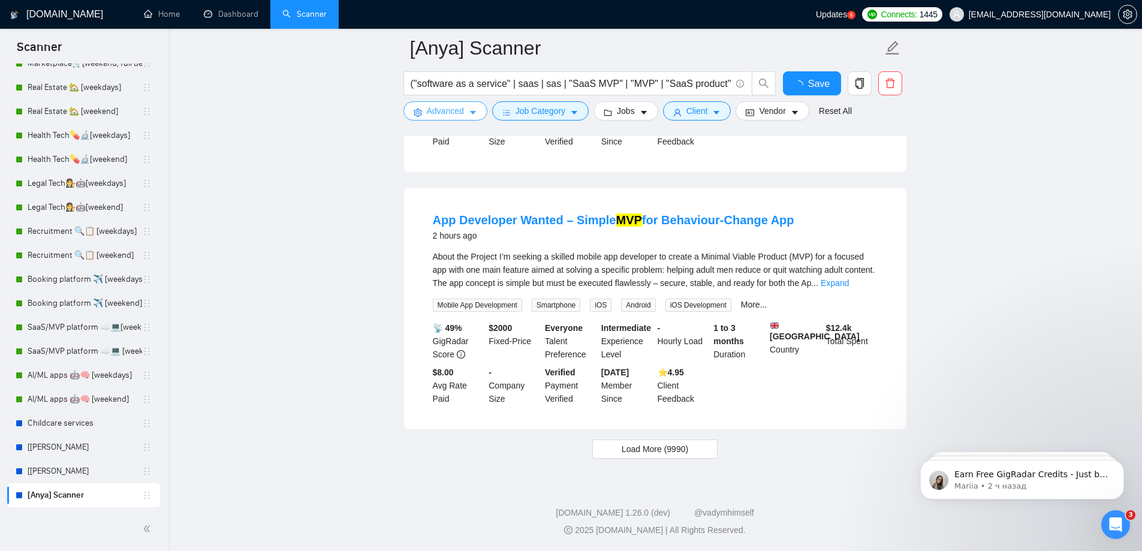
scroll to position [2458, 0]
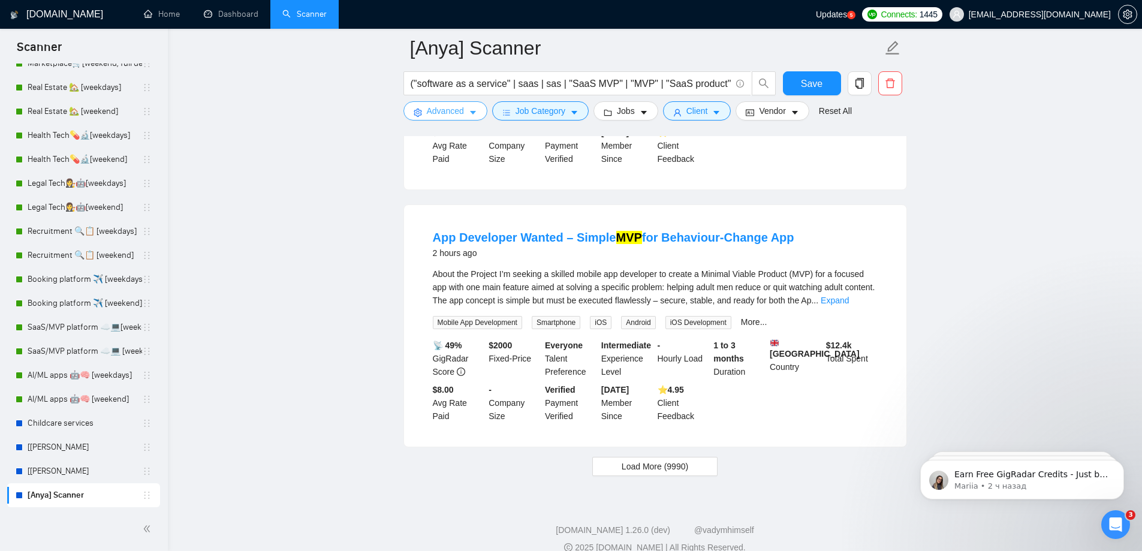
click at [463, 111] on span "Advanced" at bounding box center [445, 110] width 37 height 13
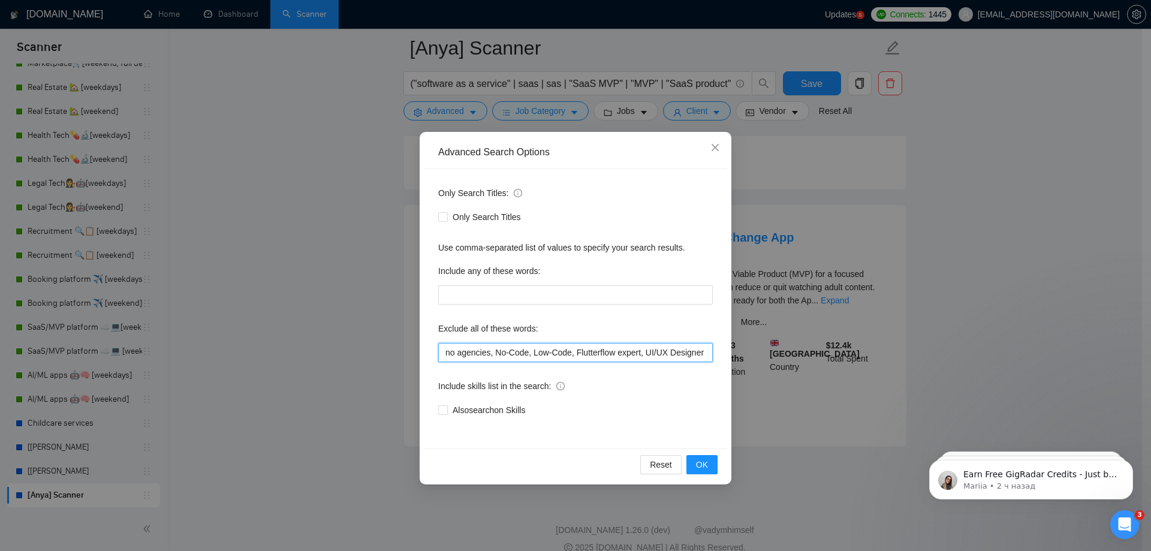
drag, startPoint x: 644, startPoint y: 352, endPoint x: 721, endPoint y: 357, distance: 77.5
click at [715, 357] on div "Only Search Titles: Only Search Titles Use comma-separated list of values to sp…" at bounding box center [575, 308] width 303 height 279
type input "no agencies, No-Code, Low-Code, Flutterflow expert"
click at [705, 458] on button "OK" at bounding box center [702, 464] width 31 height 19
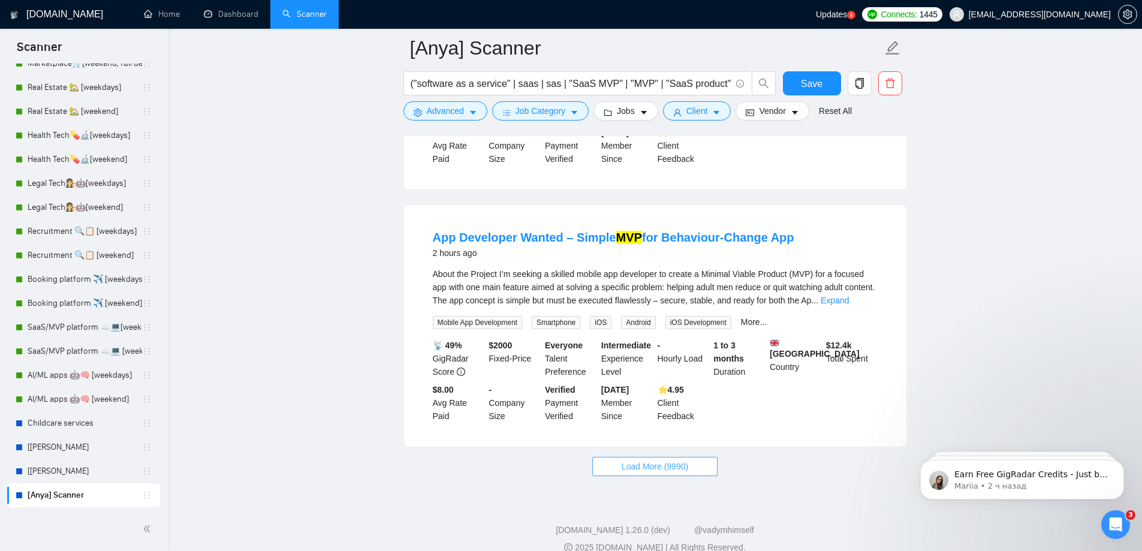
click at [685, 460] on span "Load More (9990)" at bounding box center [655, 466] width 67 height 13
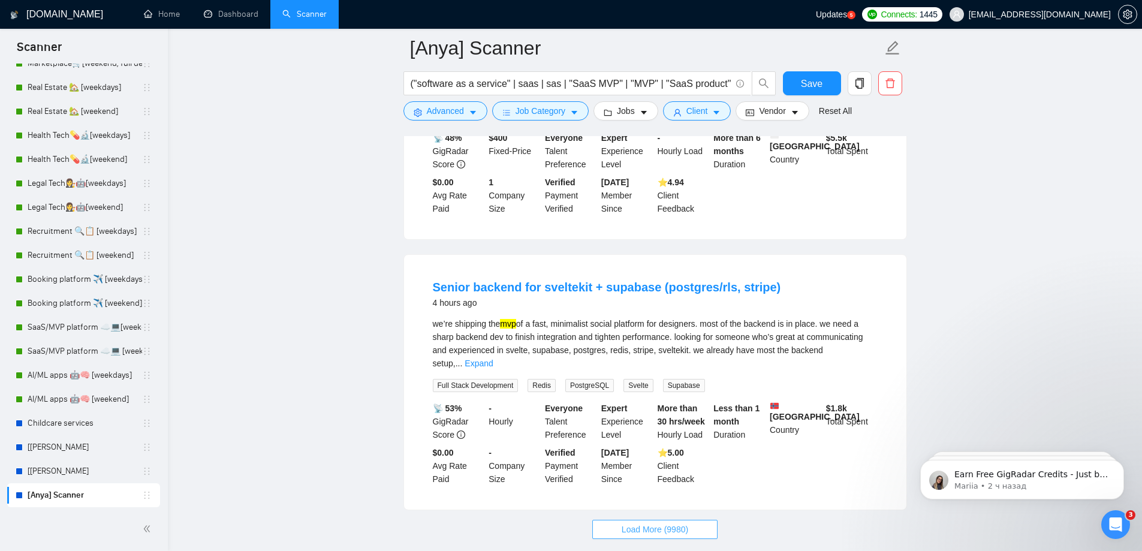
scroll to position [5089, 0]
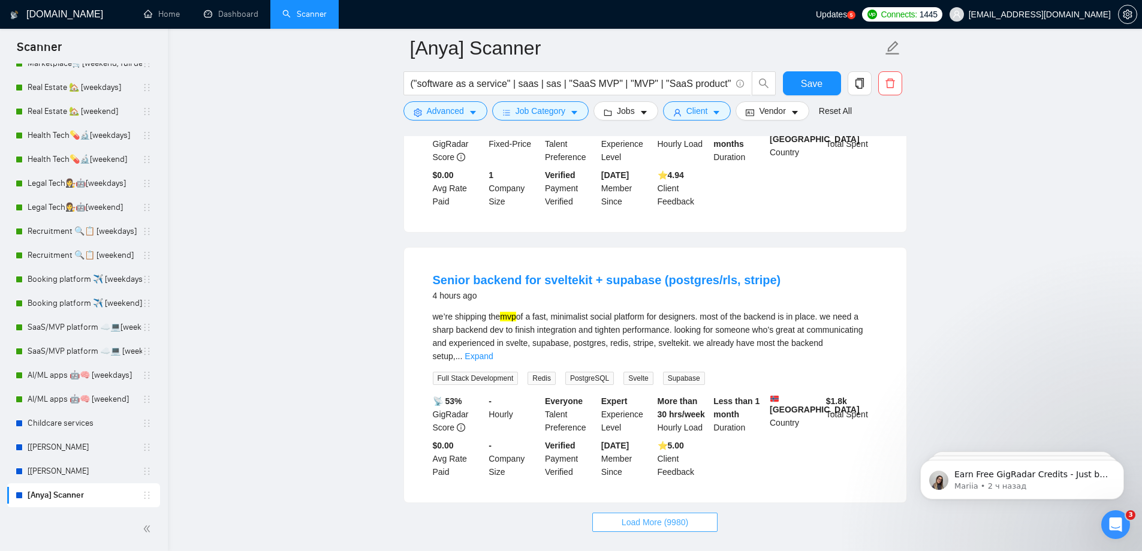
click at [644, 516] on span "Load More (9980)" at bounding box center [655, 522] width 67 height 13
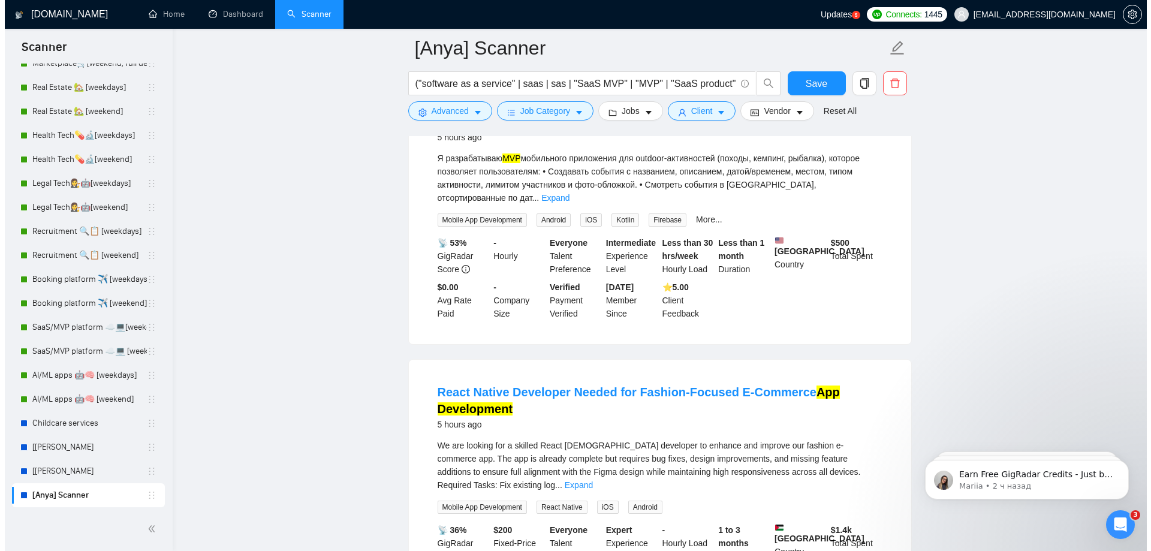
scroll to position [7428, 0]
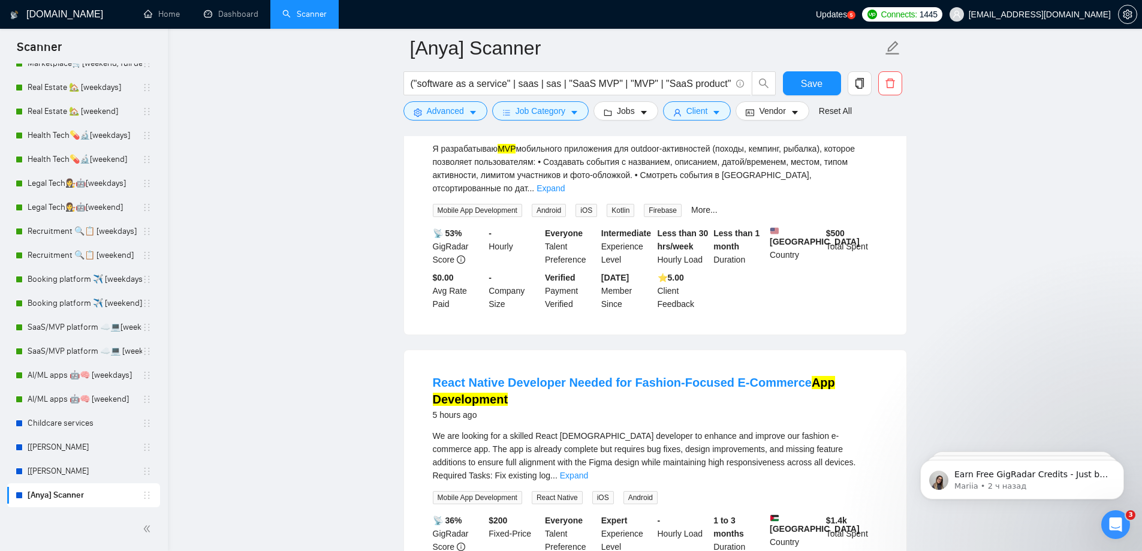
drag, startPoint x: 770, startPoint y: 350, endPoint x: 813, endPoint y: 364, distance: 44.9
click at [813, 514] on div "Palestinian Territories Country" at bounding box center [796, 534] width 56 height 40
copy b "[GEOGRAPHIC_DATA]"
click at [673, 110] on icon "user" at bounding box center [677, 113] width 8 height 8
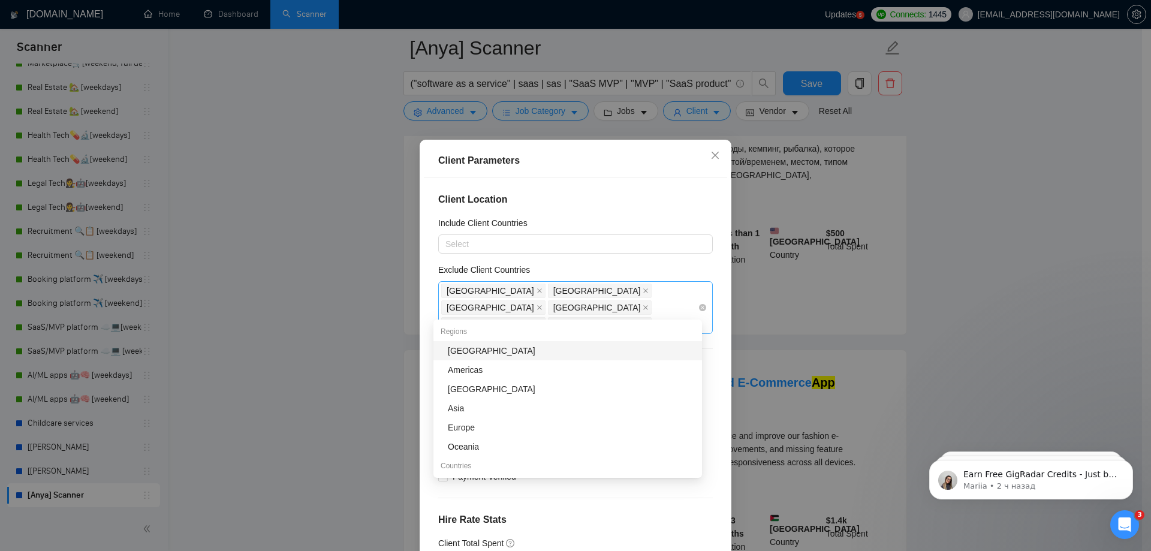
click at [558, 311] on div "[GEOGRAPHIC_DATA] [GEOGRAPHIC_DATA] [GEOGRAPHIC_DATA] [GEOGRAPHIC_DATA] [GEOGRA…" at bounding box center [569, 307] width 257 height 50
paste input "[GEOGRAPHIC_DATA]"
type input "[GEOGRAPHIC_DATA]"
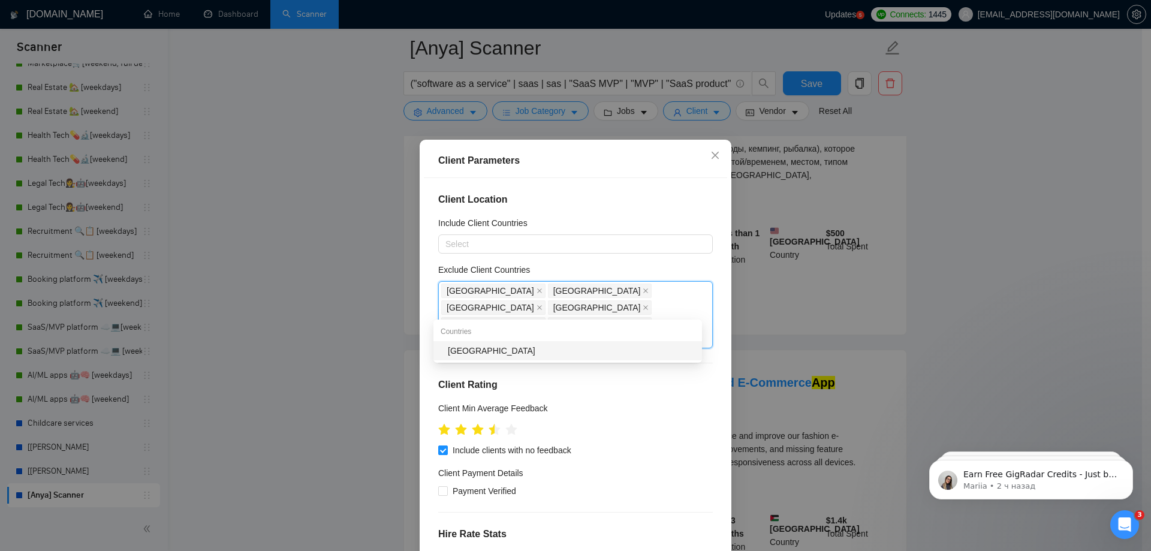
click at [546, 344] on div "[GEOGRAPHIC_DATA]" at bounding box center [571, 350] width 247 height 13
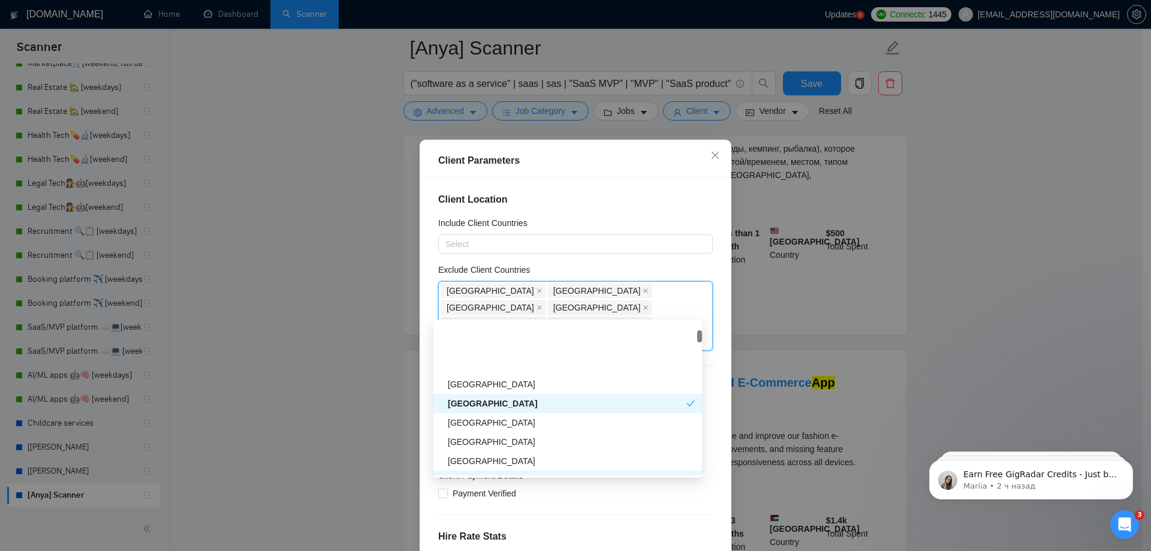
scroll to position [180, 0]
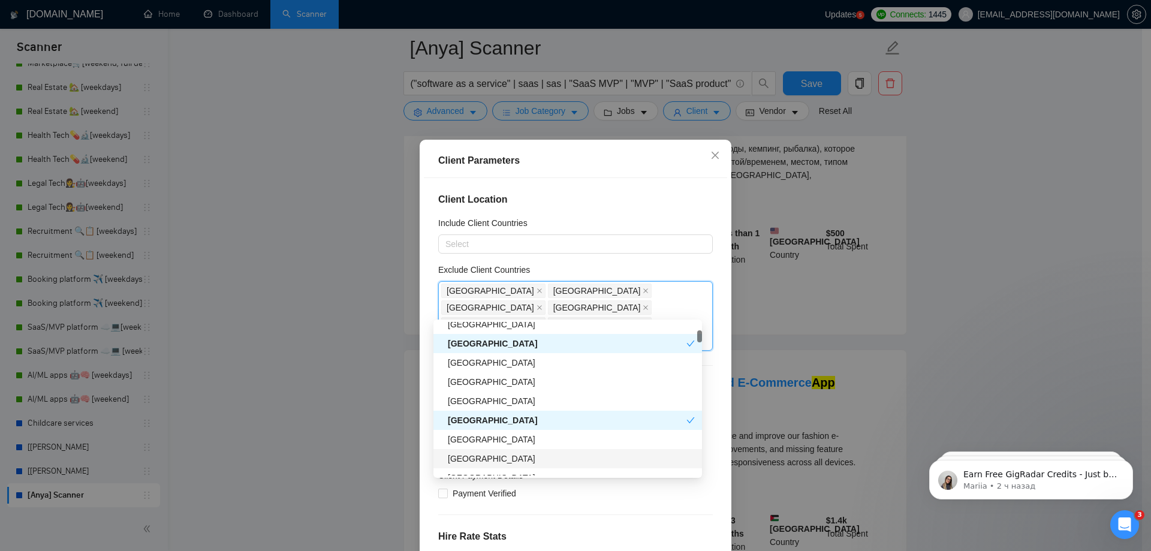
click at [714, 491] on div "Client Location Include Client Countries Select Exclude Client Countries [GEOGR…" at bounding box center [575, 371] width 303 height 386
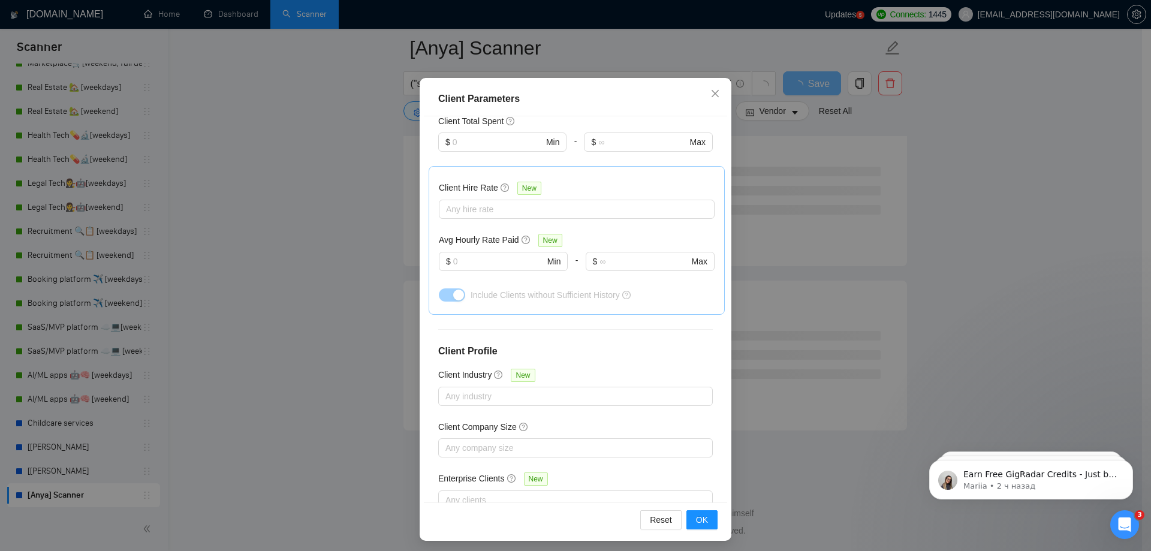
scroll to position [66, 0]
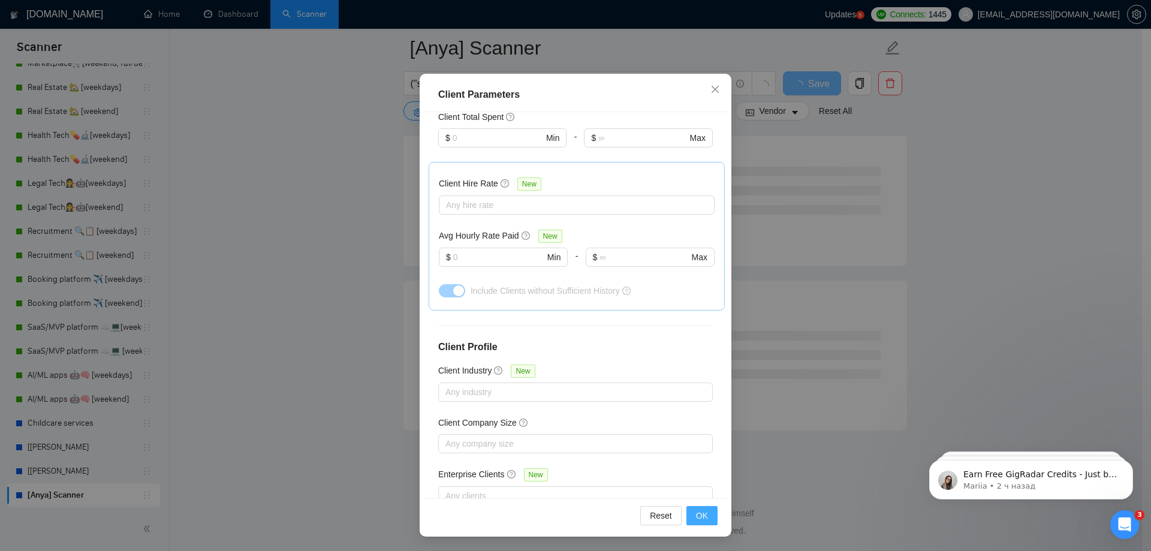
click at [699, 510] on span "OK" at bounding box center [702, 515] width 12 height 13
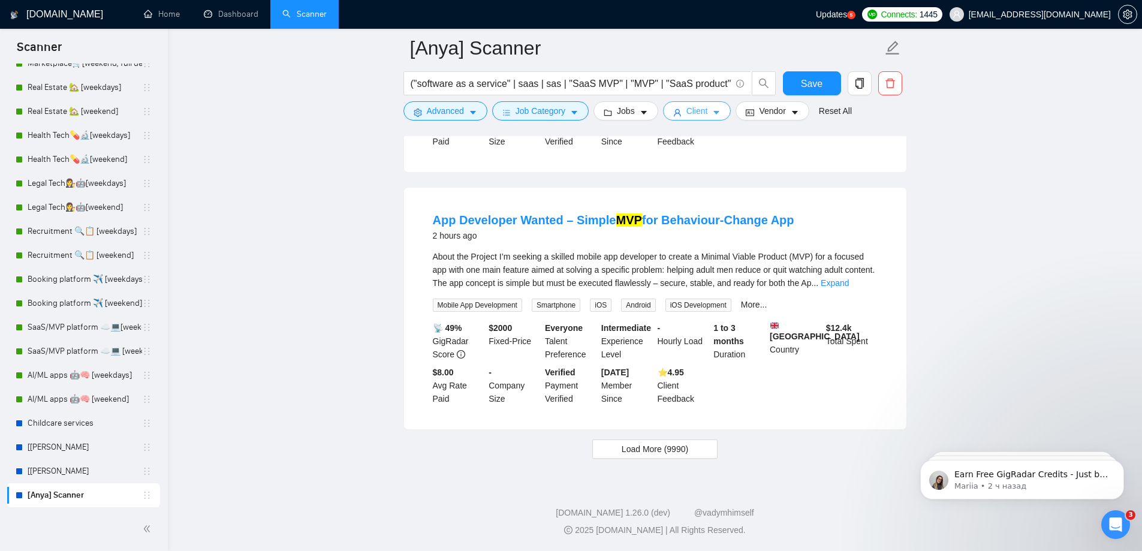
scroll to position [2458, 0]
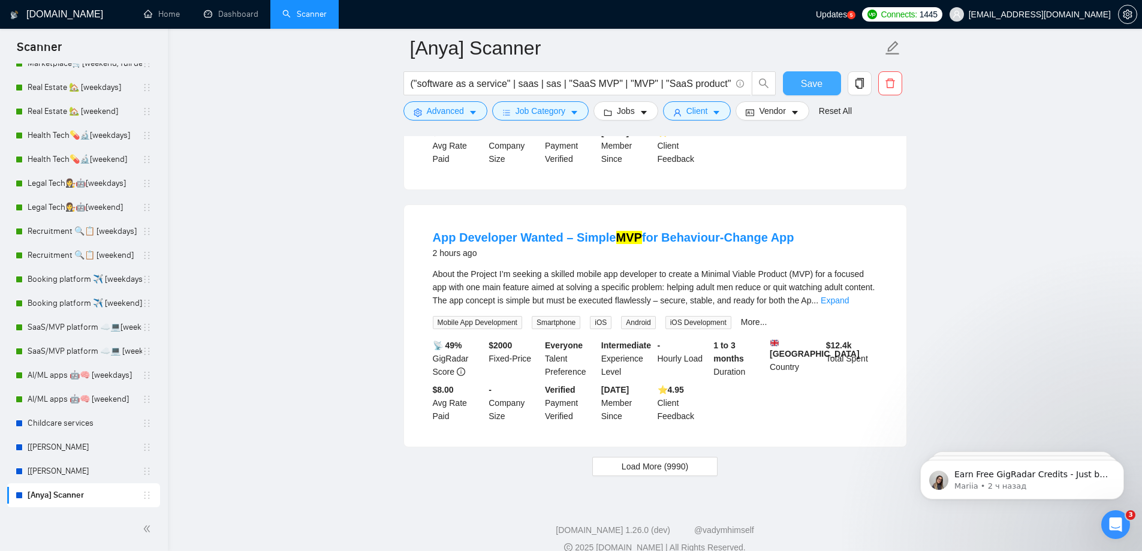
click at [801, 80] on button "Save" at bounding box center [812, 83] width 58 height 24
click at [689, 457] on button "Load More (9990)" at bounding box center [655, 466] width 125 height 19
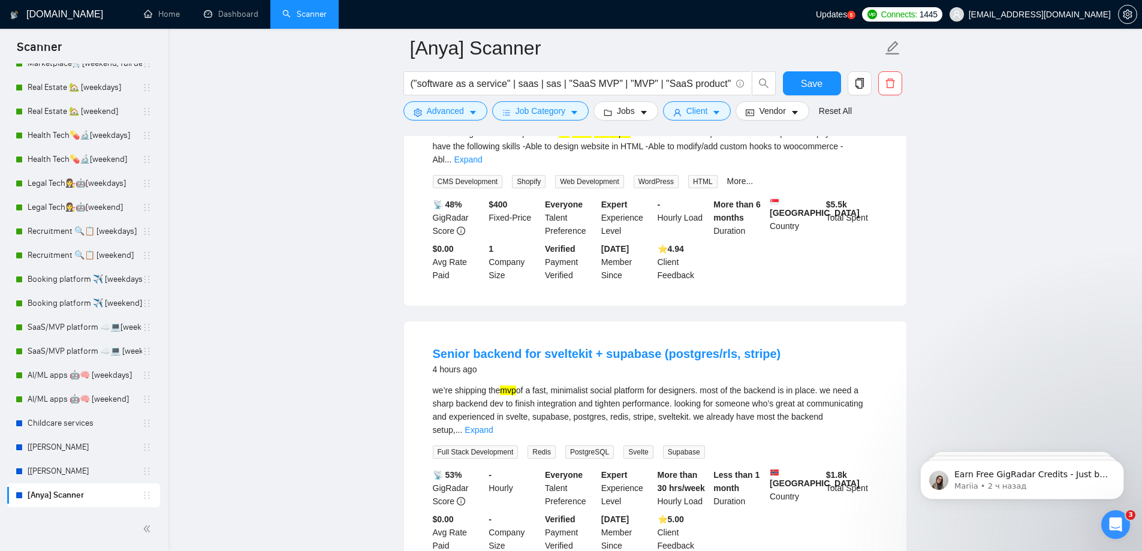
scroll to position [5089, 0]
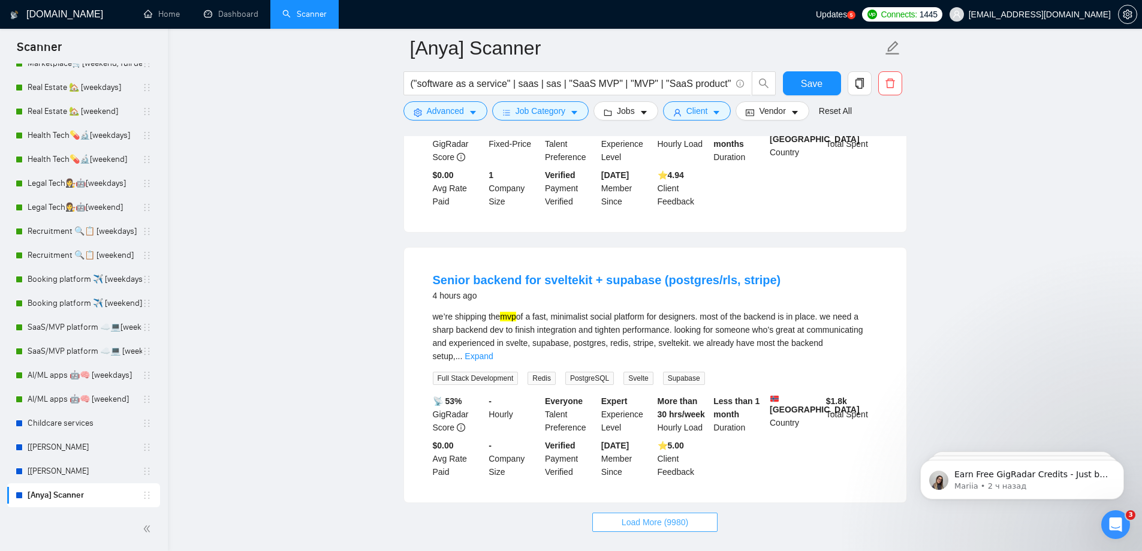
click at [666, 516] on span "Load More (9980)" at bounding box center [655, 522] width 67 height 13
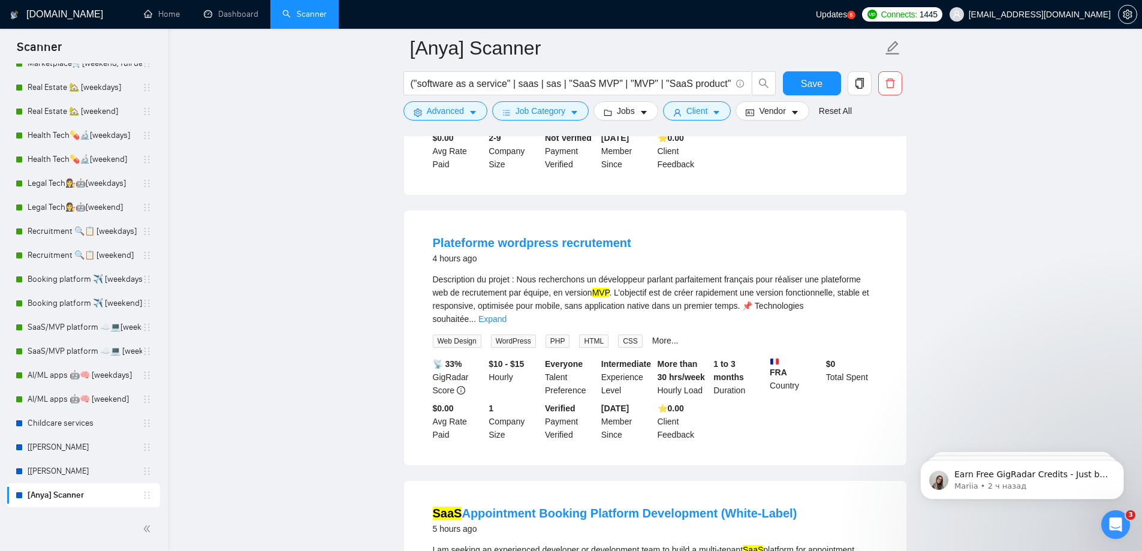
scroll to position [6948, 0]
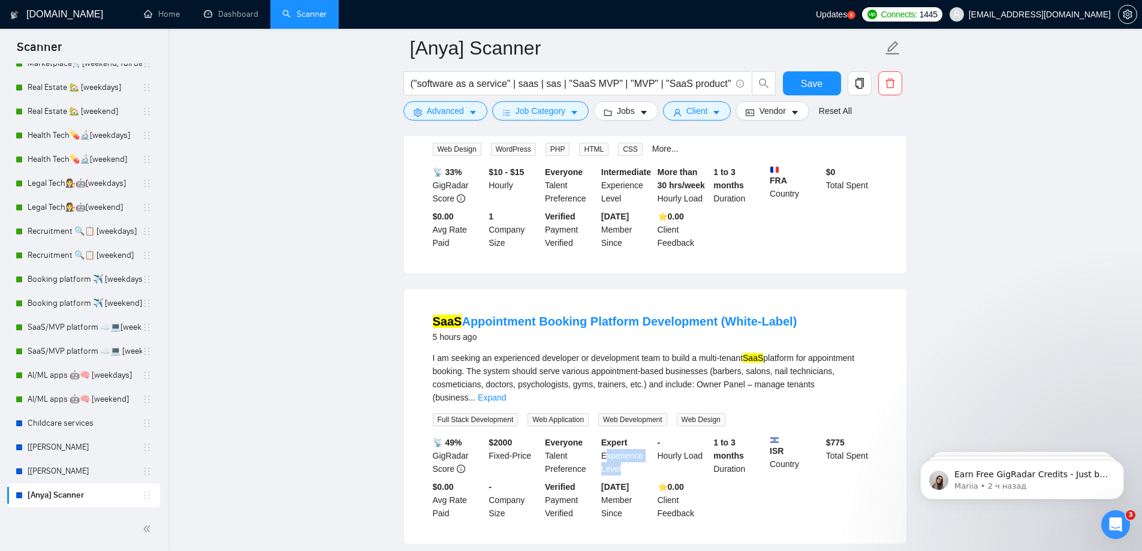
drag, startPoint x: 608, startPoint y: 305, endPoint x: 654, endPoint y: 328, distance: 51.0
click at [640, 436] on div "📡 49% GigRadar Score $ 2000 Fixed-Price Everyone Talent Preference Expert Exper…" at bounding box center [656, 478] width 450 height 84
click at [714, 436] on div "📡 49% GigRadar Score $ 2000 Fixed-Price Everyone Talent Preference Expert Exper…" at bounding box center [656, 478] width 450 height 84
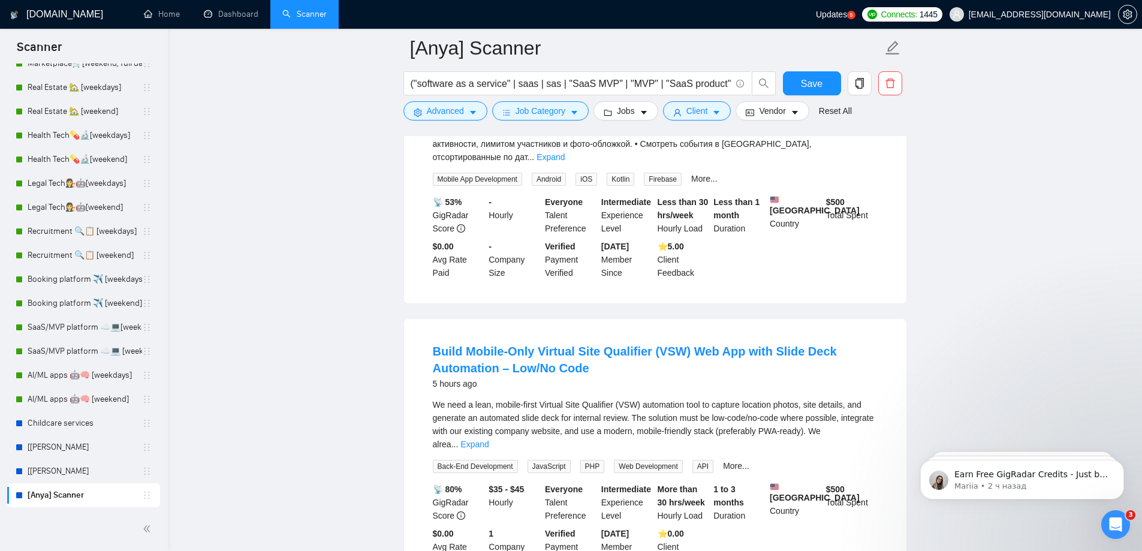
scroll to position [7488, 0]
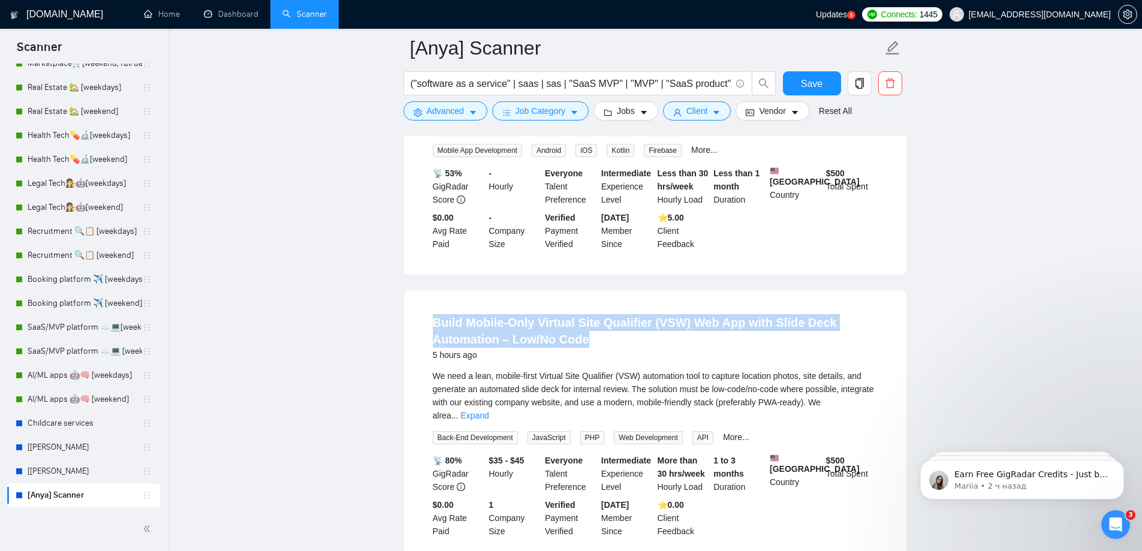
drag, startPoint x: 605, startPoint y: 179, endPoint x: 416, endPoint y: 159, distance: 189.9
click at [416, 290] on div "Build Mobile-Only Virtual Site Qualifier (VSW) Web App with Slide Deck Automati…" at bounding box center [655, 426] width 503 height 272
copy link "Build Mobile-Only Virtual Site Qualifier (VSW) Web App with Slide Deck Automati…"
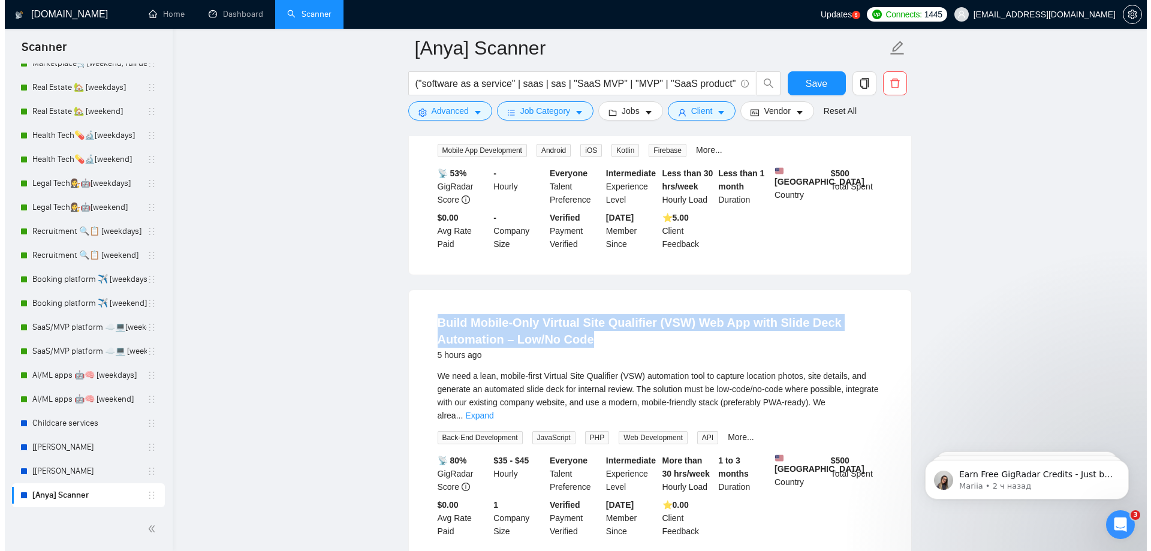
scroll to position [7428, 0]
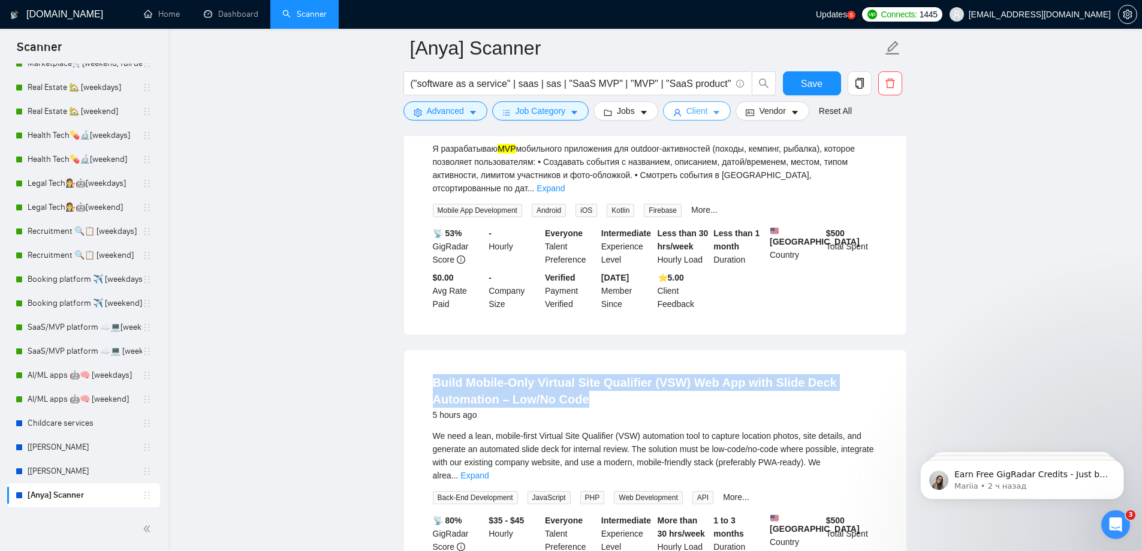
click at [700, 108] on span "Client" at bounding box center [698, 110] width 22 height 13
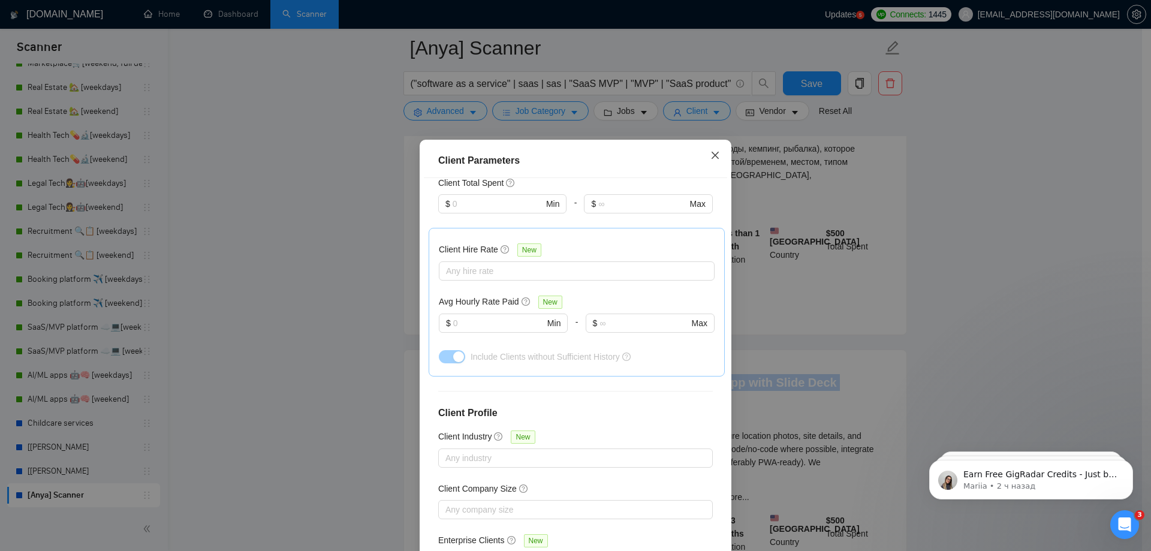
click at [711, 160] on icon "close" at bounding box center [716, 156] width 10 height 10
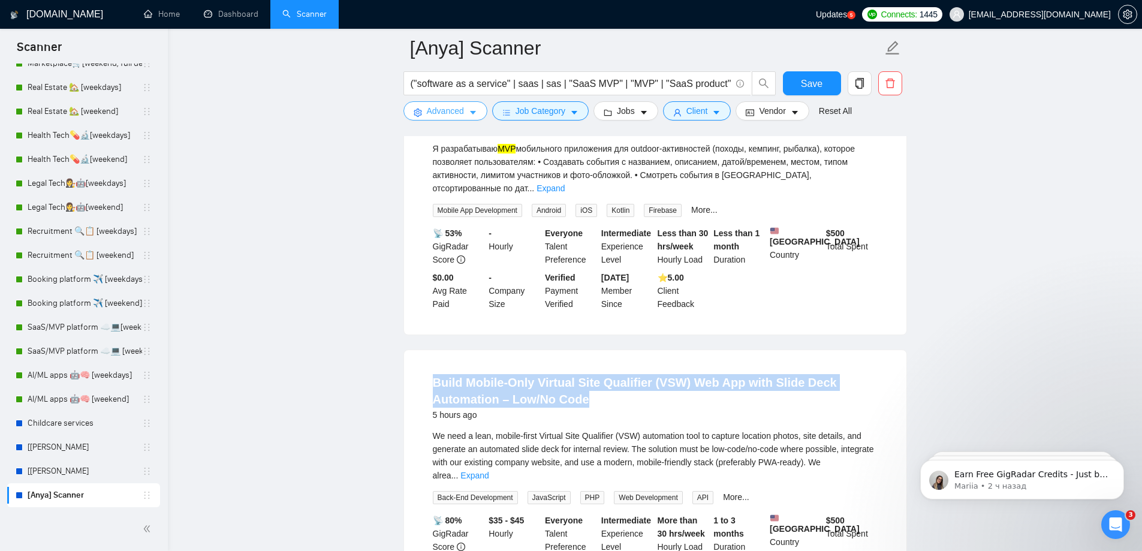
click at [464, 107] on button "Advanced" at bounding box center [446, 110] width 84 height 19
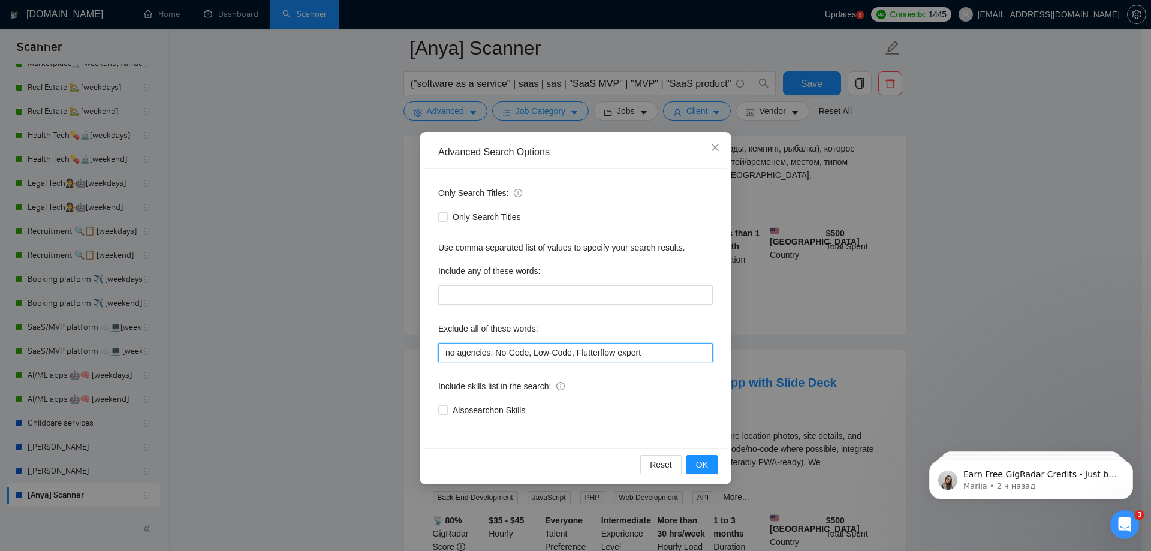
click at [661, 361] on input "no agencies, No-Code, Low-Code, Flutterflow expert" at bounding box center [575, 352] width 275 height 19
click at [658, 349] on input "no agencies, No-Code, Low-Code, Flutterflow expert," at bounding box center [575, 352] width 275 height 19
paste input "Build Mobile-Only Virtual Site Qualifier (VSW) Web App with Slide Deck Automati…"
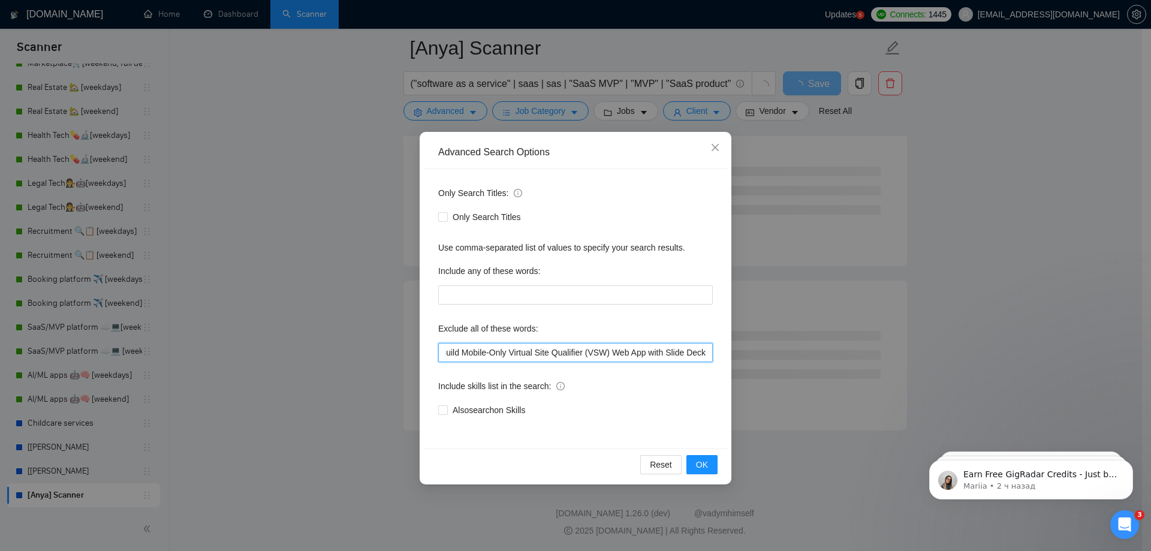
scroll to position [0, 0]
drag, startPoint x: 651, startPoint y: 356, endPoint x: 576, endPoint y: 354, distance: 75.6
click at [576, 354] on input "no agencies, No-Code, Low-Code, Flutterflow expert, Build Mobile-Only Virtual S…" at bounding box center [575, 352] width 275 height 19
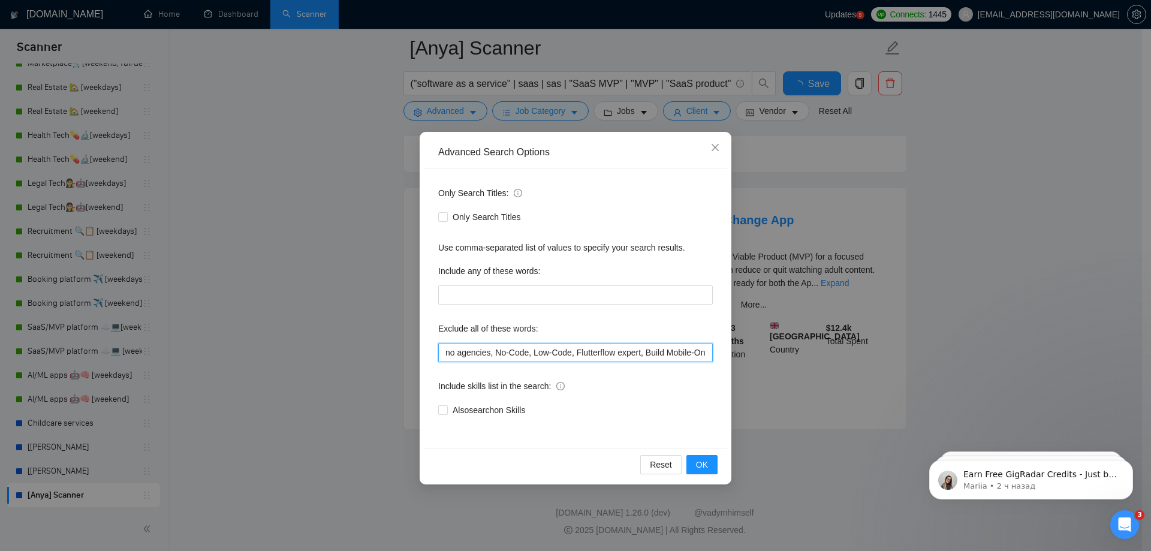
scroll to position [2458, 0]
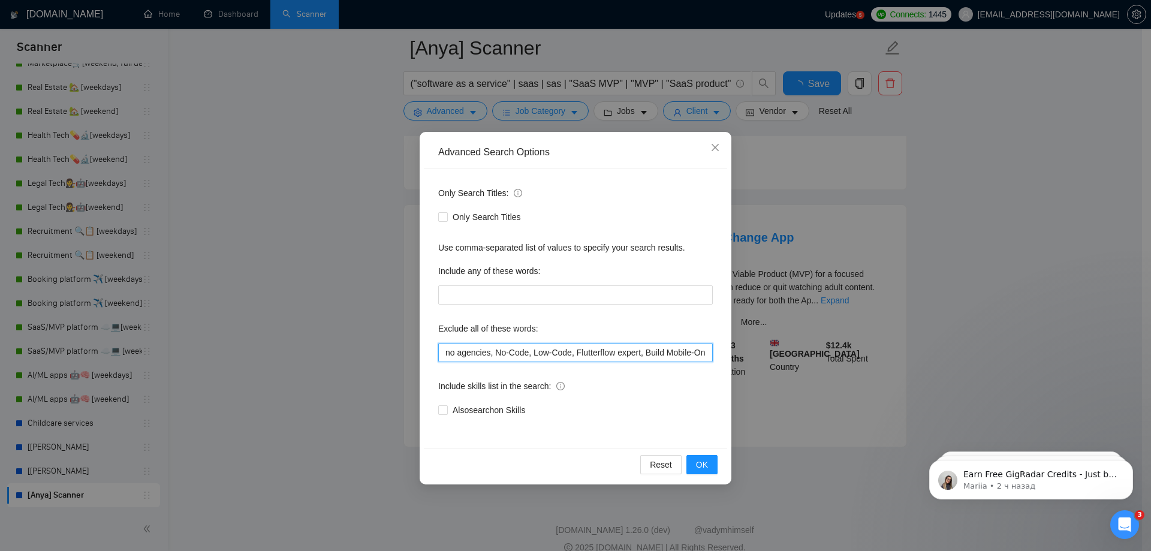
click at [642, 354] on input "no agencies, No-Code, Low-Code, Flutterflow expert, Build Mobile-Only Virtual S…" at bounding box center [575, 352] width 275 height 19
click at [712, 353] on input "no agencies, No-Code, Low-Code, Flutterflow expert, Low/No Code" at bounding box center [575, 352] width 275 height 19
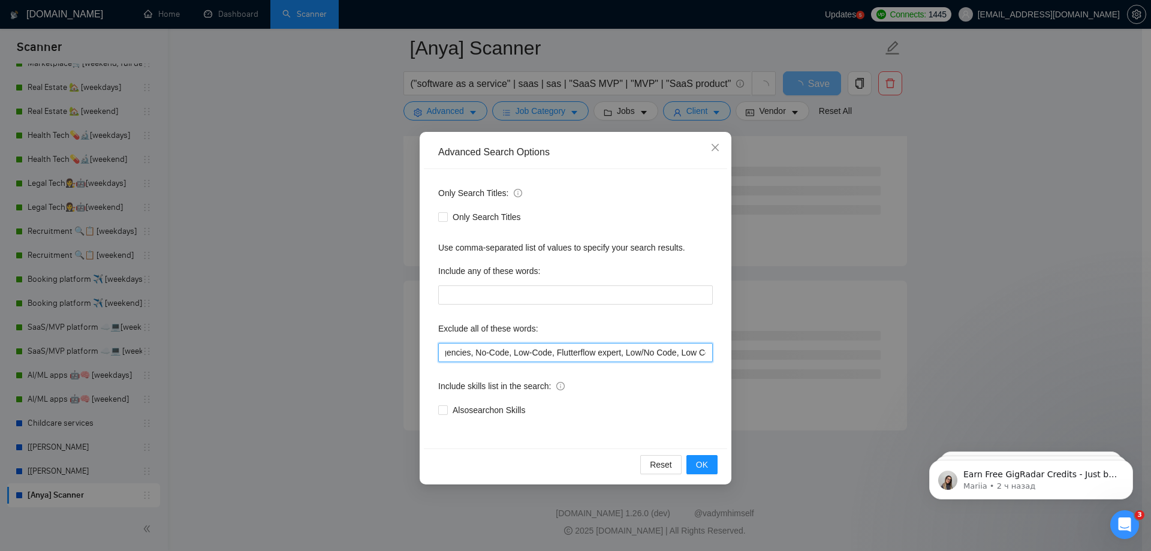
scroll to position [0, 29]
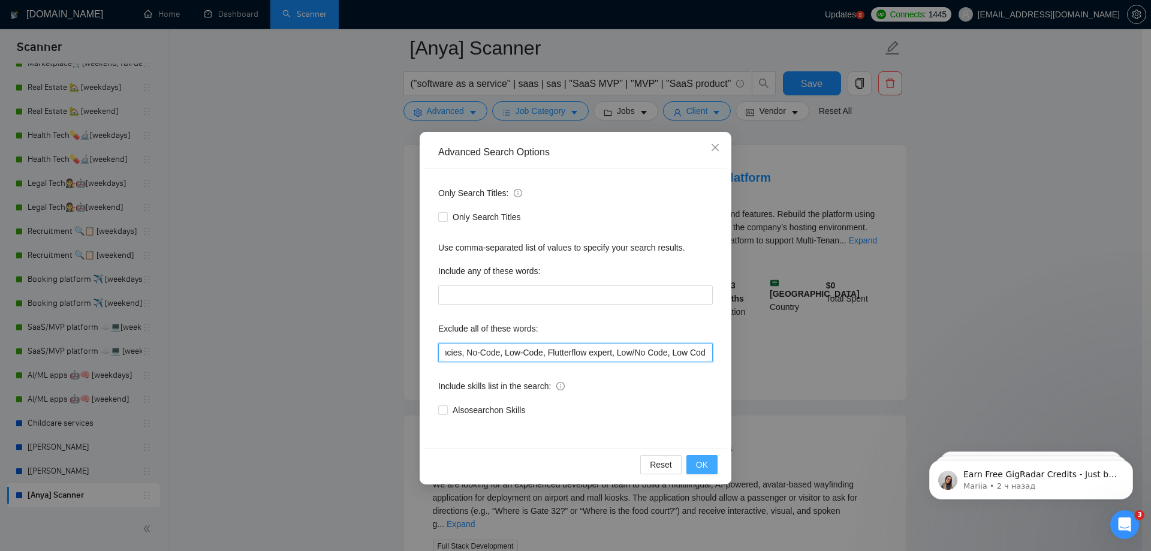
type input "no agencies, No-Code, Low-Code, Flutterflow expert, Low/No Code, Low Code"
click at [702, 464] on span "OK" at bounding box center [702, 464] width 12 height 13
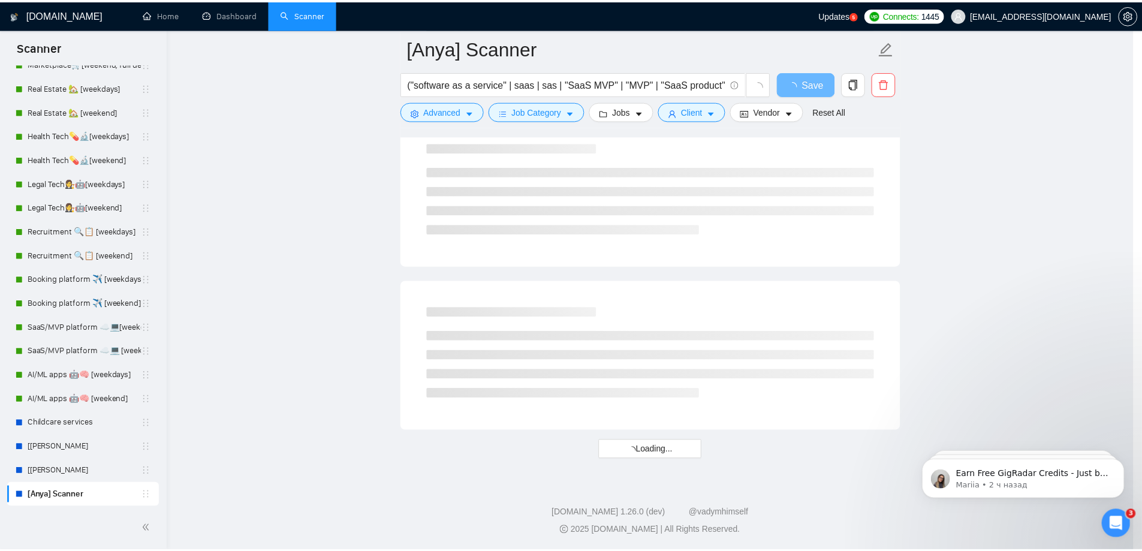
scroll to position [0, 0]
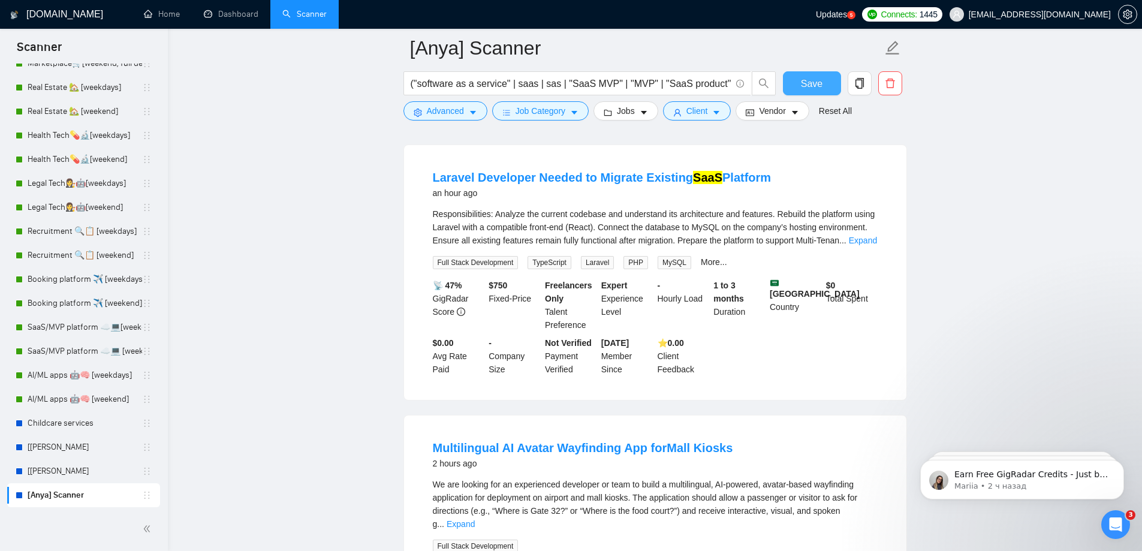
click at [802, 84] on span "Save" at bounding box center [812, 83] width 22 height 15
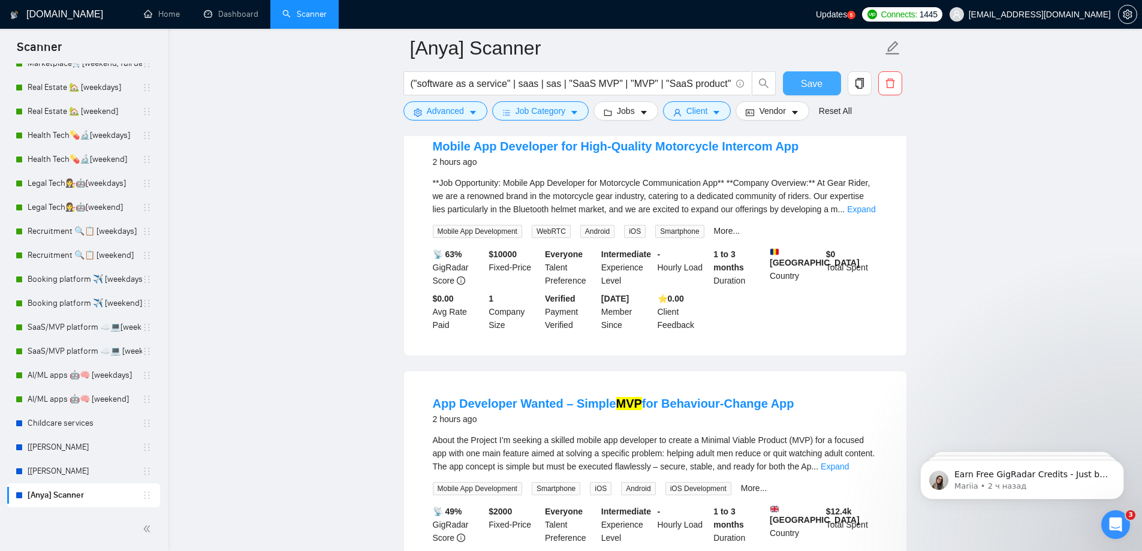
scroll to position [2458, 0]
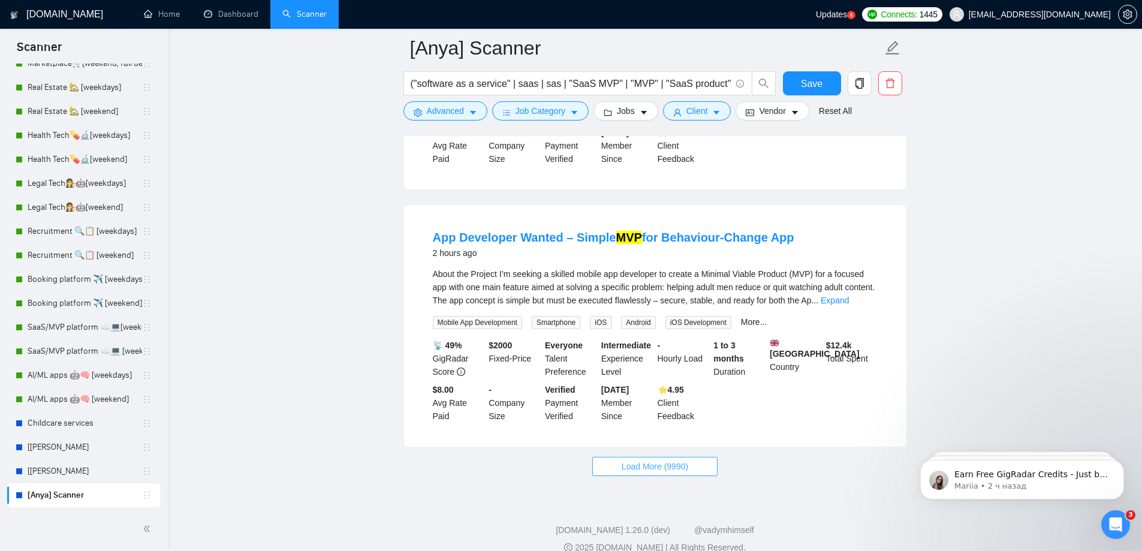
click at [670, 460] on span "Load More (9990)" at bounding box center [655, 466] width 67 height 13
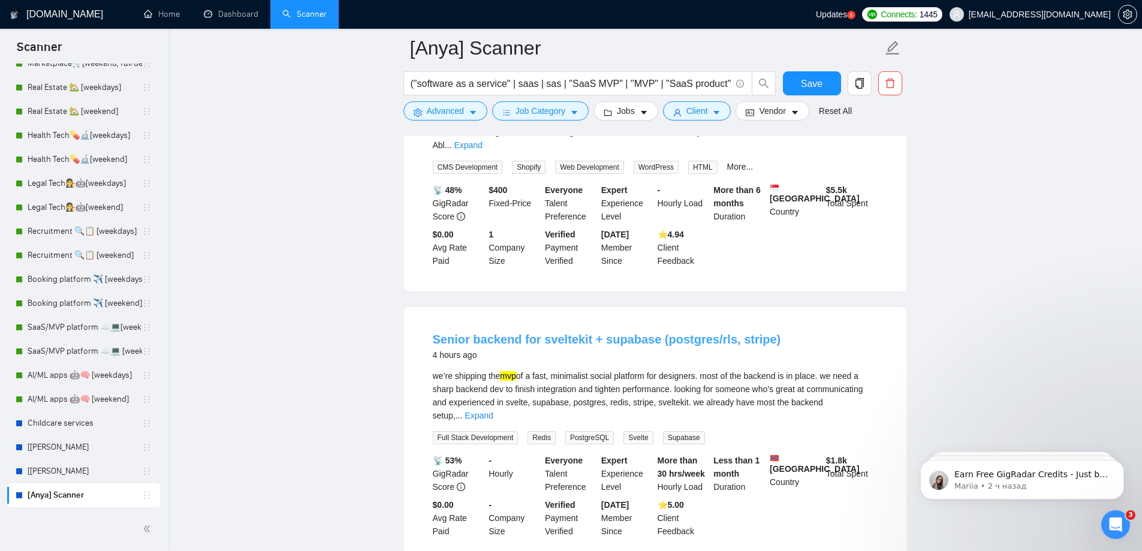
scroll to position [5089, 0]
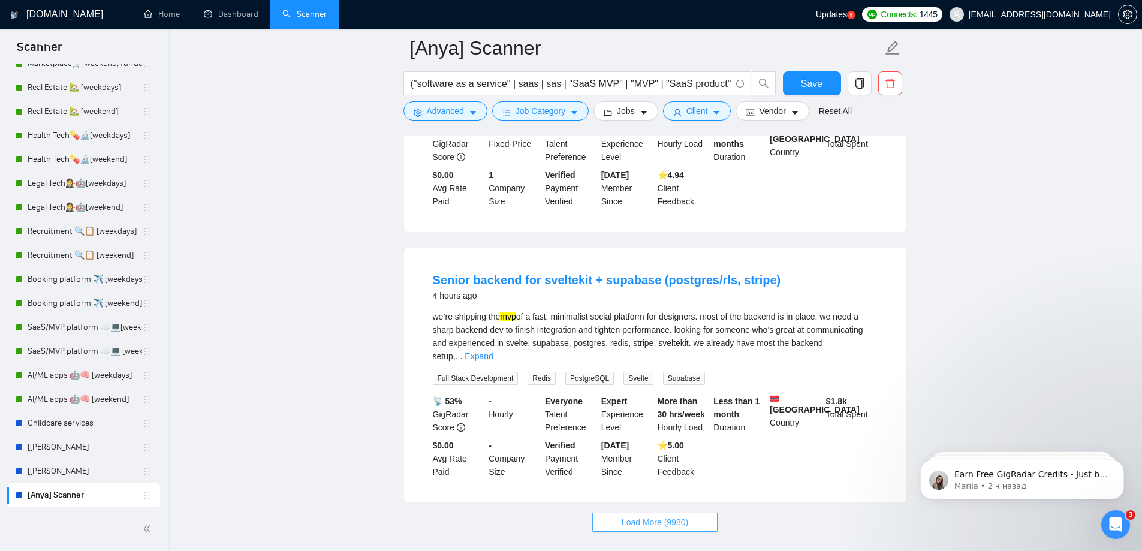
click at [654, 516] on span "Load More (9980)" at bounding box center [655, 522] width 67 height 13
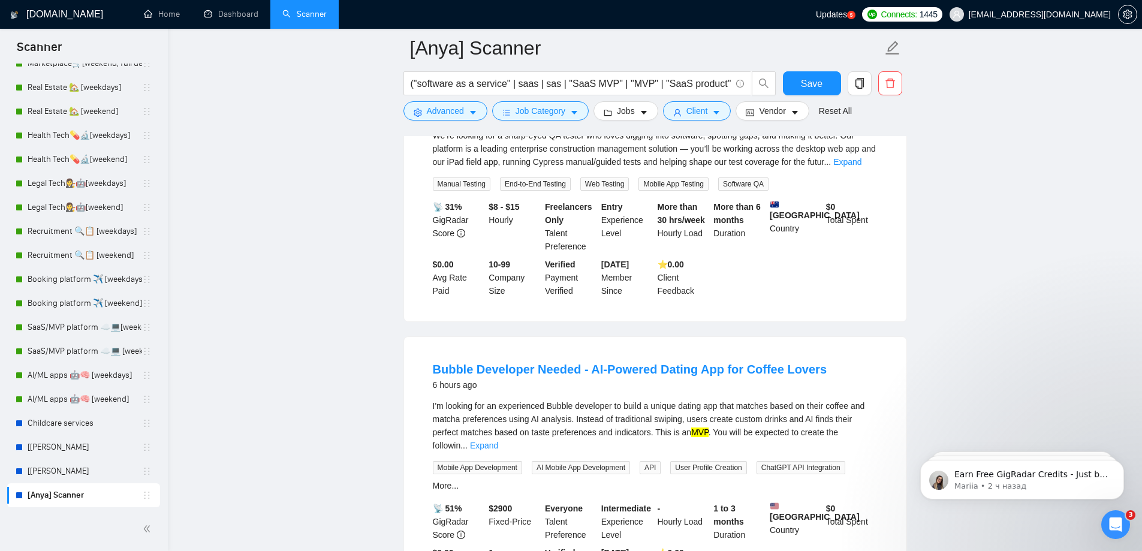
scroll to position [7729, 0]
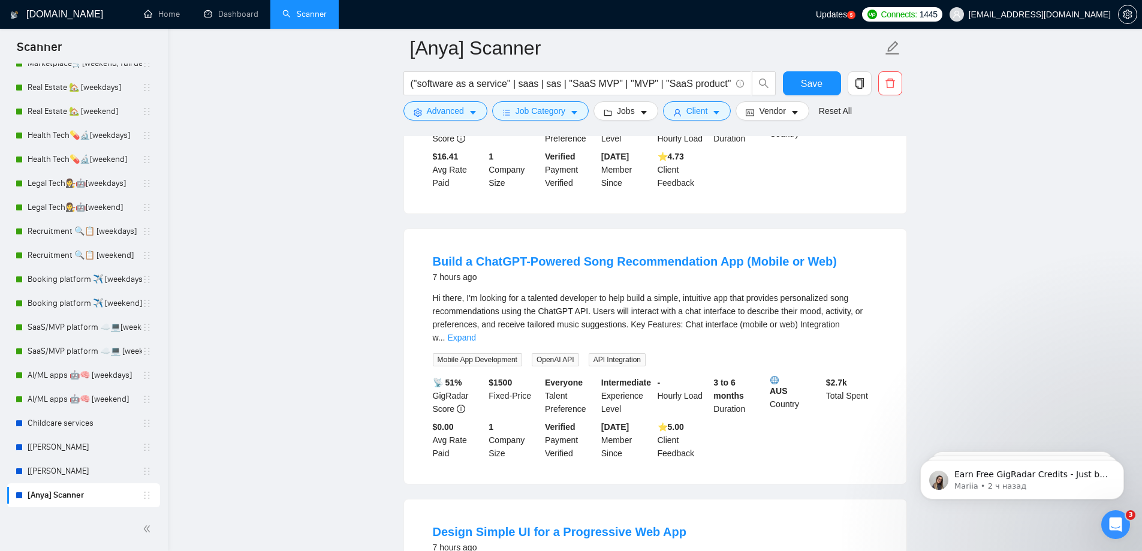
scroll to position [10329, 0]
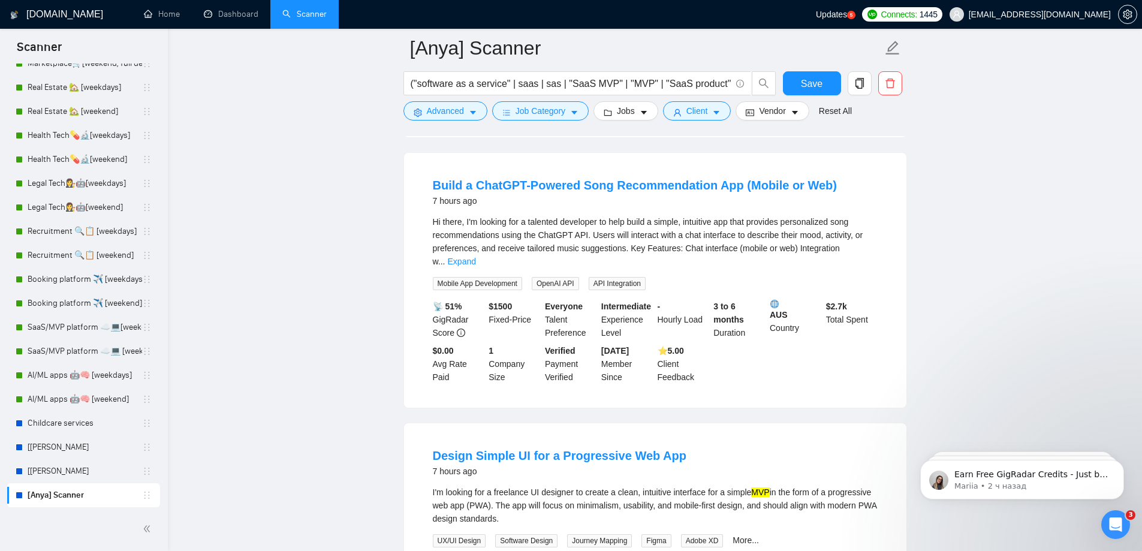
scroll to position [10389, 0]
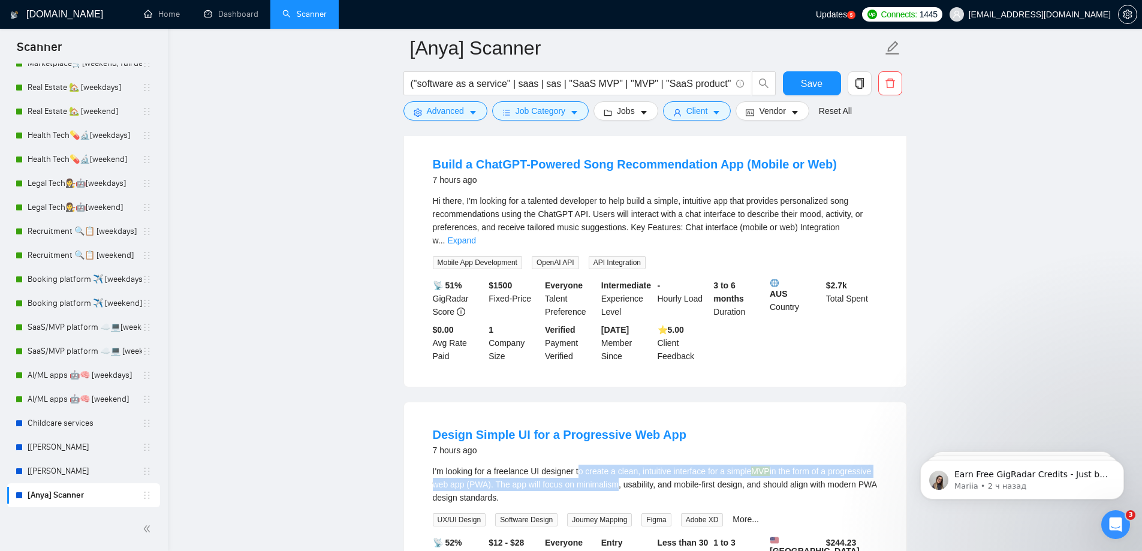
drag, startPoint x: 581, startPoint y: 185, endPoint x: 613, endPoint y: 206, distance: 38.6
click at [613, 465] on div "I'm looking for a freelance UI designer to create a clean, intuitive interface …" at bounding box center [655, 485] width 445 height 40
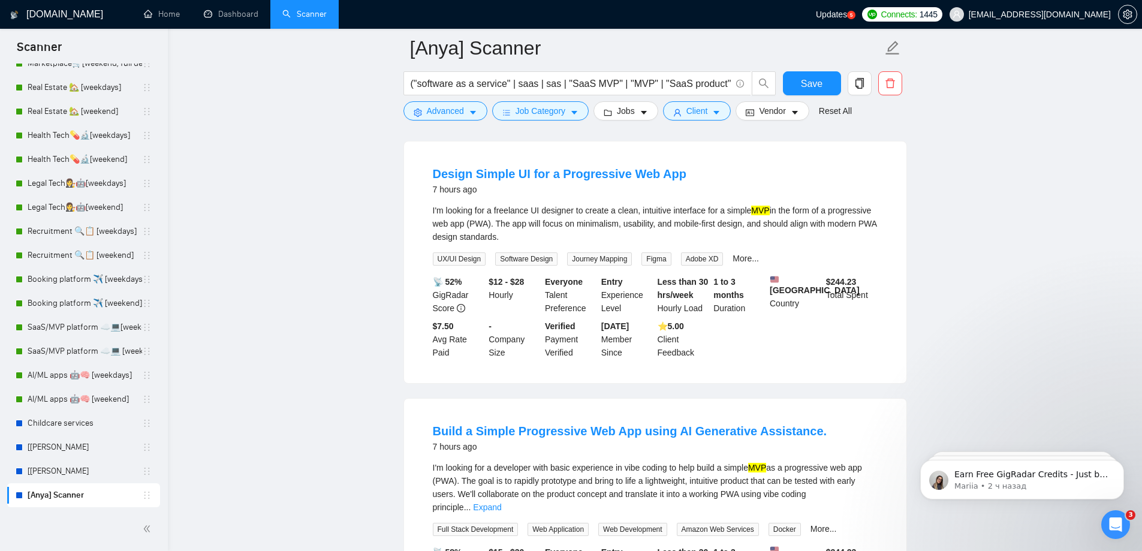
scroll to position [10809, 0]
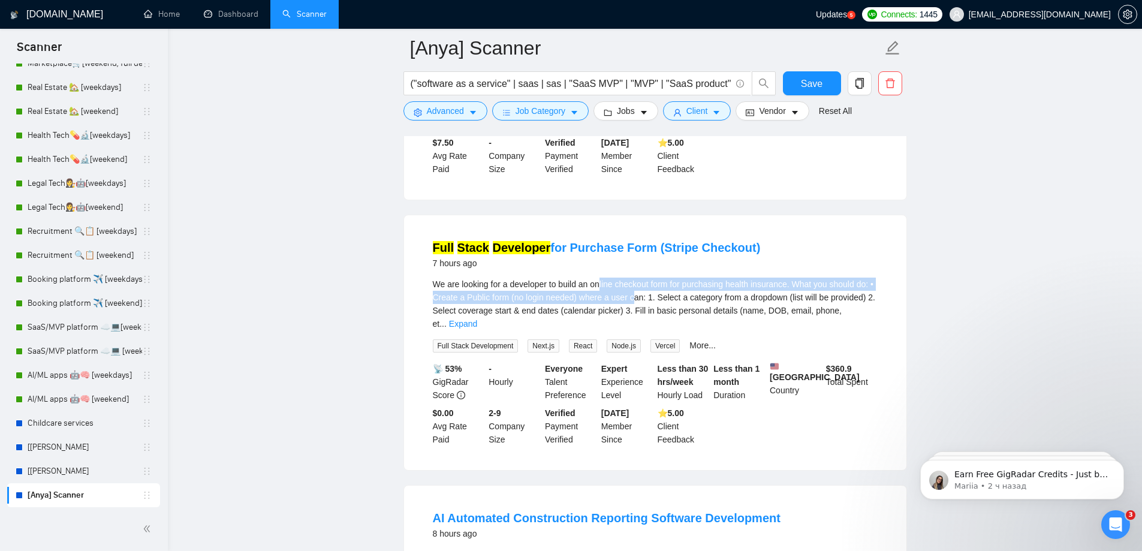
scroll to position [11109, 0]
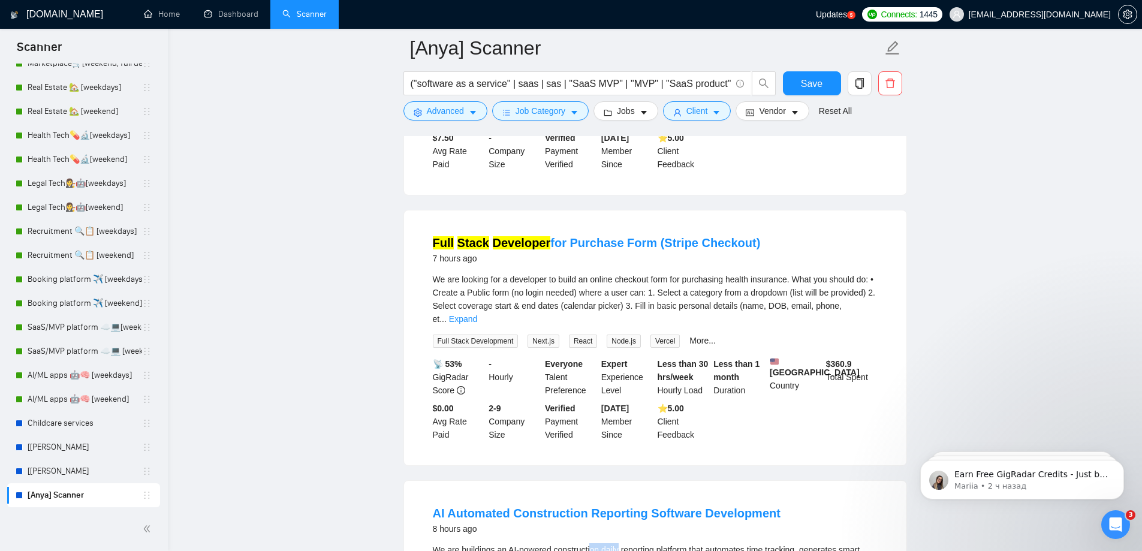
drag, startPoint x: 593, startPoint y: 261, endPoint x: 621, endPoint y: 270, distance: 29.6
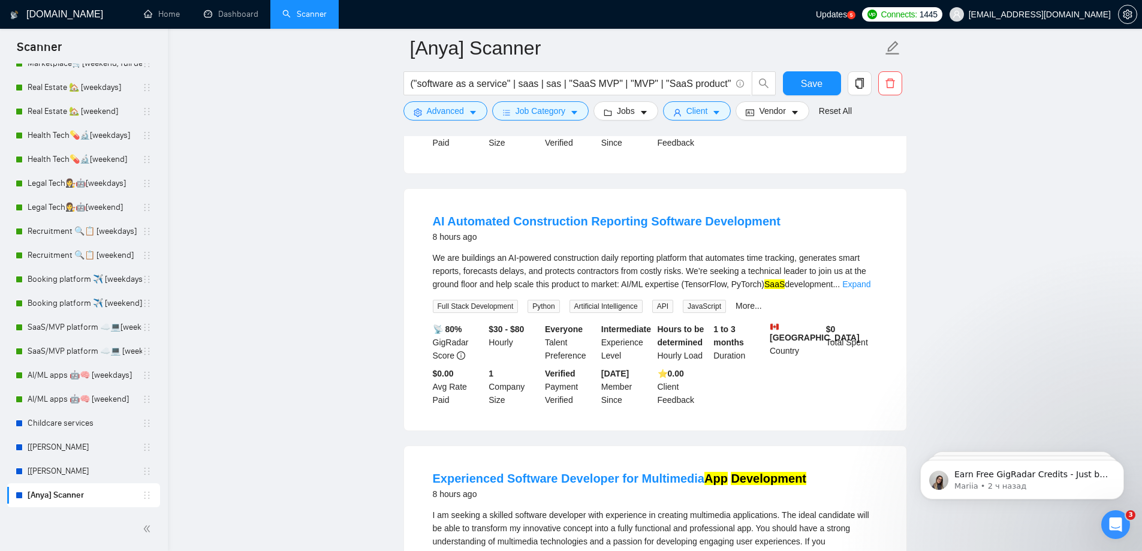
scroll to position [11409, 0]
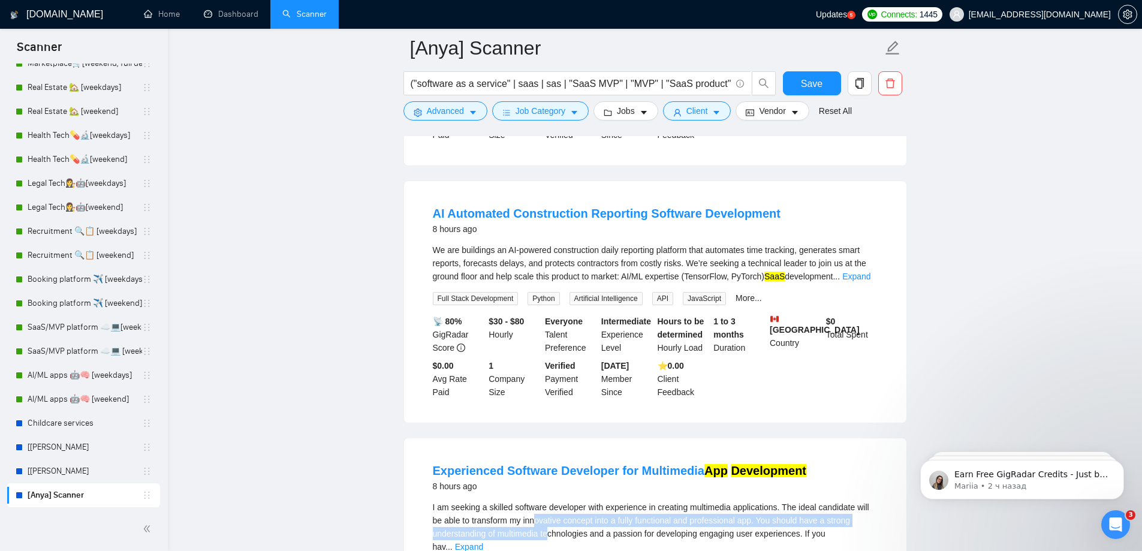
drag, startPoint x: 537, startPoint y: 237, endPoint x: 555, endPoint y: 252, distance: 23.0
click at [555, 501] on div "I am seeking a skilled software developer with experience in creating multimedi…" at bounding box center [655, 527] width 445 height 53
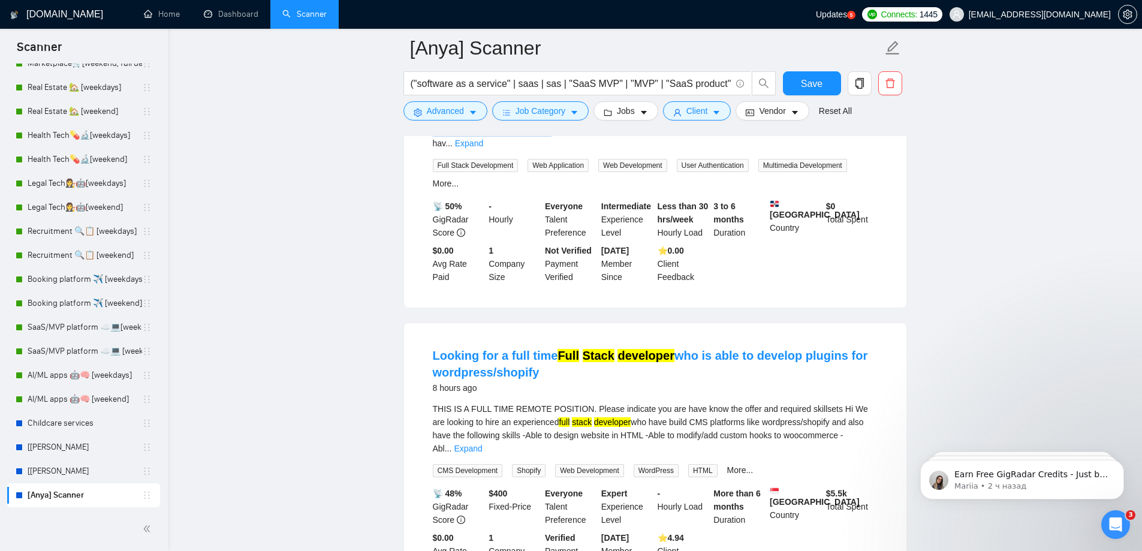
scroll to position [11649, 0]
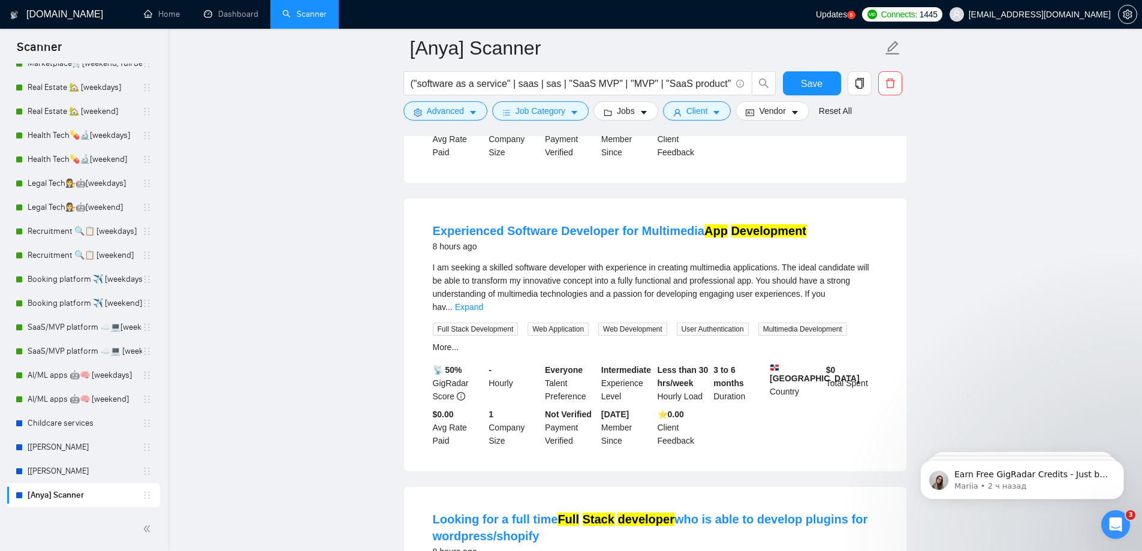
drag, startPoint x: 469, startPoint y: 280, endPoint x: 580, endPoint y: 284, distance: 111.0
copy div "FULL TIME REMOTE POSITION"
drag, startPoint x: 468, startPoint y: 282, endPoint x: 507, endPoint y: 282, distance: 38.4
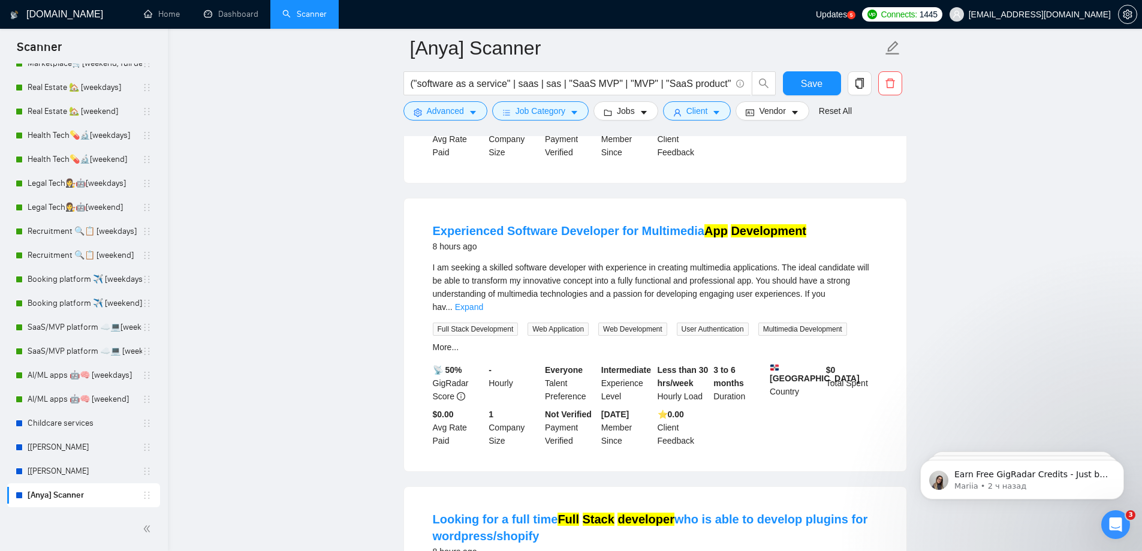
copy div "FULL TIME"
click at [456, 110] on span "Advanced" at bounding box center [445, 110] width 37 height 13
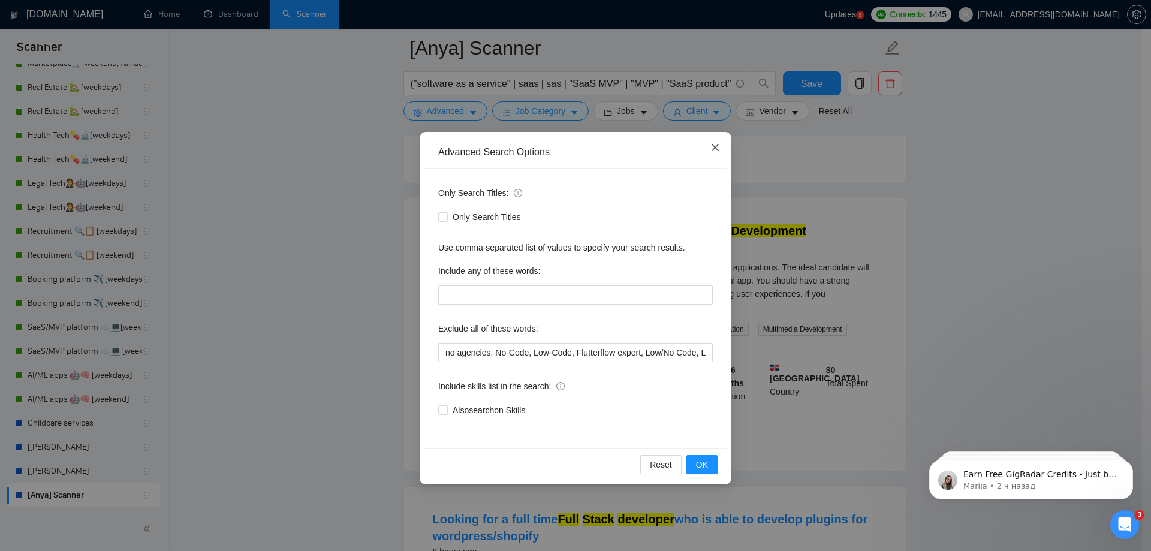
click at [714, 151] on icon "close" at bounding box center [715, 147] width 7 height 7
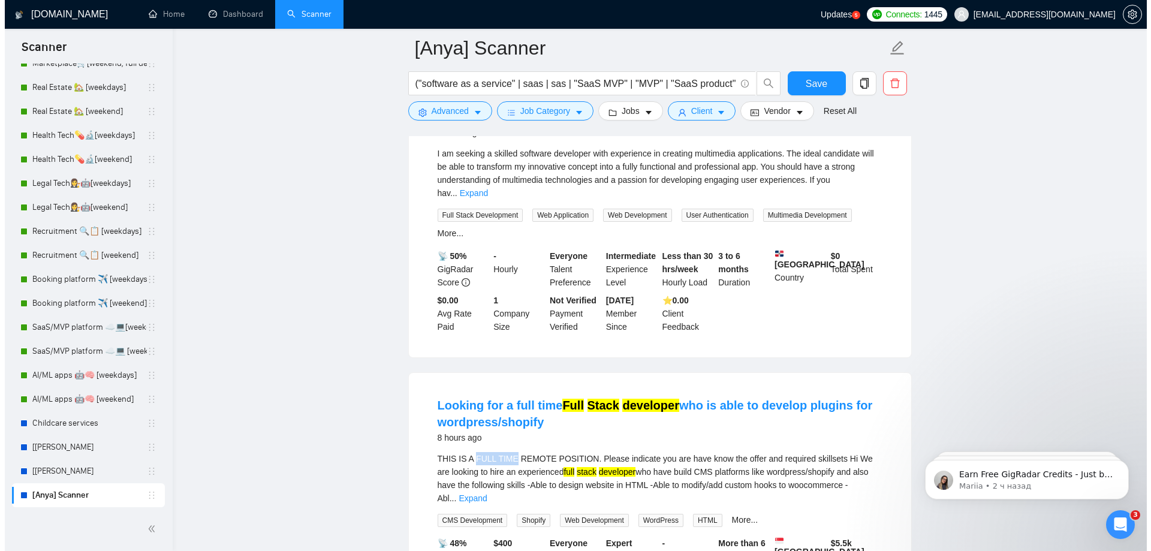
scroll to position [11589, 0]
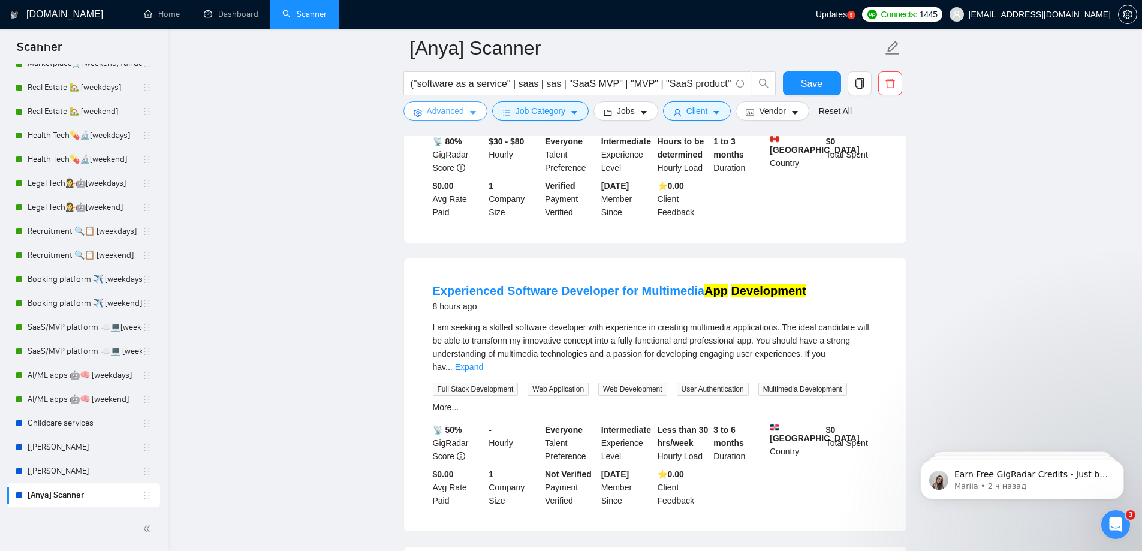
click at [455, 113] on span "Advanced" at bounding box center [445, 110] width 37 height 13
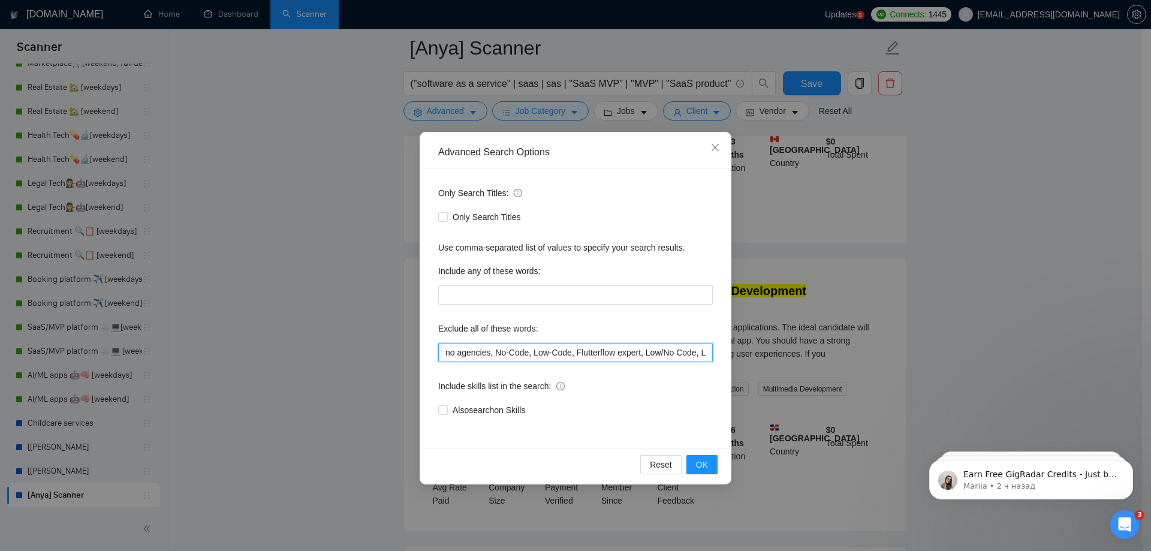
click at [670, 345] on input "no agencies, No-Code, Low-Code, Flutterflow expert, Low/No Code, Low Code" at bounding box center [575, 352] width 275 height 19
paste input "FULL TIME"
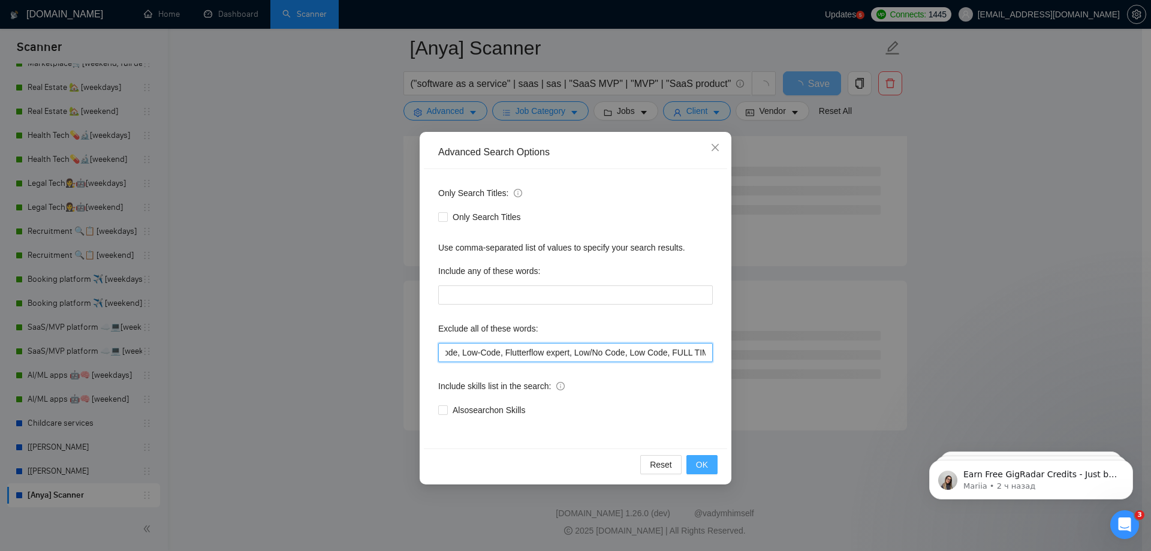
type input "no agencies, No-Code, Low-Code, Flutterflow expert, Low/No Code, Low Code, FULL…"
click at [706, 469] on span "OK" at bounding box center [702, 464] width 12 height 13
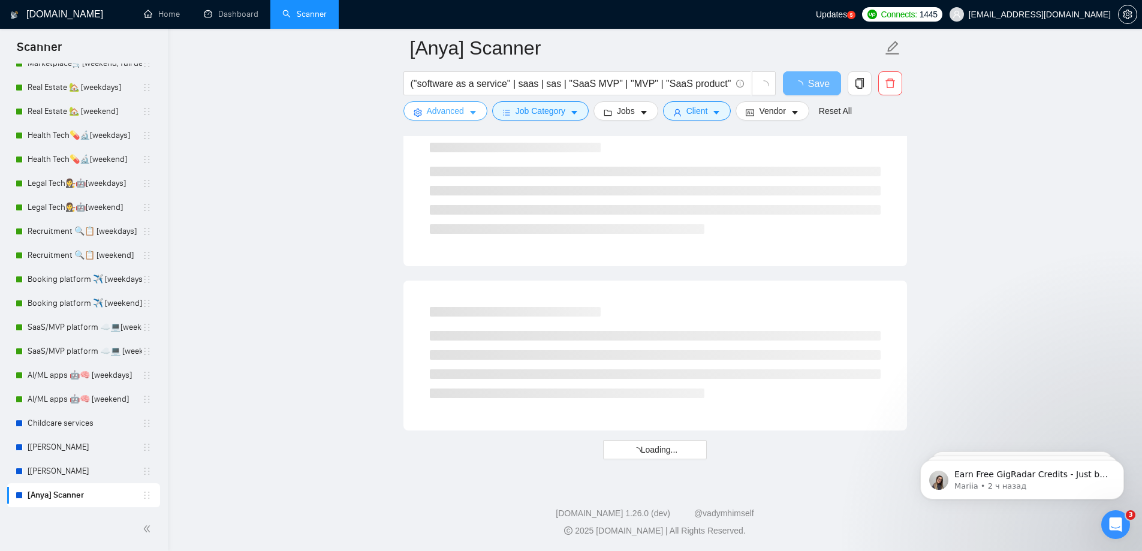
scroll to position [2474, 0]
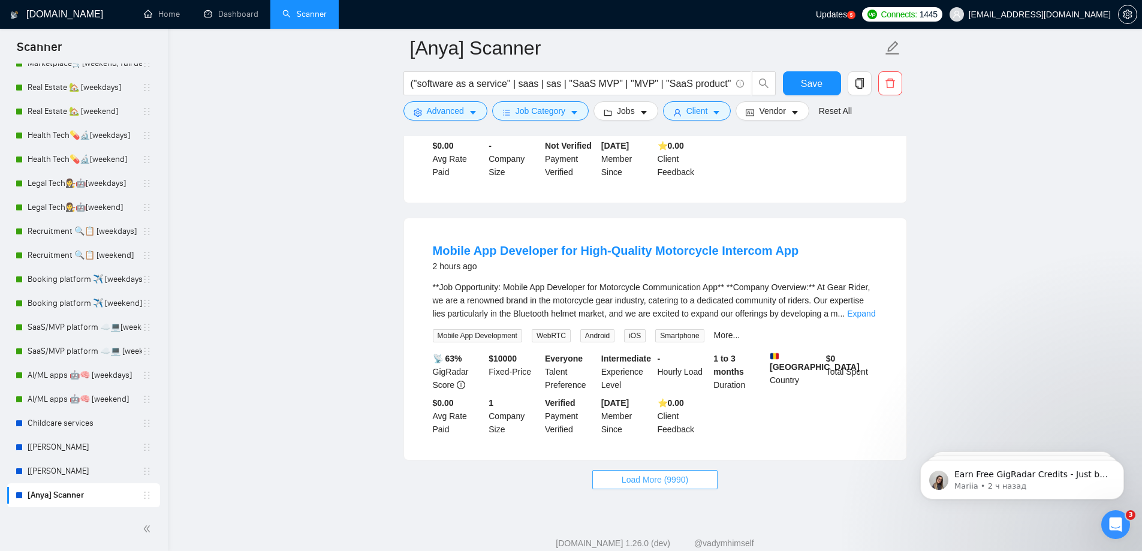
click at [650, 473] on span "Load More (9990)" at bounding box center [655, 479] width 67 height 13
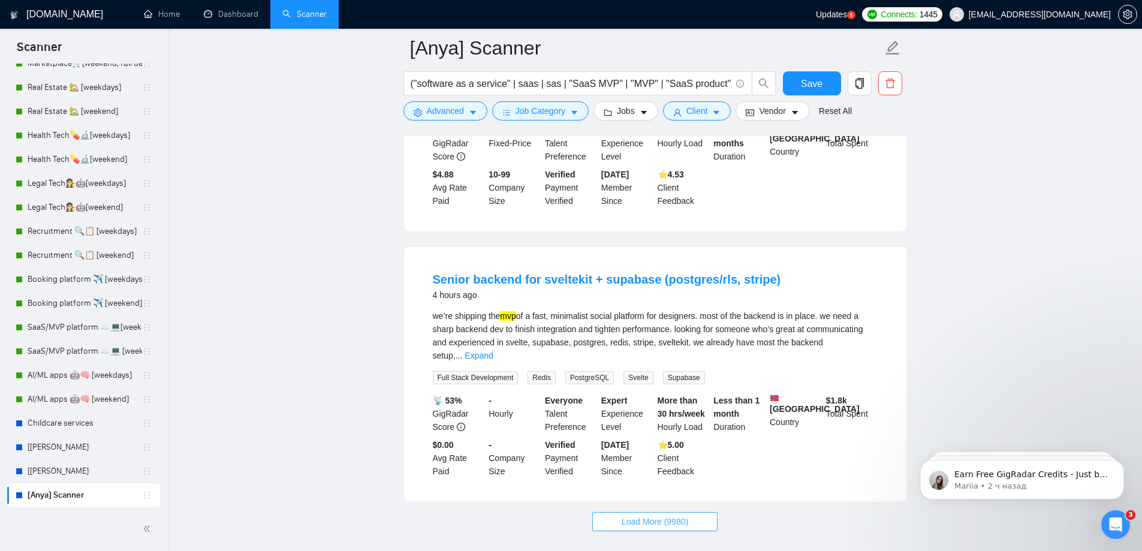
scroll to position [5097, 0]
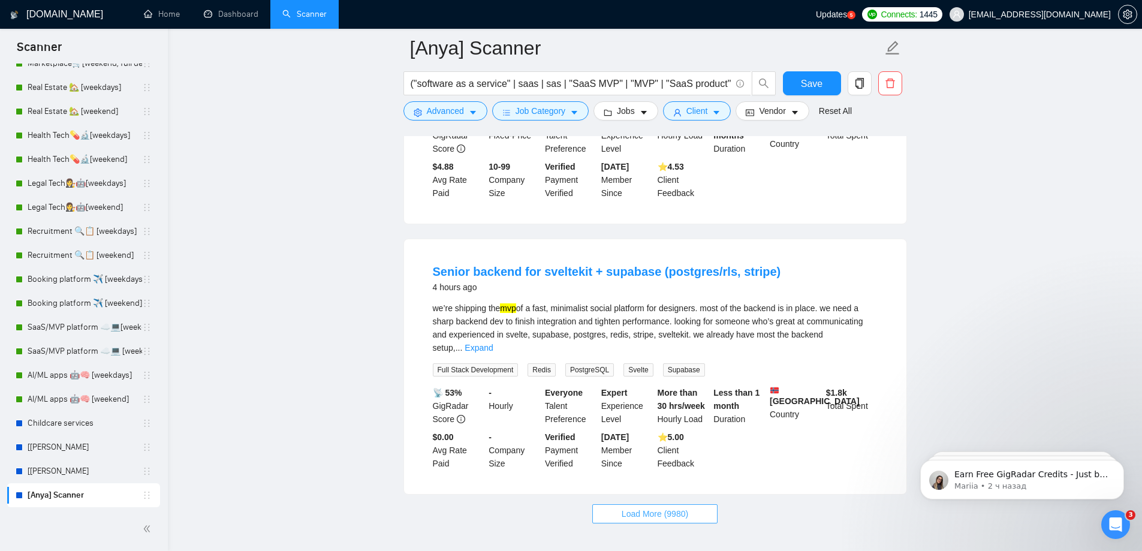
click at [657, 507] on span "Load More (9980)" at bounding box center [655, 513] width 67 height 13
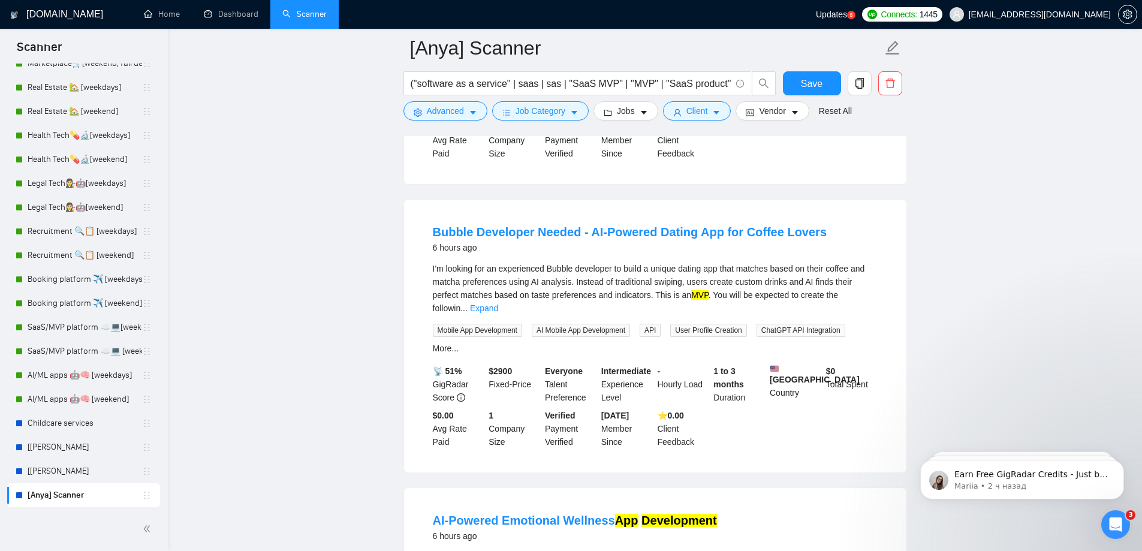
scroll to position [7737, 0]
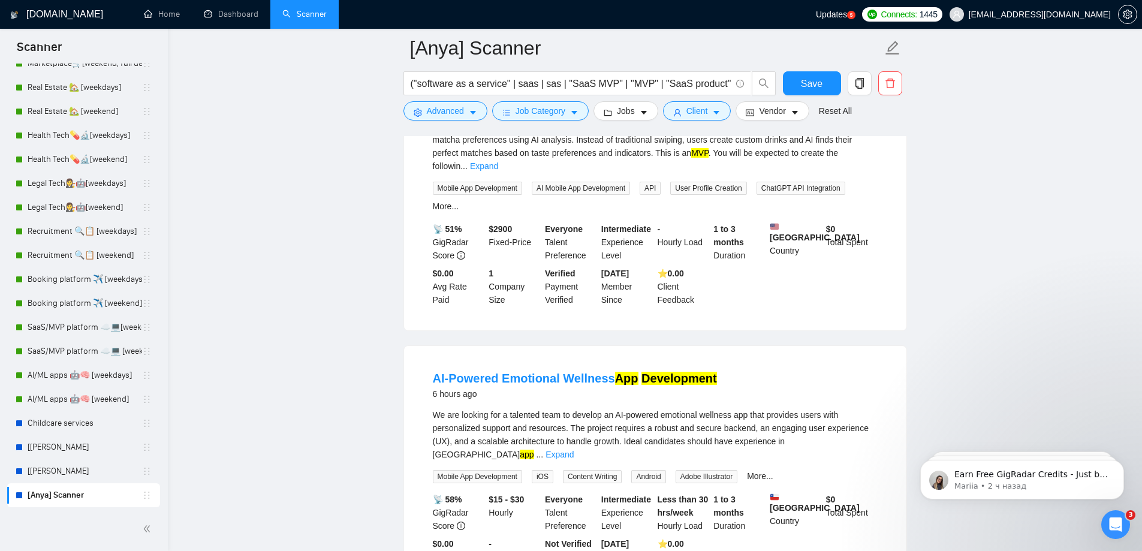
drag, startPoint x: 649, startPoint y: 455, endPoint x: 597, endPoint y: 357, distance: 110.5
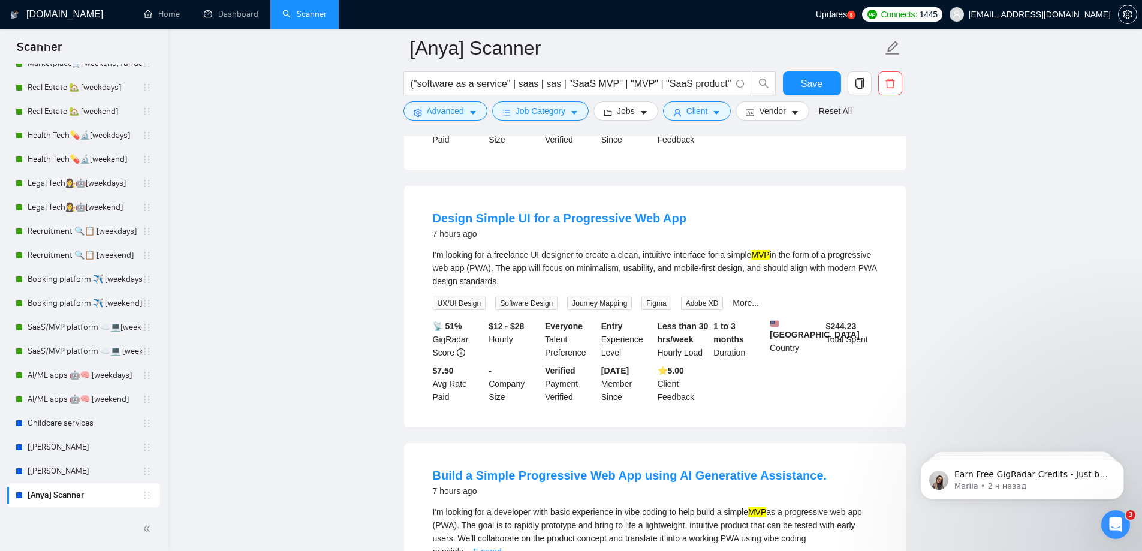
scroll to position [10346, 0]
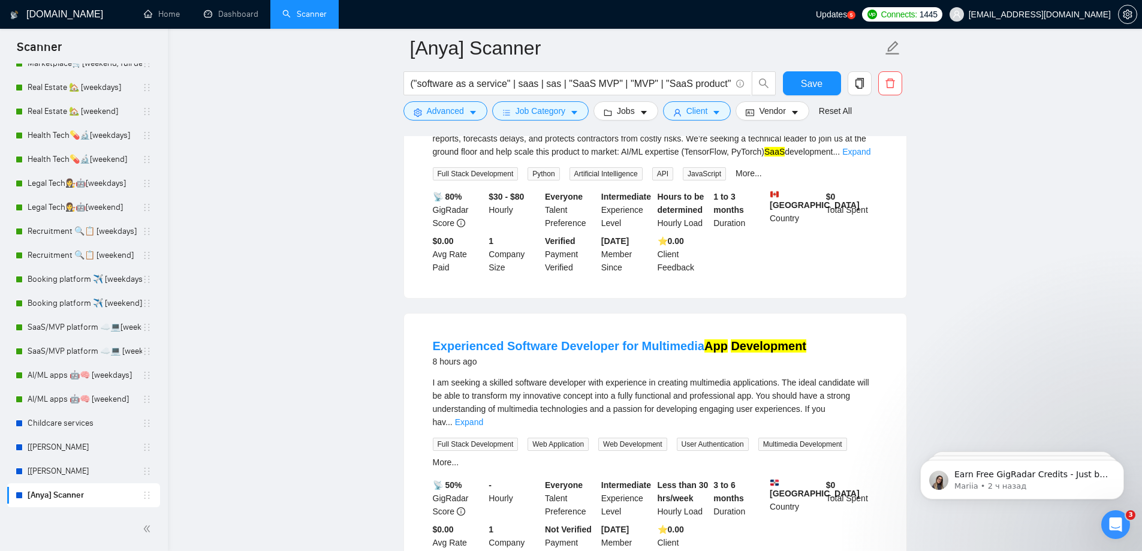
scroll to position [11426, 0]
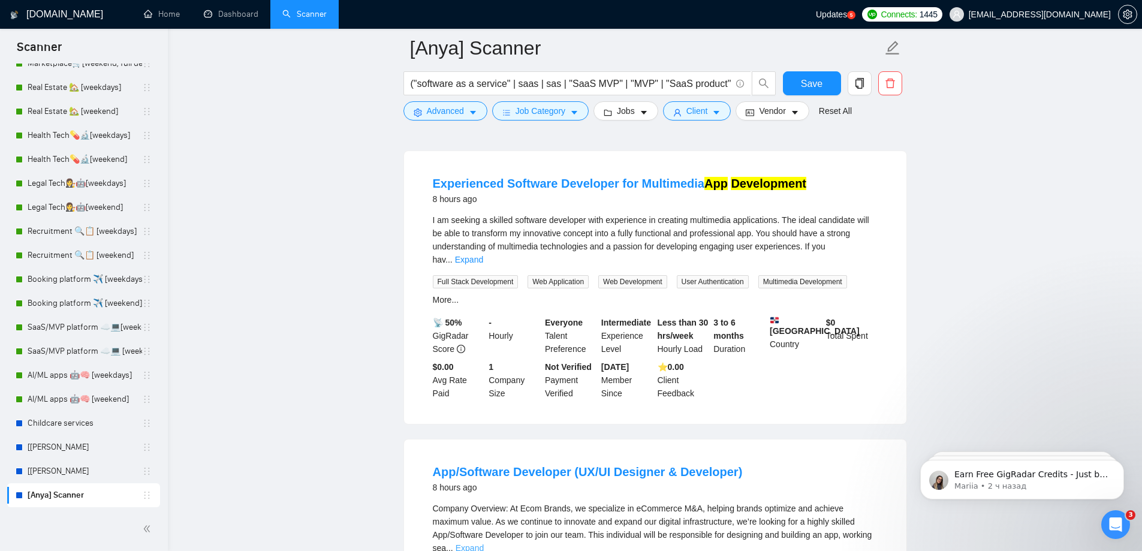
click at [484, 543] on link "Expand" at bounding box center [470, 548] width 28 height 10
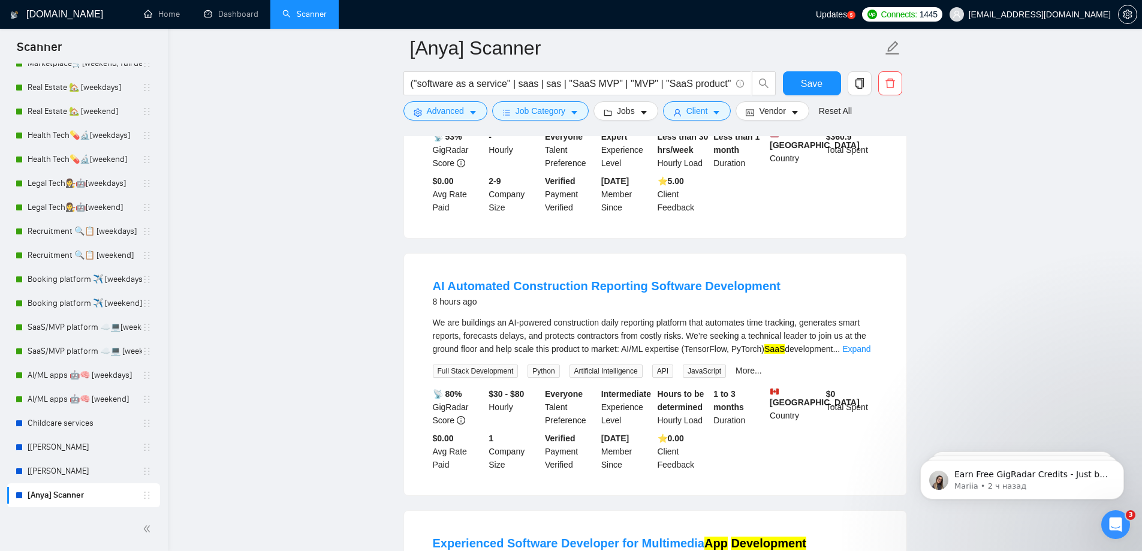
scroll to position [11353, 0]
